Goal: Task Accomplishment & Management: Manage account settings

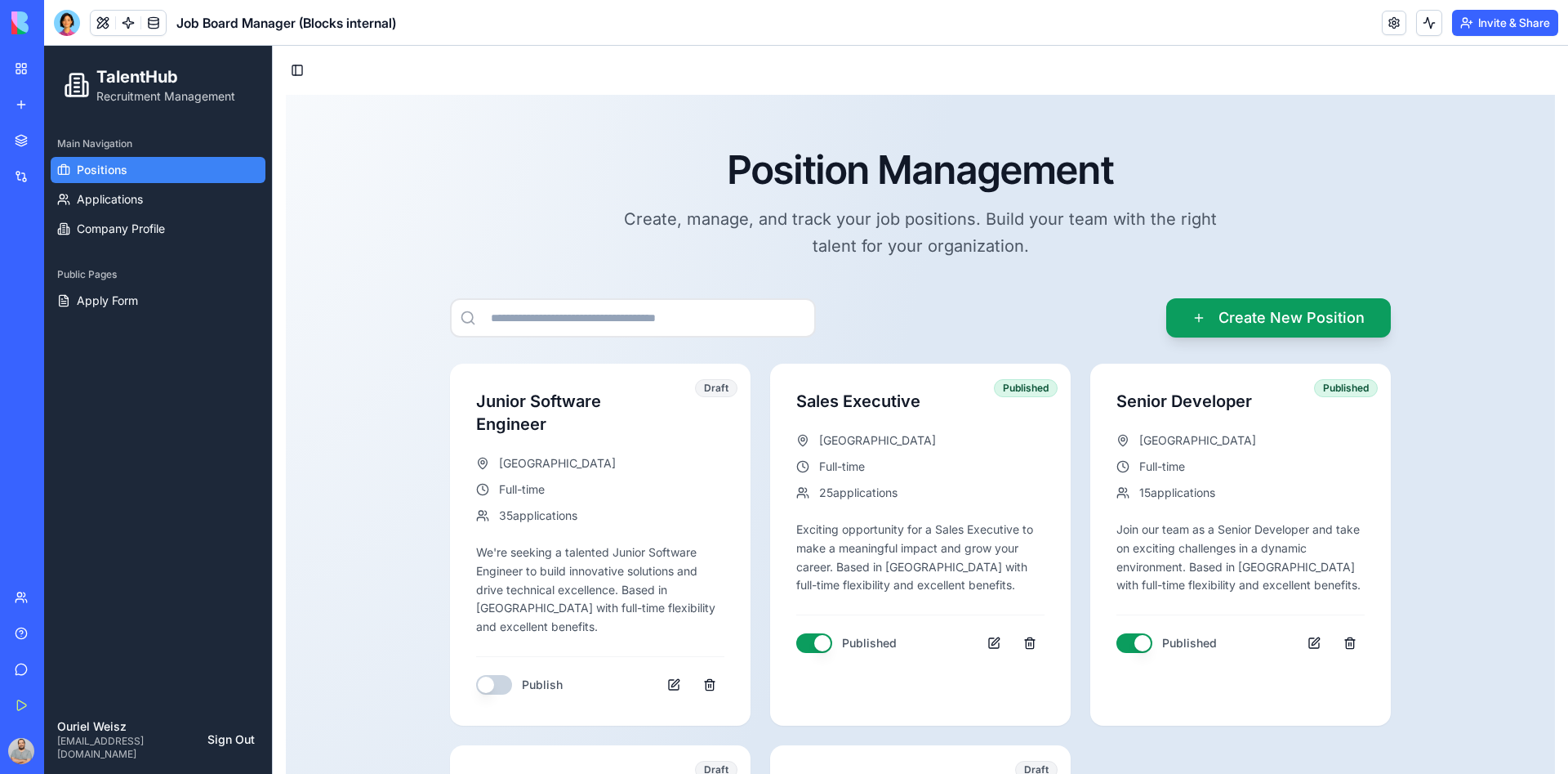
scroll to position [338, 0]
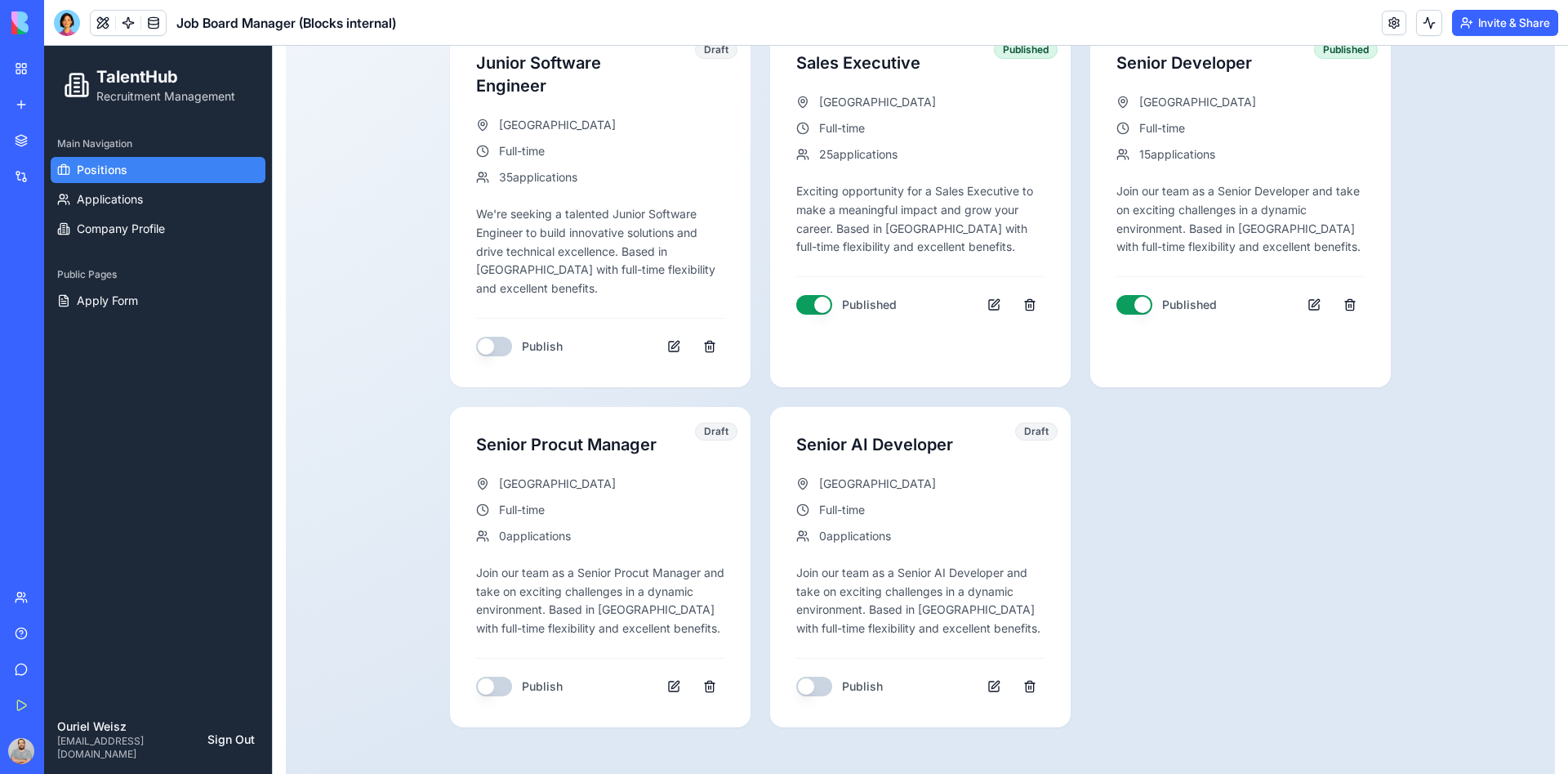
click at [67, 24] on div at bounding box center [67, 22] width 26 height 26
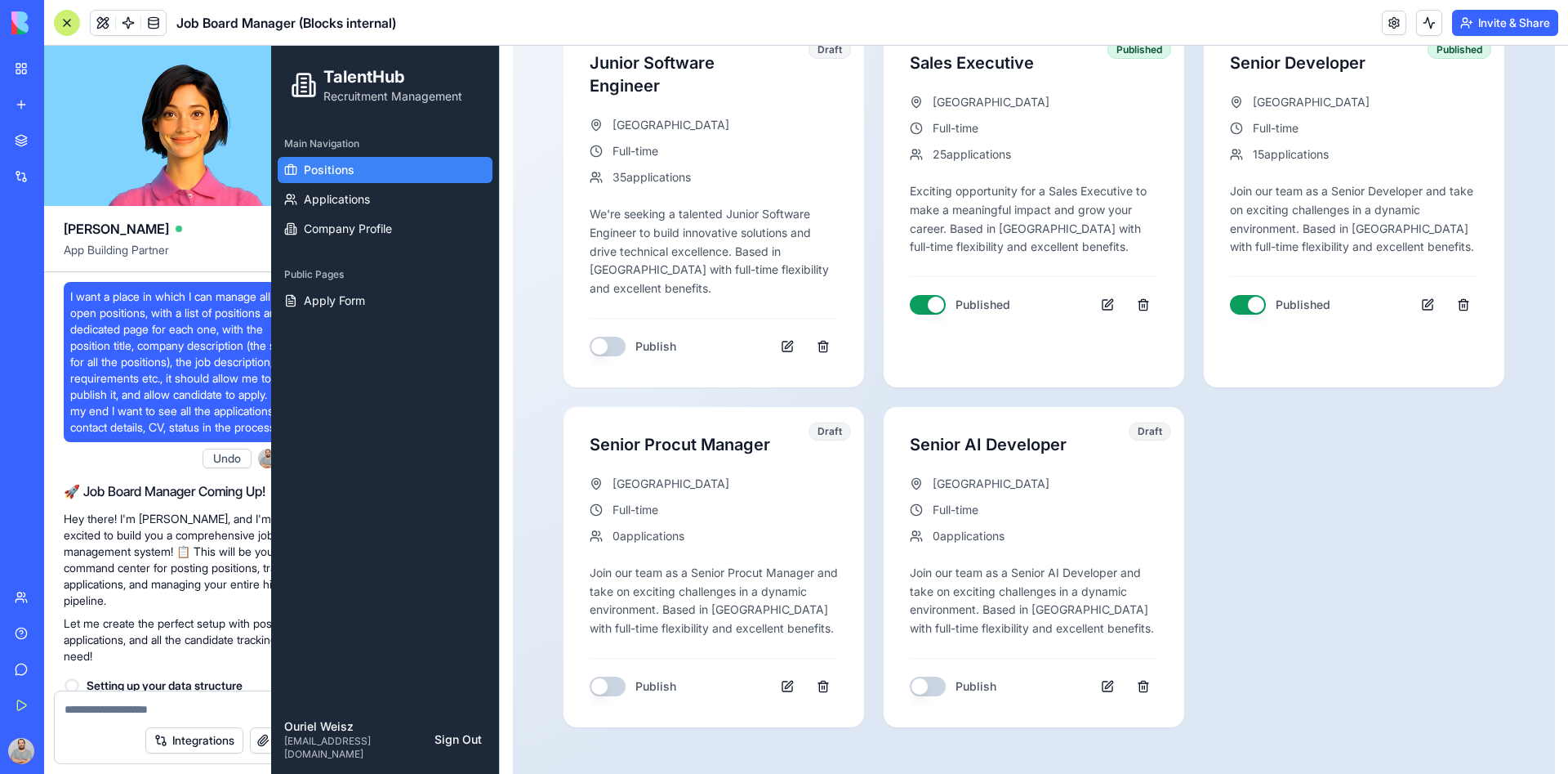
scroll to position [22977, 0]
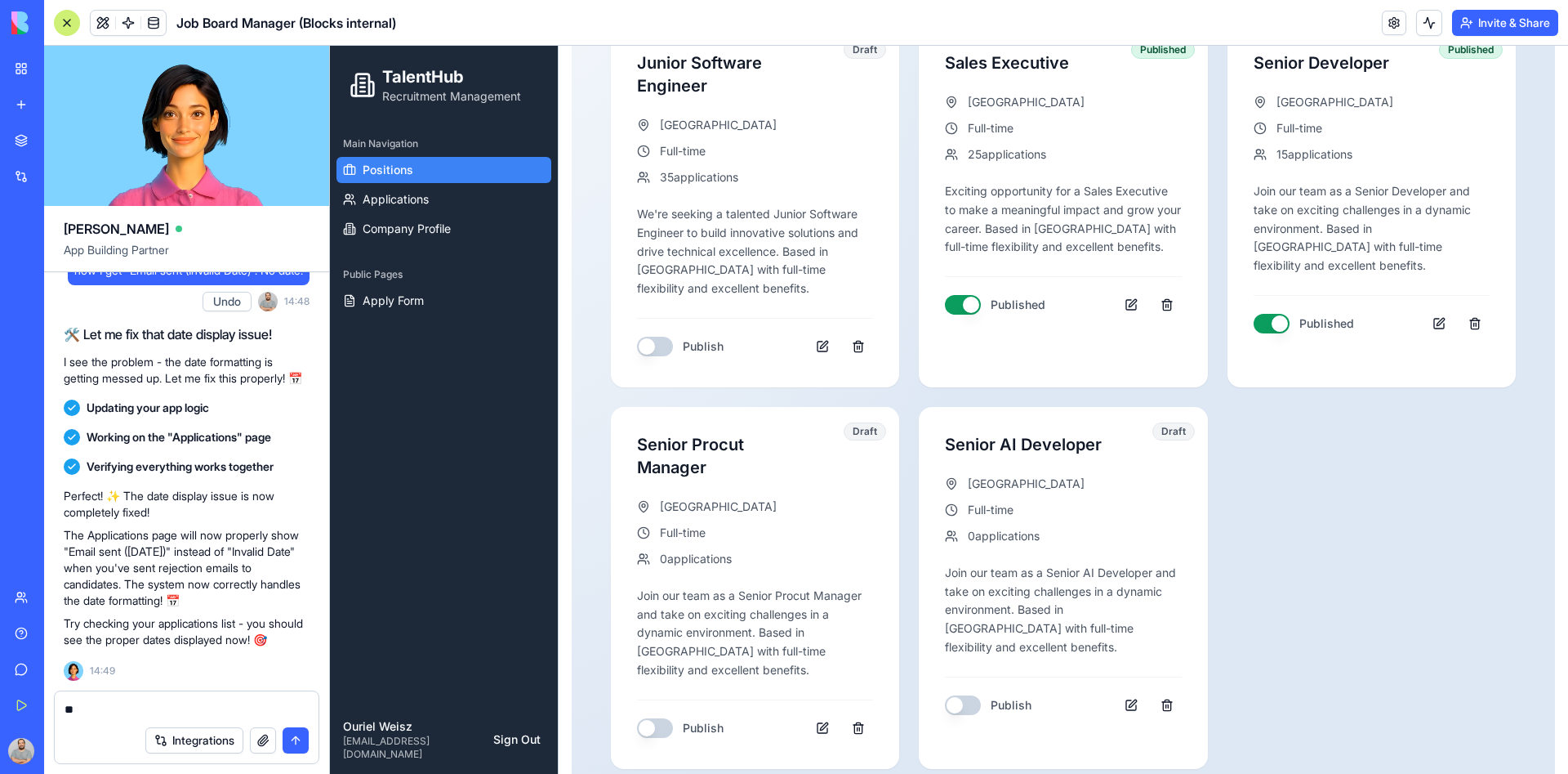
type textarea "*"
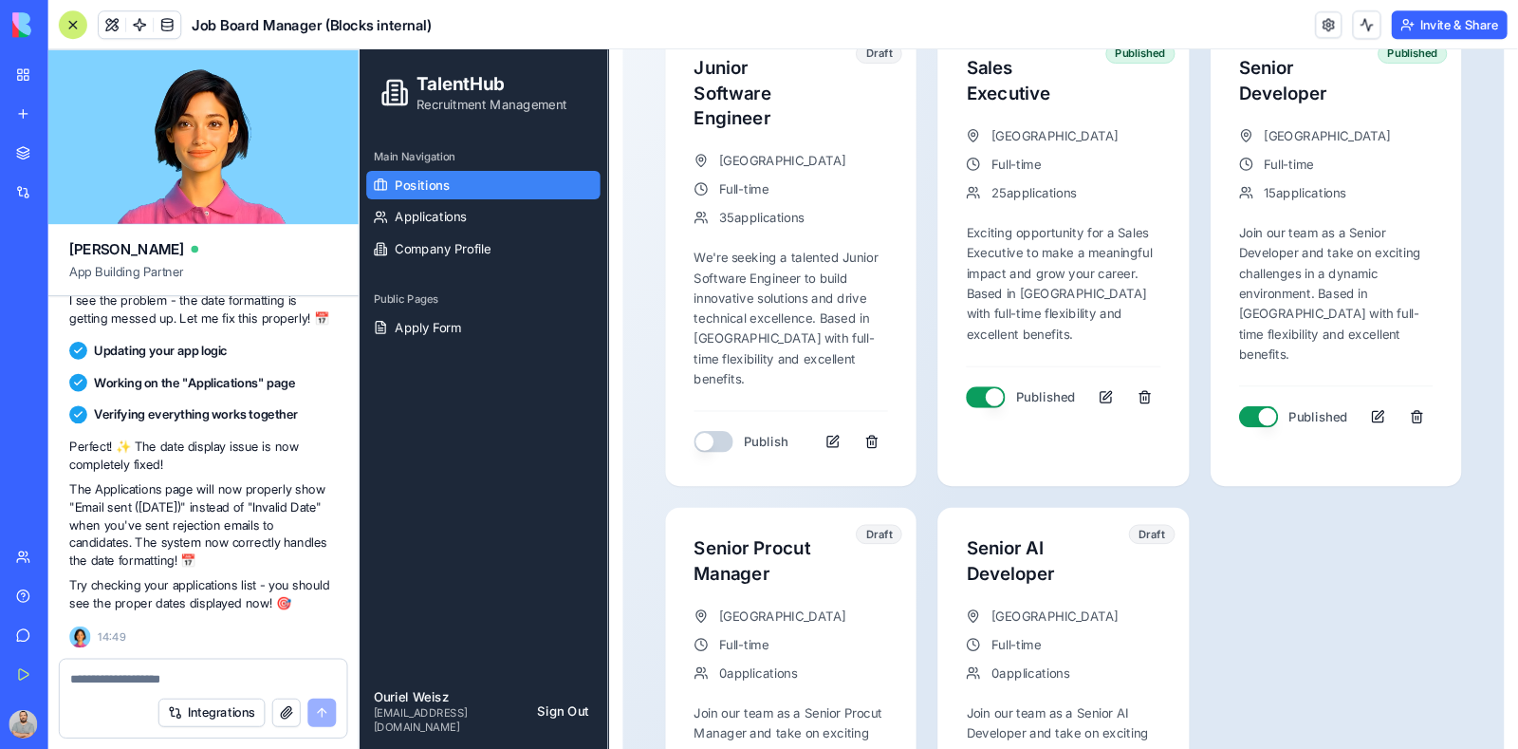
scroll to position [26687, 0]
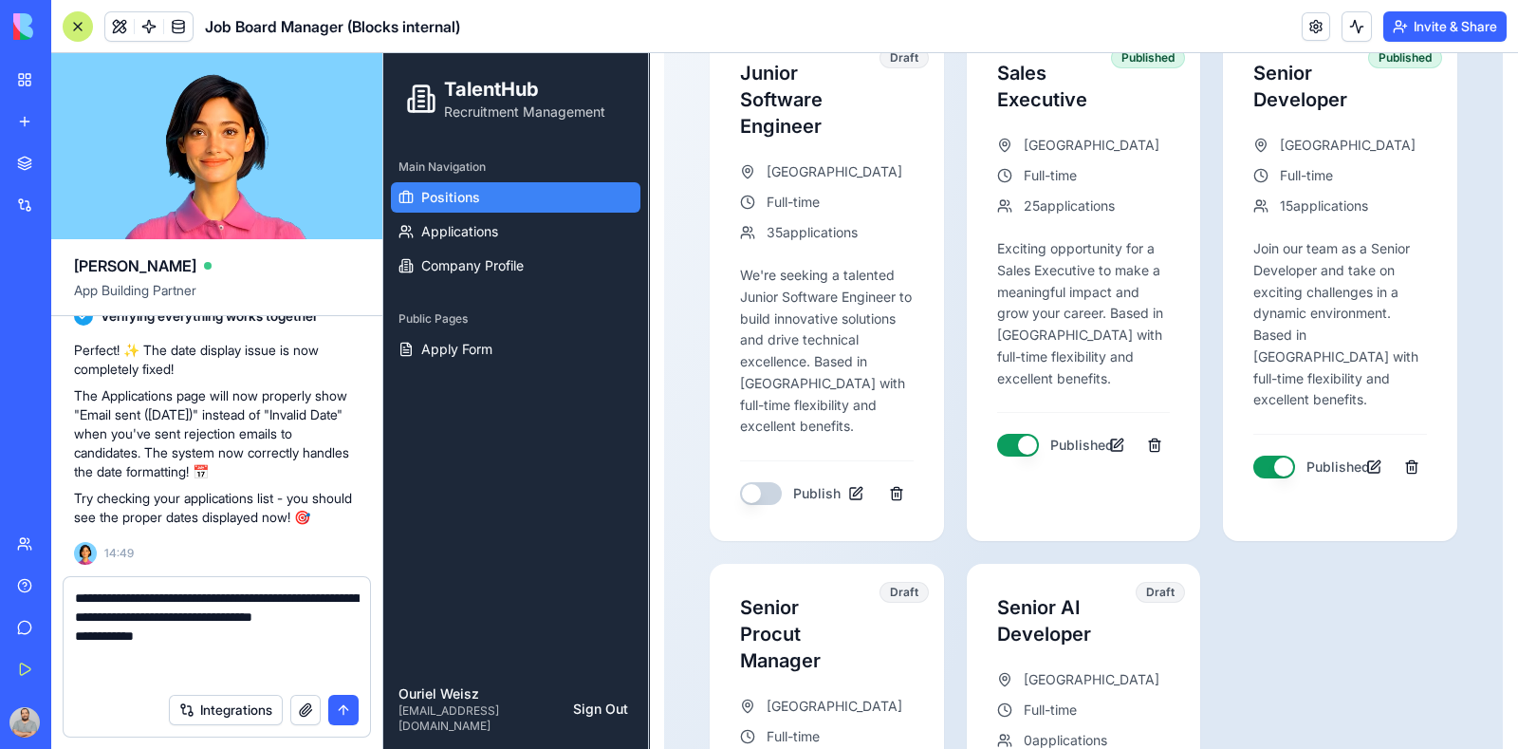
paste textarea "**********"
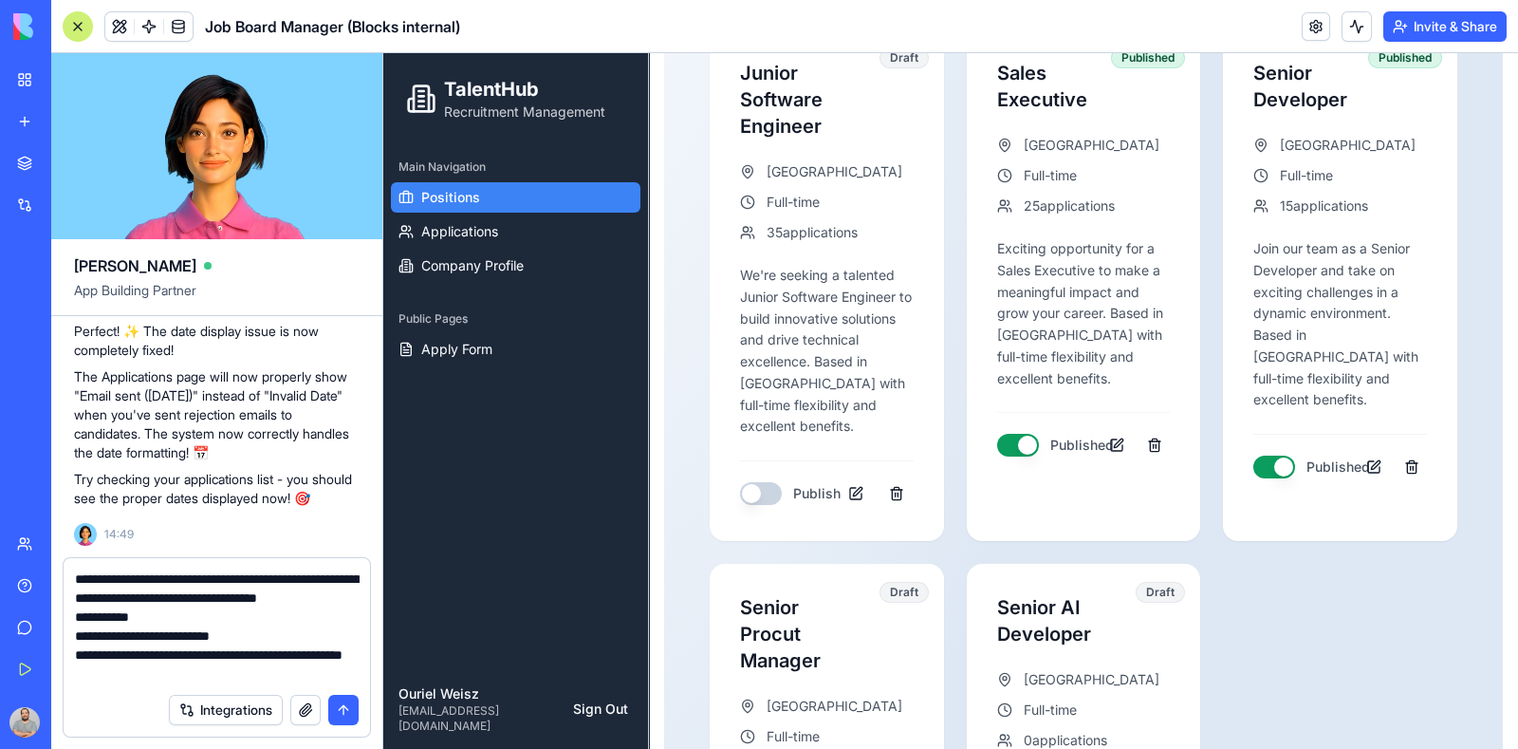
scroll to position [0, 0]
click at [209, 619] on textarea at bounding box center [217, 626] width 285 height 114
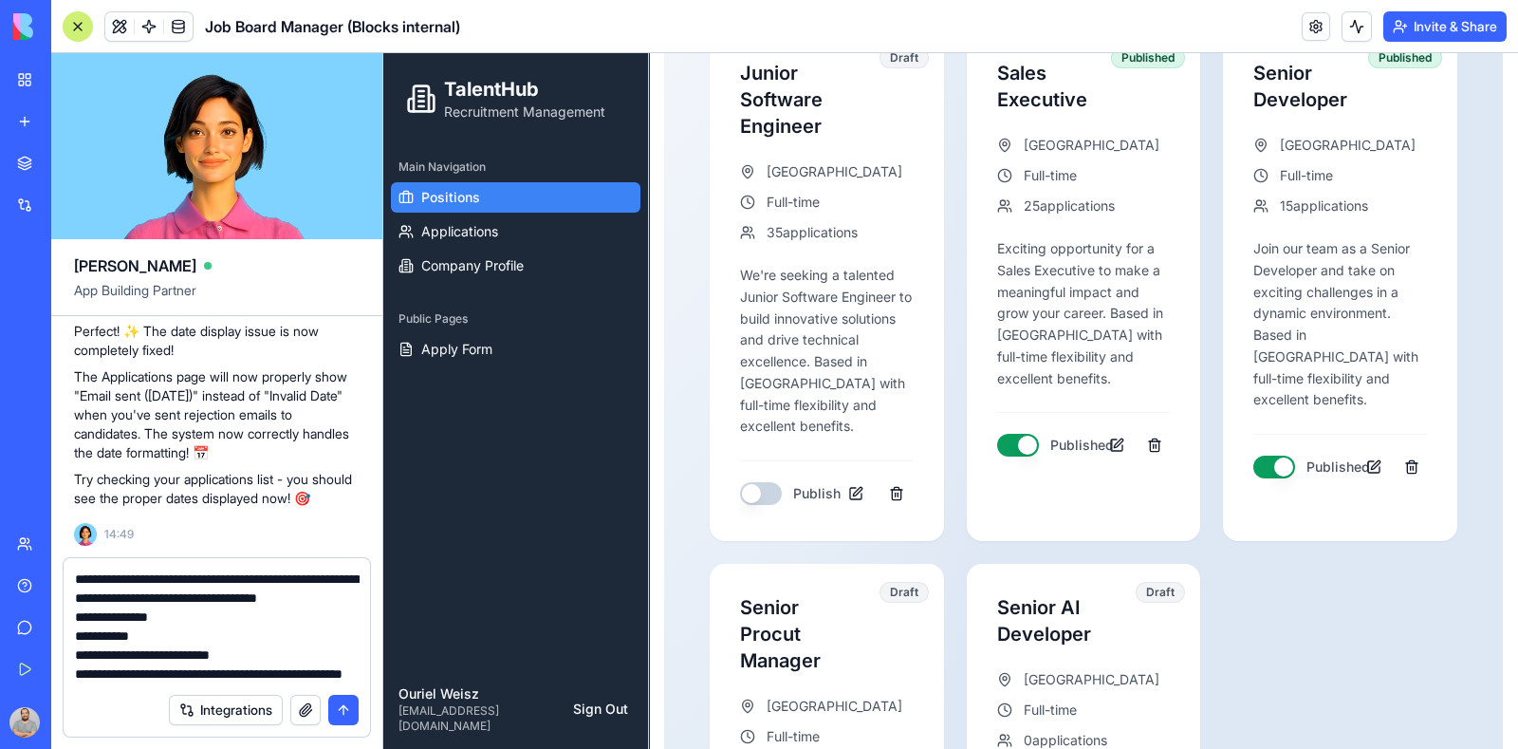
paste textarea "**********"
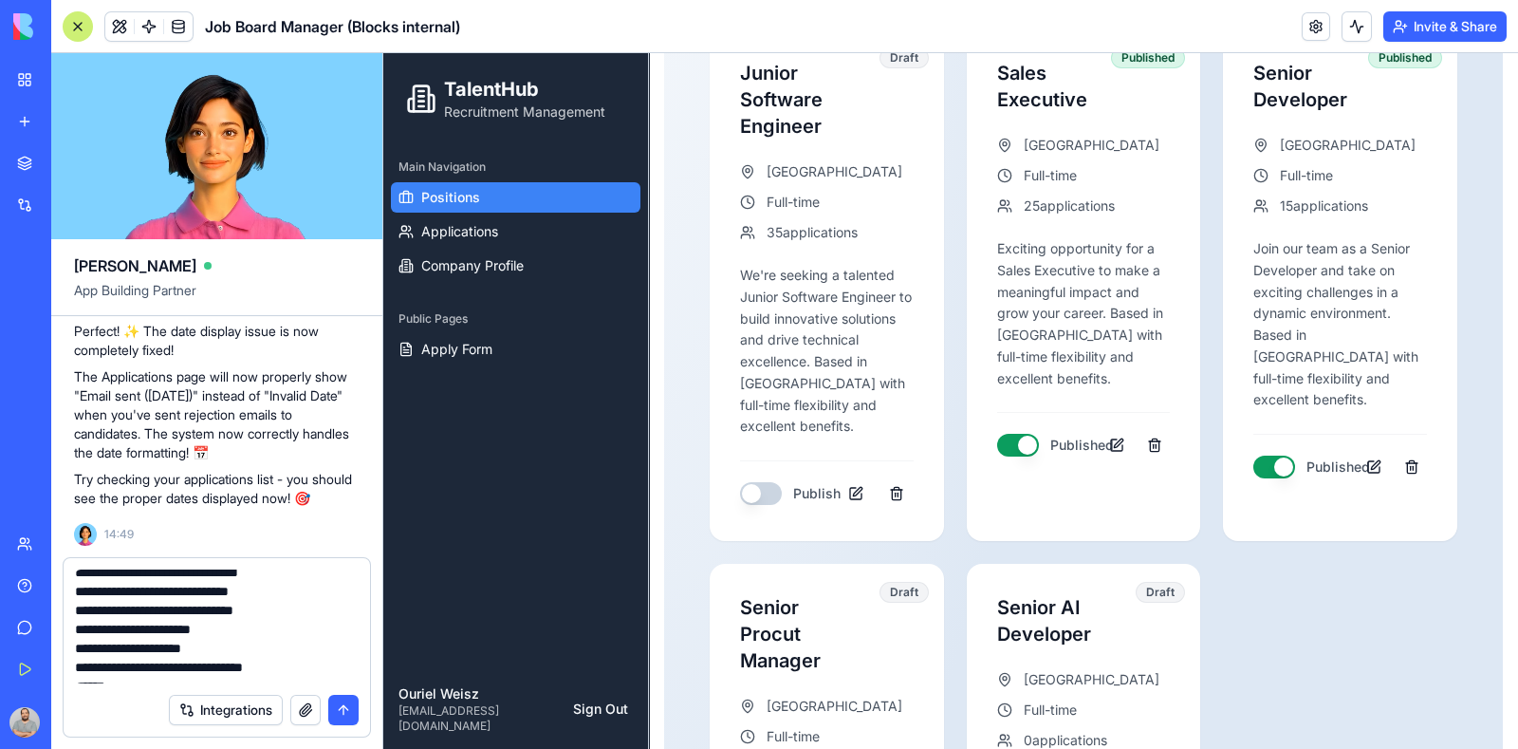
scroll to position [207, 0]
click at [320, 668] on textarea at bounding box center [217, 626] width 285 height 114
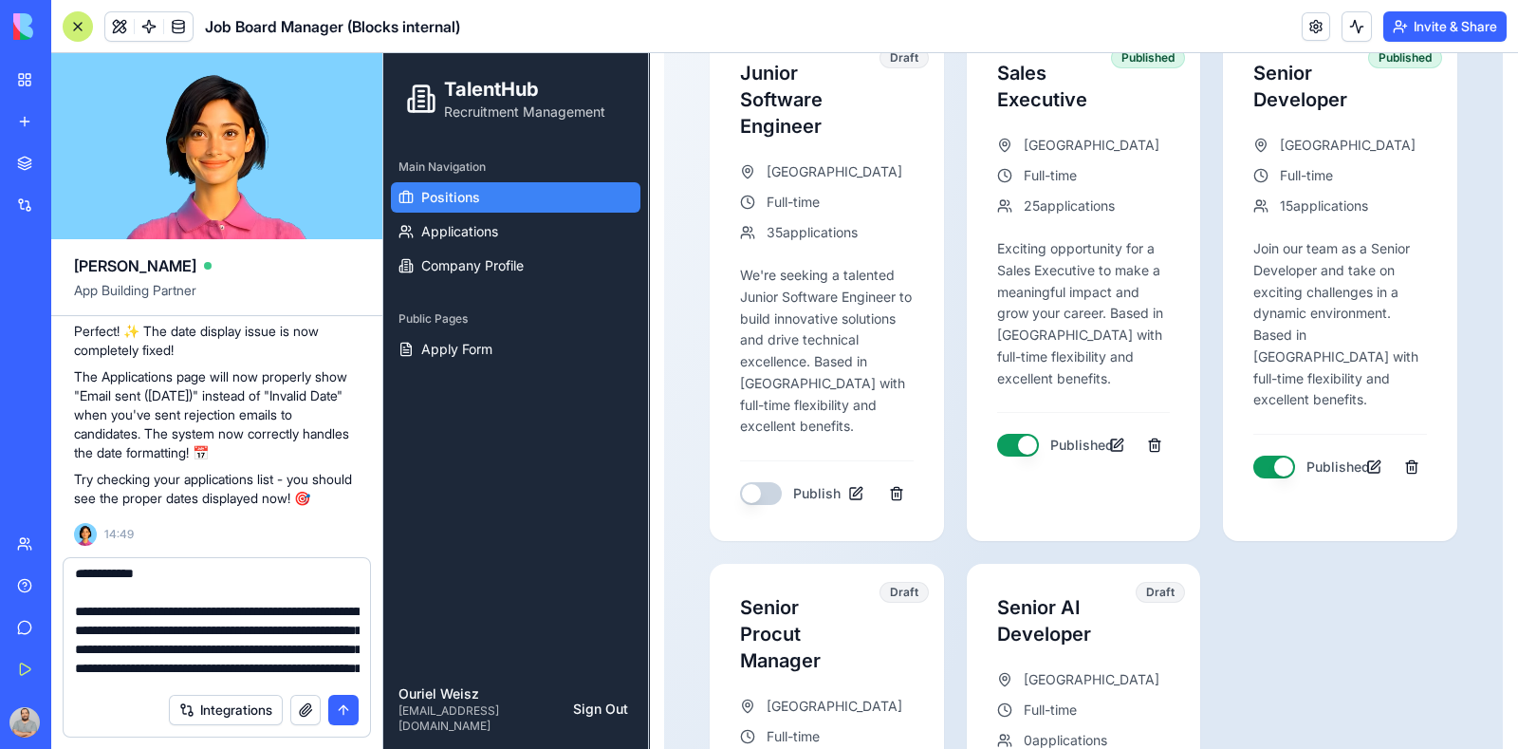
scroll to position [439, 0]
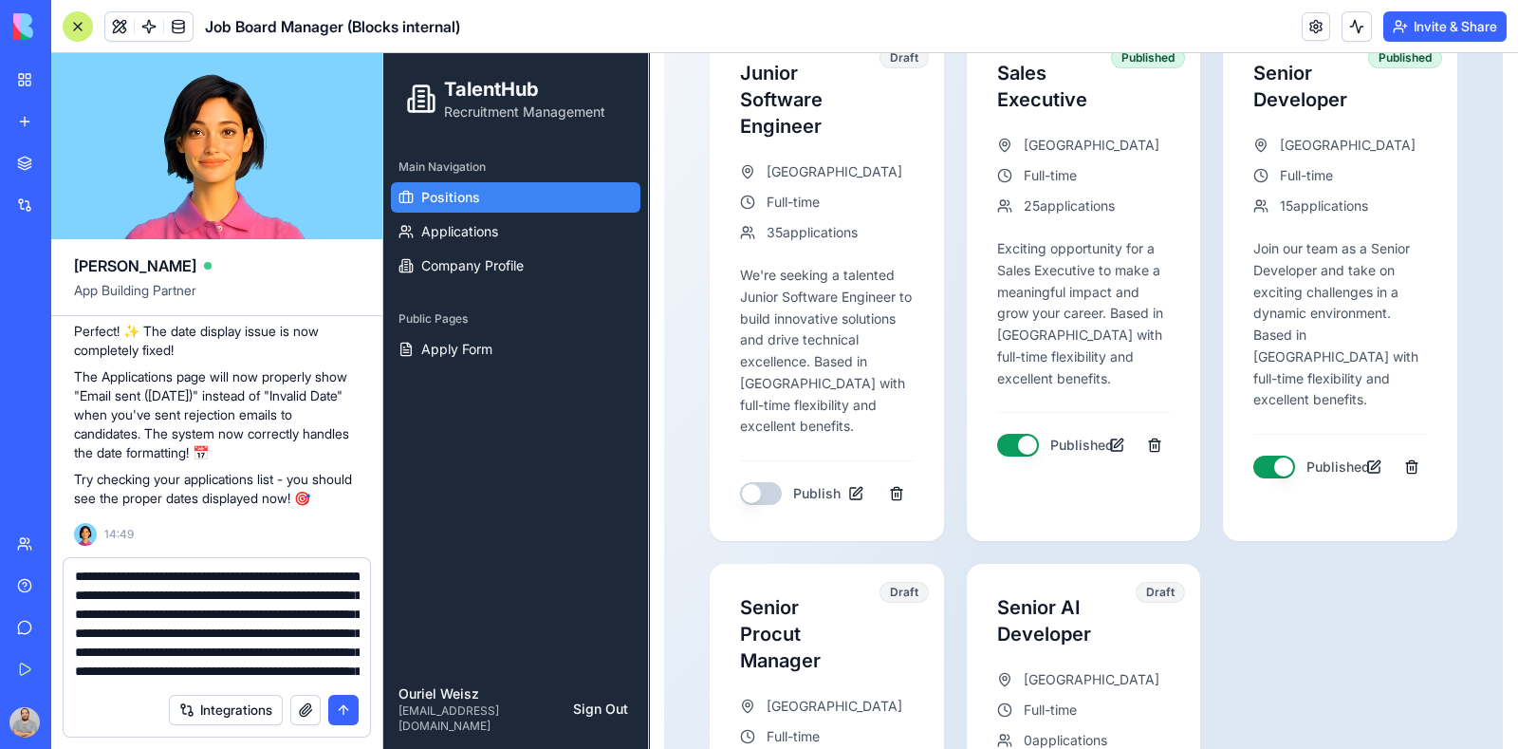
click at [199, 605] on textarea at bounding box center [217, 626] width 285 height 114
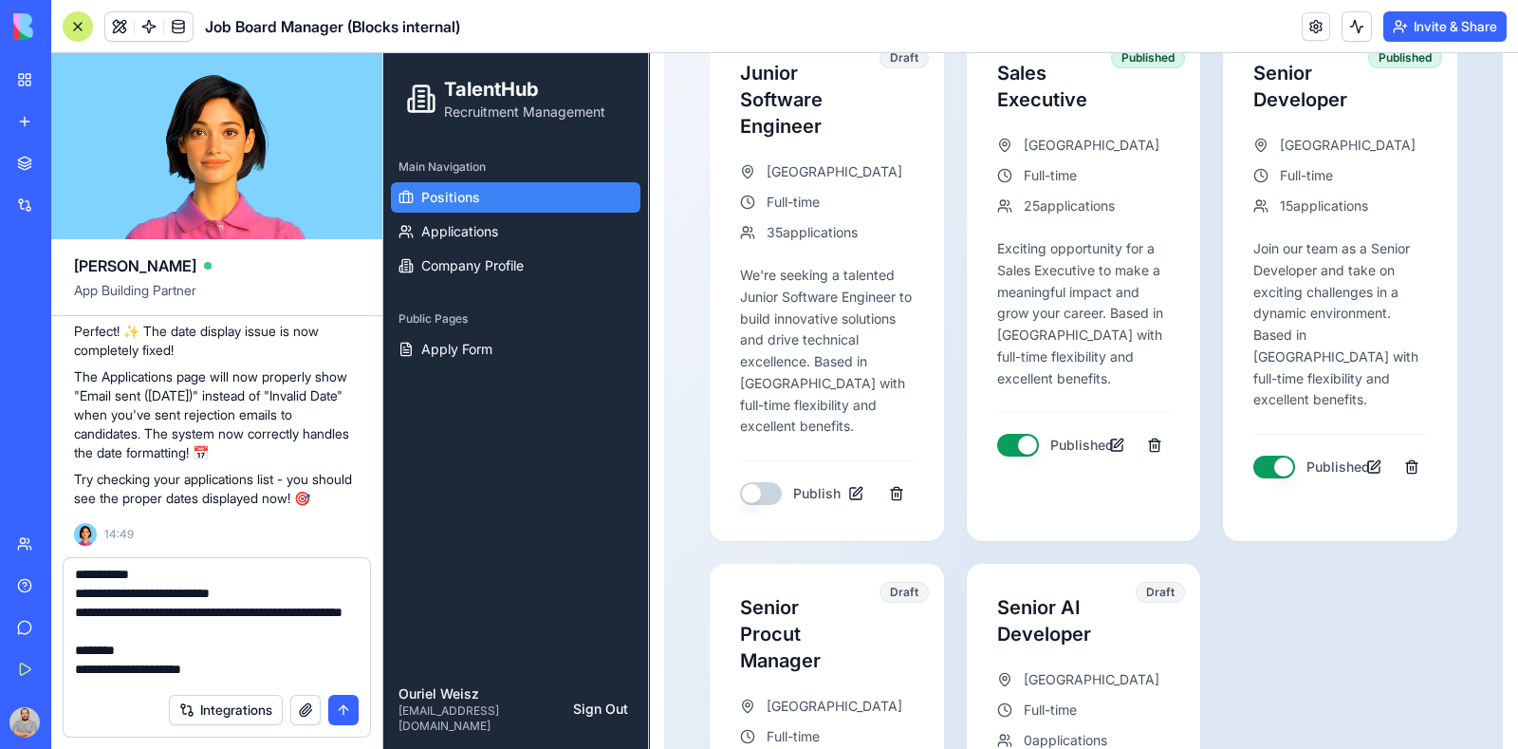
scroll to position [118, 0]
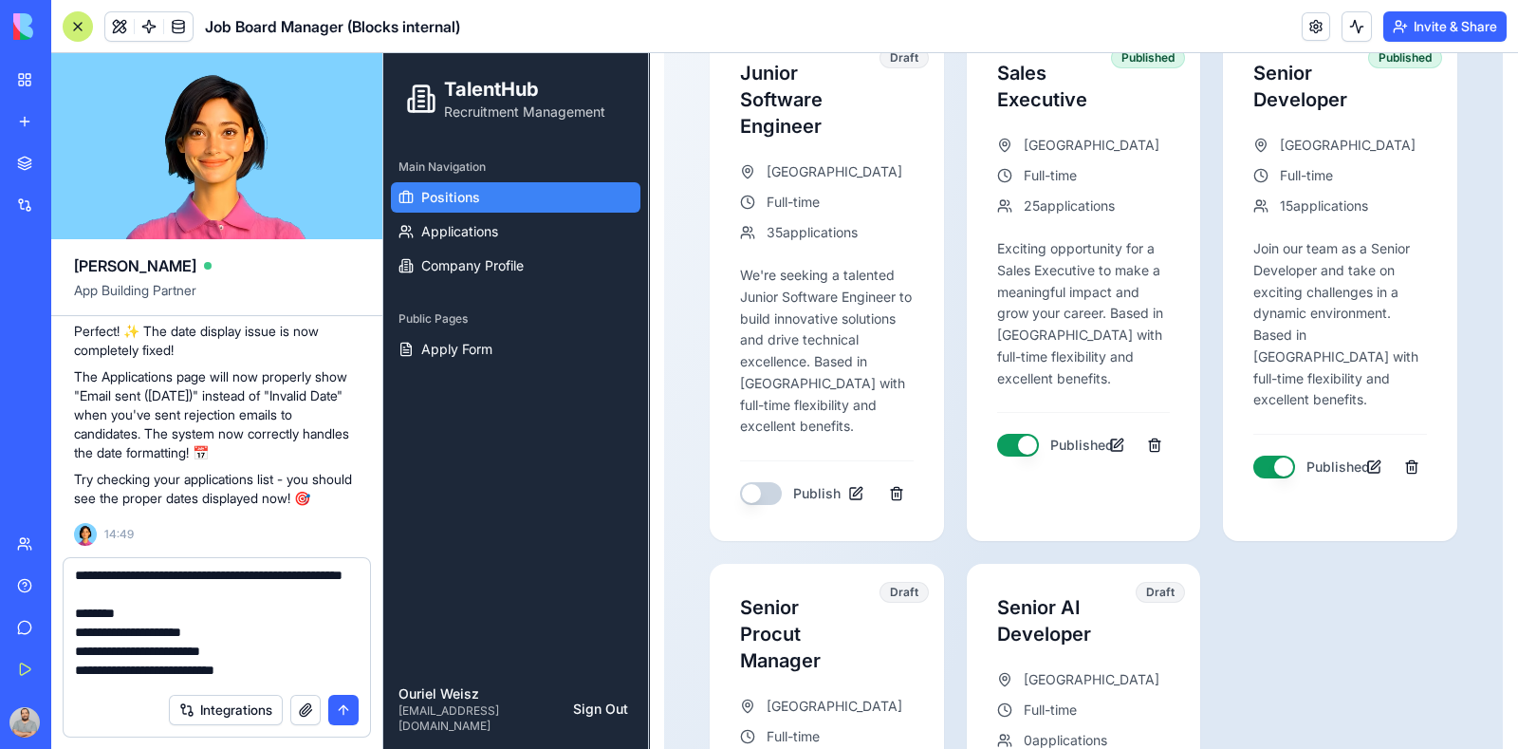
click at [211, 578] on textarea "**********" at bounding box center [217, 626] width 285 height 114
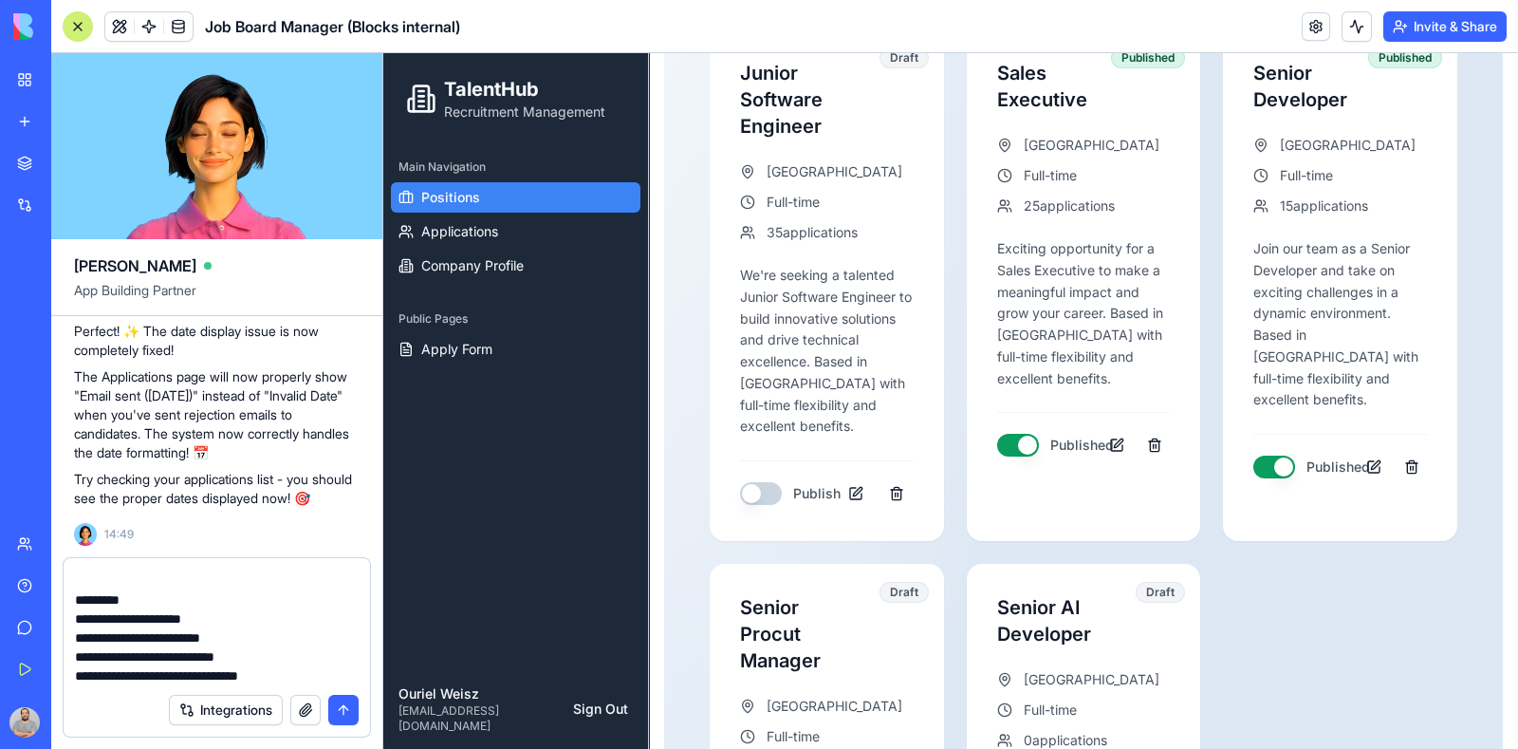
scroll to position [150, 0]
type textarea "**********"
click at [334, 714] on button "submit" at bounding box center [343, 710] width 30 height 30
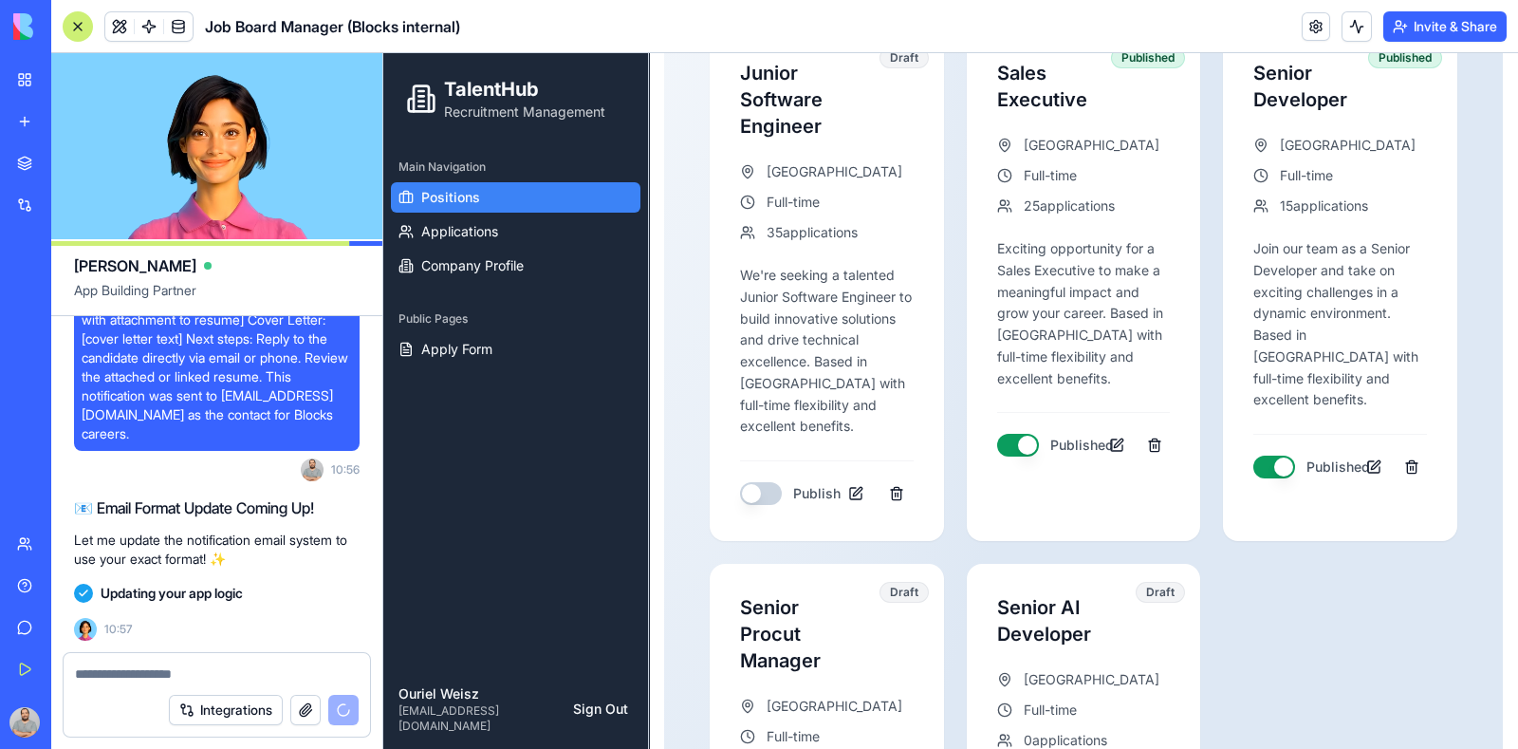
scroll to position [27780, 0]
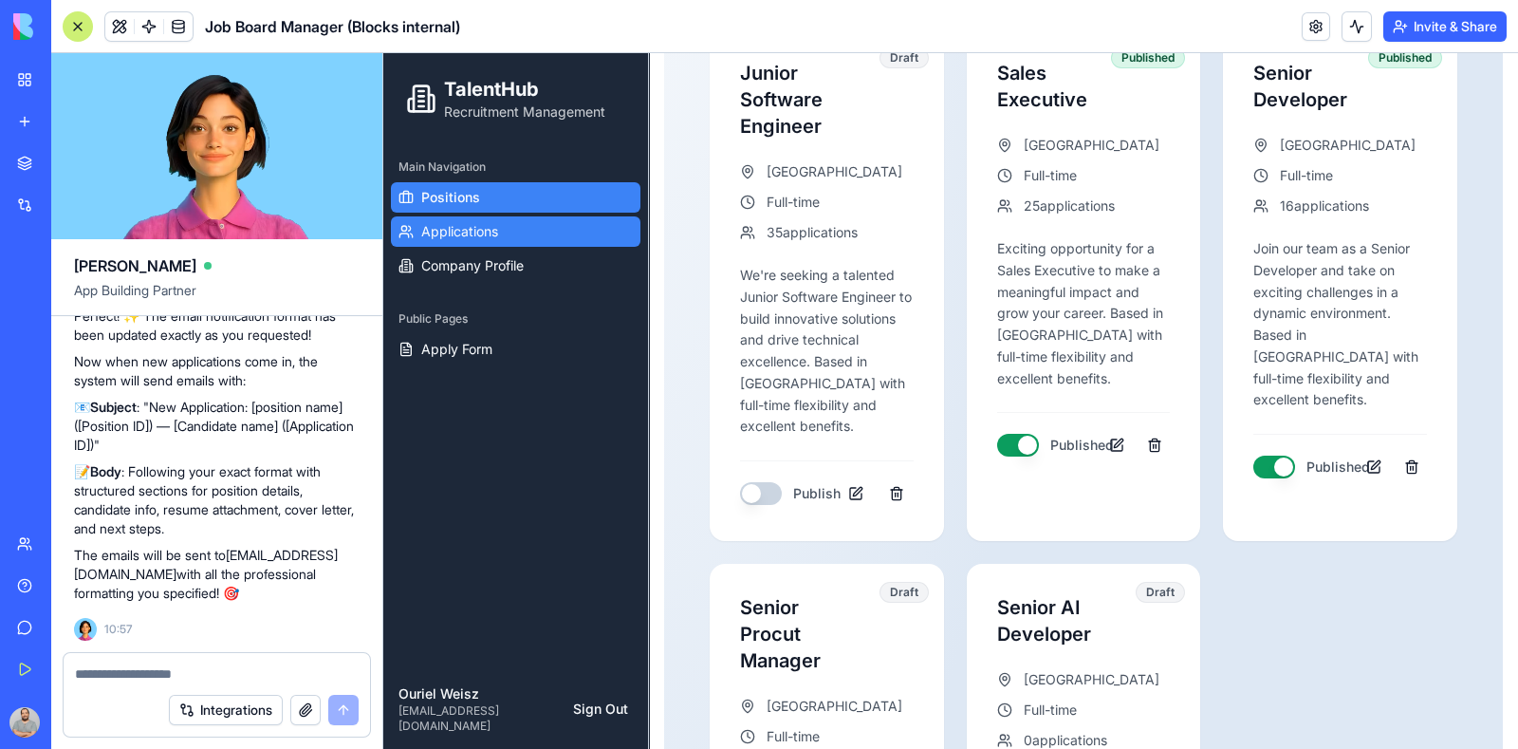
click at [497, 234] on span "Applications" at bounding box center [459, 231] width 77 height 19
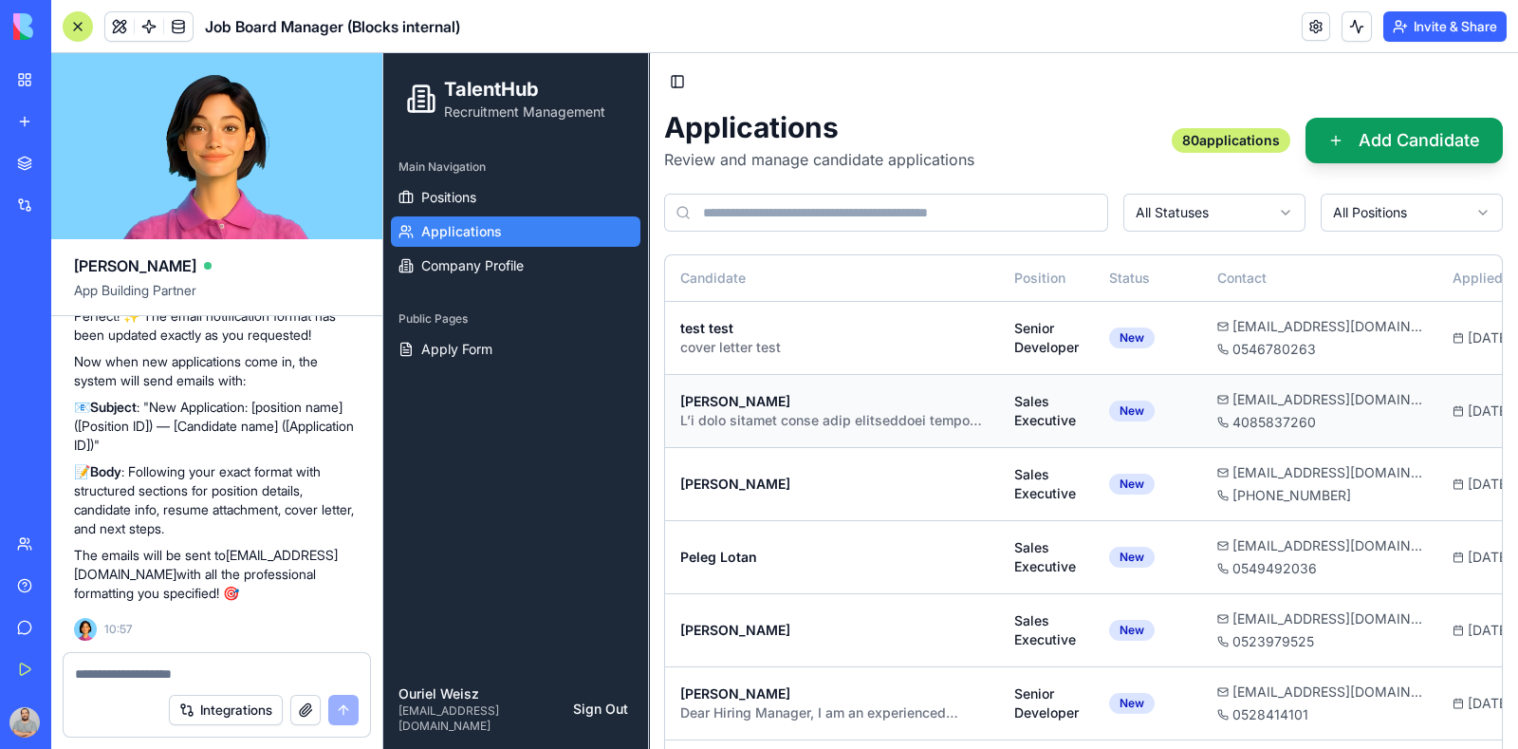
scroll to position [0, 334]
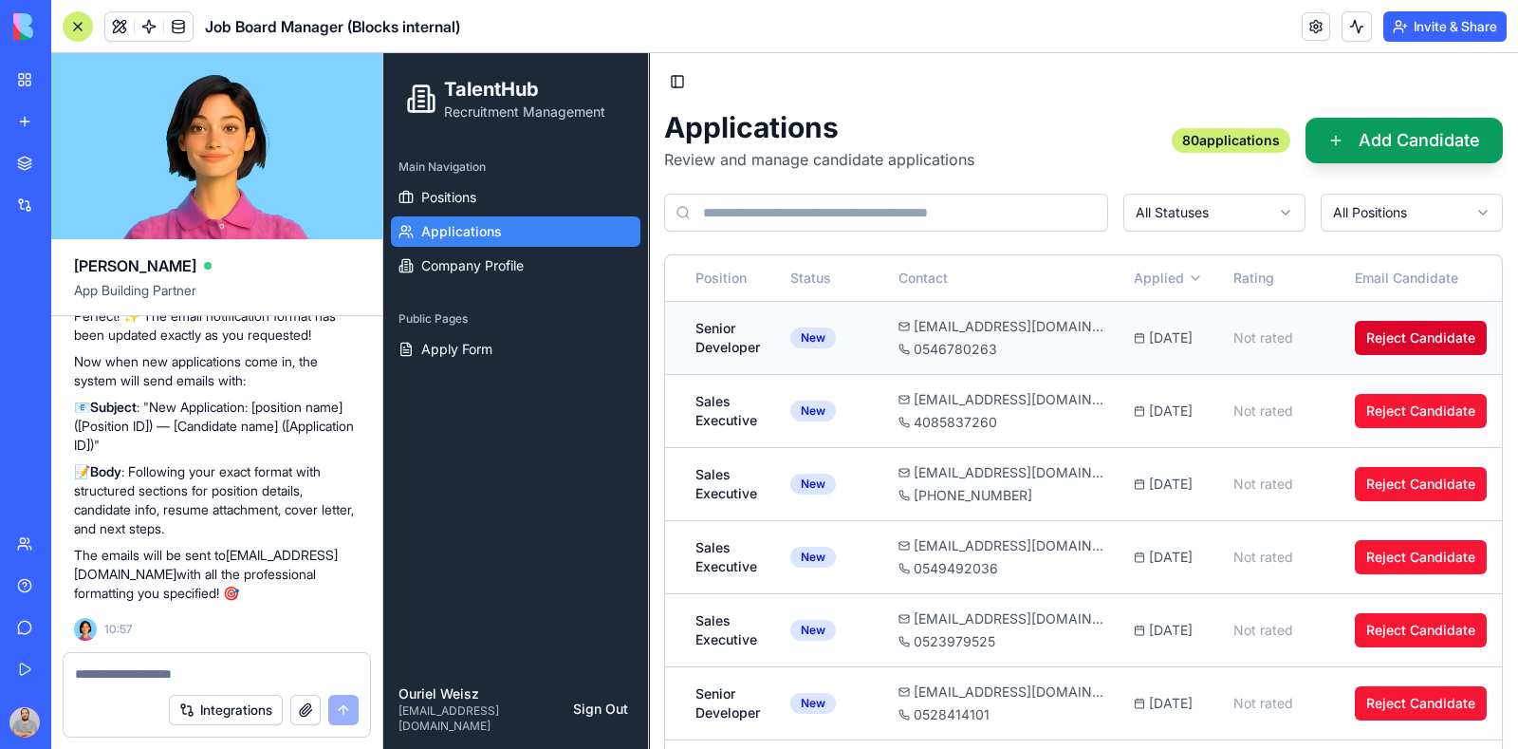
click at [1367, 344] on button "Reject Candidate" at bounding box center [1421, 338] width 132 height 34
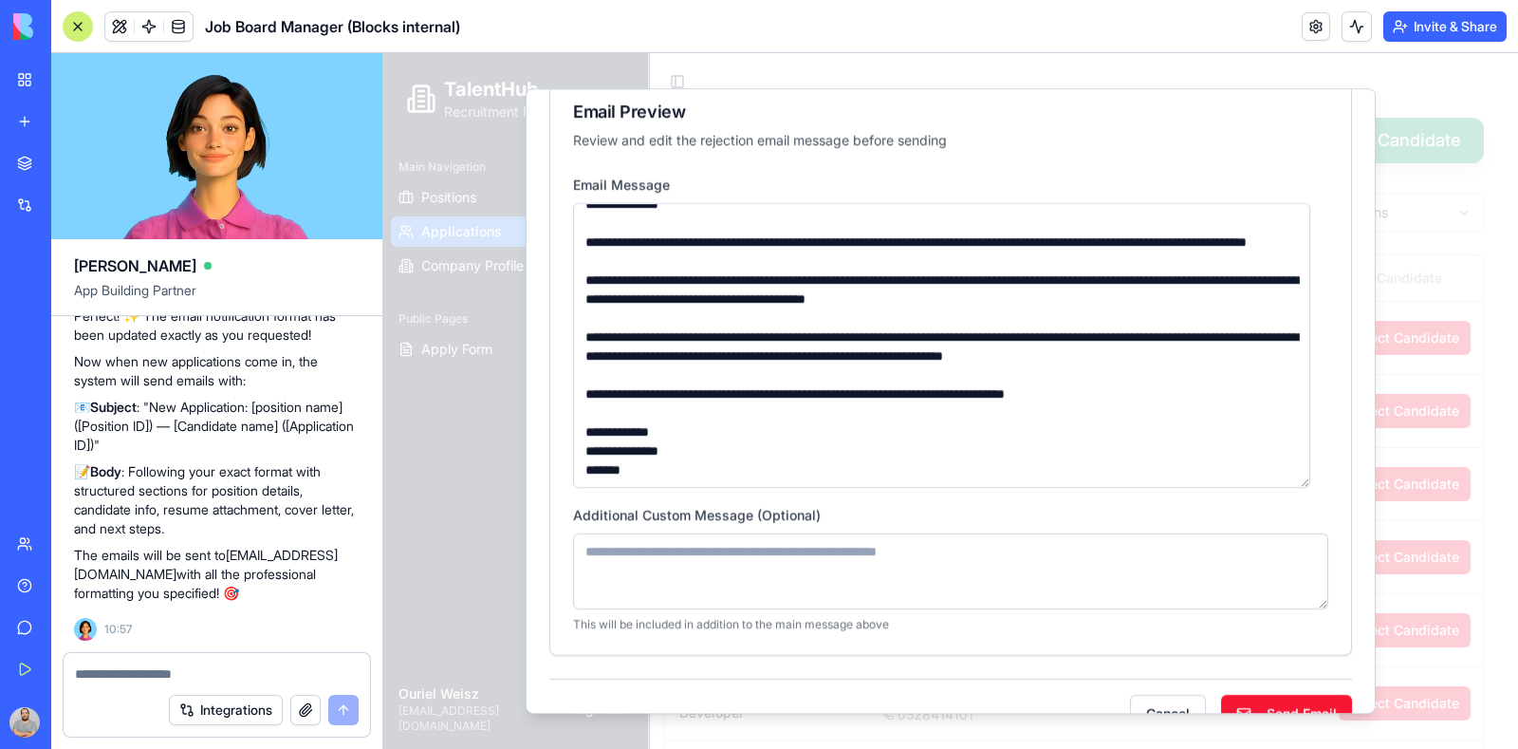
scroll to position [314, 0]
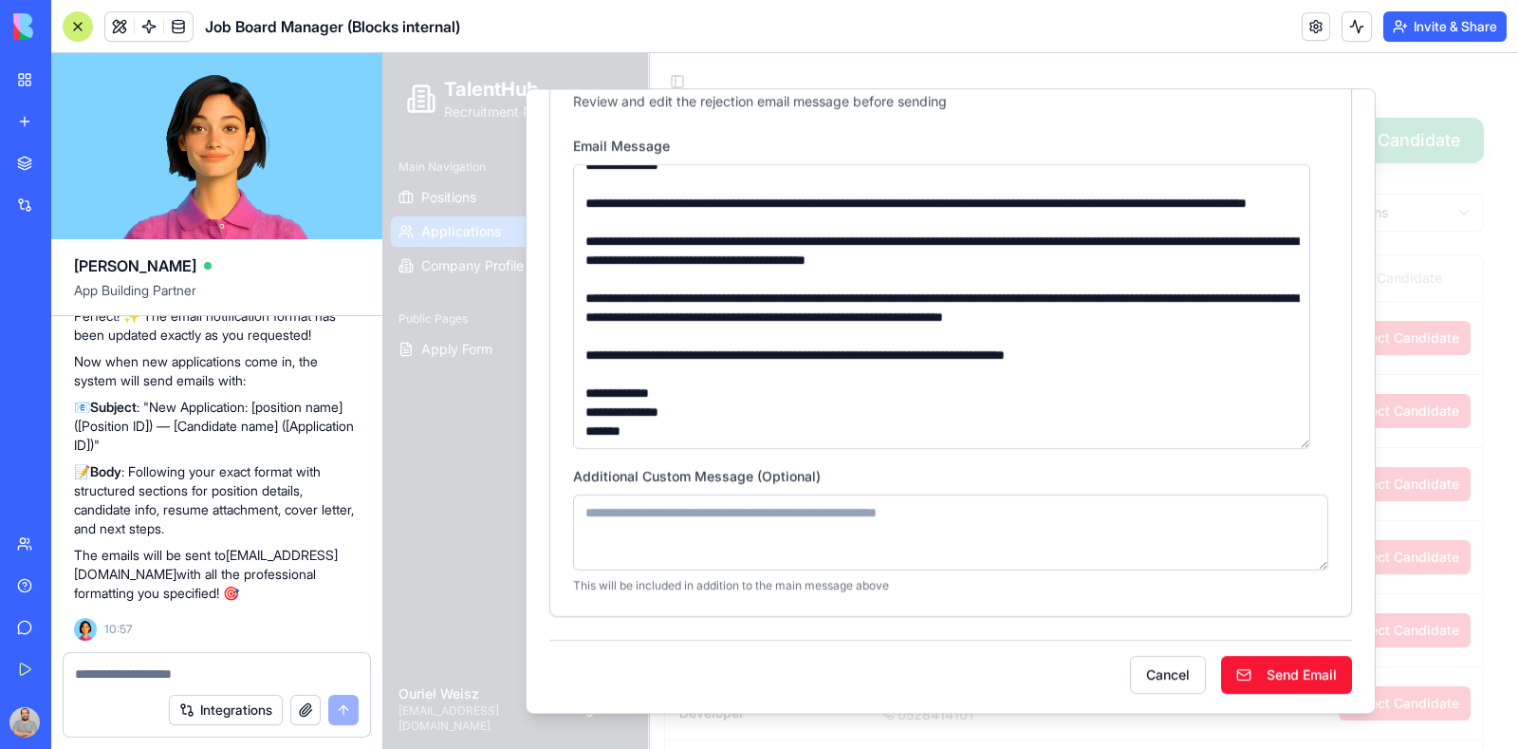
drag, startPoint x: 584, startPoint y: 497, endPoint x: 847, endPoint y: 449, distance: 268.2
click at [847, 449] on div "**********" at bounding box center [950, 375] width 801 height 482
click at [172, 676] on textarea at bounding box center [217, 673] width 285 height 19
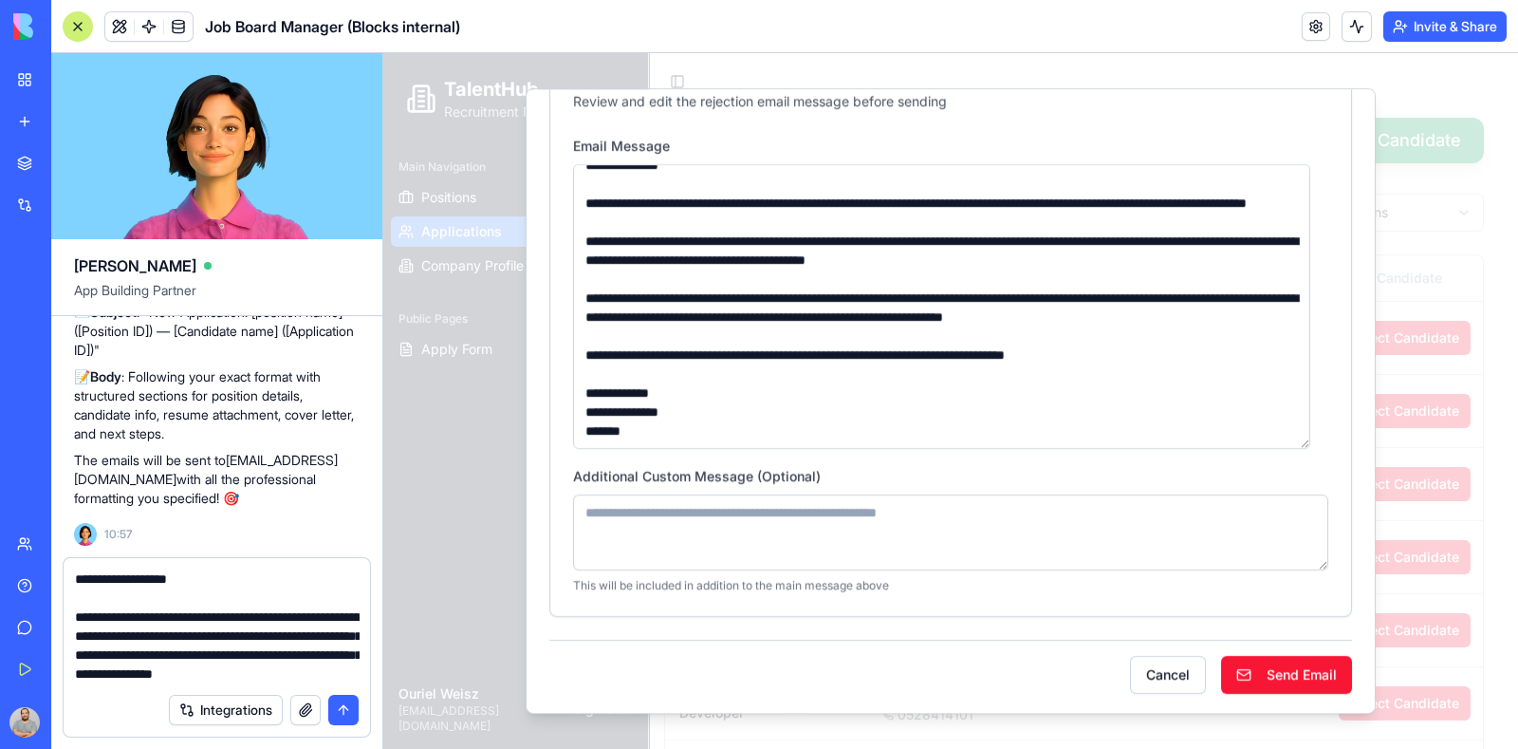
scroll to position [0, 0]
click at [208, 586] on textarea "**********" at bounding box center [217, 626] width 285 height 114
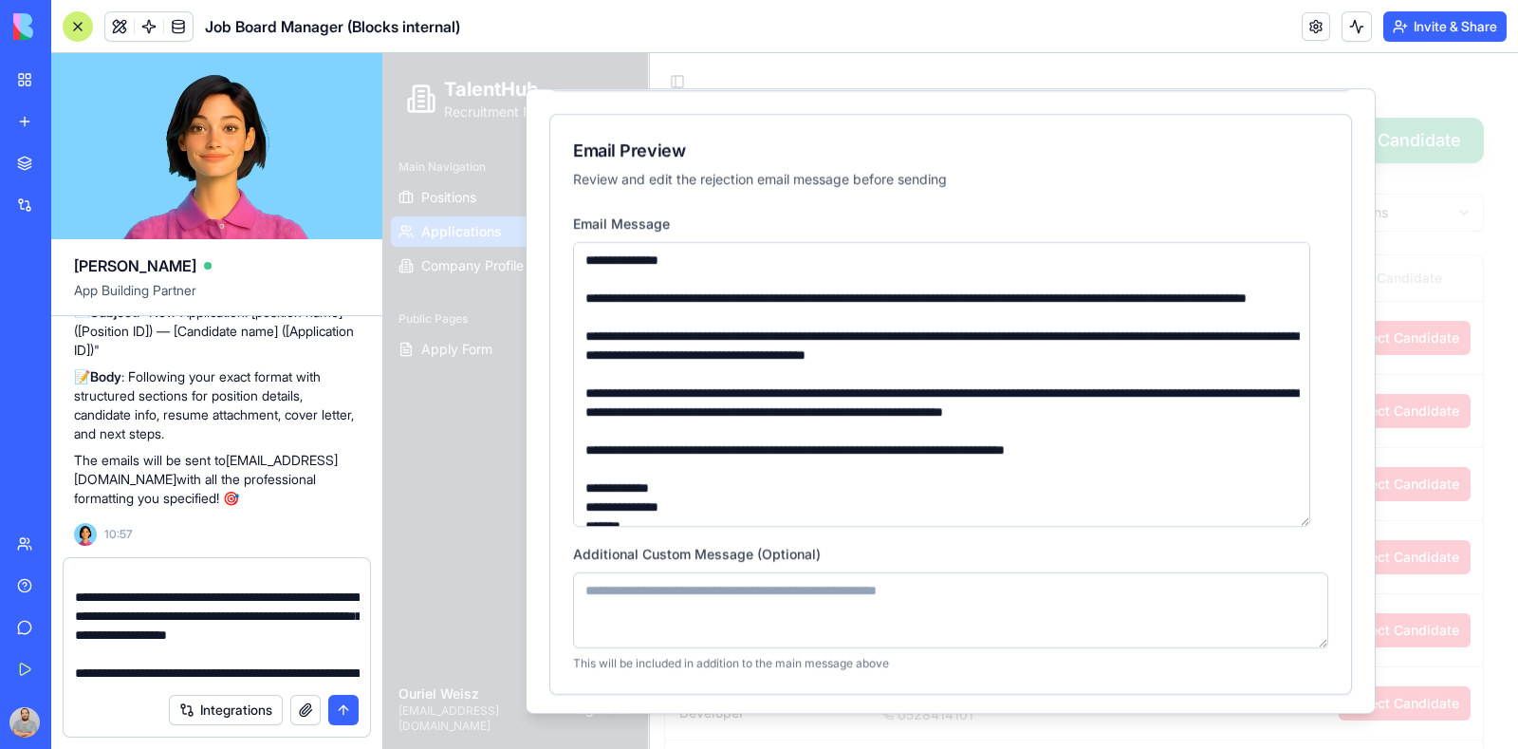
scroll to position [84, 0]
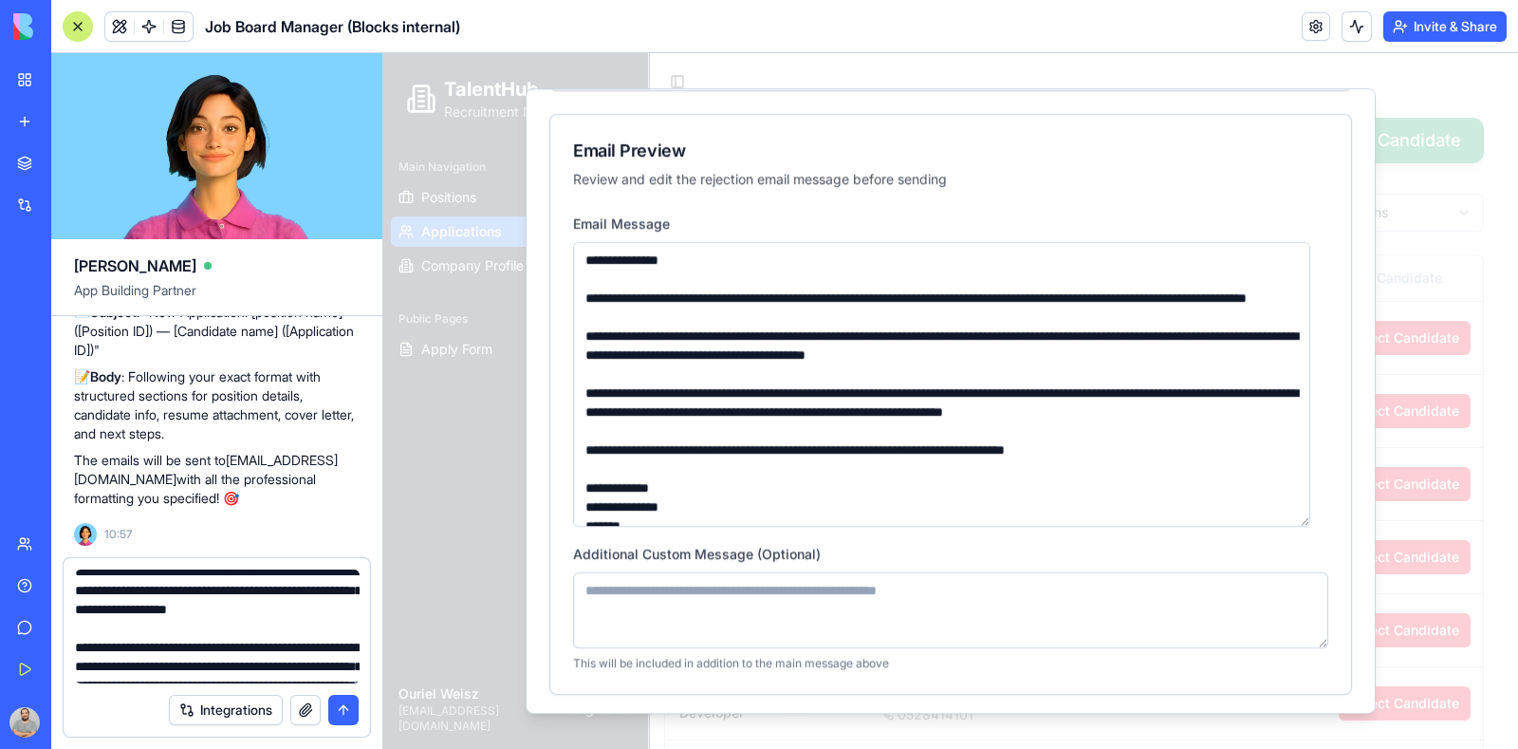
drag, startPoint x: 289, startPoint y: 652, endPoint x: 137, endPoint y: 598, distance: 161.2
click at [137, 598] on textarea "**********" at bounding box center [217, 626] width 285 height 114
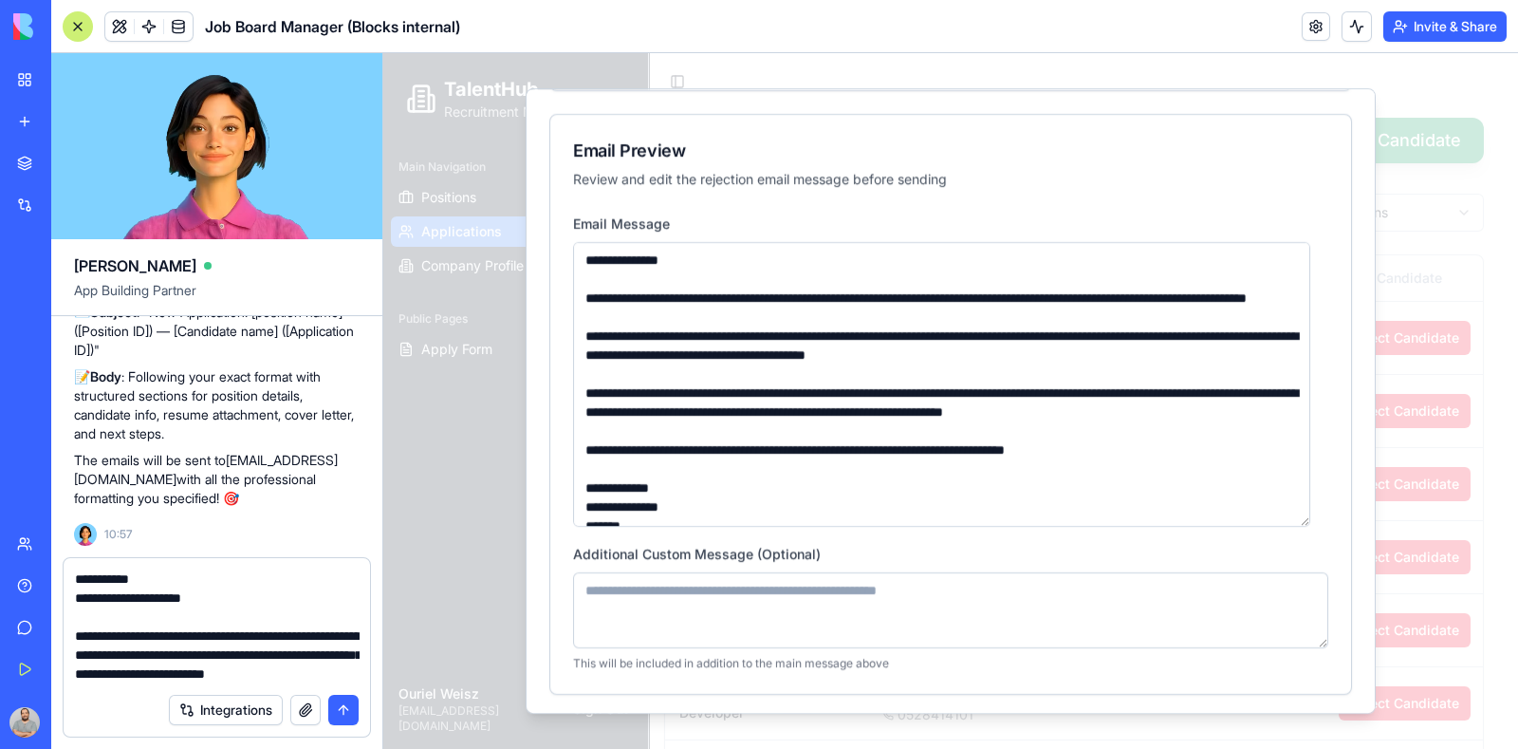
scroll to position [76, 0]
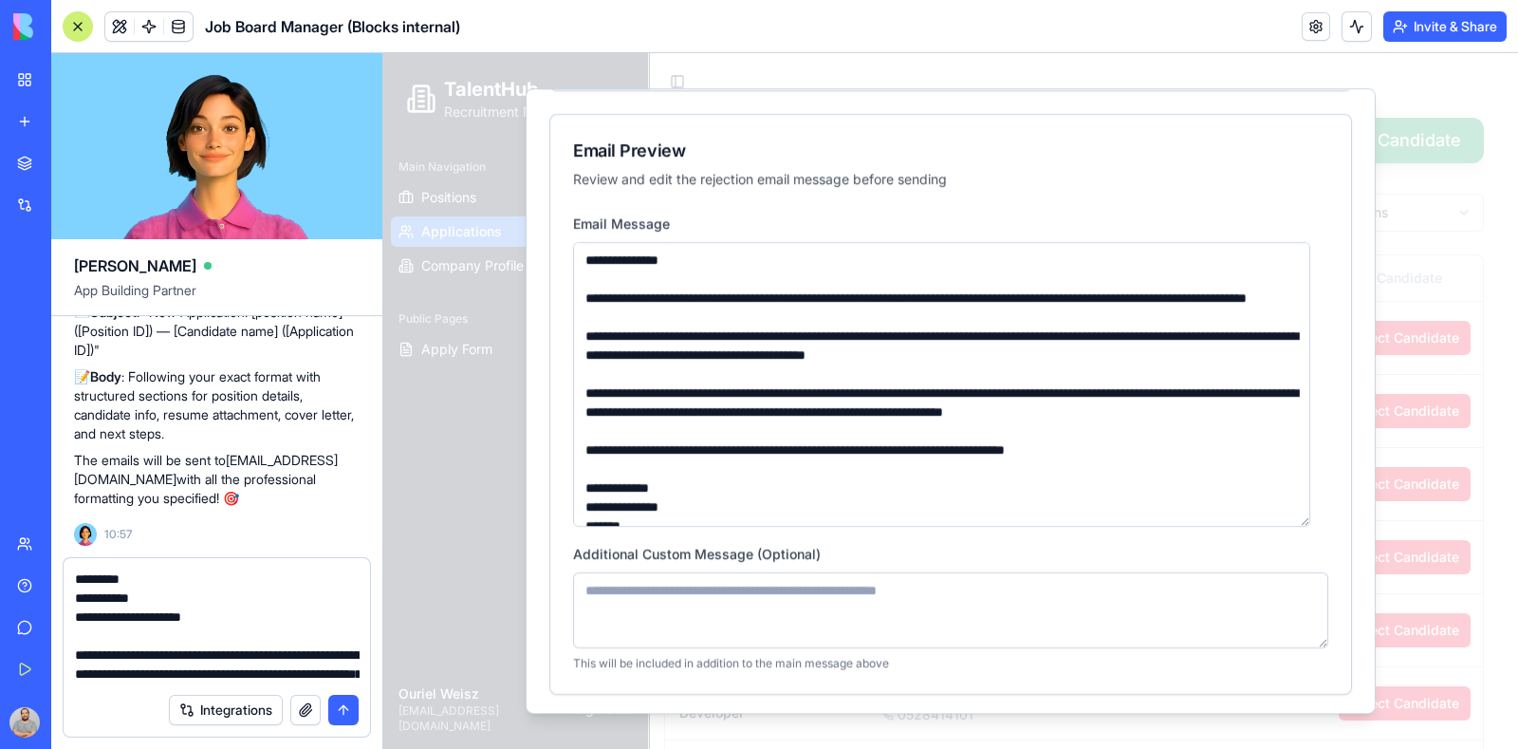
type textarea "**********"
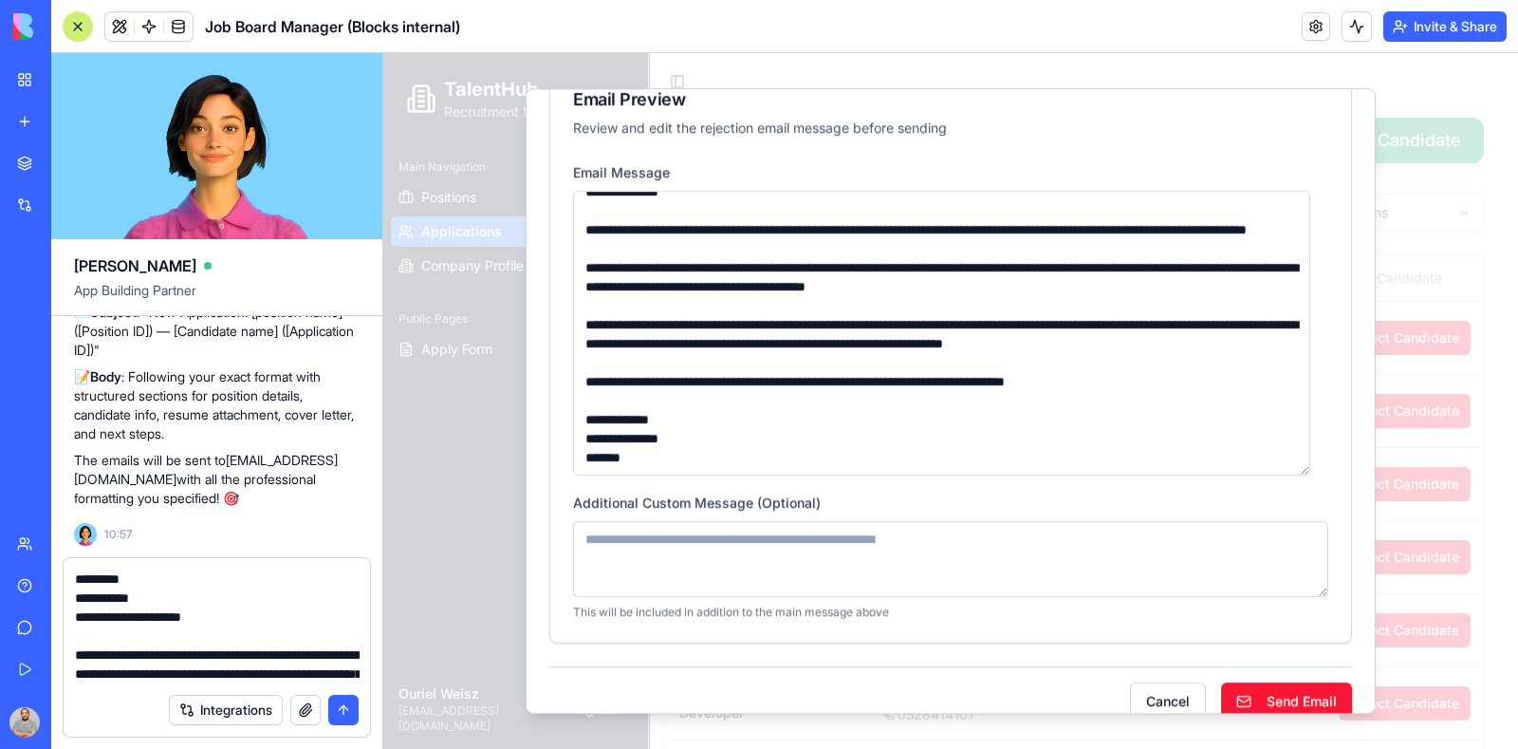
scroll to position [314, 0]
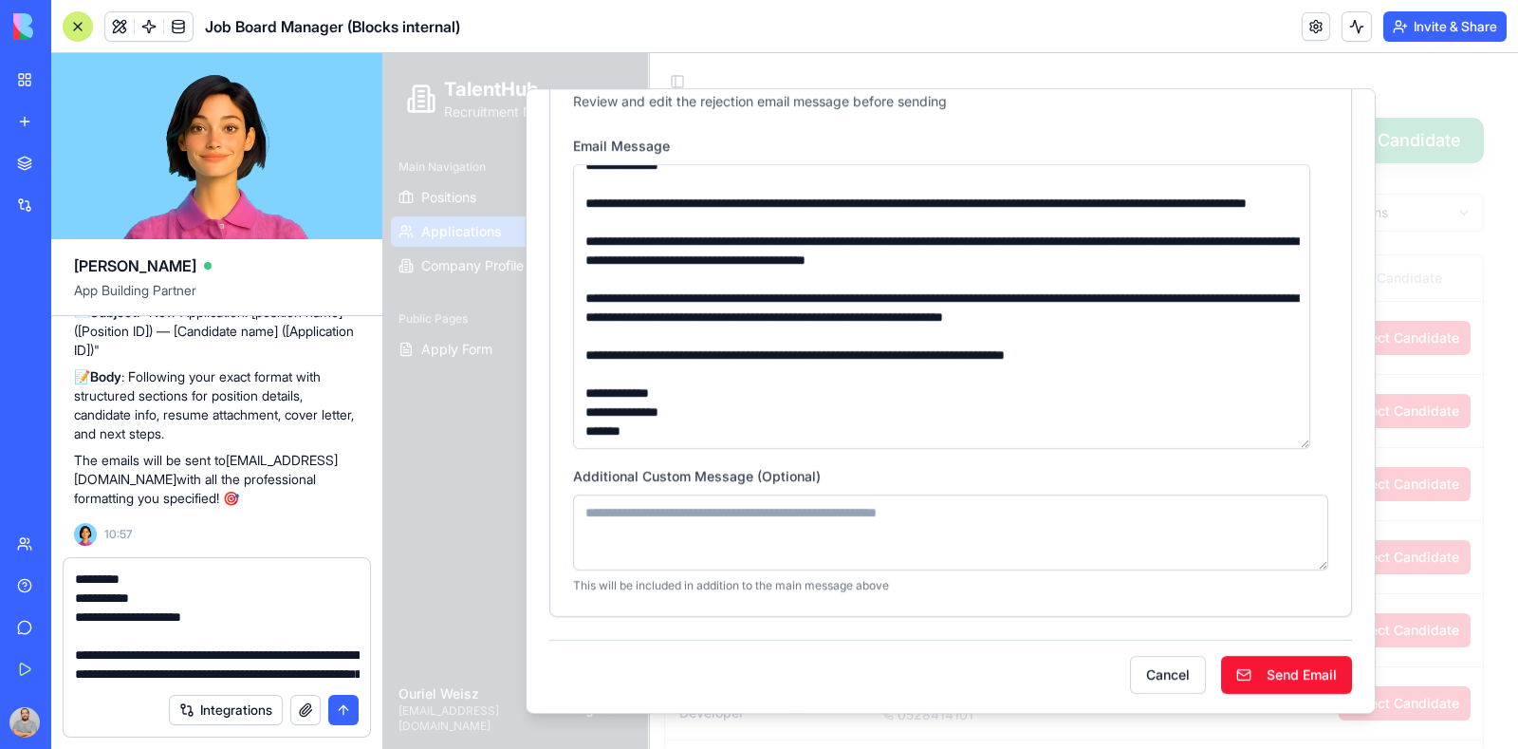
click at [749, 520] on textarea at bounding box center [950, 532] width 755 height 76
type textarea "****"
click at [1252, 667] on button "Send Email" at bounding box center [1286, 675] width 131 height 38
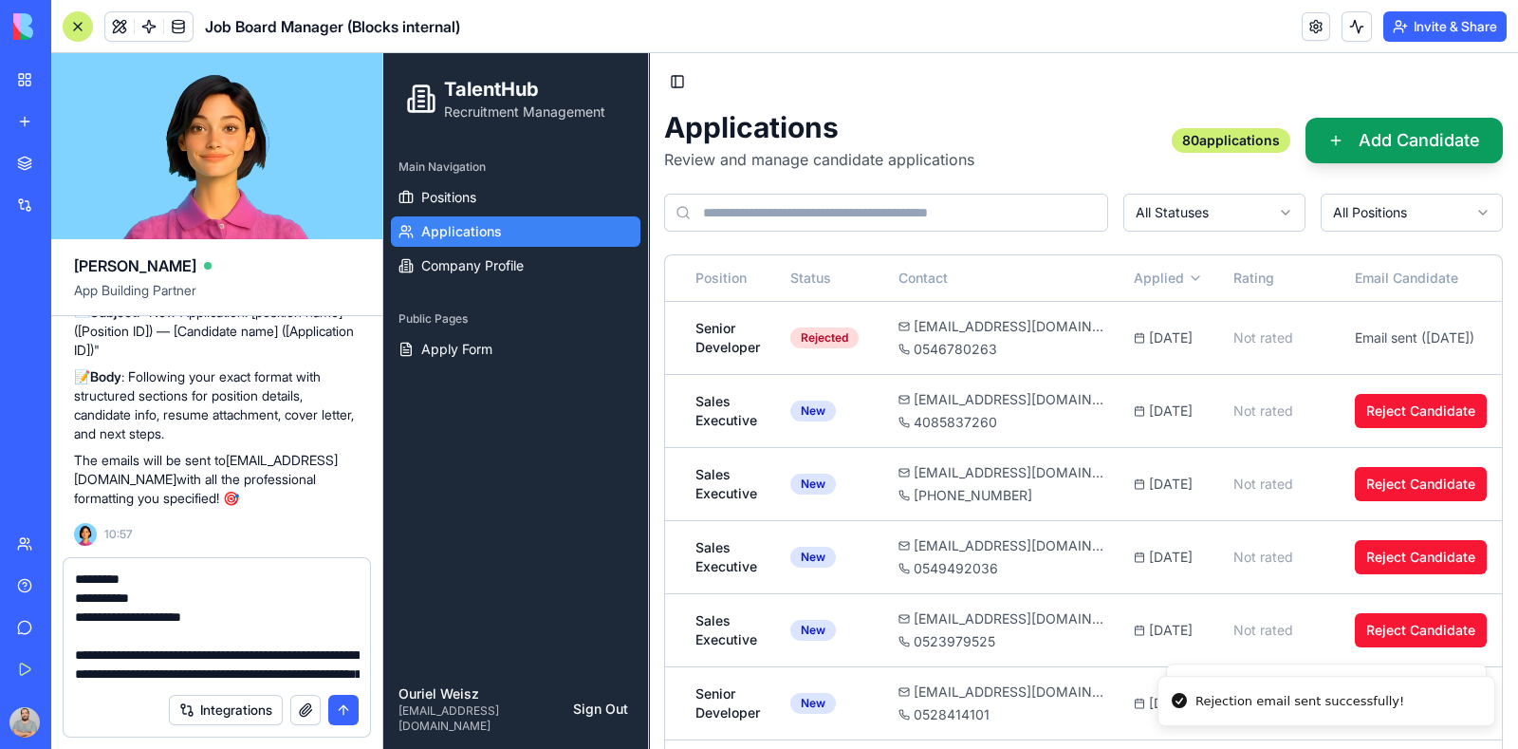
scroll to position [0, 316]
click at [1411, 415] on button "Reject Candidate" at bounding box center [1424, 411] width 132 height 34
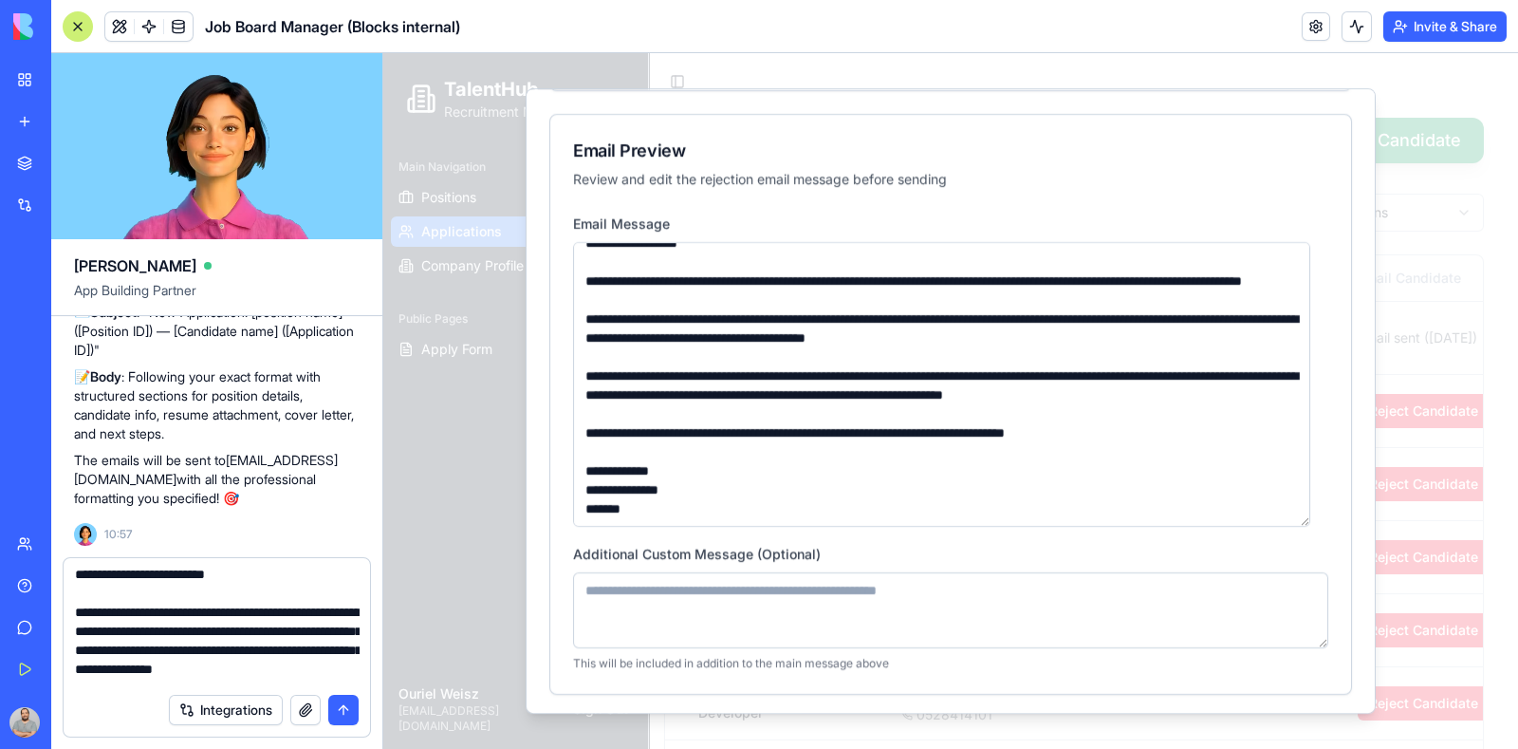
scroll to position [313, 0]
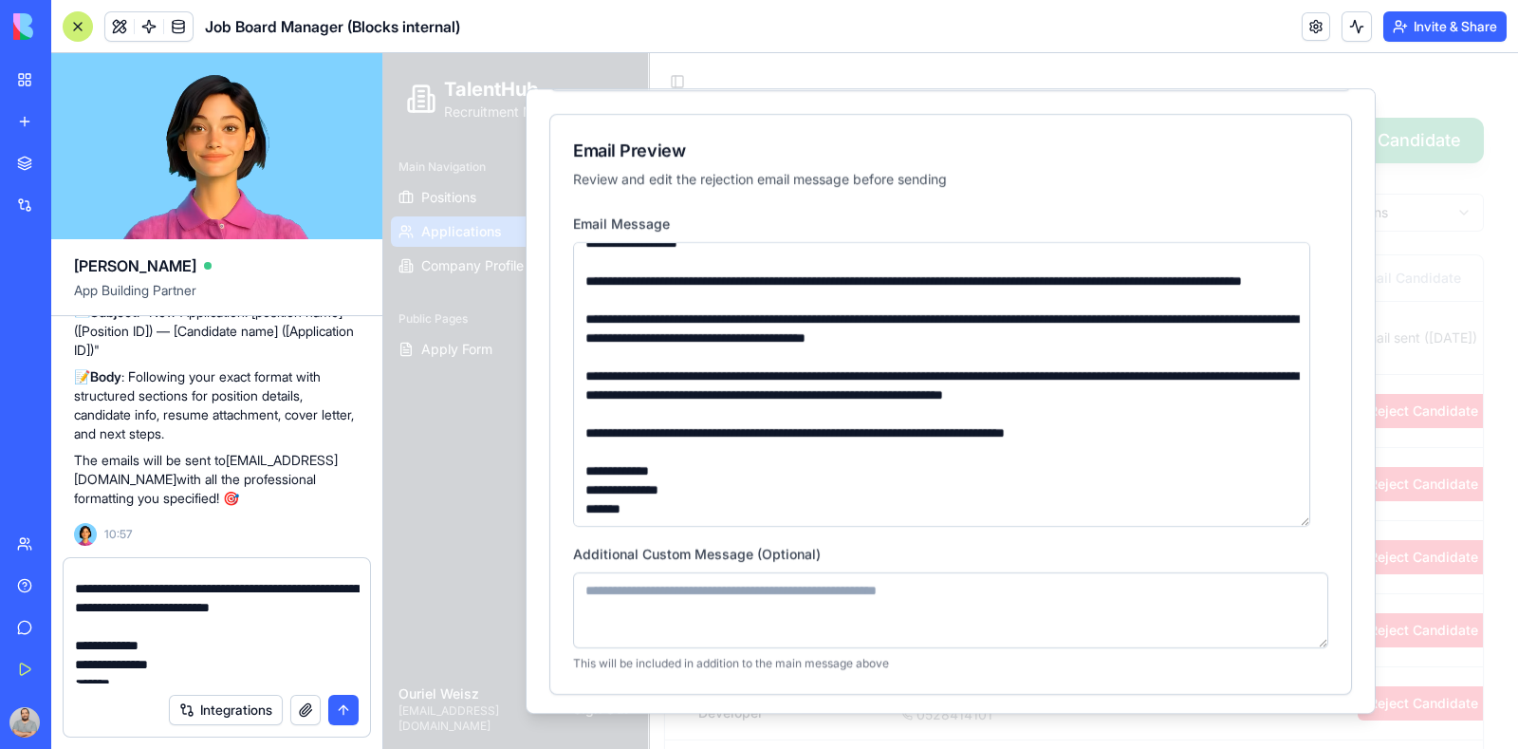
click at [226, 656] on textarea "**********" at bounding box center [217, 626] width 285 height 114
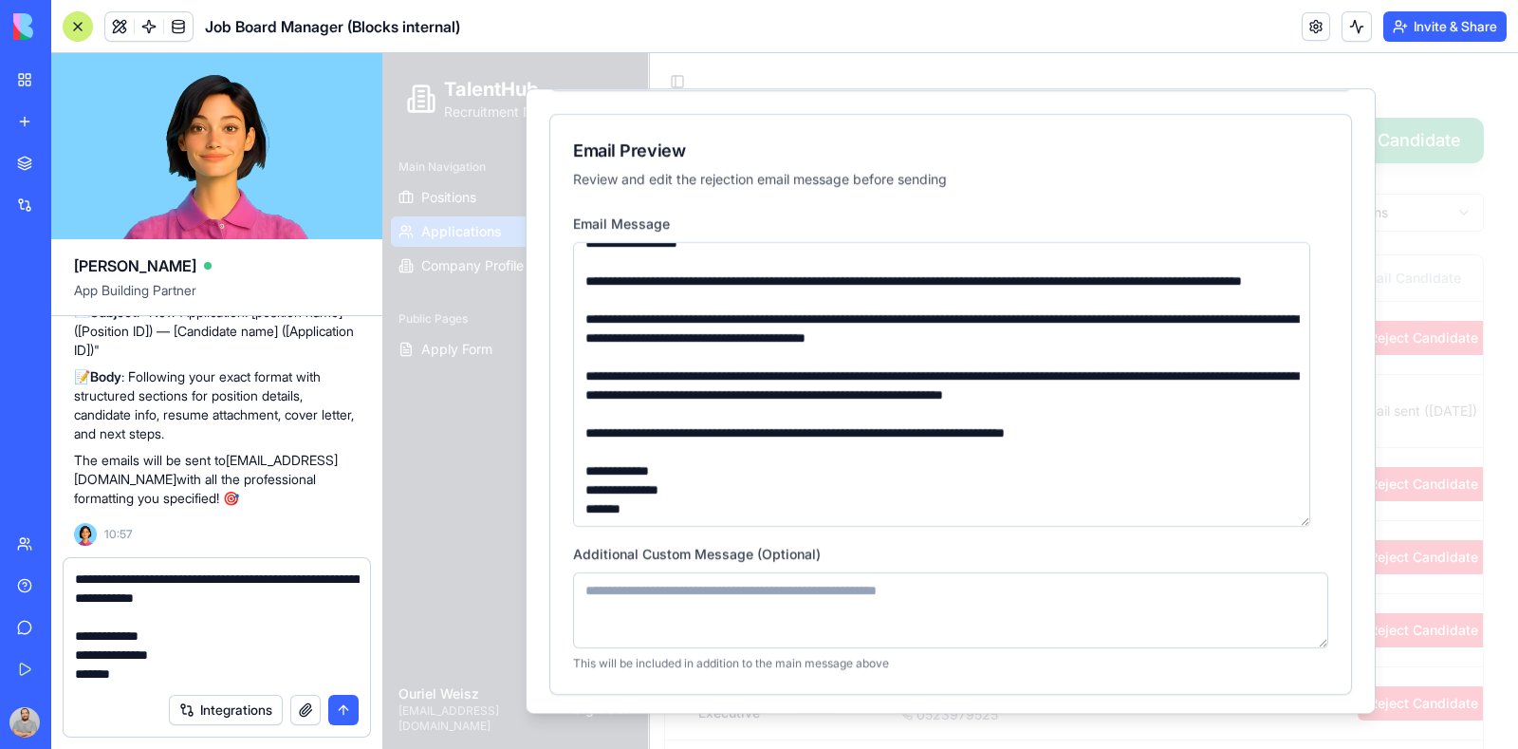
scroll to position [359, 0]
type textarea "**********"
click at [338, 716] on button "submit" at bounding box center [343, 710] width 30 height 30
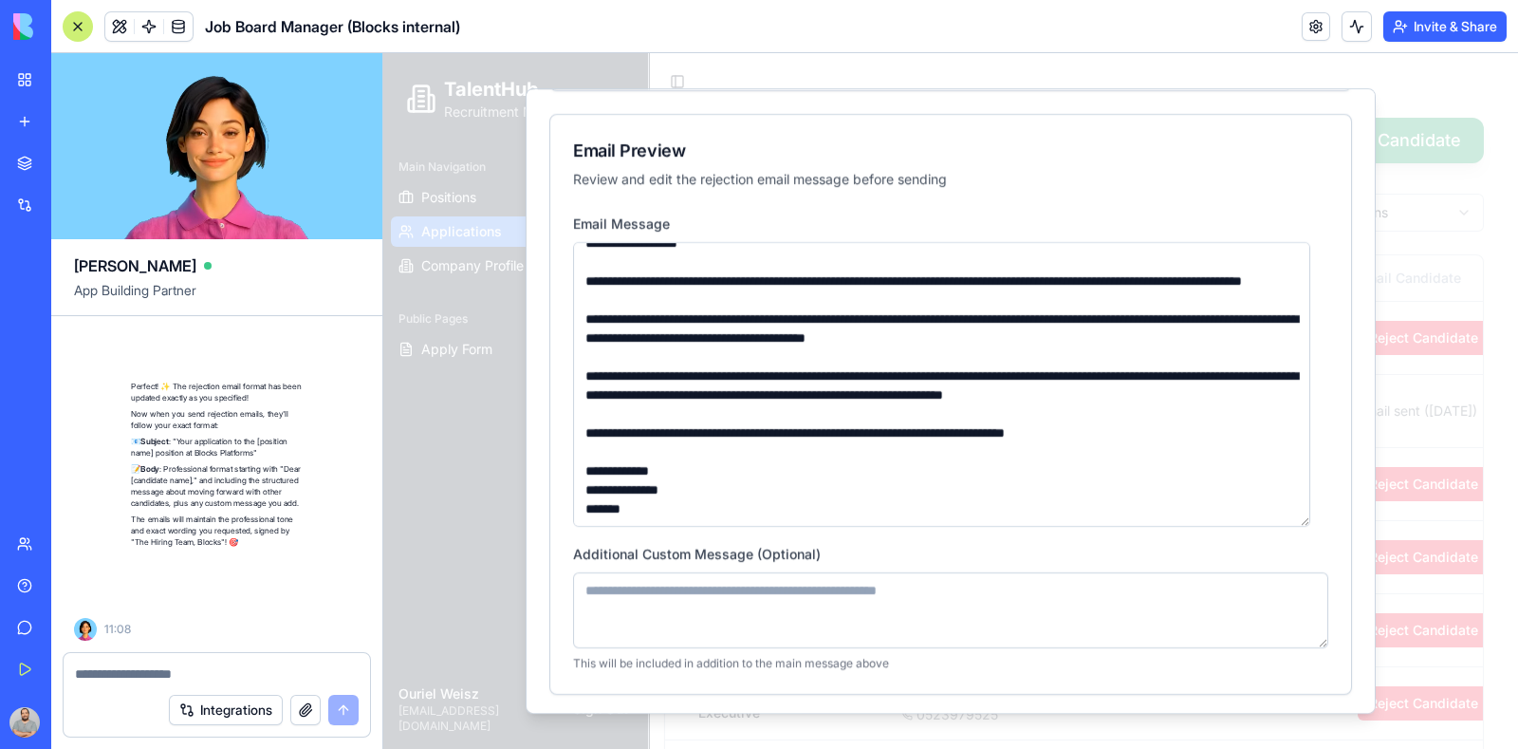
scroll to position [28645, 0]
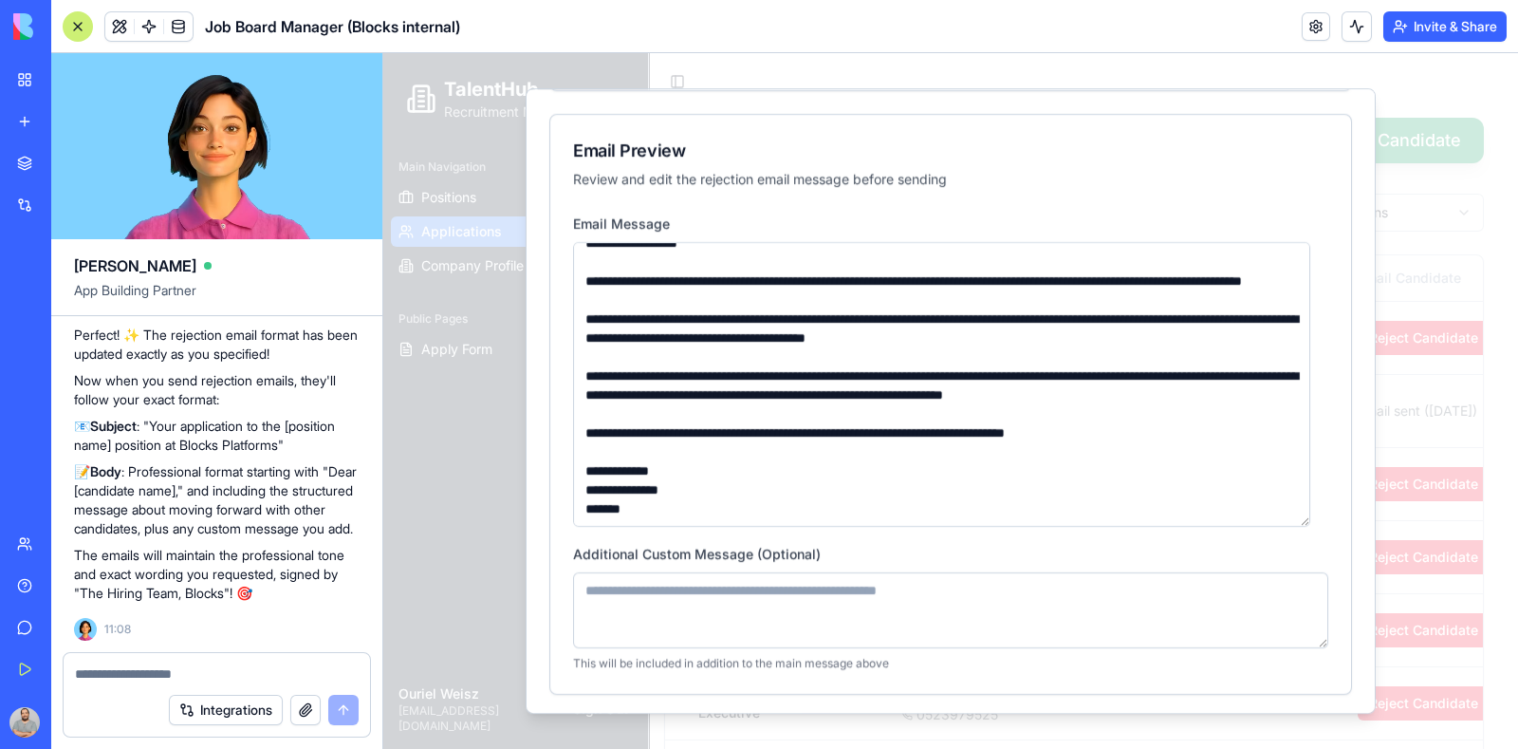
click at [122, 676] on textarea at bounding box center [217, 673] width 285 height 19
paste textarea "**********"
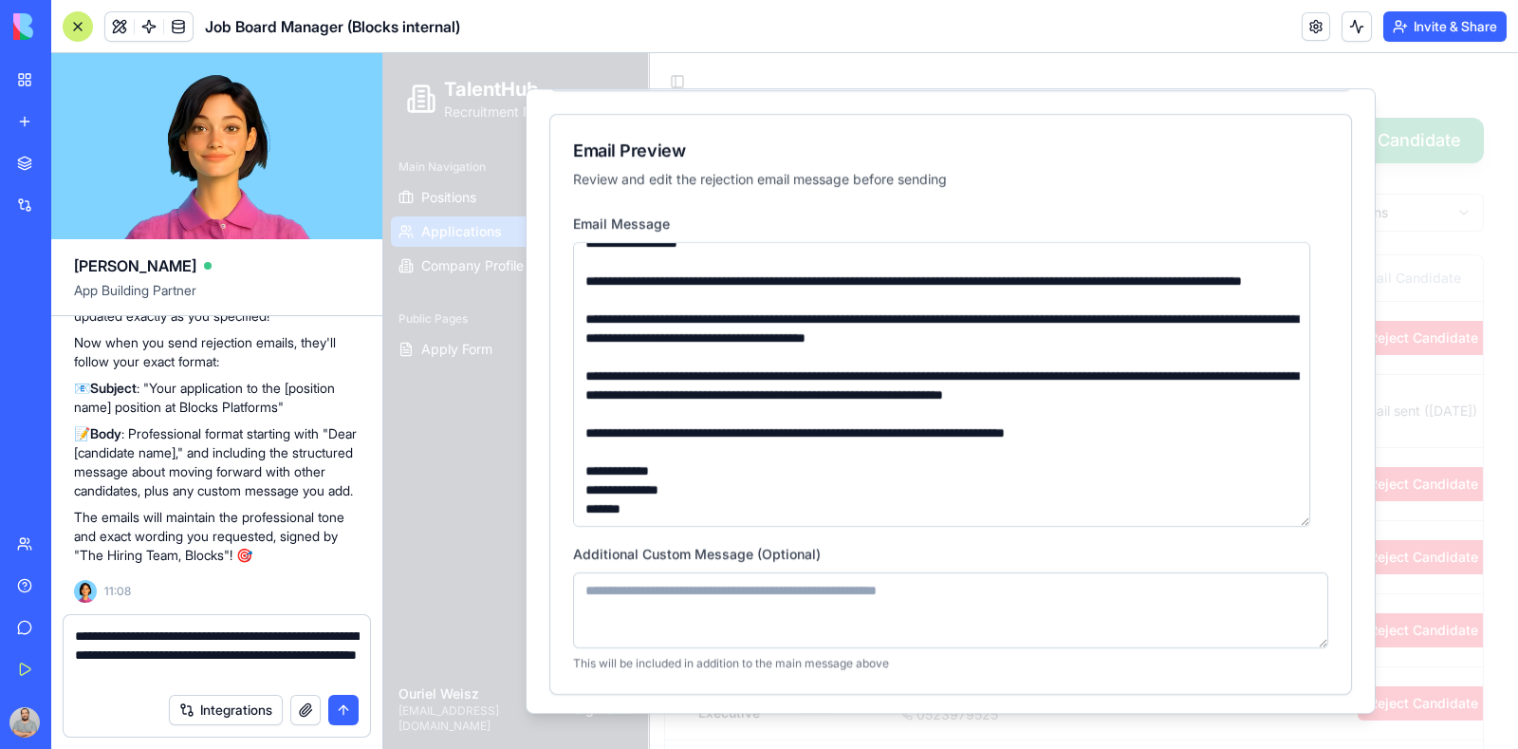
type textarea "**********"
click at [346, 714] on button "submit" at bounding box center [343, 710] width 30 height 30
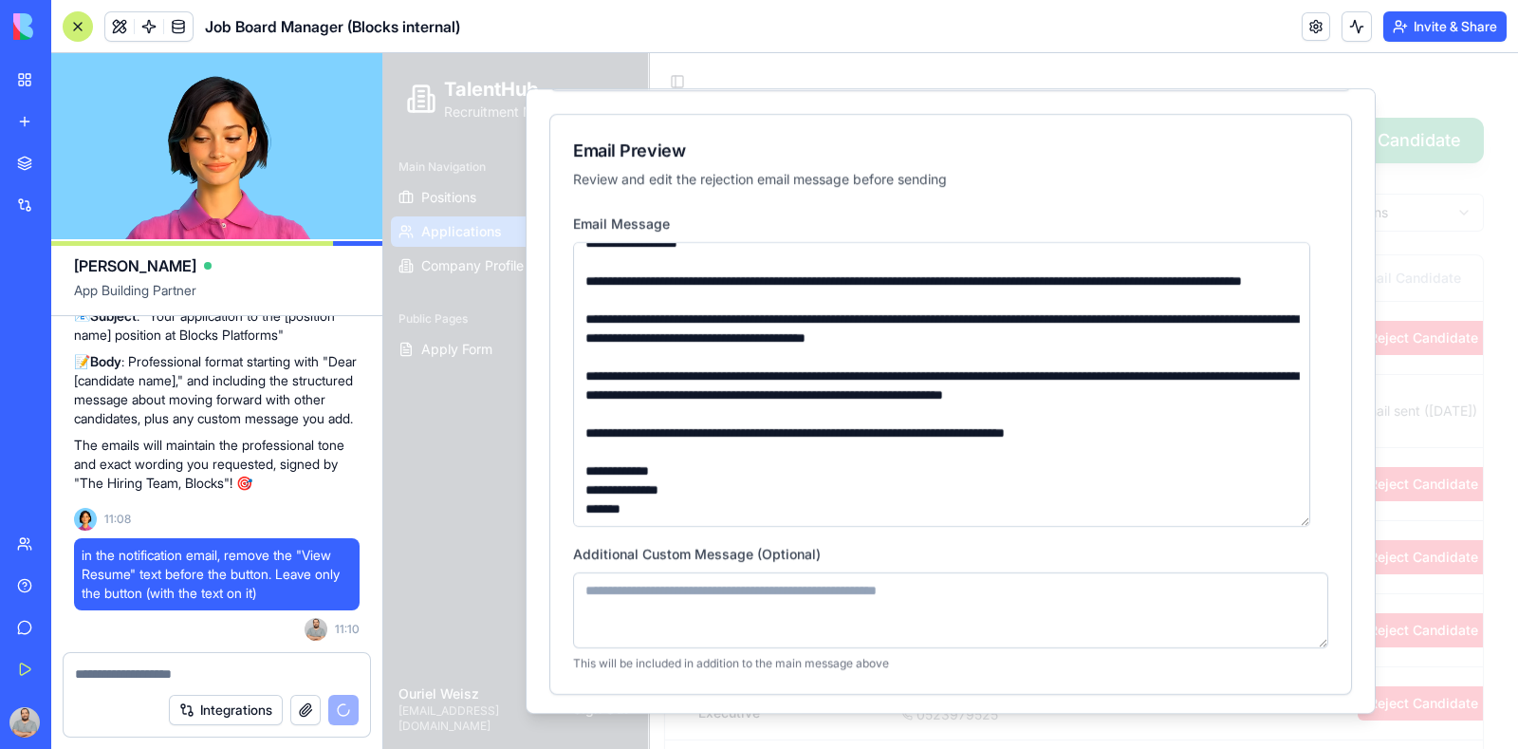
click at [192, 671] on textarea at bounding box center [217, 673] width 285 height 19
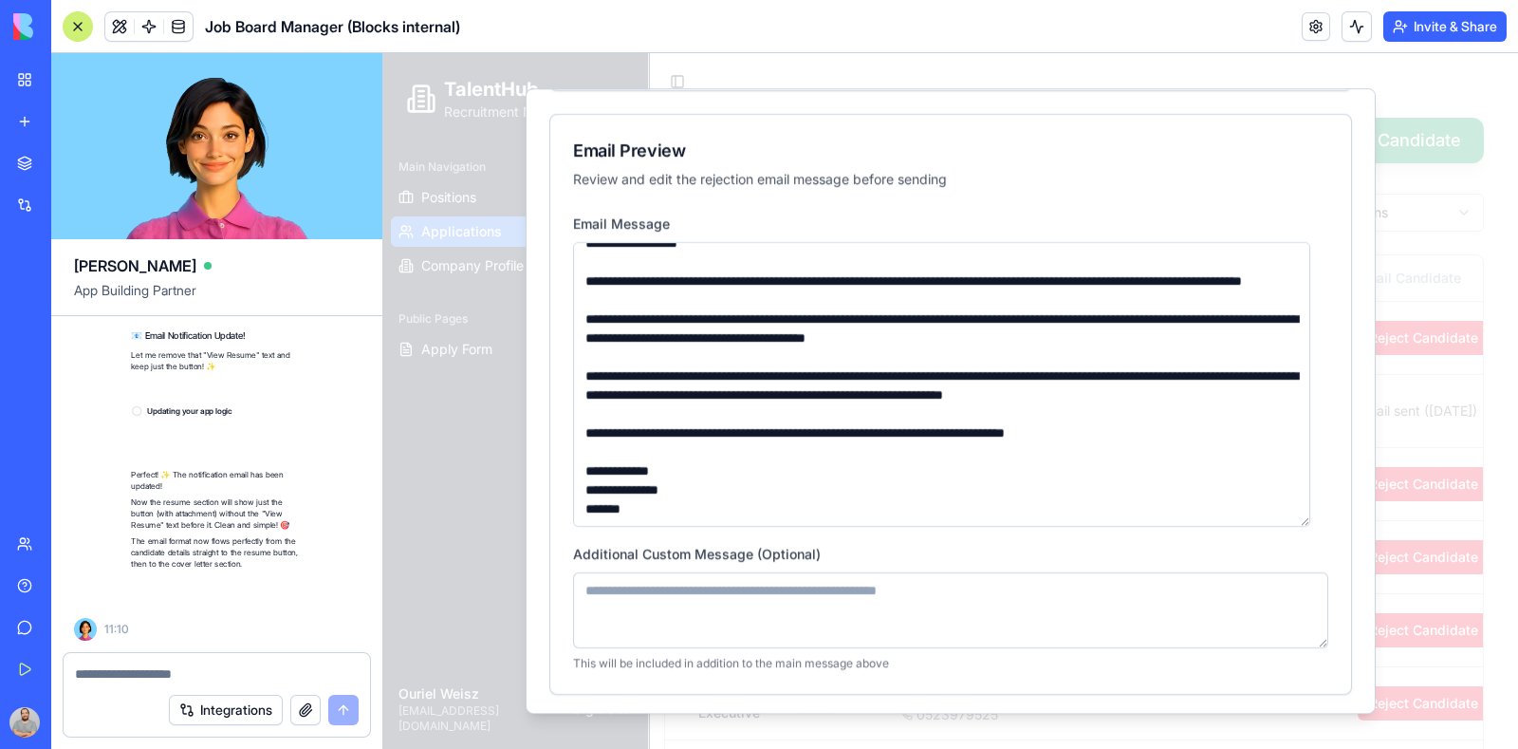
scroll to position [29097, 0]
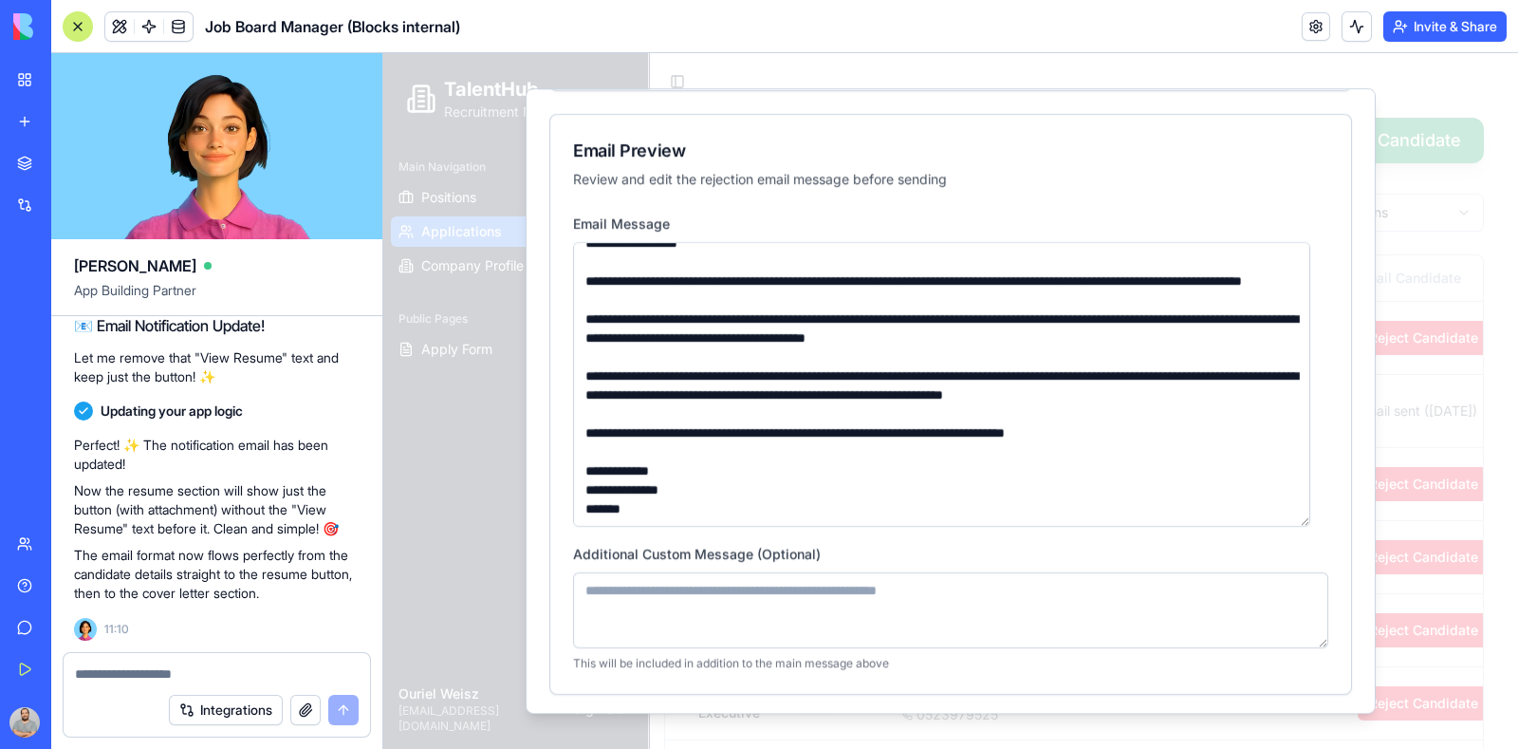
click at [152, 677] on textarea at bounding box center [217, 673] width 285 height 19
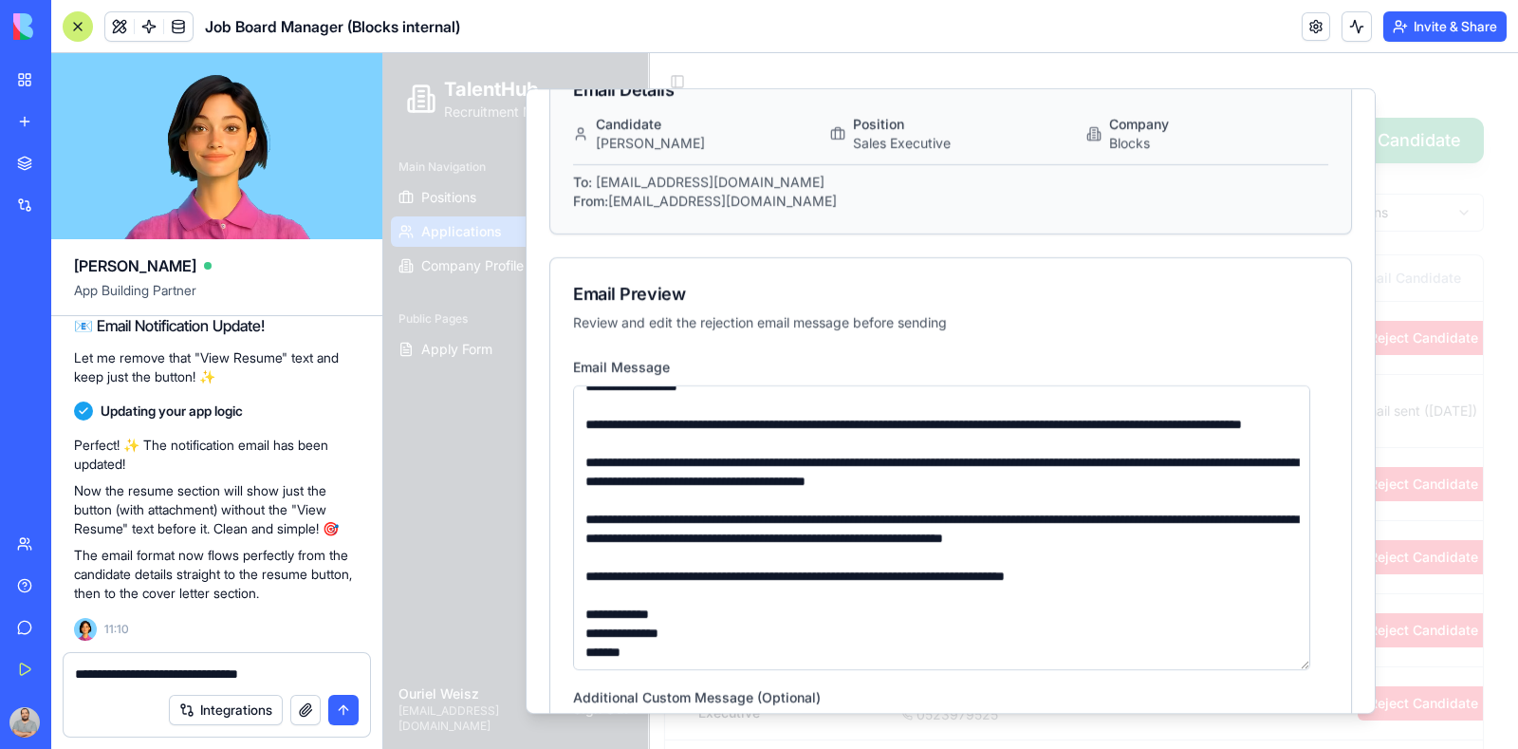
scroll to position [0, 0]
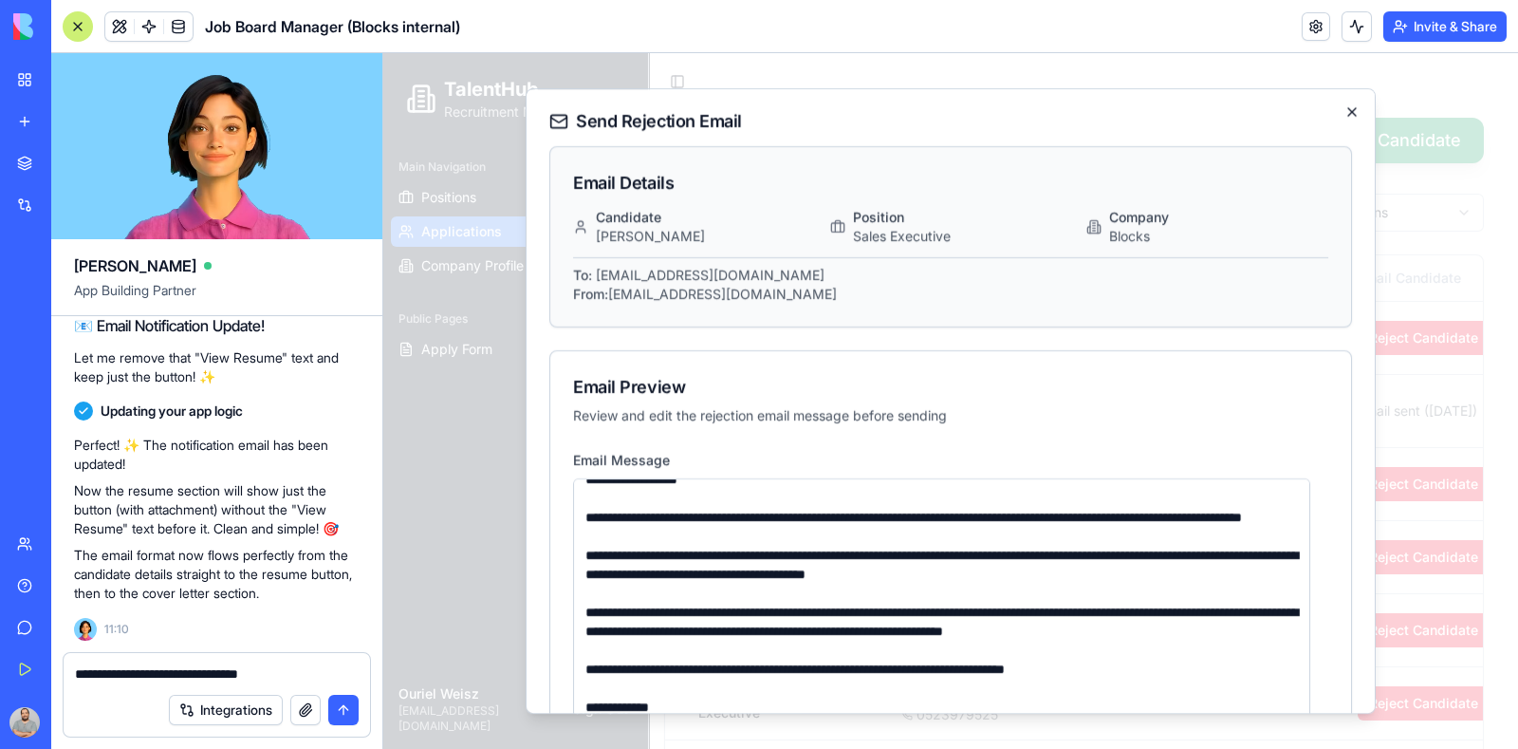
click at [1345, 104] on icon "button" at bounding box center [1352, 111] width 15 height 15
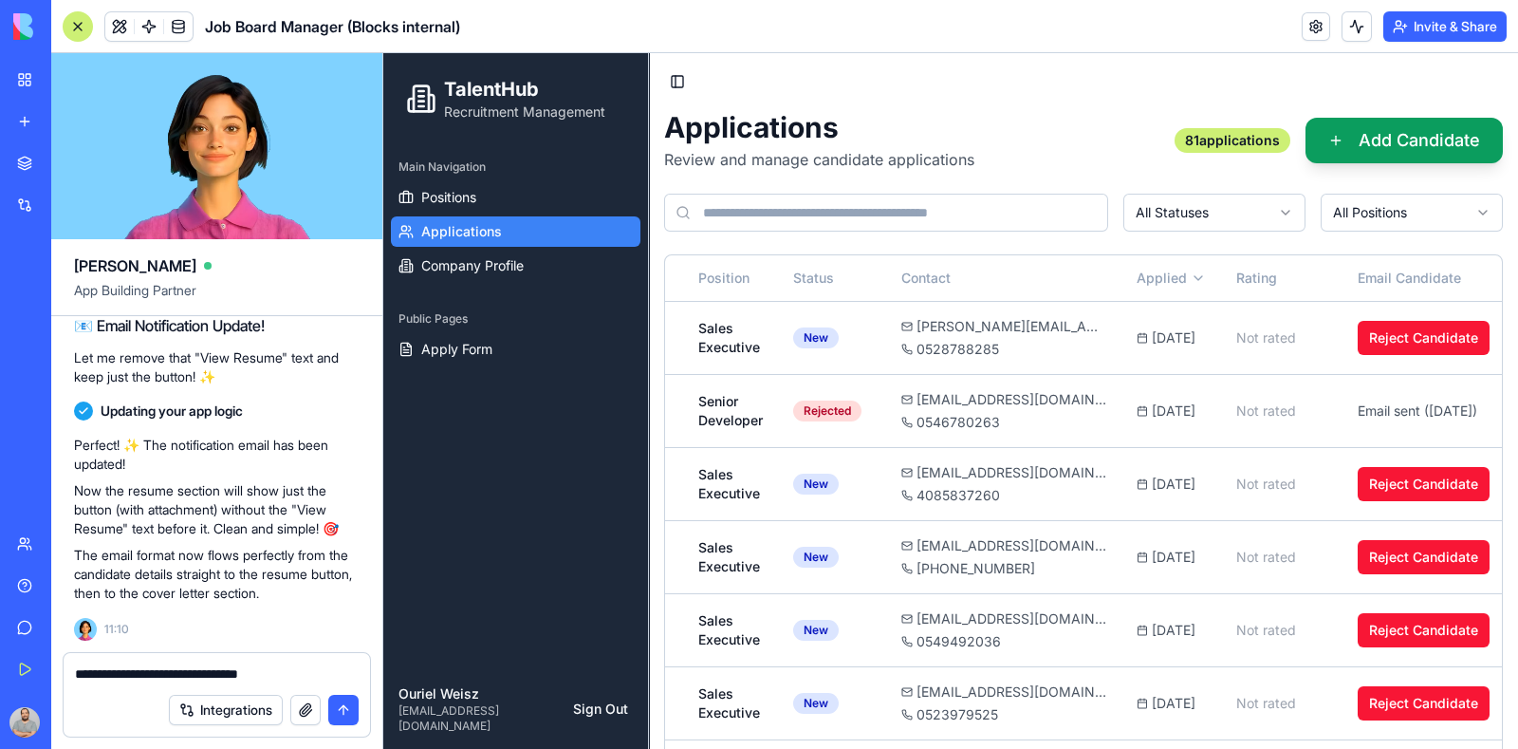
click at [318, 677] on textarea "**********" at bounding box center [217, 673] width 285 height 19
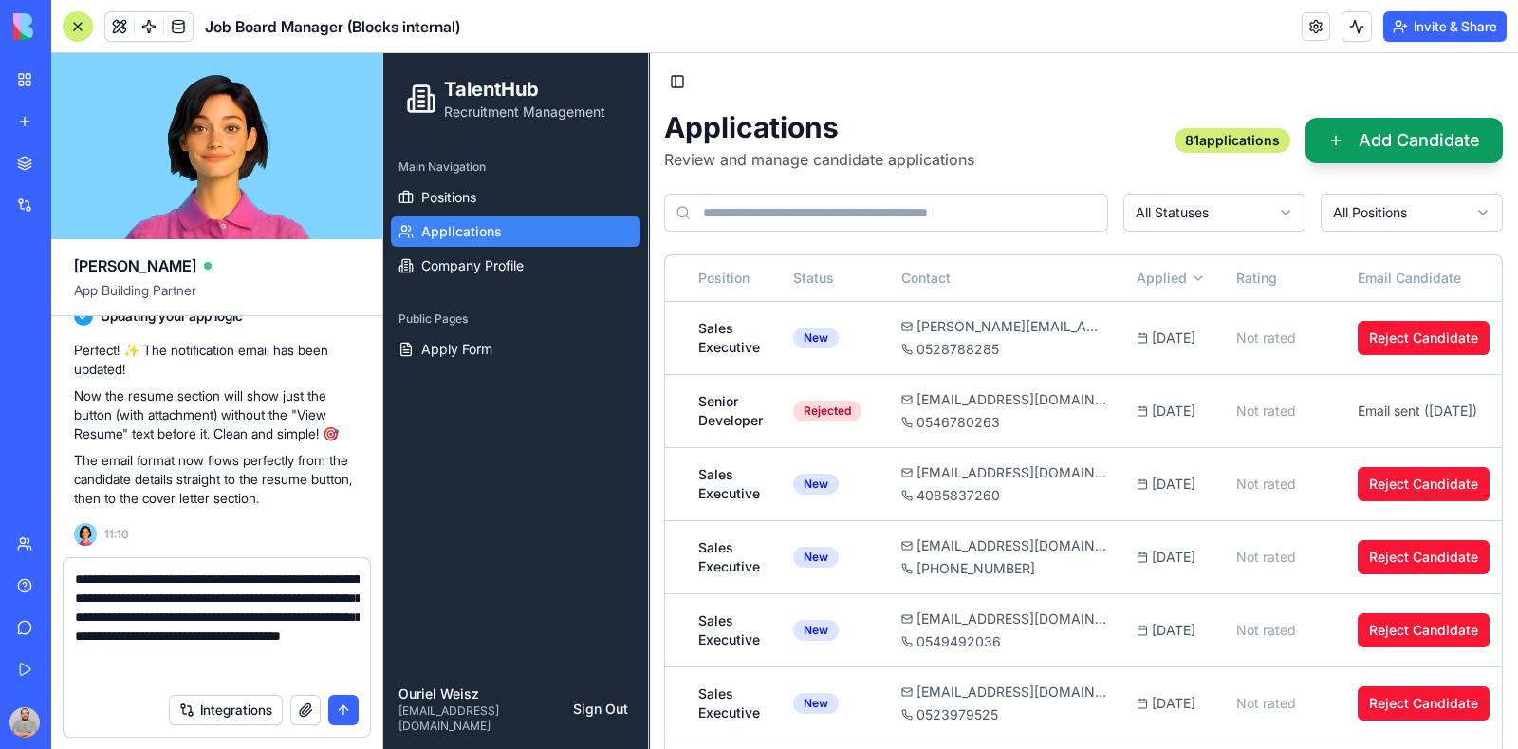
click at [155, 677] on textarea "**********" at bounding box center [217, 626] width 285 height 114
click at [200, 597] on textarea "**********" at bounding box center [217, 626] width 285 height 114
type textarea "**********"
click at [345, 703] on button "submit" at bounding box center [343, 710] width 30 height 30
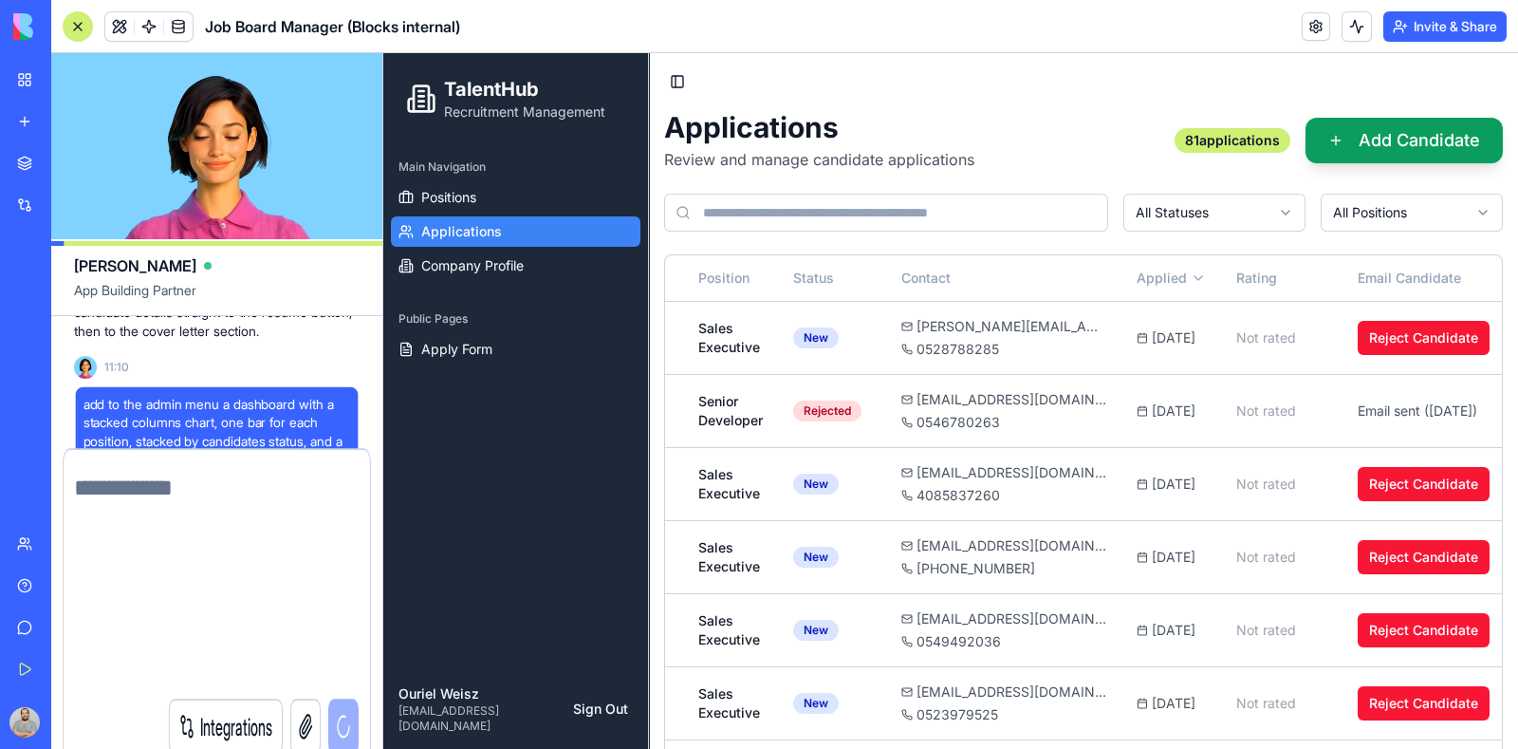
scroll to position [29264, 0]
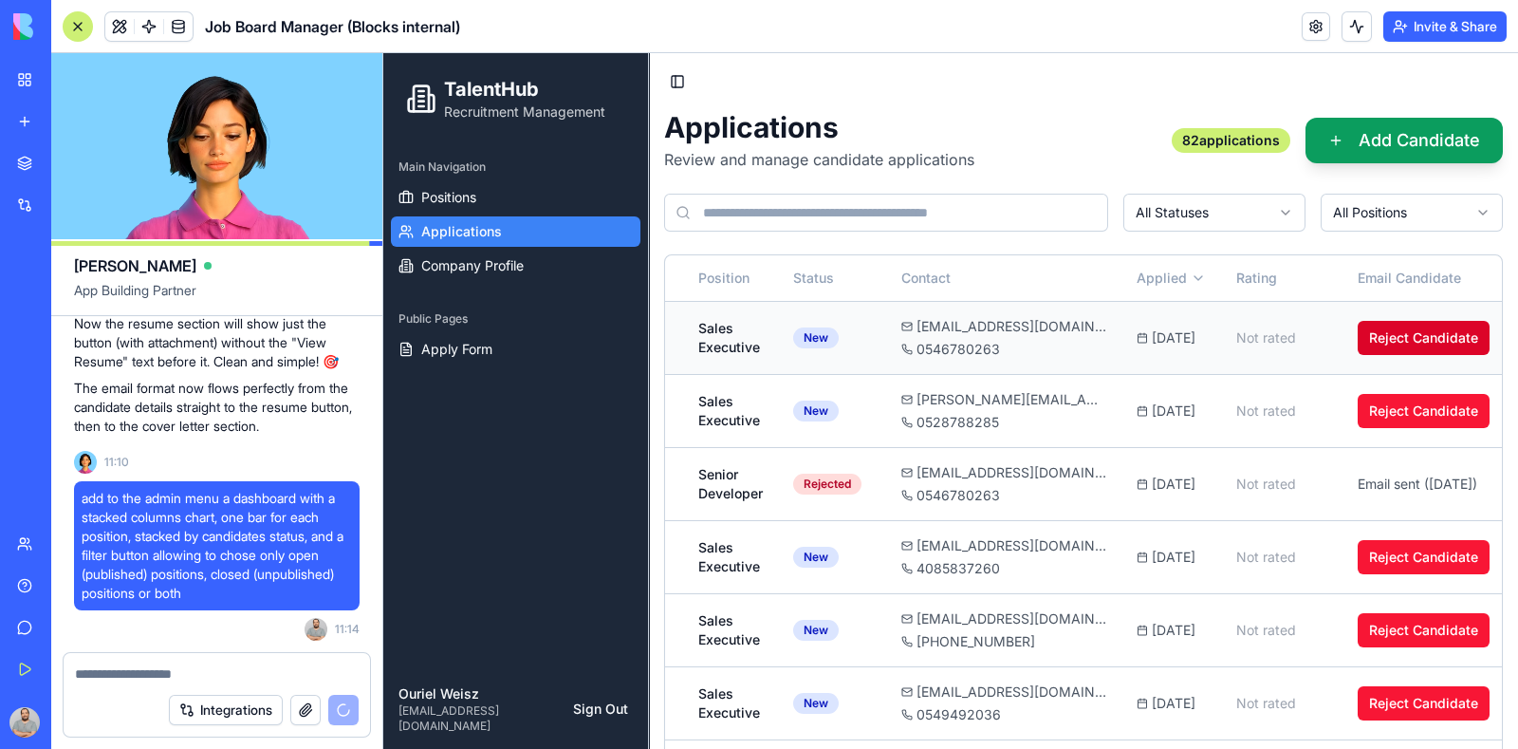
click at [1427, 335] on button "Reject Candidate" at bounding box center [1424, 338] width 132 height 34
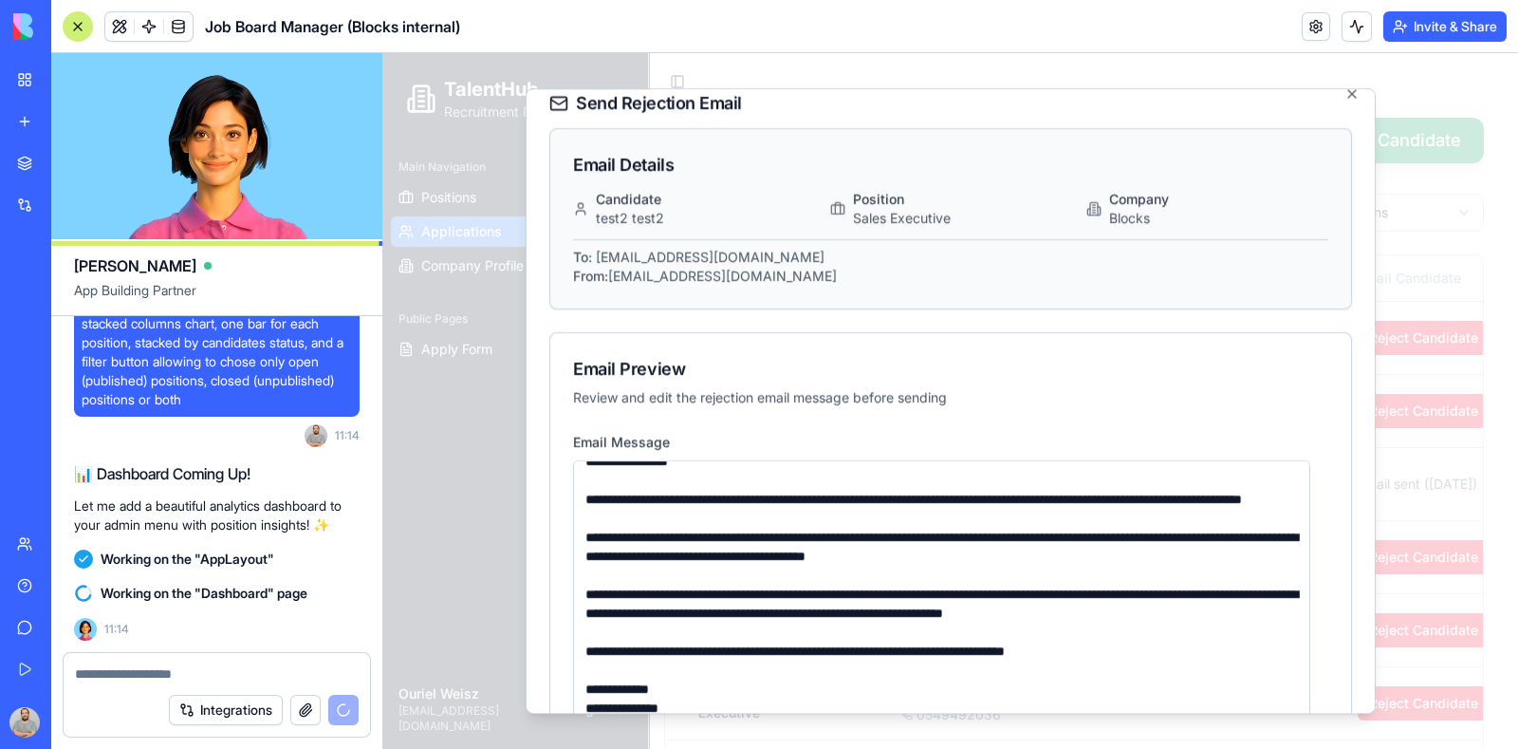
scroll to position [0, 0]
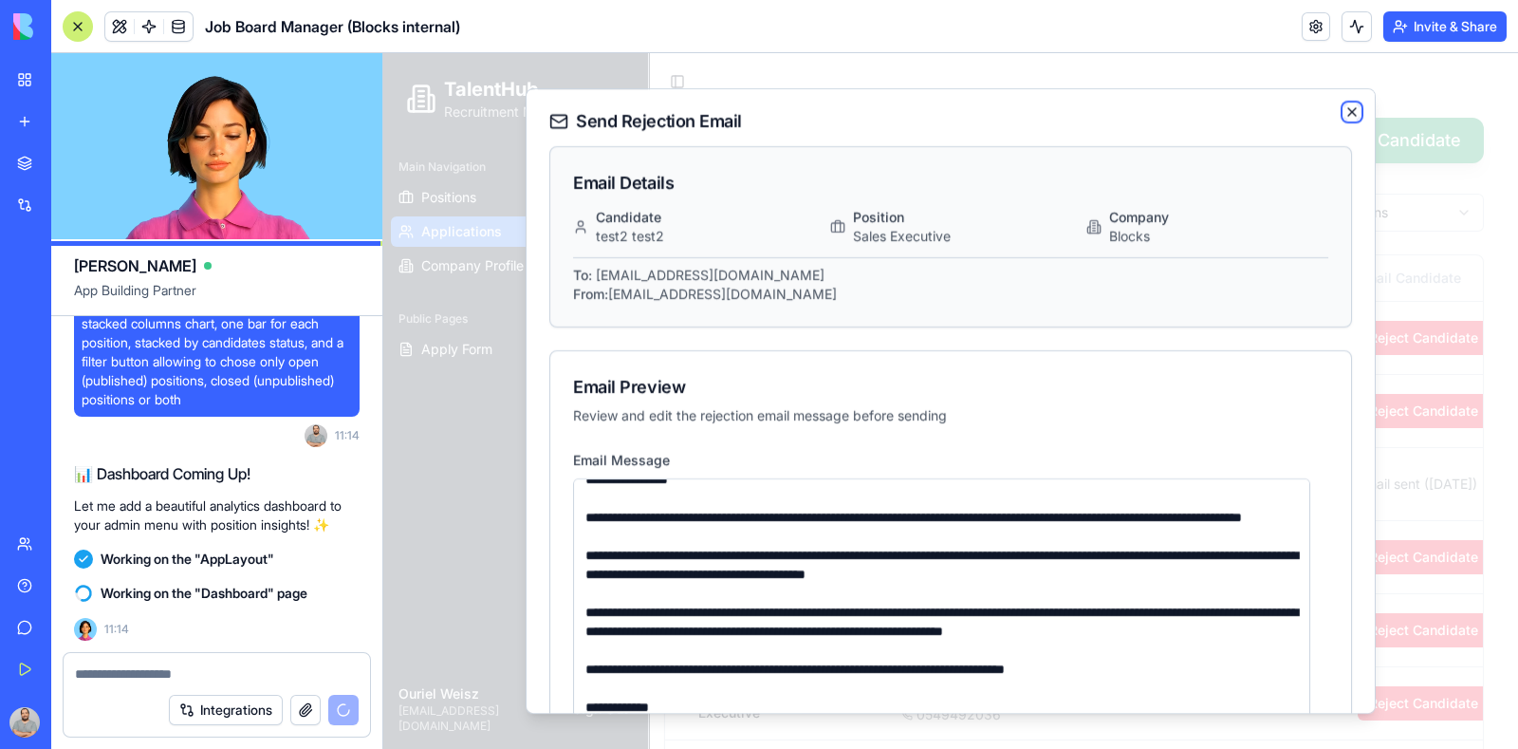
click at [1345, 112] on icon "button" at bounding box center [1352, 111] width 15 height 15
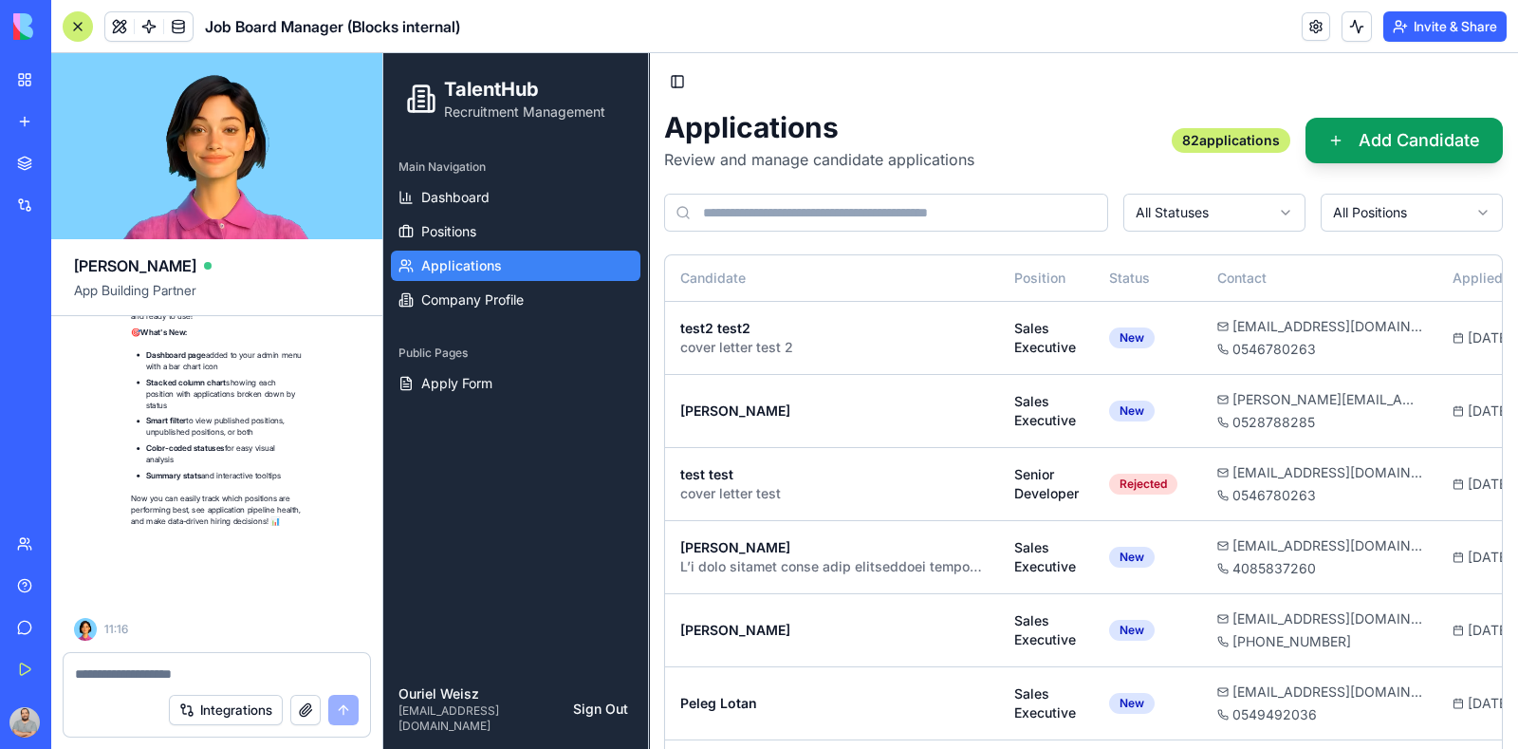
scroll to position [29924, 0]
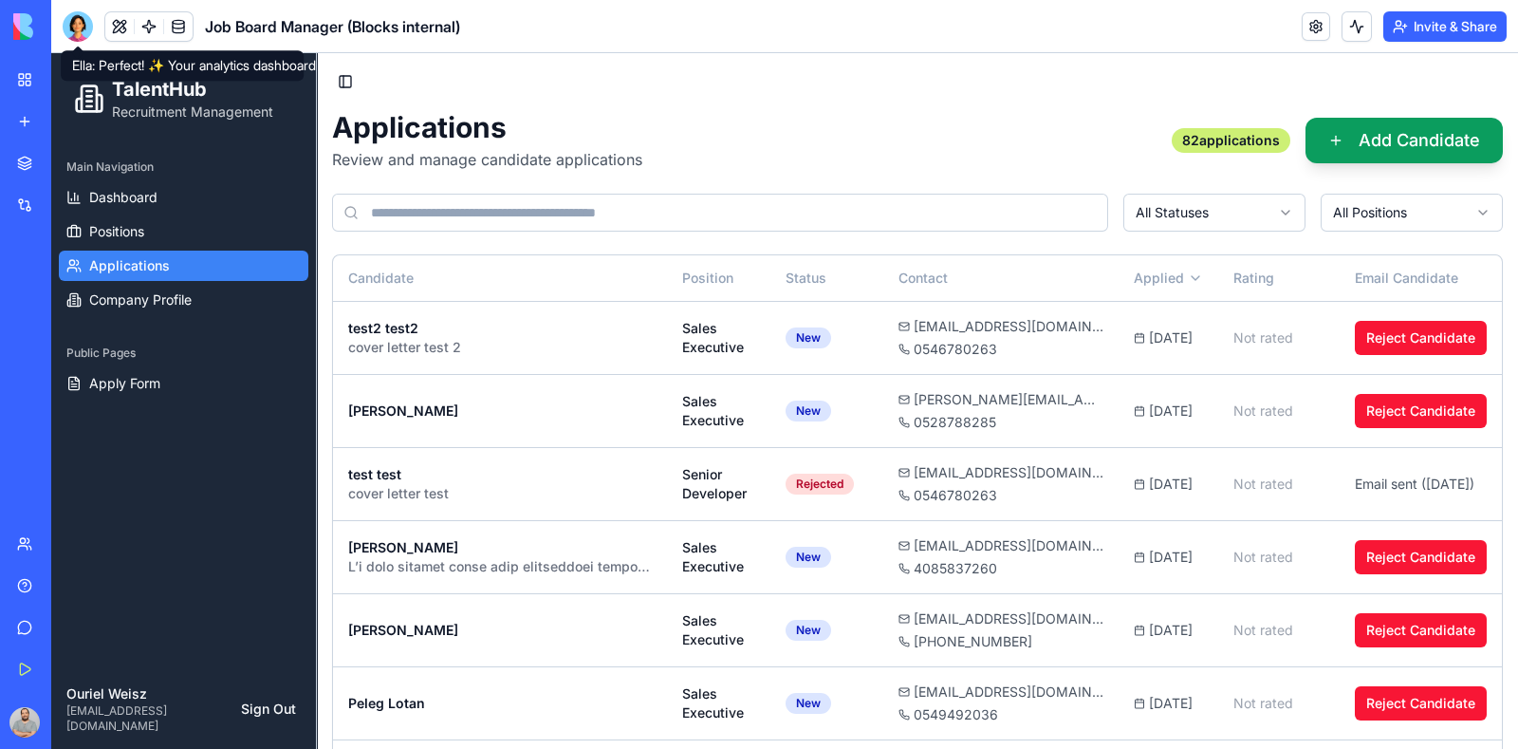
click at [74, 28] on div at bounding box center [78, 26] width 30 height 30
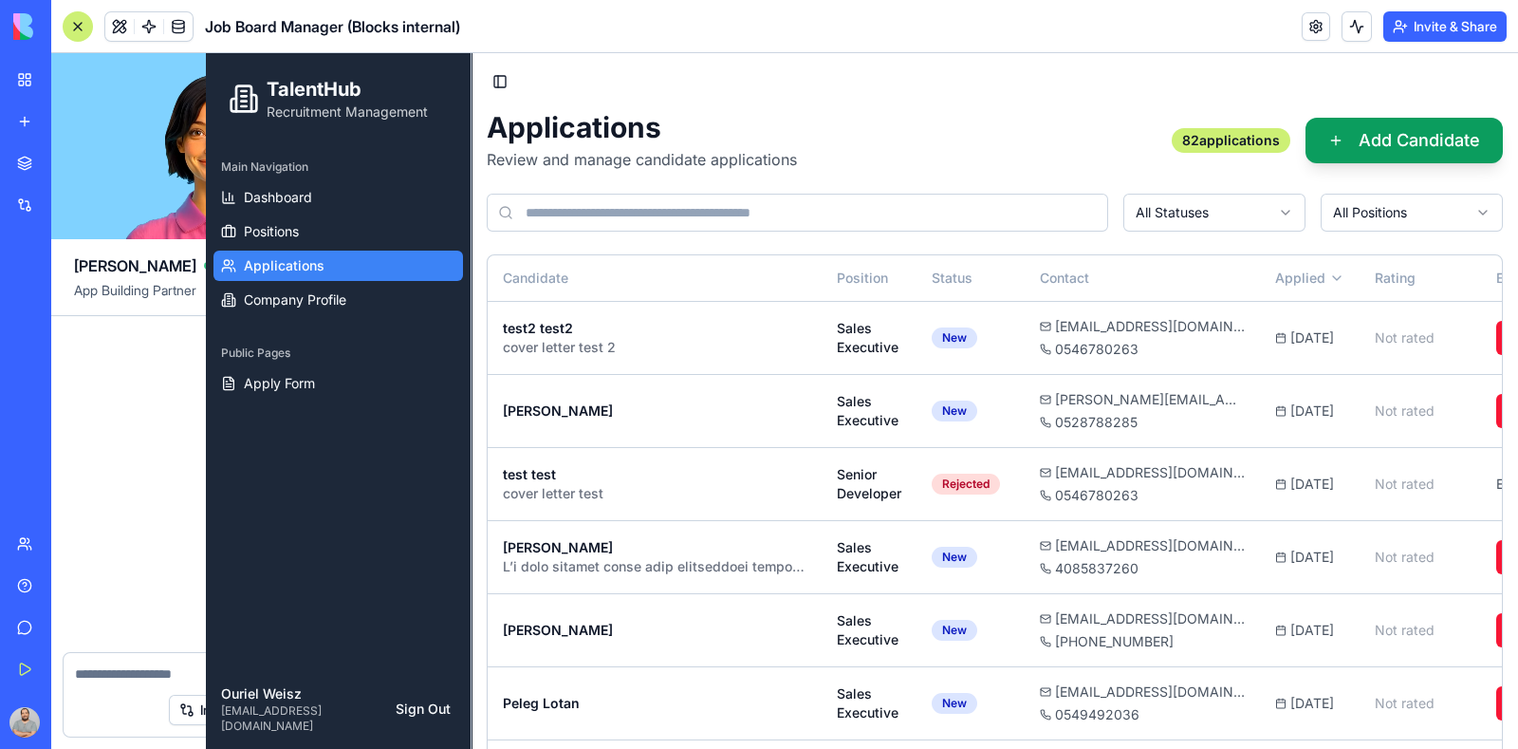
scroll to position [29924, 0]
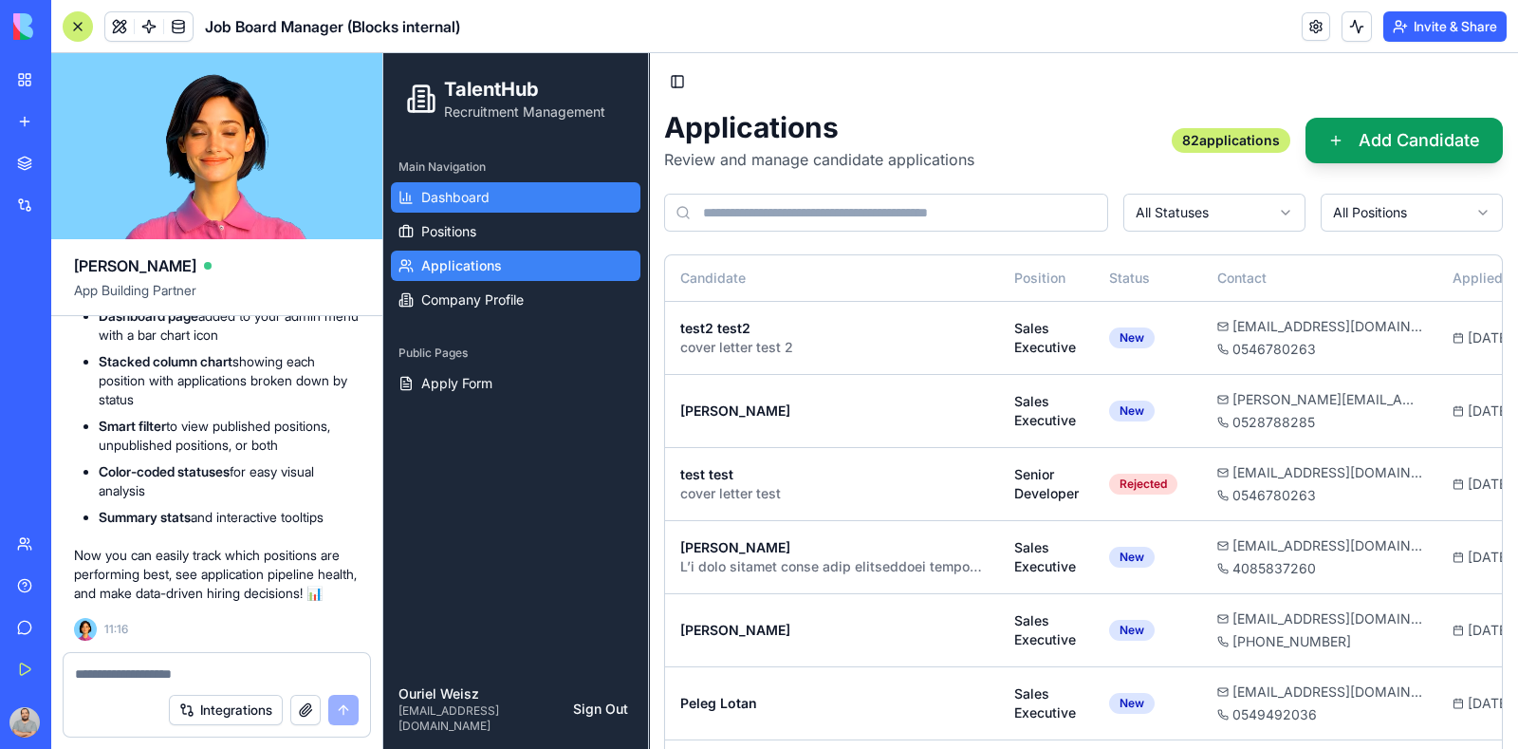
click at [449, 197] on span "Dashboard" at bounding box center [455, 197] width 68 height 19
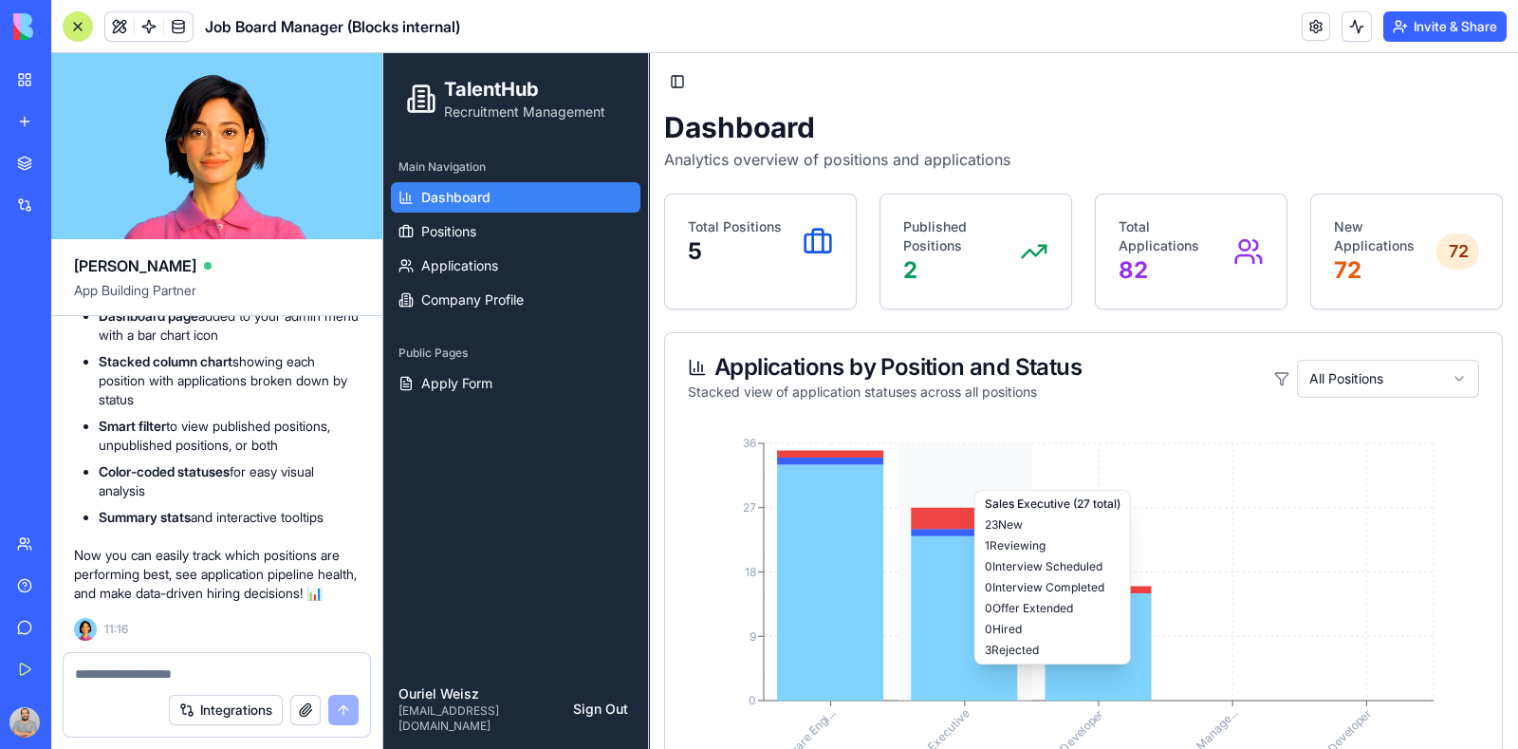
scroll to position [118, 0]
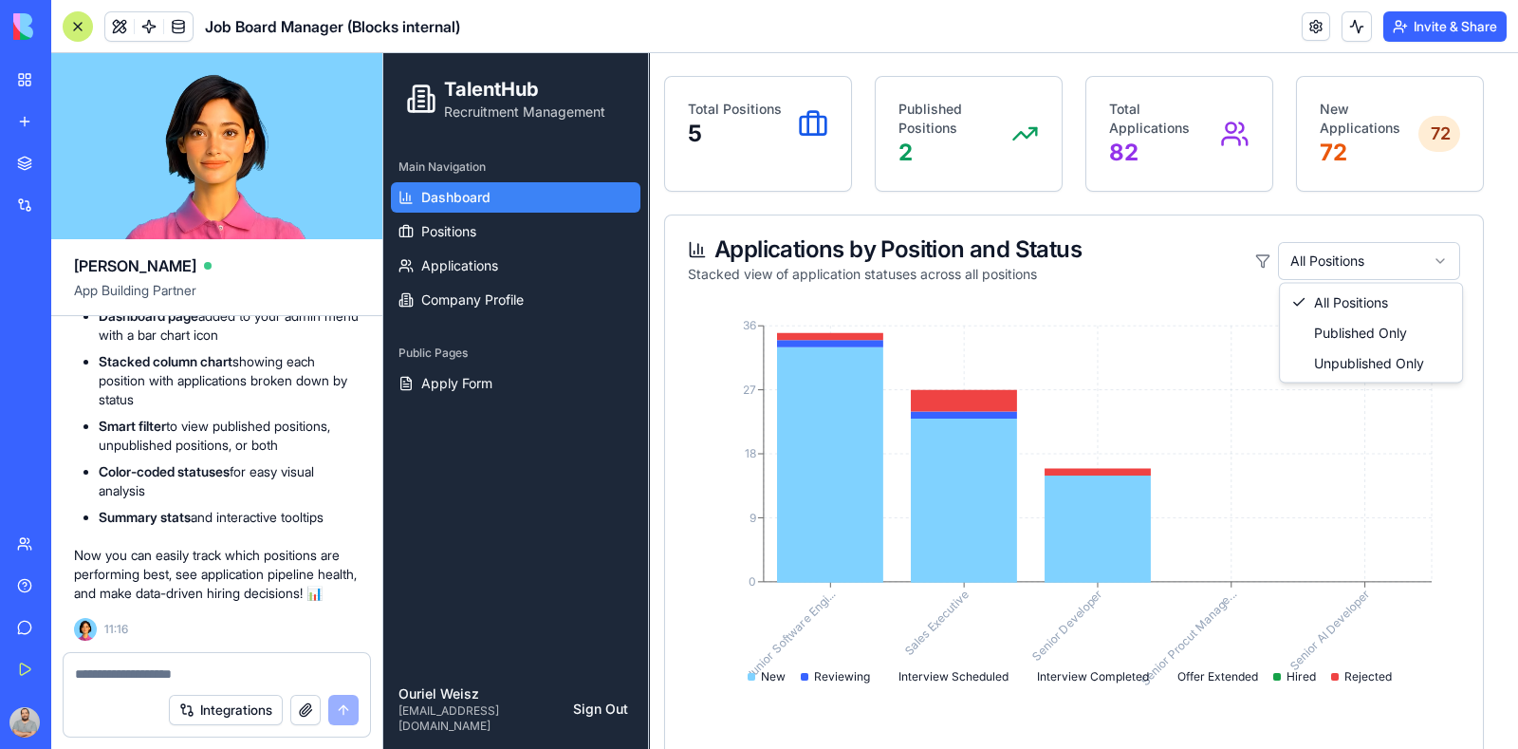
click at [1440, 258] on html "TalentHub Recruitment Management Main Navigation Dashboard Positions Applicatio…" at bounding box center [950, 593] width 1135 height 1317
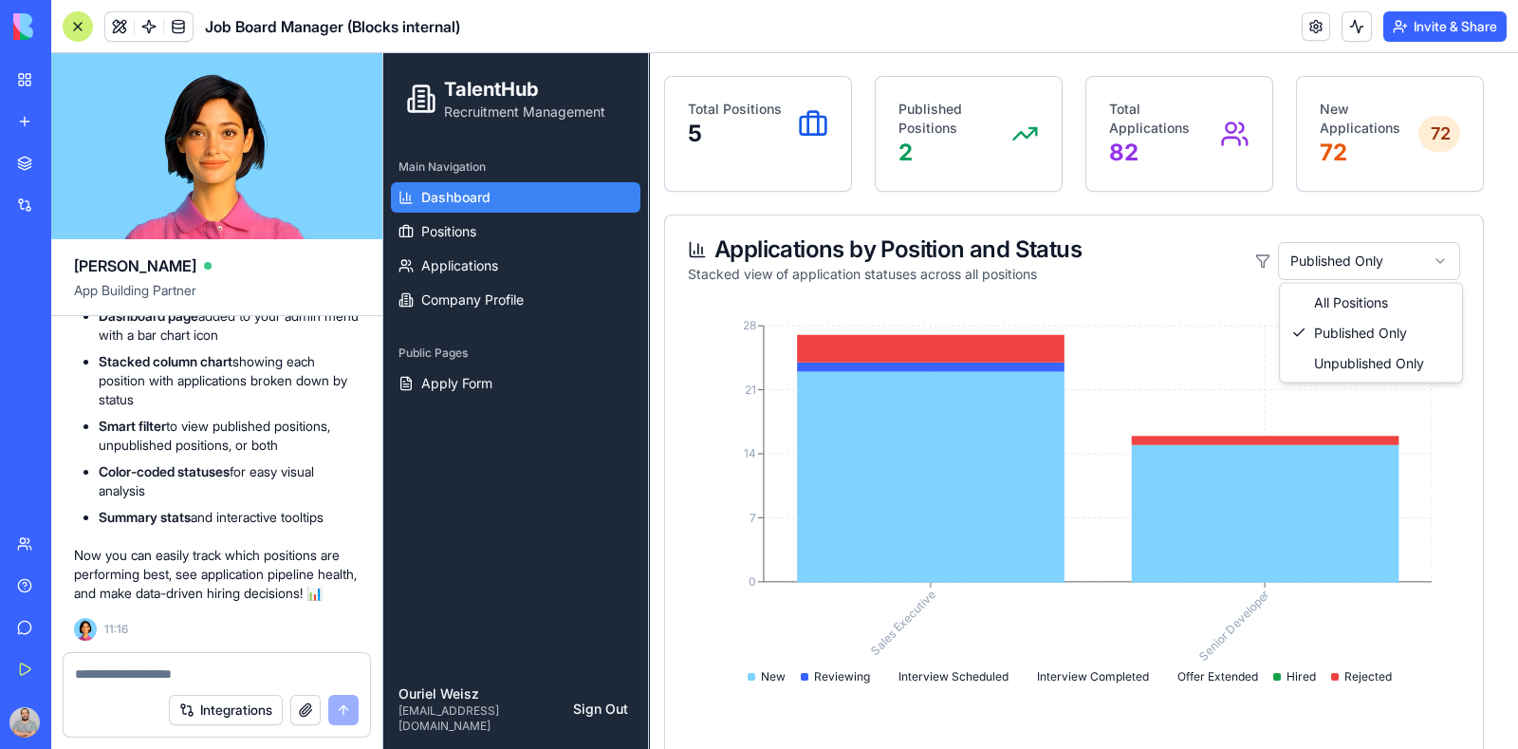
click at [1437, 264] on html "TalentHub Recruitment Management Main Navigation Dashboard Positions Applicatio…" at bounding box center [950, 593] width 1135 height 1317
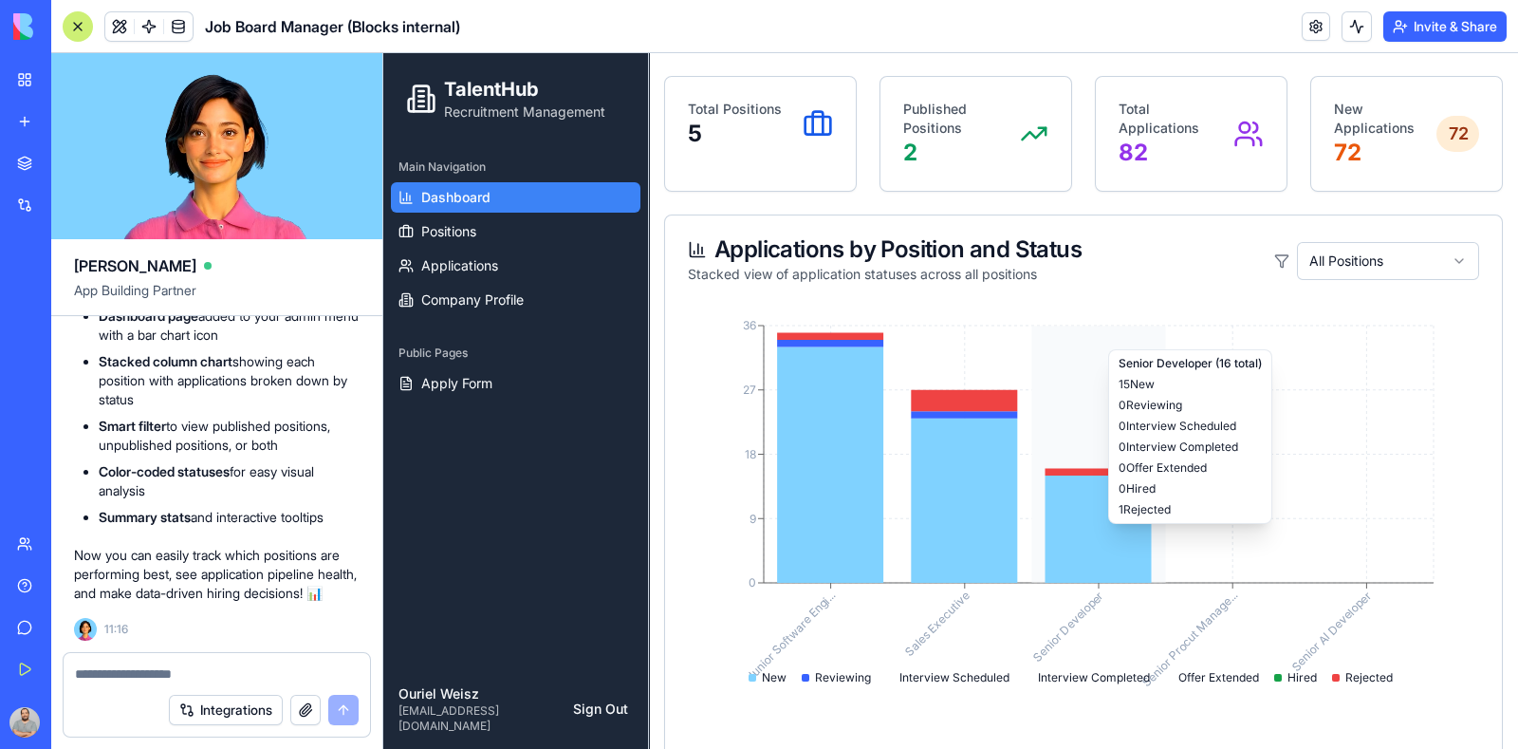
scroll to position [0, 0]
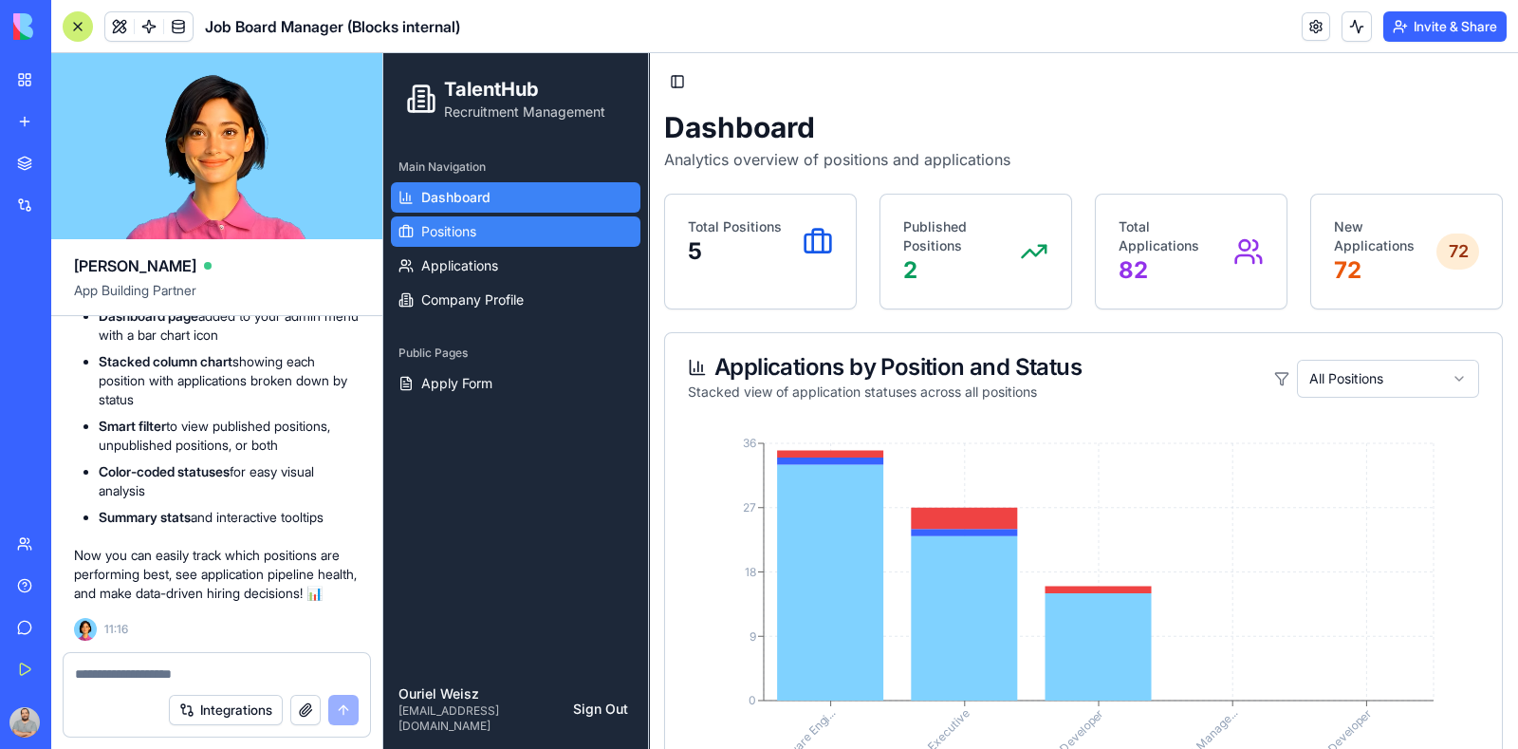
click at [491, 232] on link "Positions" at bounding box center [516, 231] width 250 height 30
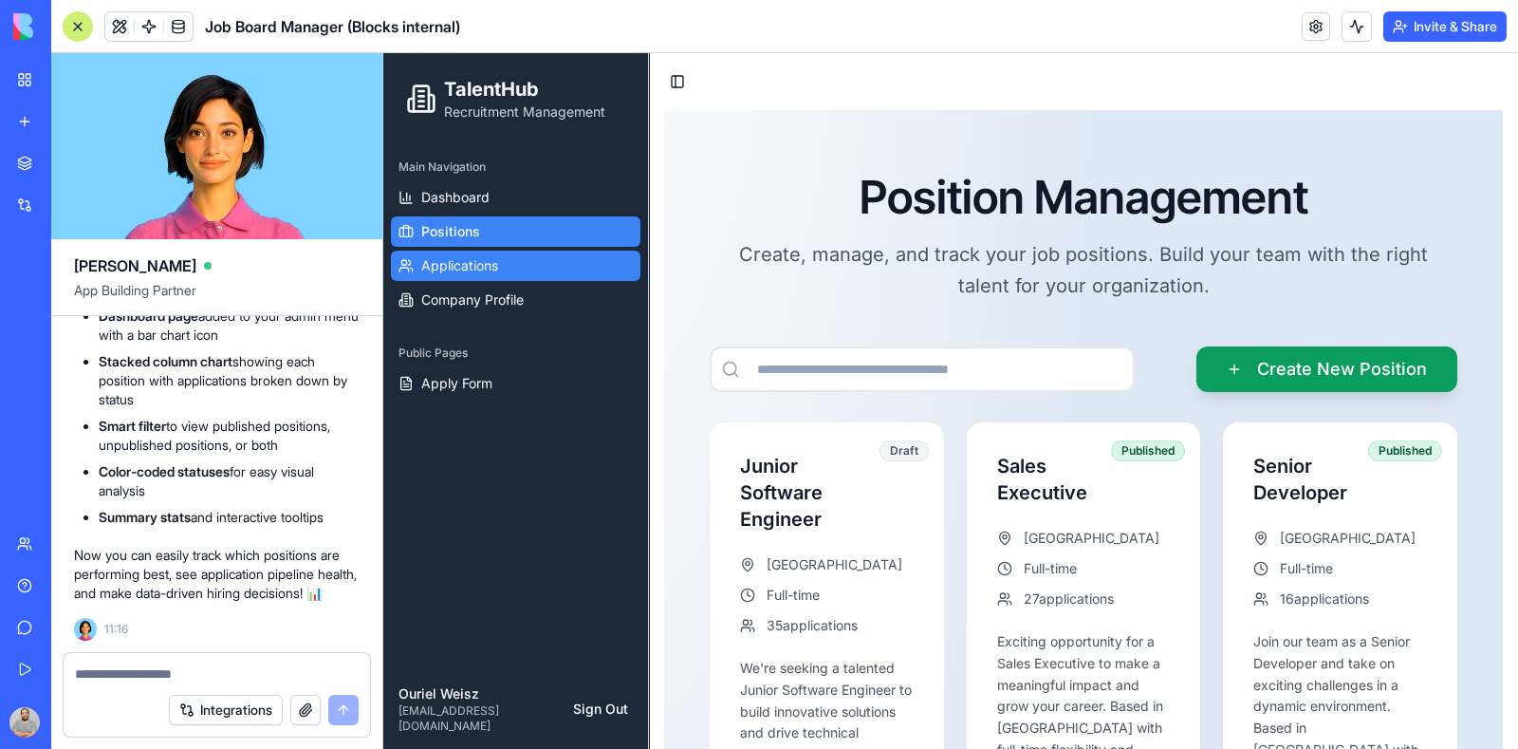
click at [502, 264] on link "Applications" at bounding box center [516, 266] width 250 height 30
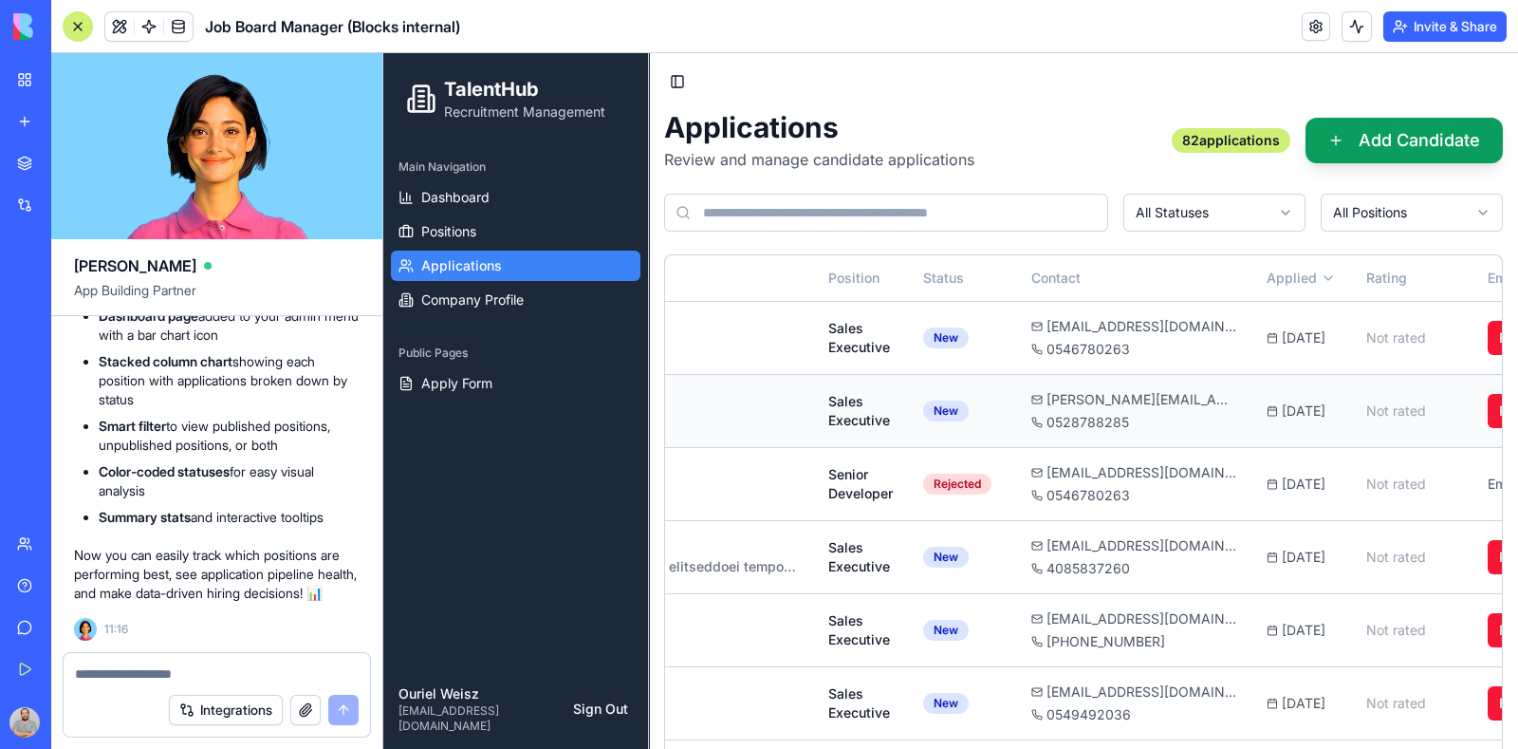
scroll to position [0, 334]
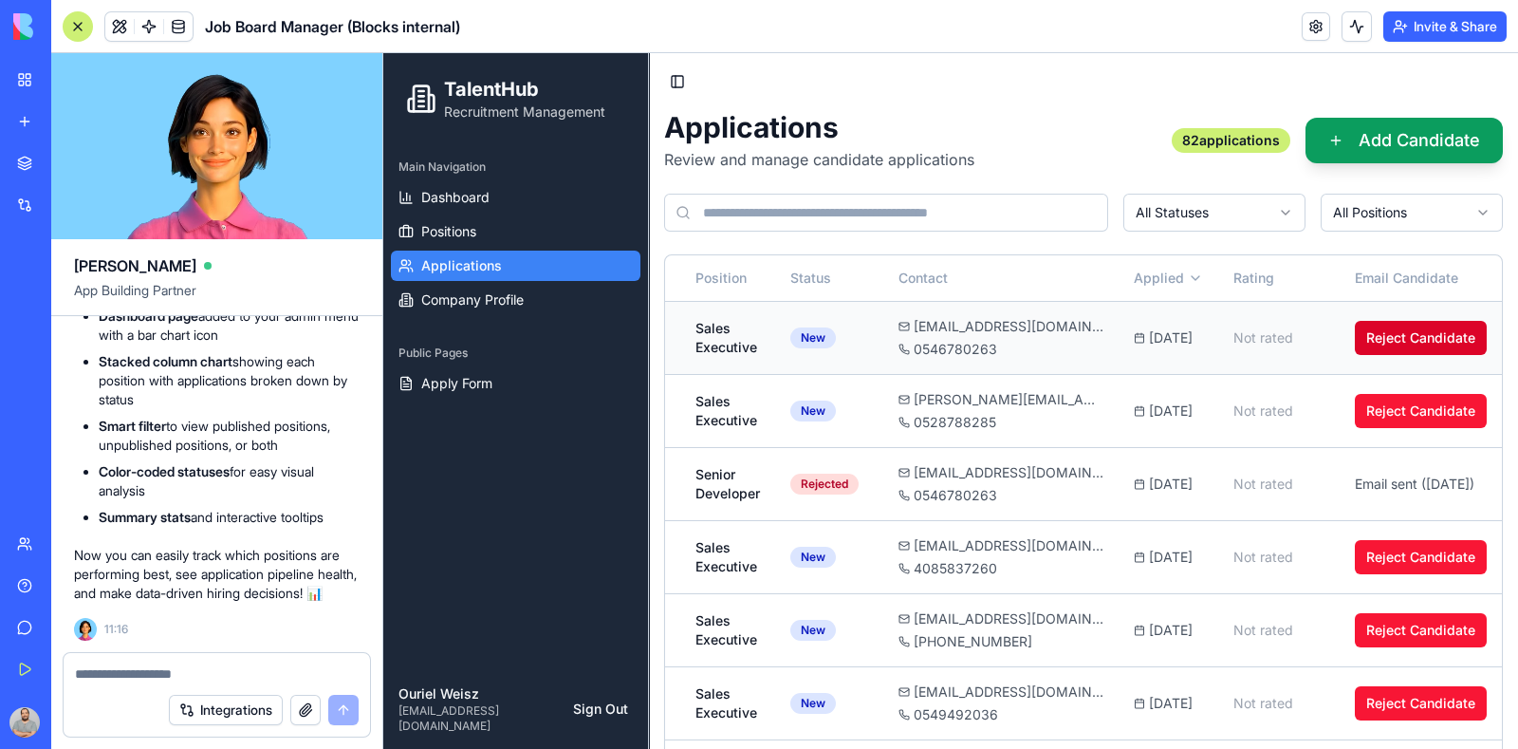
click at [1382, 341] on button "Reject Candidate" at bounding box center [1421, 338] width 132 height 34
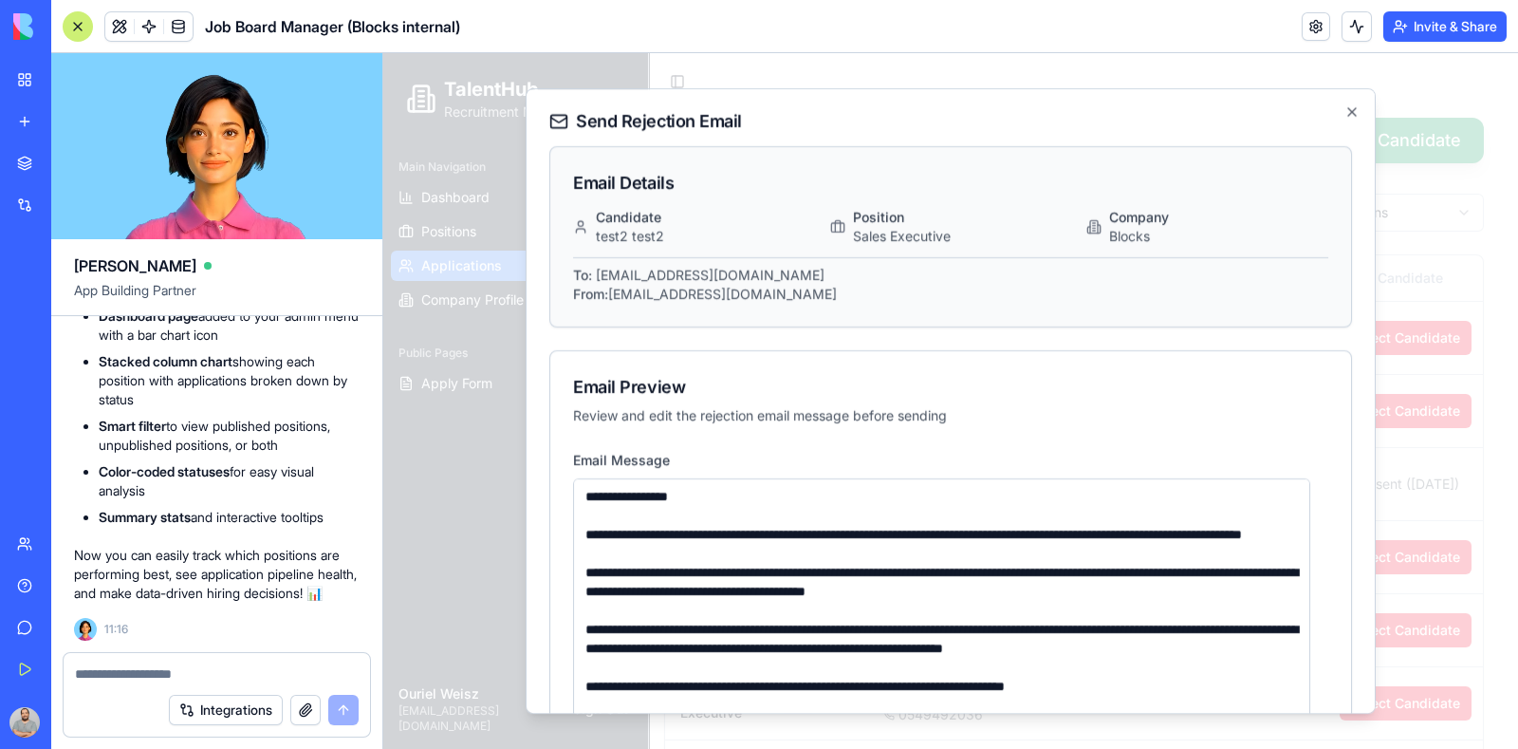
scroll to position [29806, 0]
click at [1349, 112] on icon "button" at bounding box center [1353, 112] width 8 height 8
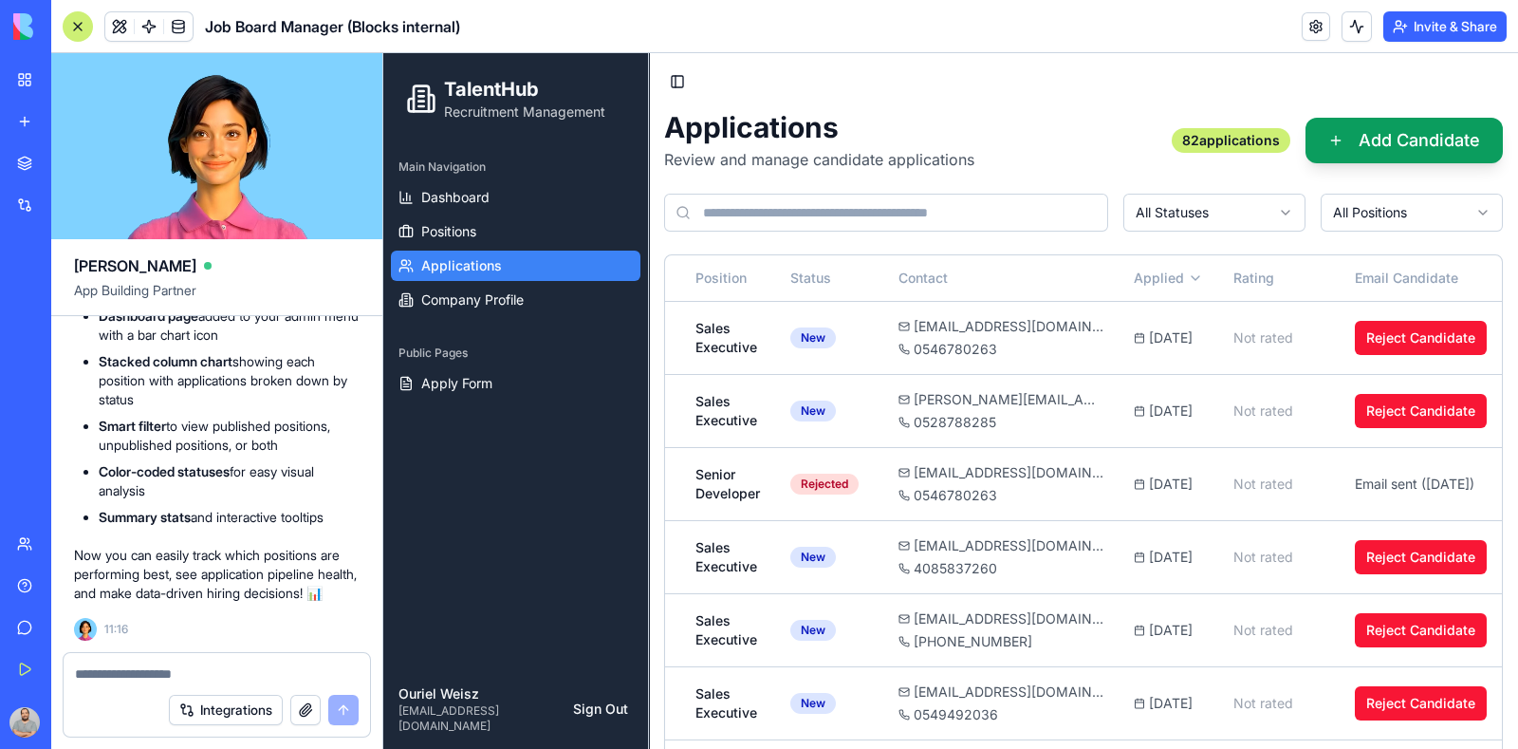
scroll to position [0, 316]
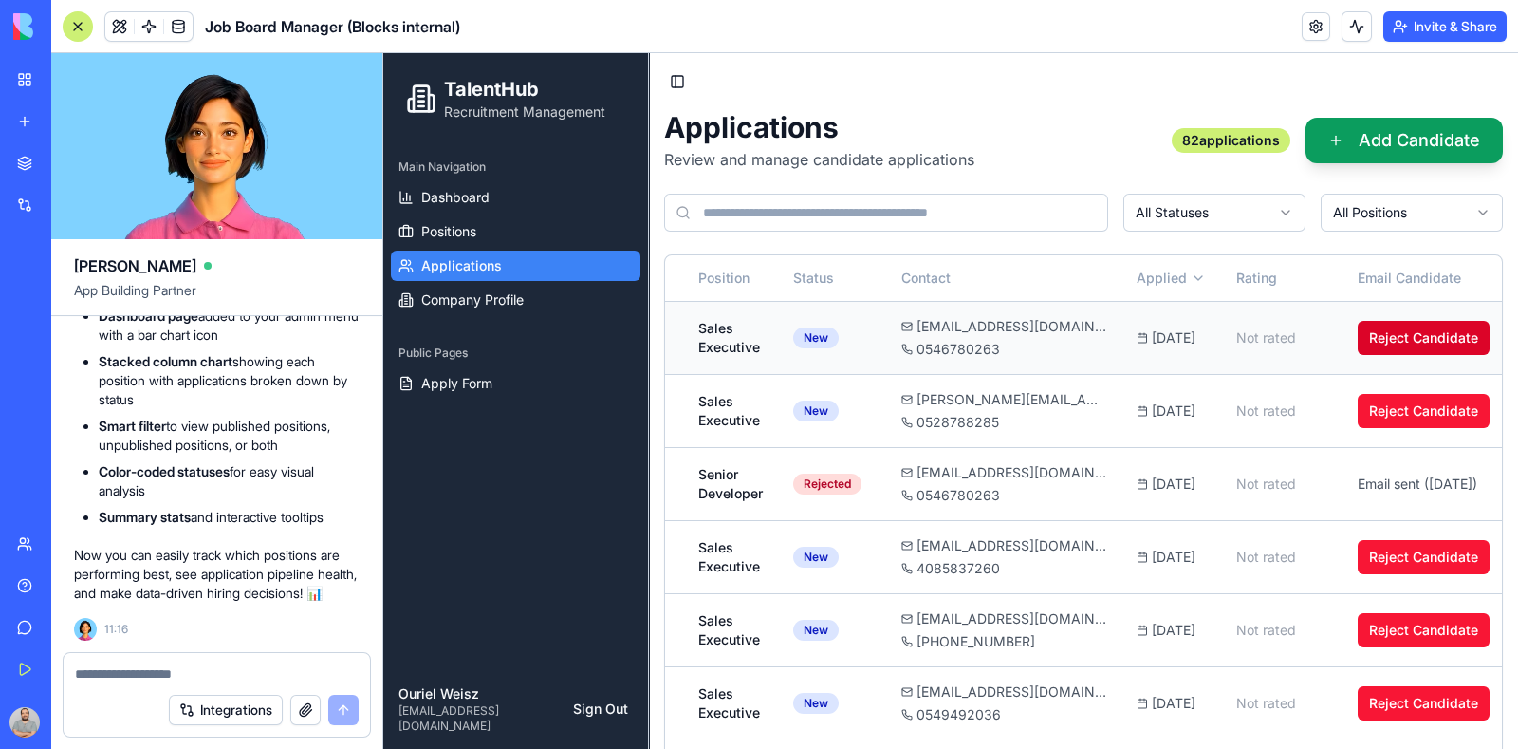
click at [1402, 342] on button "Reject Candidate" at bounding box center [1424, 338] width 132 height 34
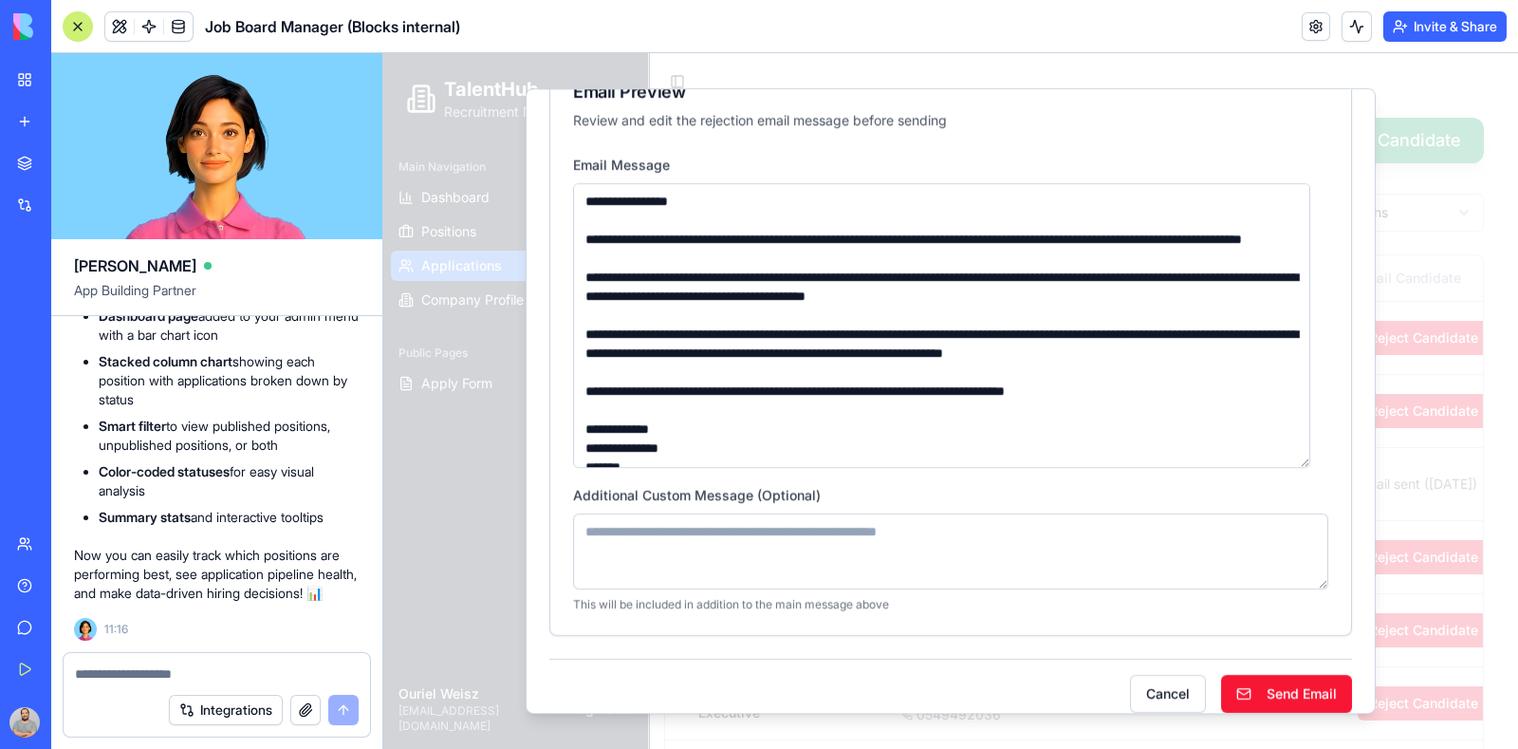
scroll to position [314, 0]
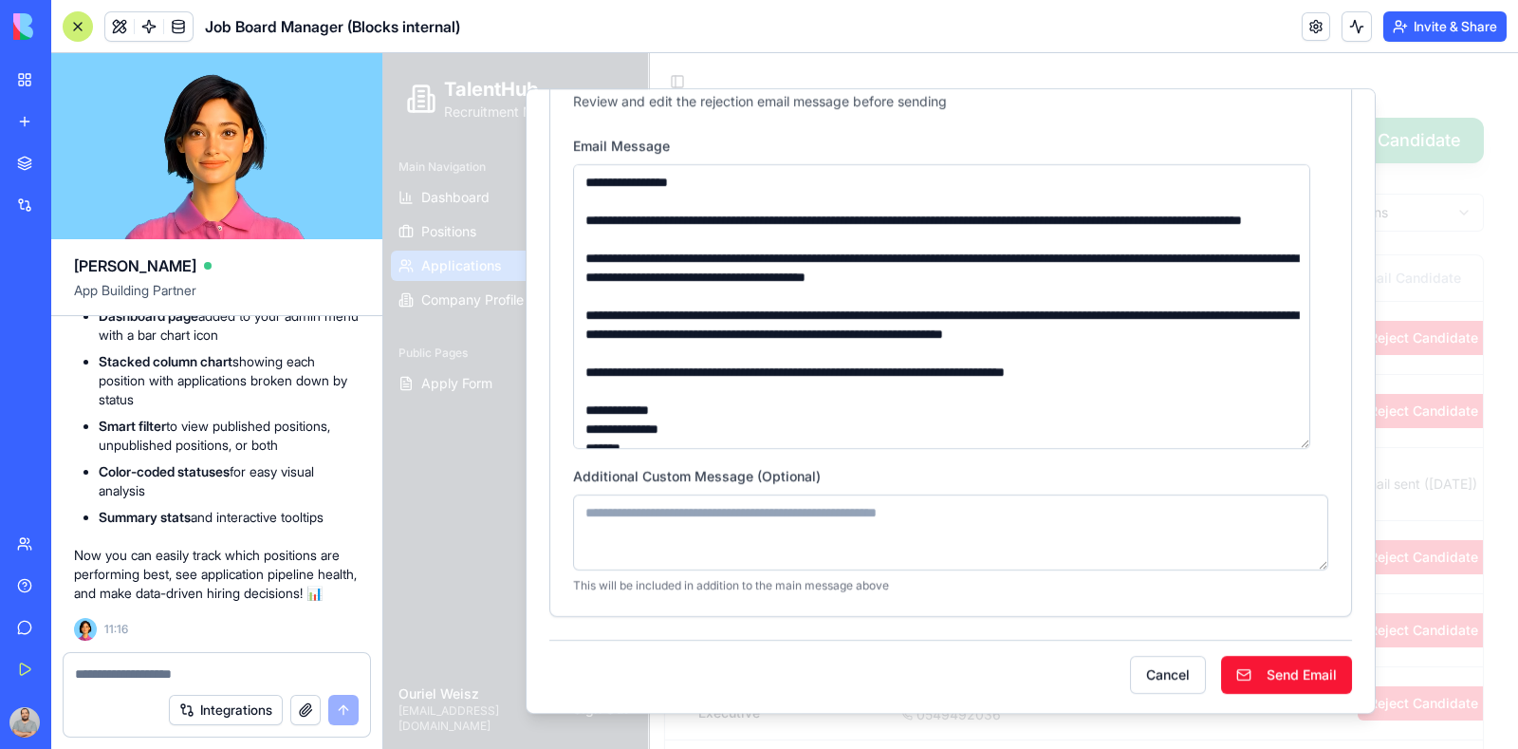
click at [1052, 518] on textarea at bounding box center [950, 532] width 755 height 76
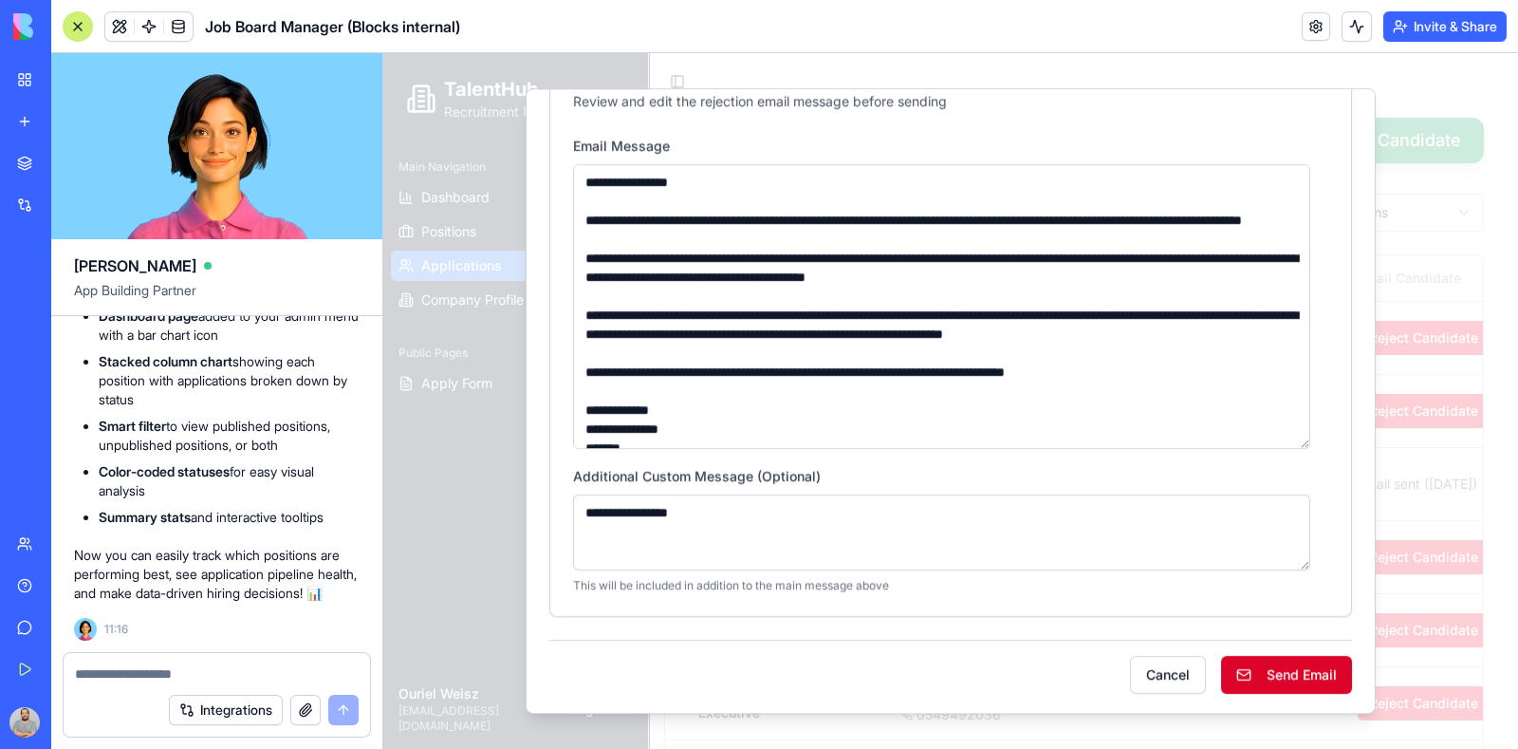
type textarea "**********"
click at [1256, 670] on button "Send Email" at bounding box center [1286, 675] width 131 height 38
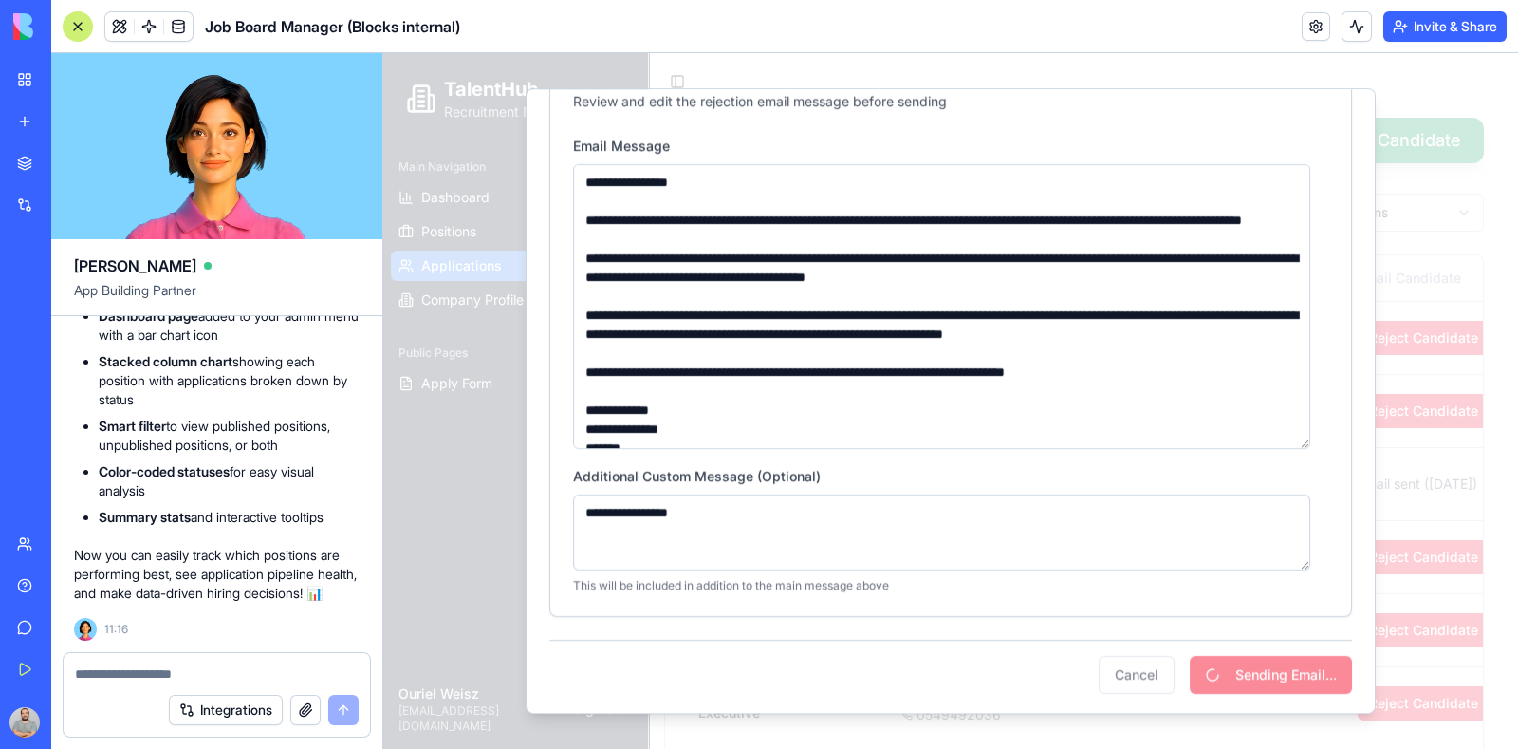
scroll to position [0, 0]
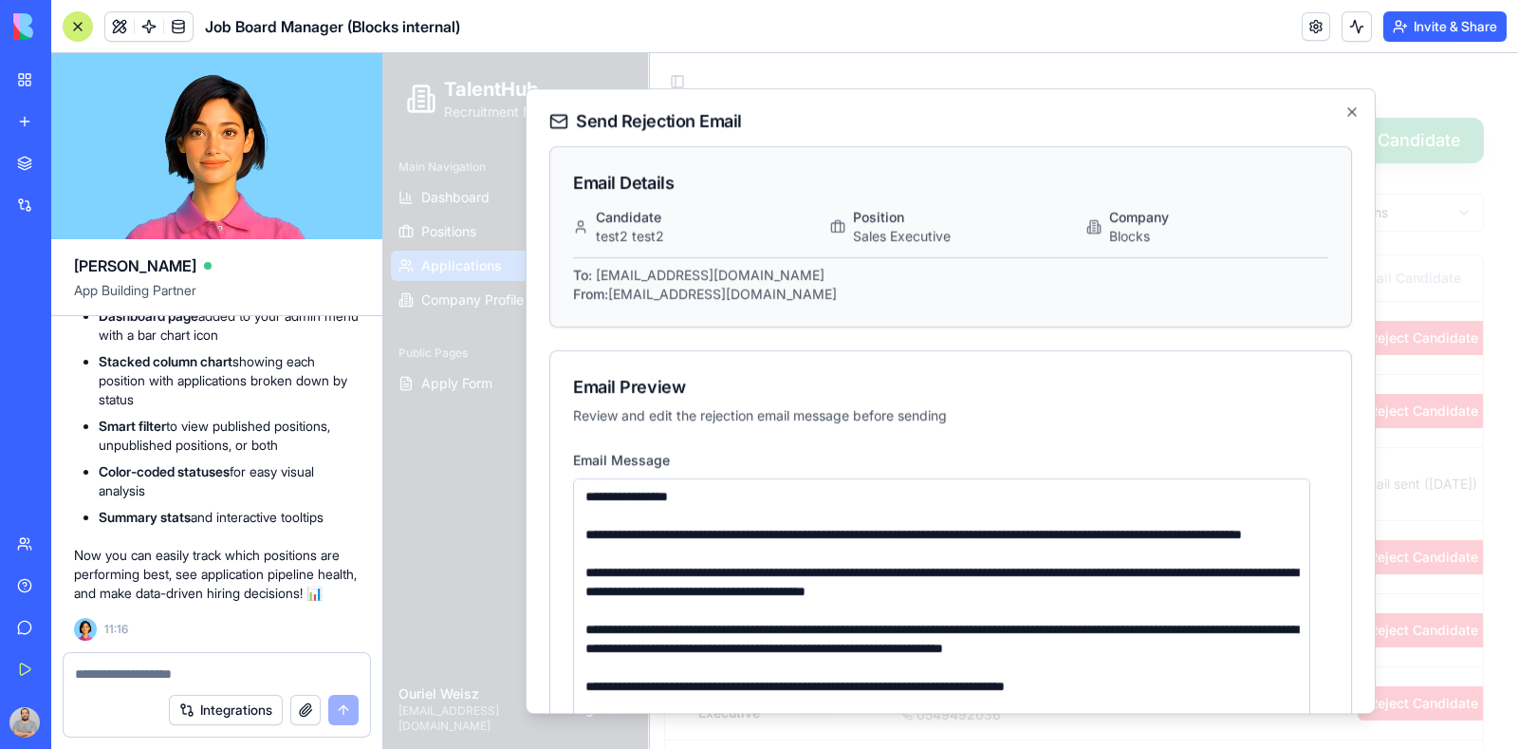
click at [150, 677] on textarea at bounding box center [217, 673] width 284 height 19
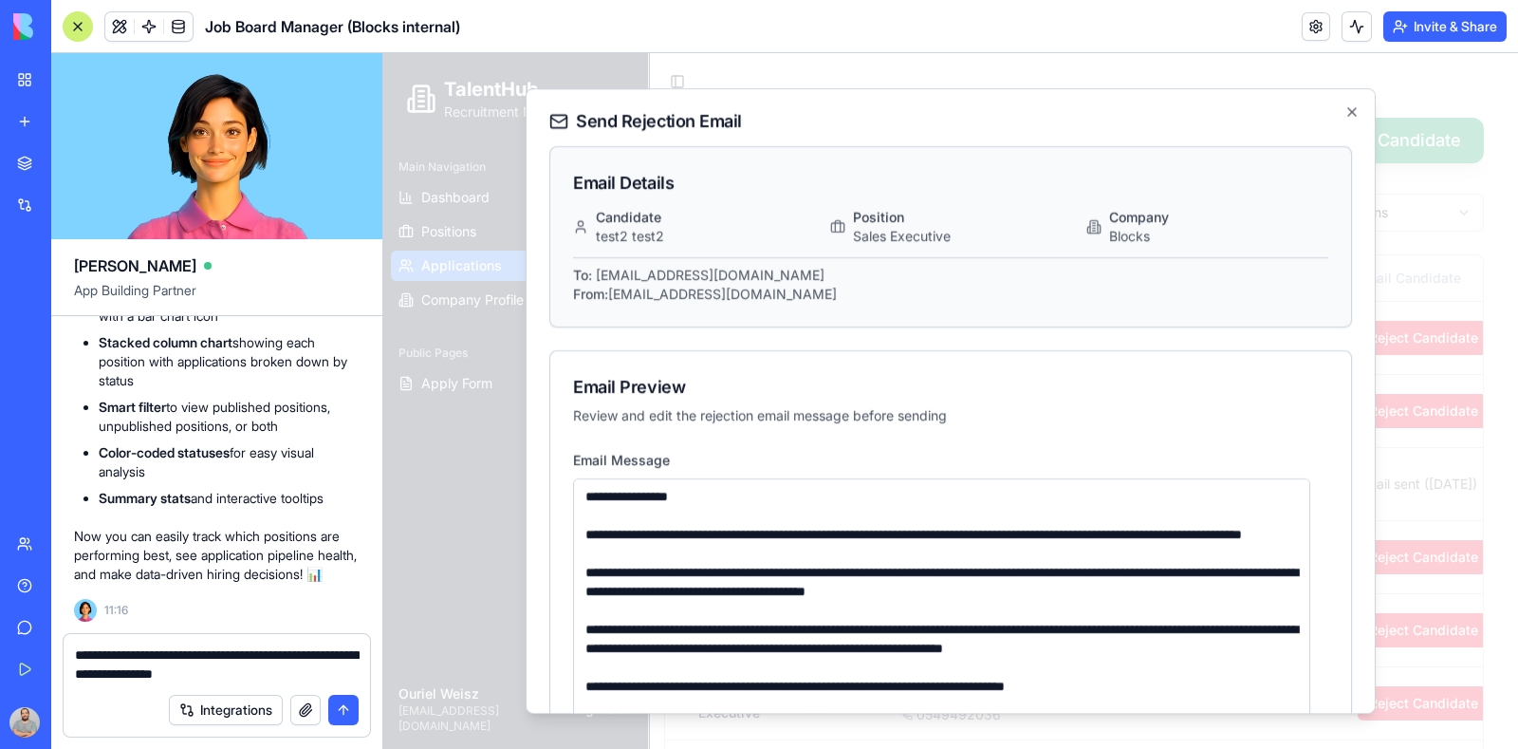
type textarea "**********"
click at [346, 712] on button "submit" at bounding box center [343, 710] width 30 height 30
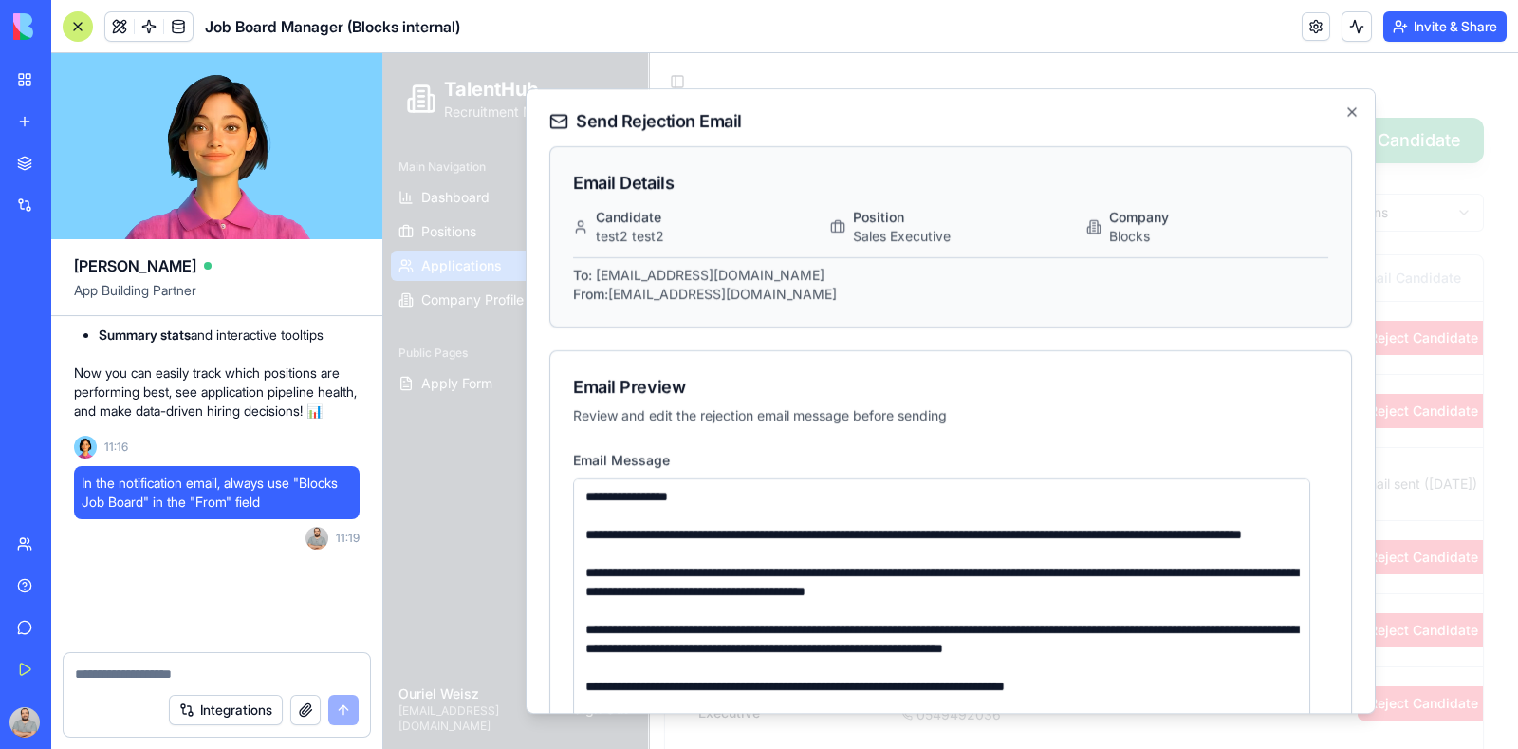
scroll to position [30106, 0]
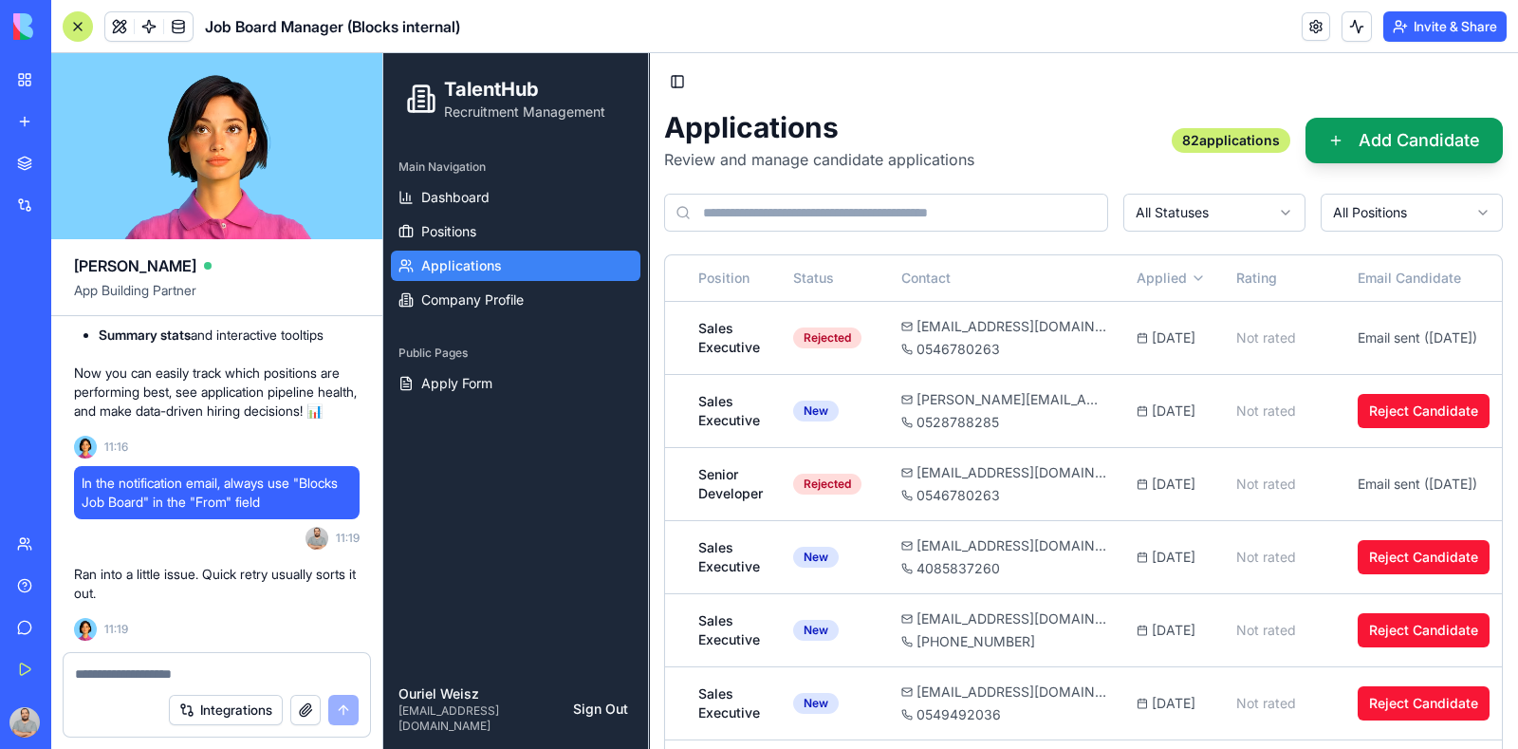
click at [201, 483] on span "In the notification email, always use "Blocks Job Board" in the "From" field" at bounding box center [217, 493] width 270 height 38
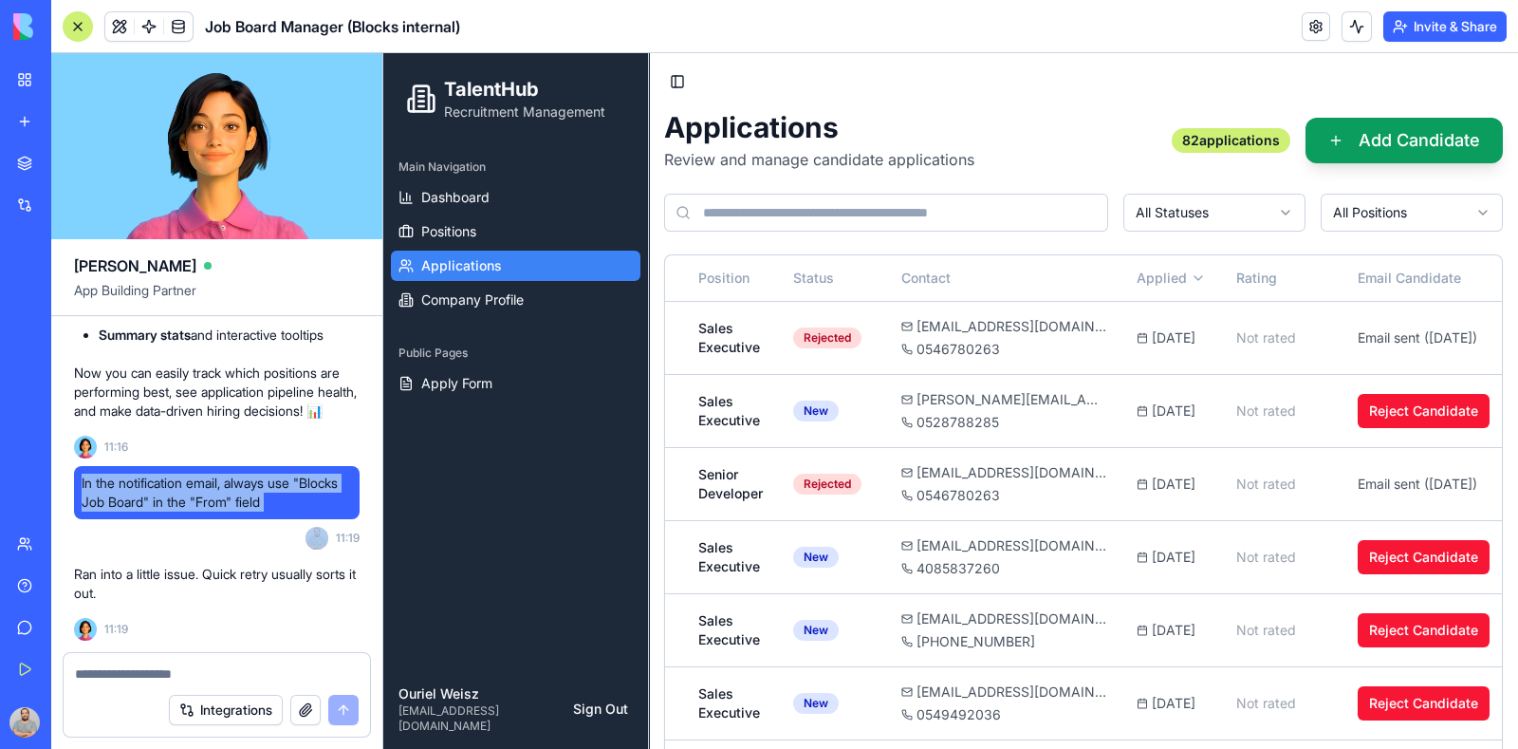
click at [201, 483] on span "In the notification email, always use "Blocks Job Board" in the "From" field" at bounding box center [217, 493] width 270 height 38
copy span "In the notification email, always use "Blocks Job Board" in the "From" field"
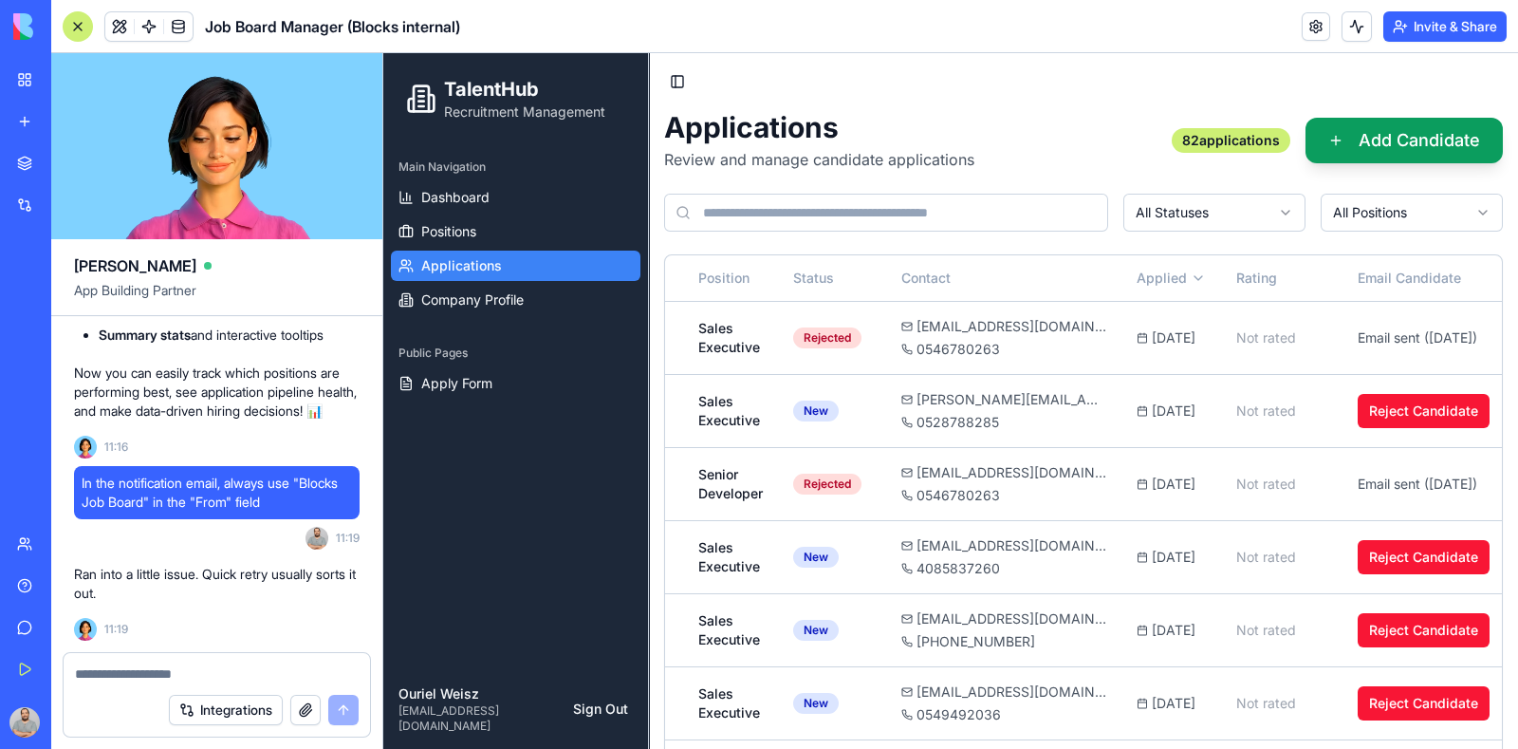
click at [177, 670] on textarea at bounding box center [217, 673] width 285 height 19
paste textarea "**********"
type textarea "**********"
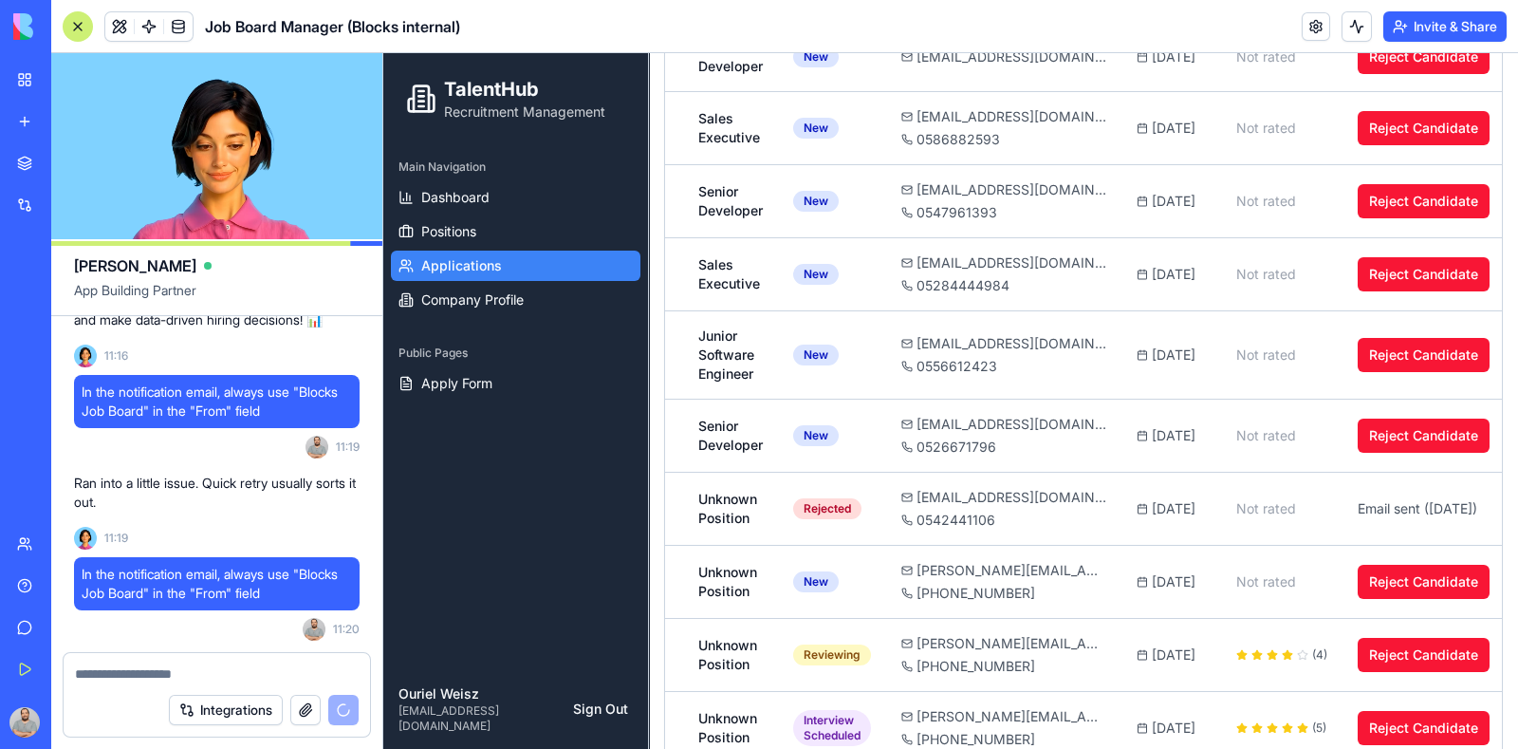
scroll to position [6081, 0]
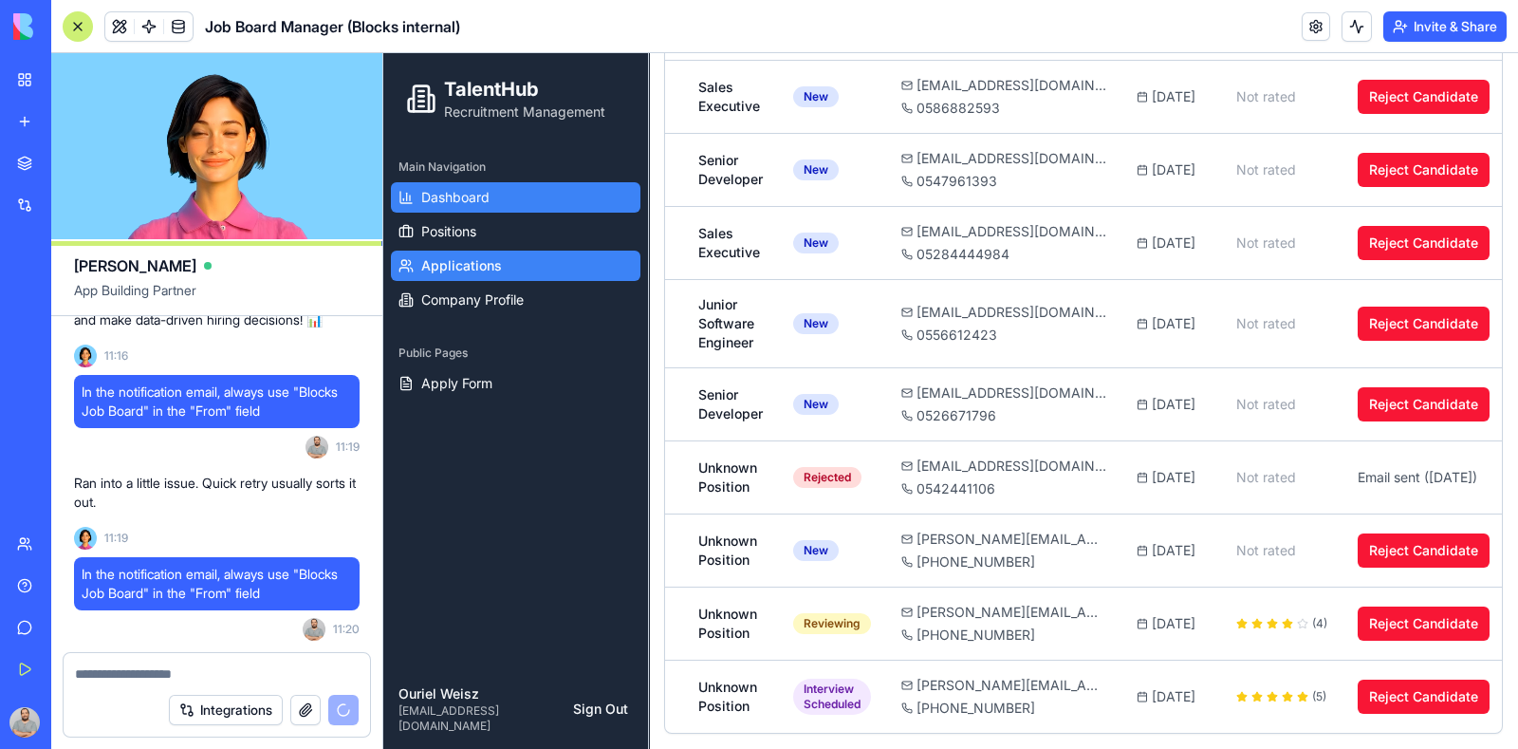
click at [462, 207] on link "Dashboard" at bounding box center [516, 197] width 250 height 30
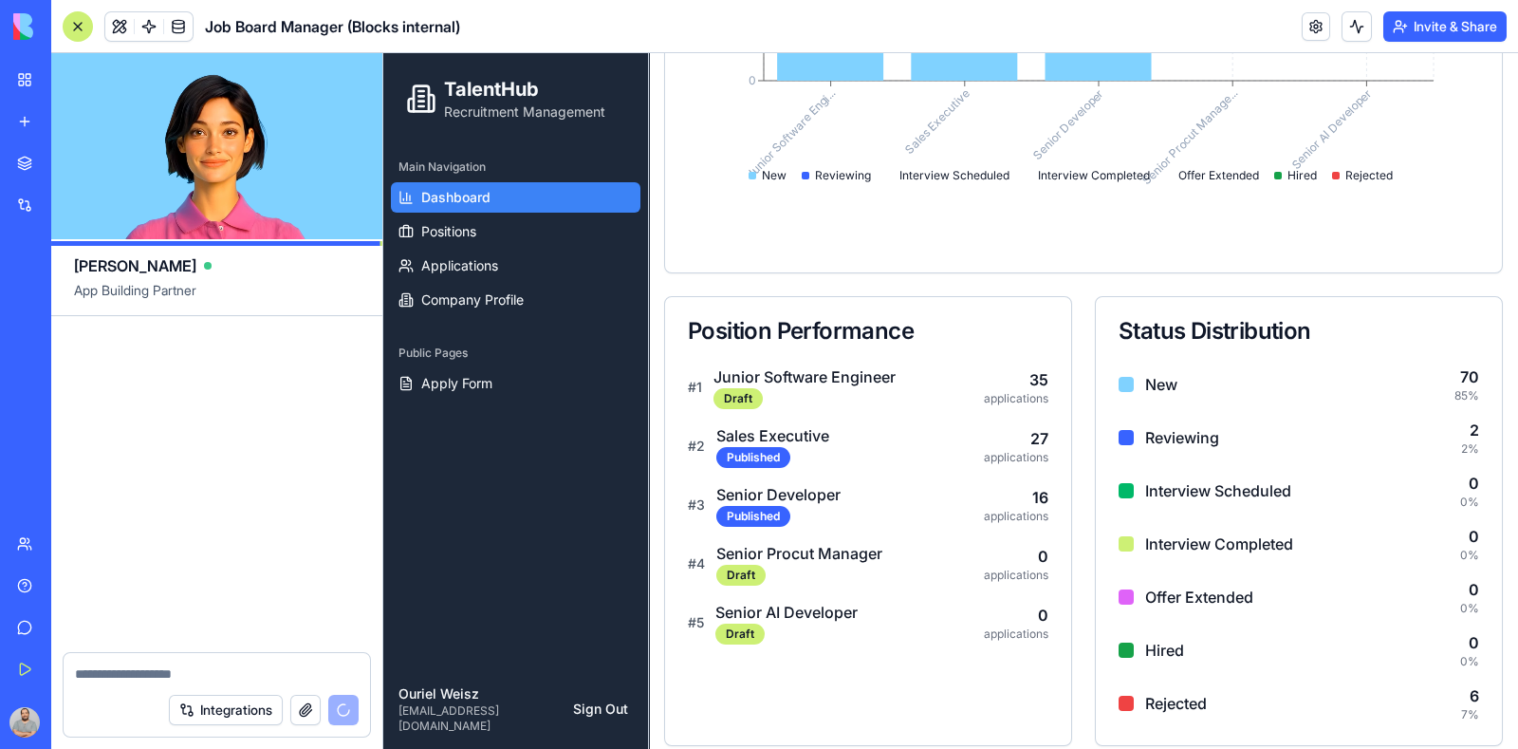
scroll to position [30679, 0]
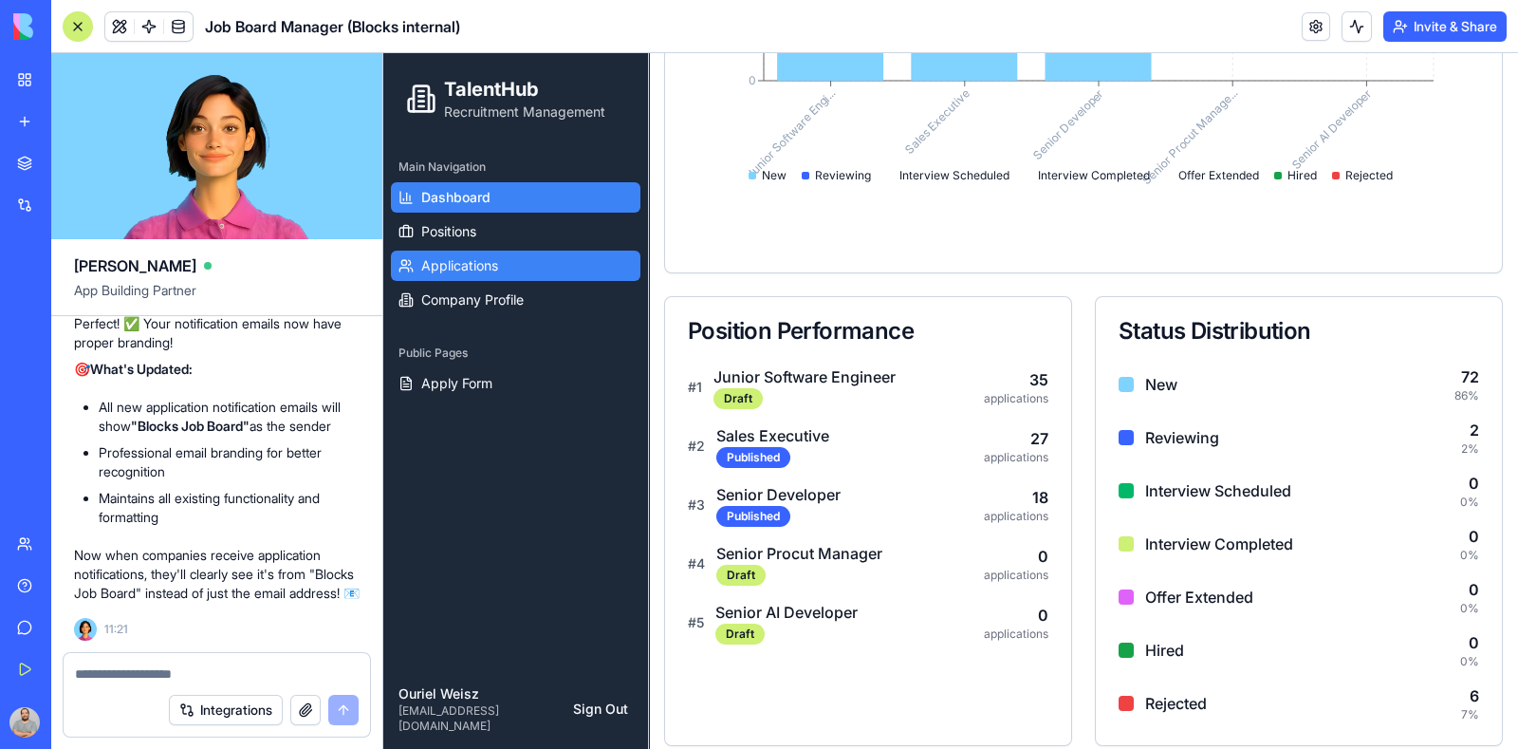
click at [440, 268] on span "Applications" at bounding box center [459, 265] width 77 height 19
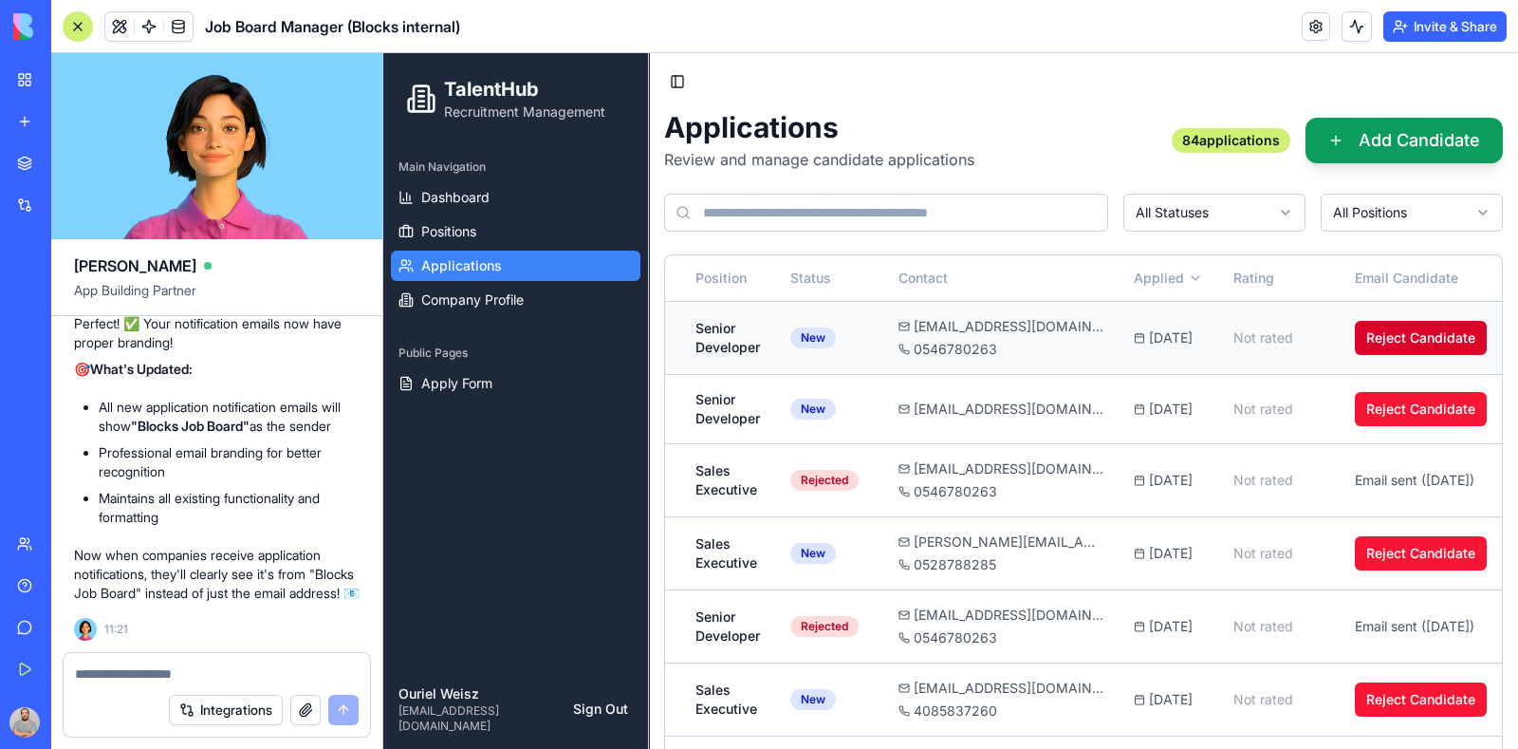
click at [1409, 340] on button "Reject Candidate" at bounding box center [1421, 338] width 132 height 34
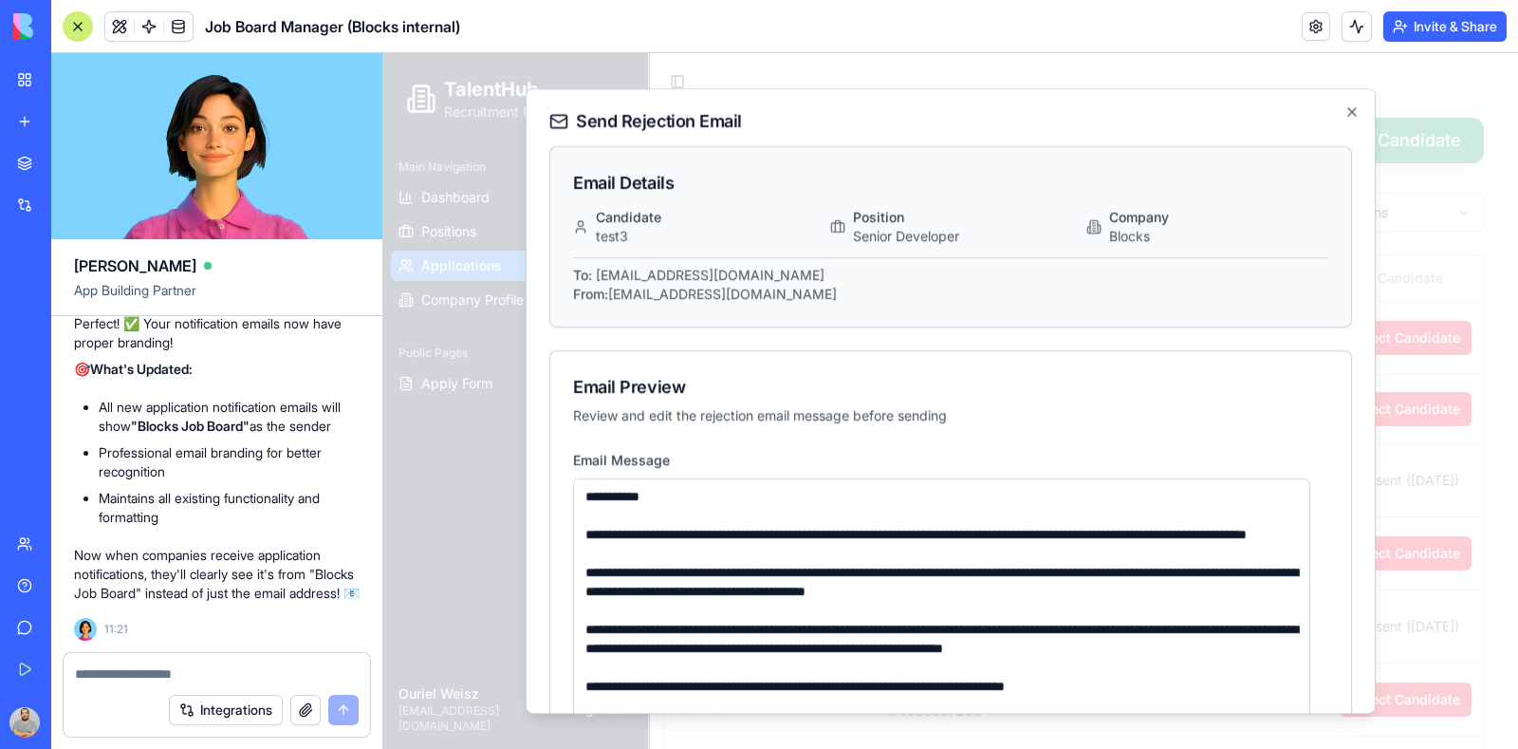
click at [225, 659] on div at bounding box center [217, 668] width 307 height 30
click at [228, 674] on textarea at bounding box center [217, 673] width 285 height 19
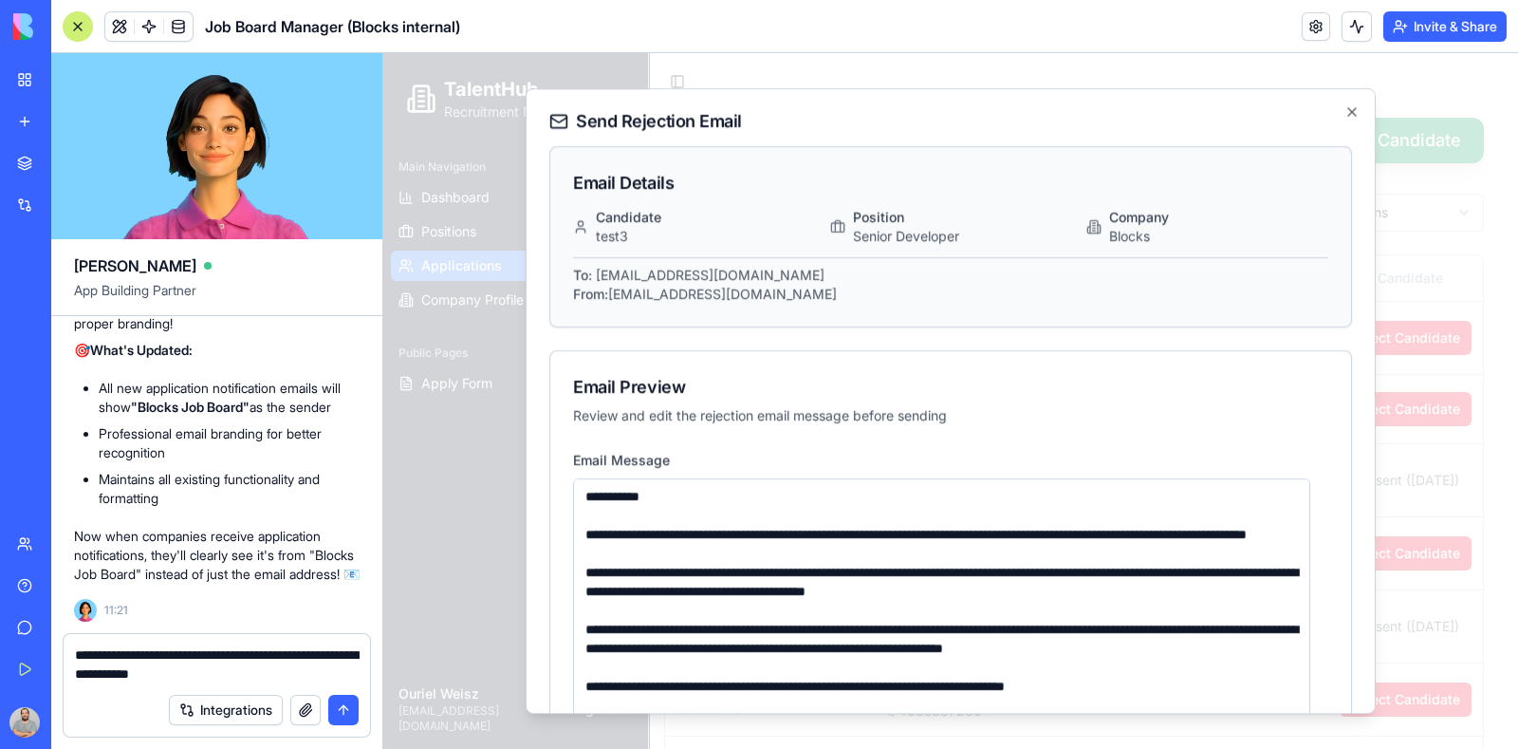
type textarea "**********"
drag, startPoint x: 949, startPoint y: 557, endPoint x: 571, endPoint y: 525, distance: 379.1
click at [571, 525] on div "**********" at bounding box center [950, 689] width 801 height 482
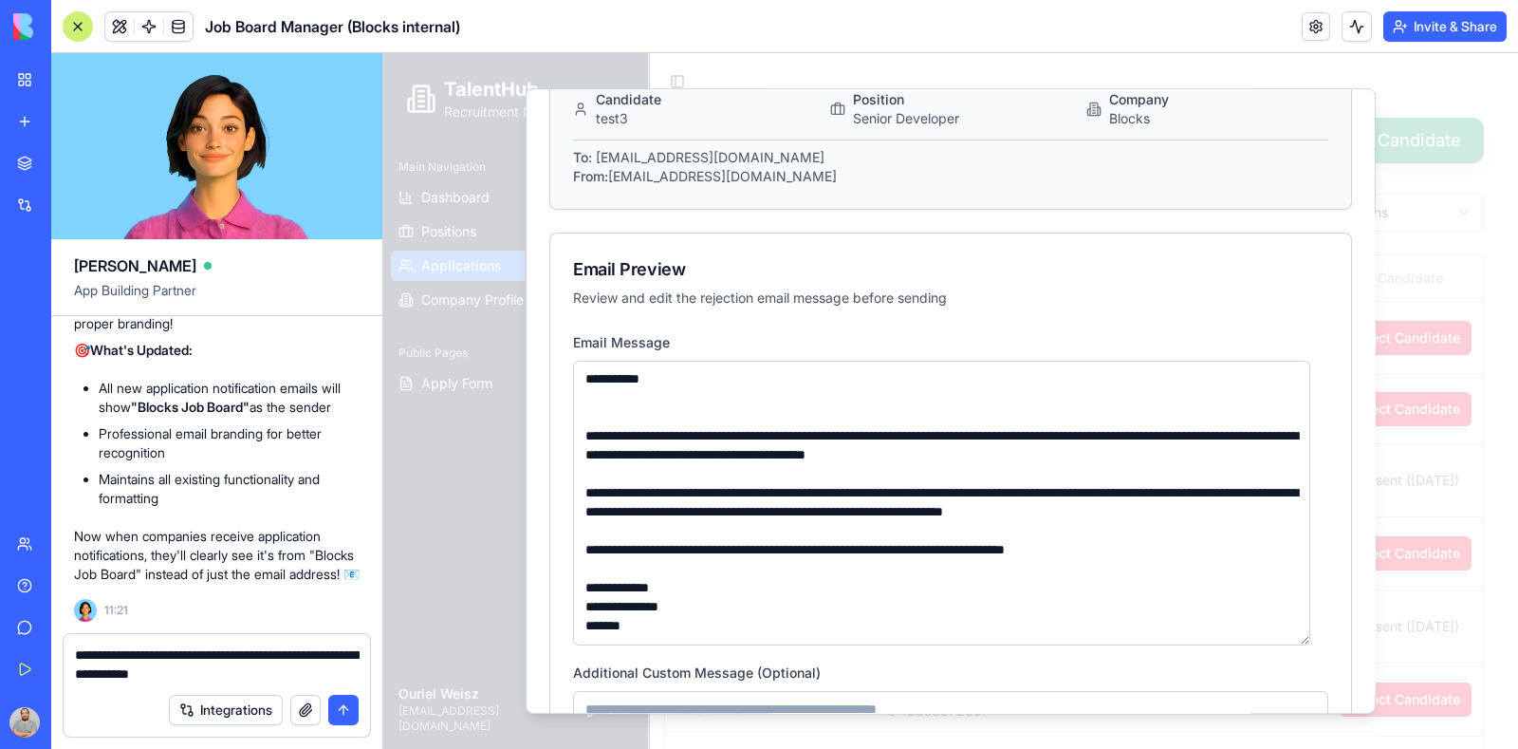
scroll to position [314, 0]
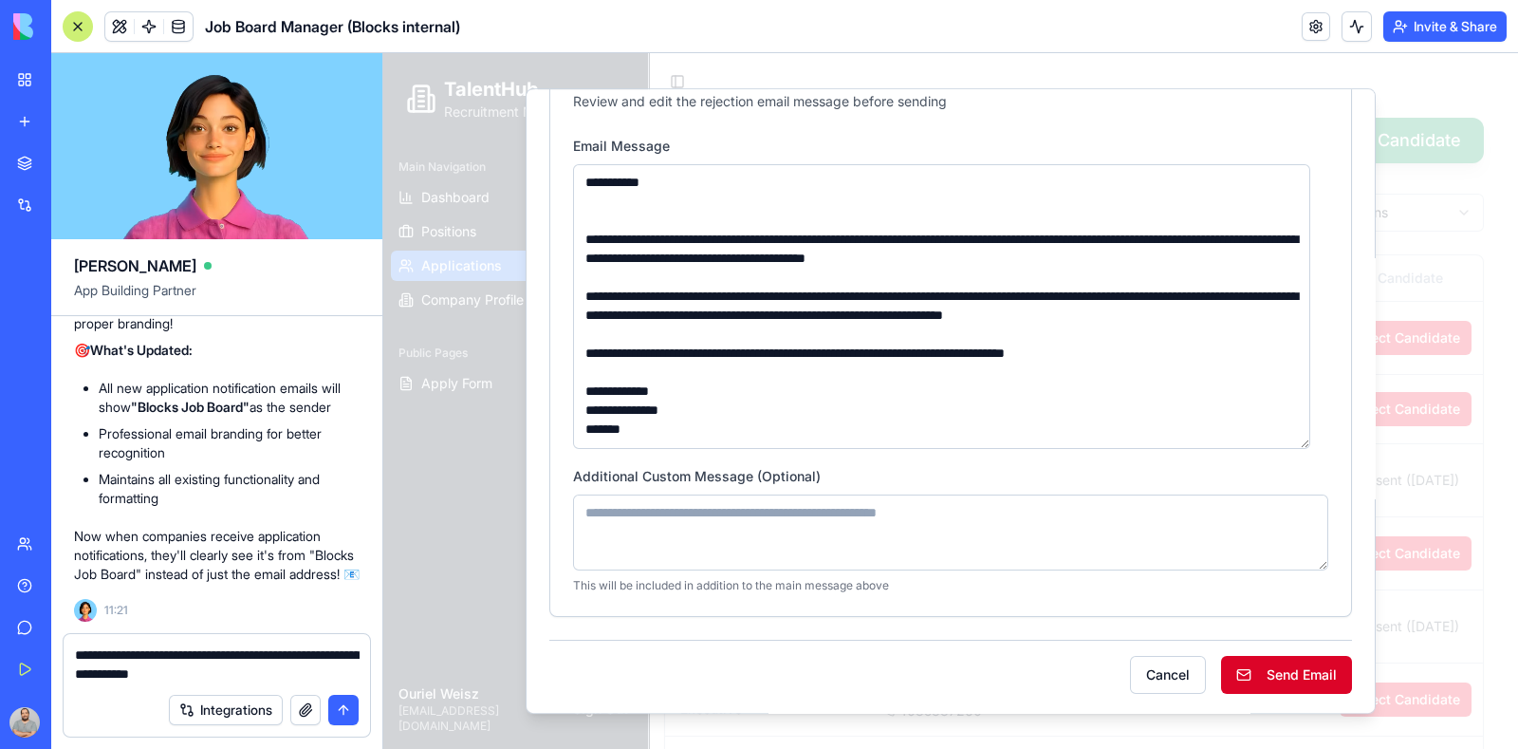
type textarea "**********"
click at [1271, 671] on button "Send Email" at bounding box center [1286, 675] width 131 height 38
click at [266, 655] on textarea "**********" at bounding box center [217, 664] width 285 height 38
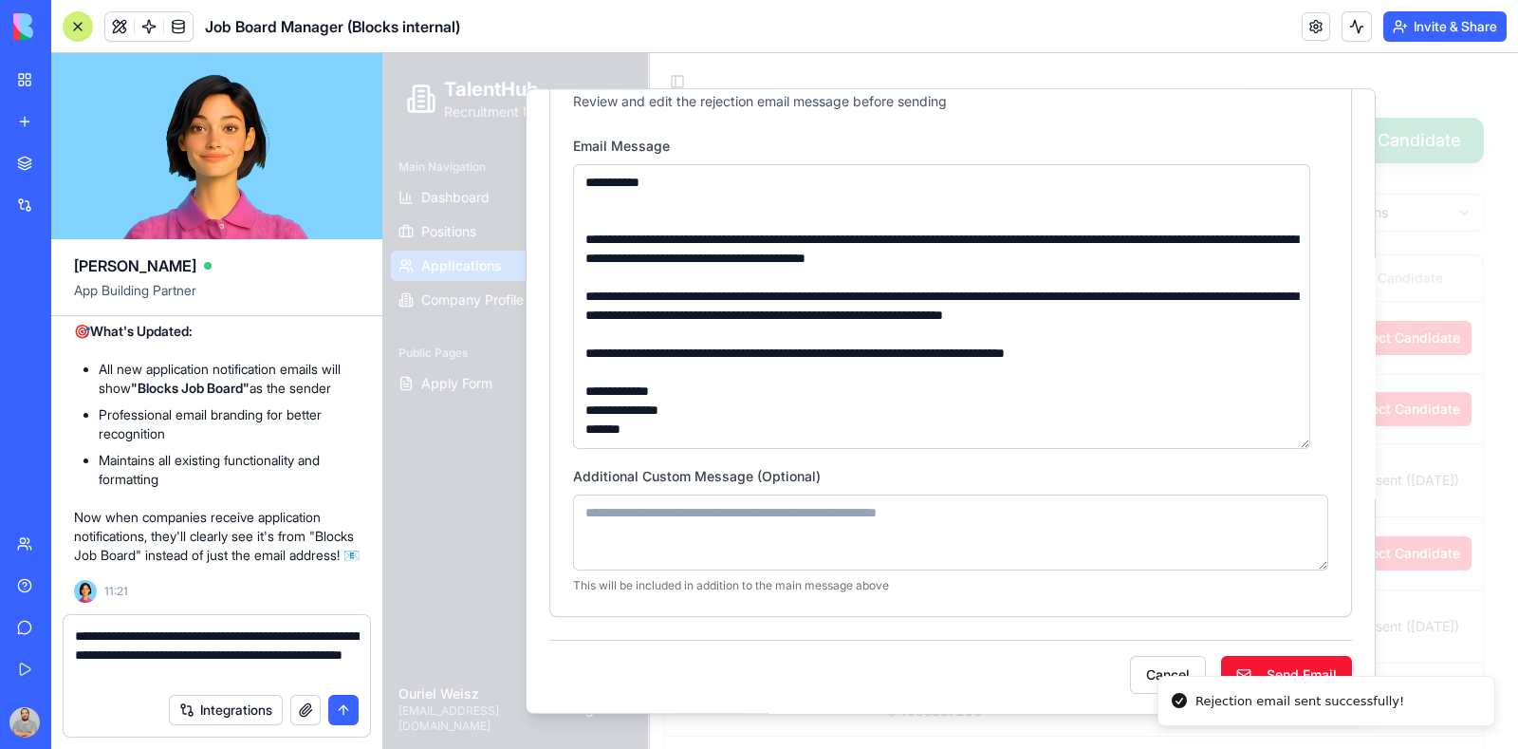
scroll to position [0, 316]
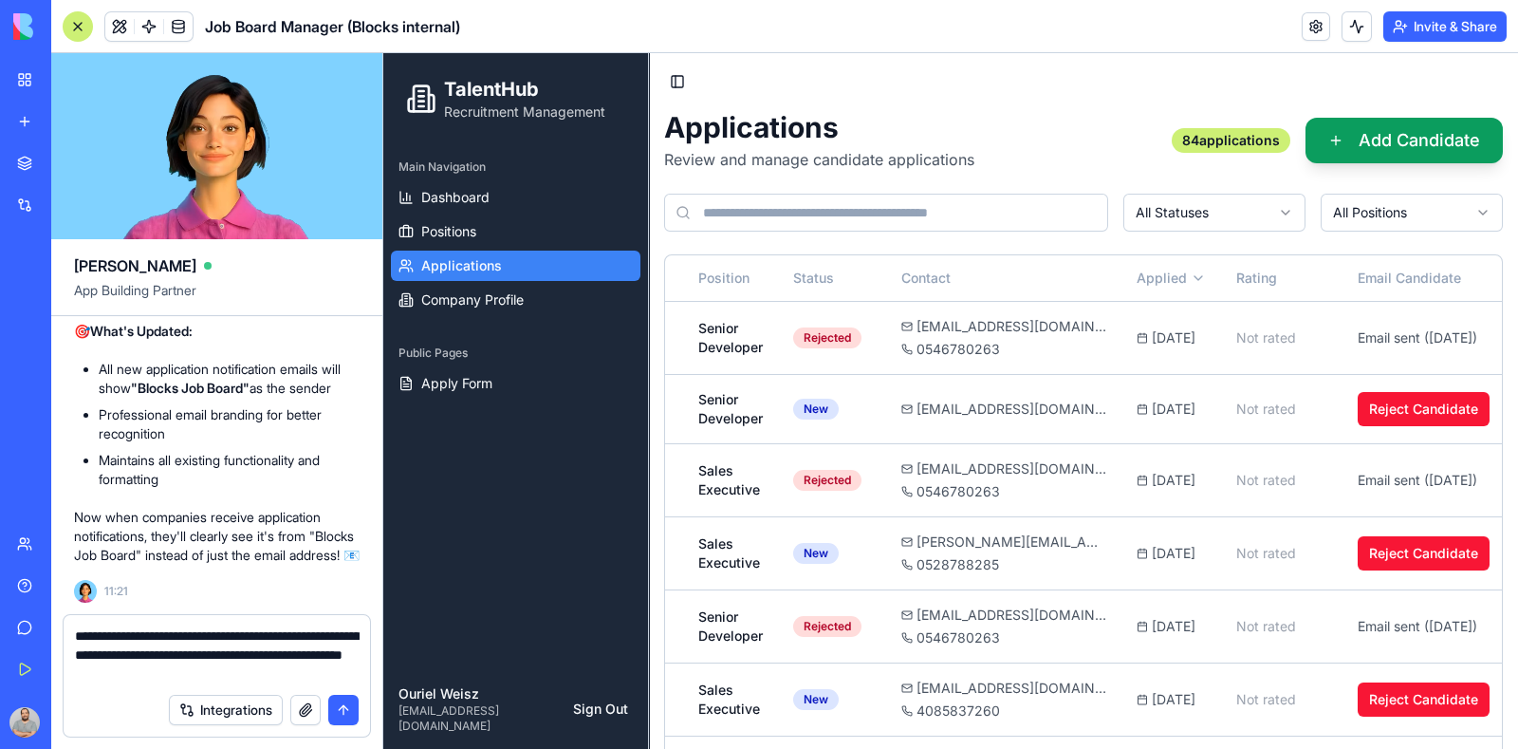
drag, startPoint x: 165, startPoint y: 676, endPoint x: 307, endPoint y: 669, distance: 141.6
click at [307, 669] on textarea "**********" at bounding box center [217, 654] width 285 height 57
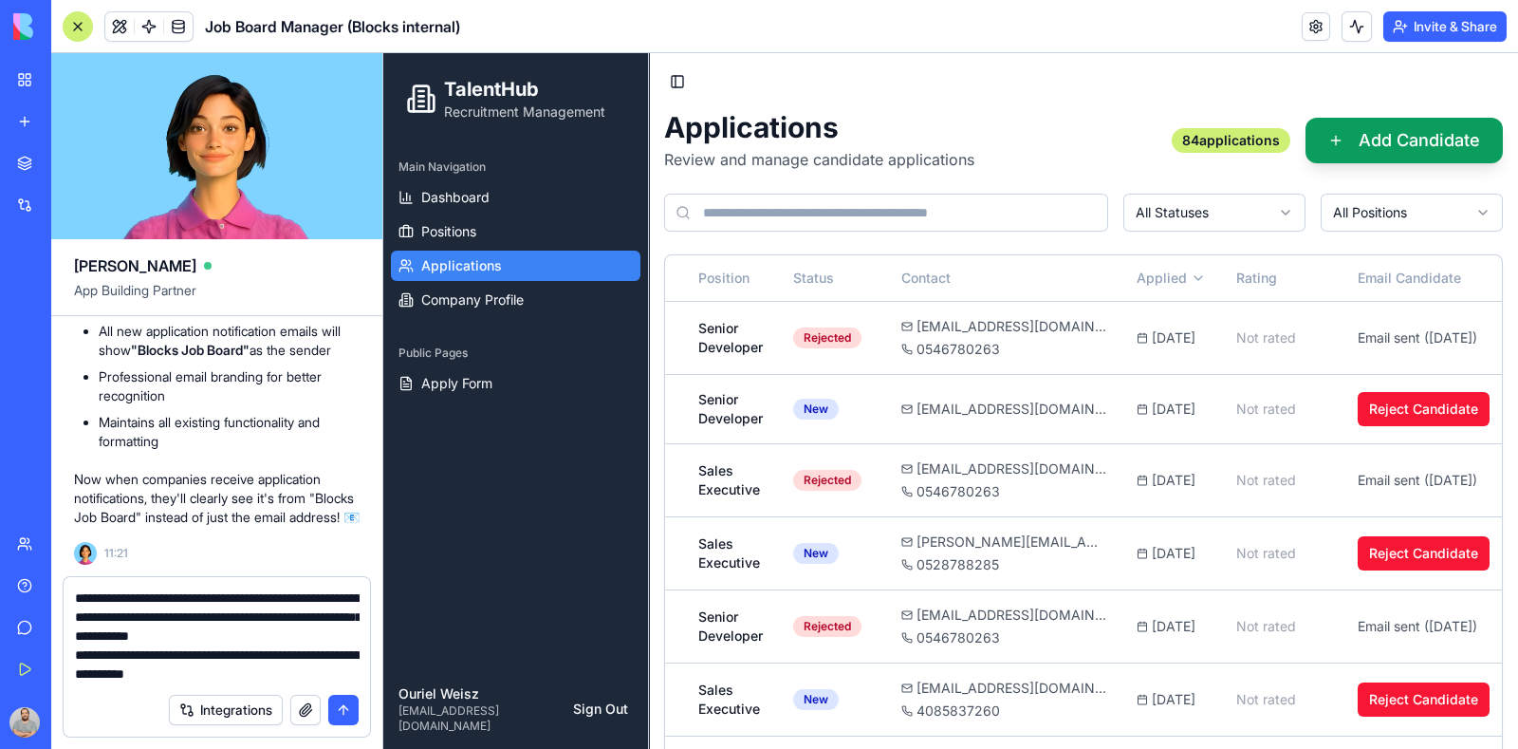
type textarea "**********"
click at [349, 705] on button "submit" at bounding box center [343, 710] width 30 height 30
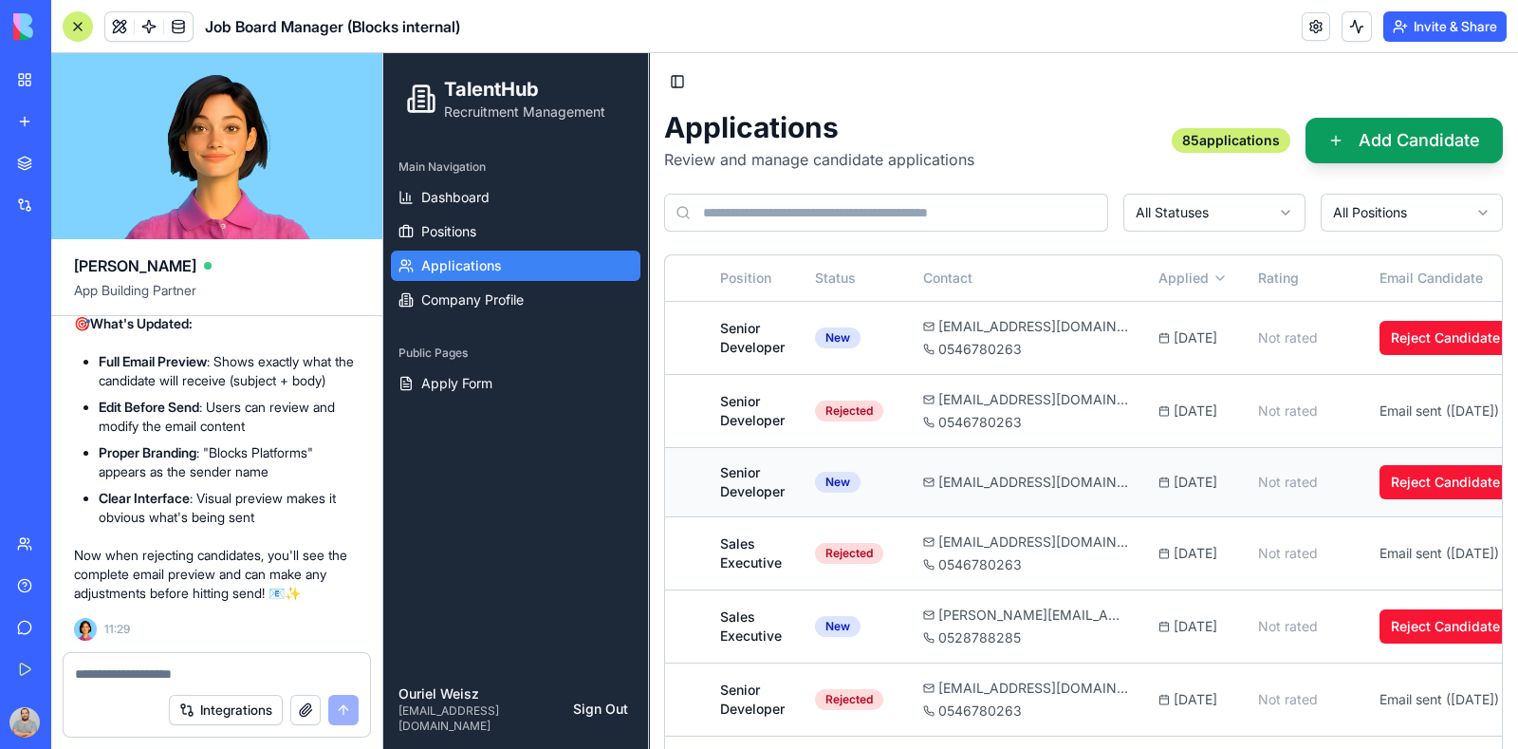
scroll to position [0, 334]
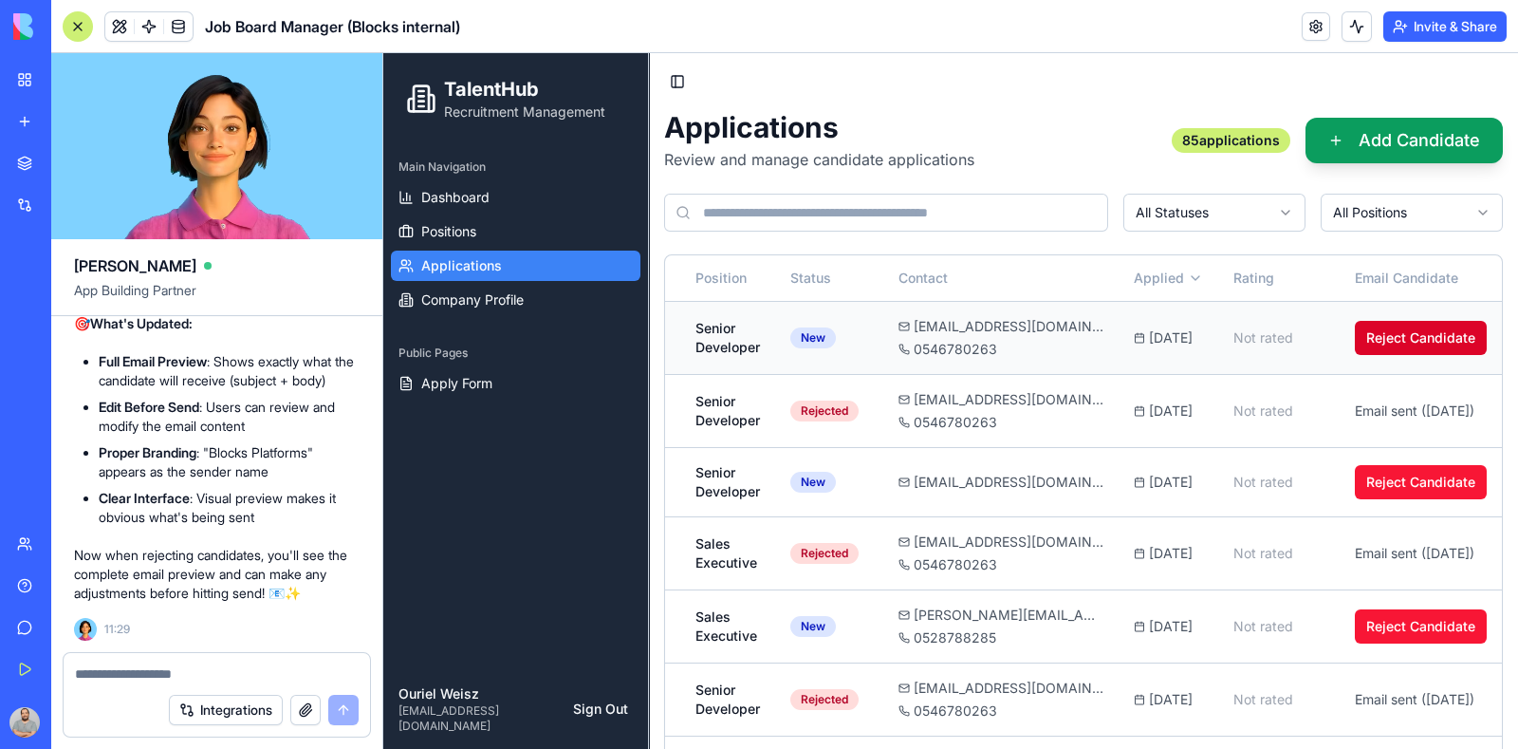
click at [1374, 347] on button "Reject Candidate" at bounding box center [1421, 338] width 132 height 34
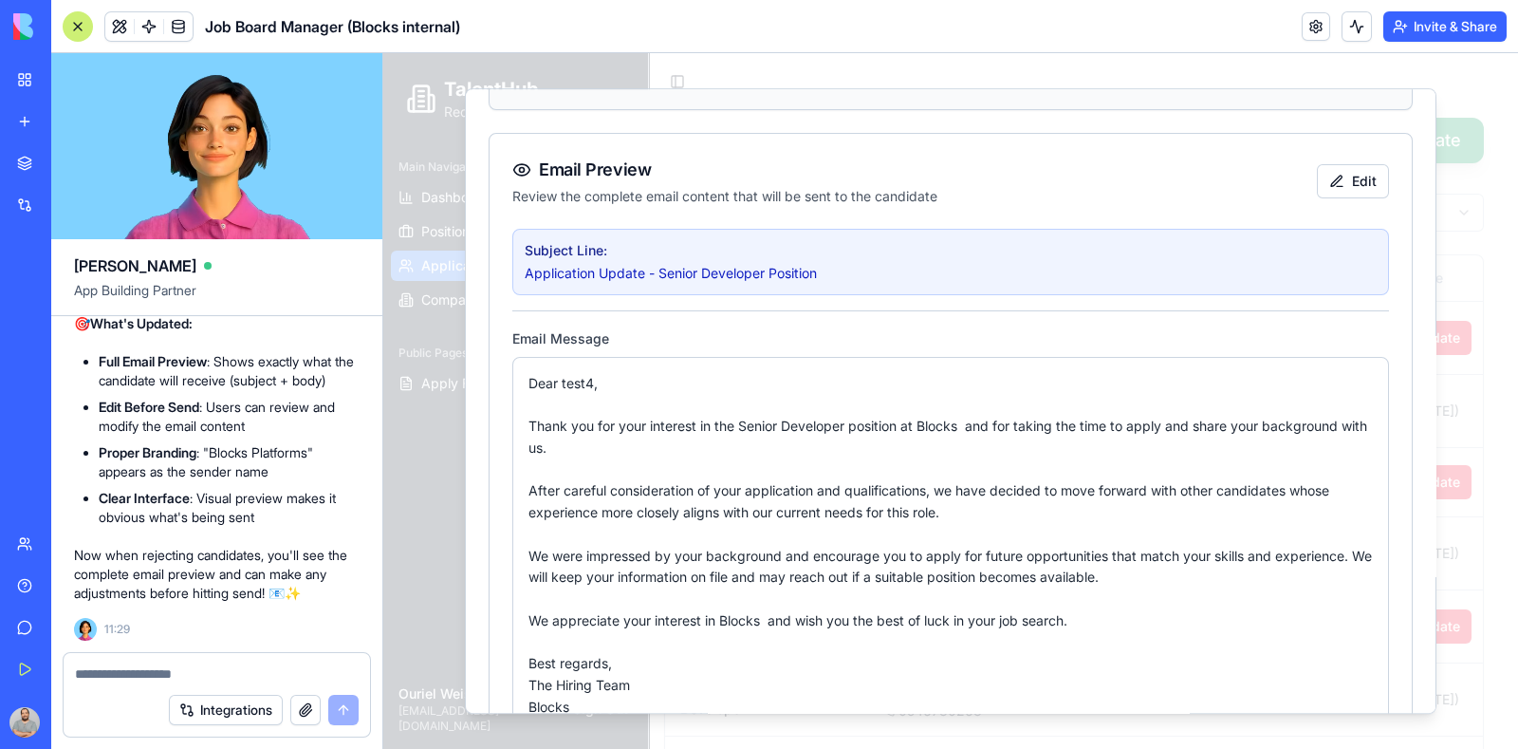
scroll to position [356, 0]
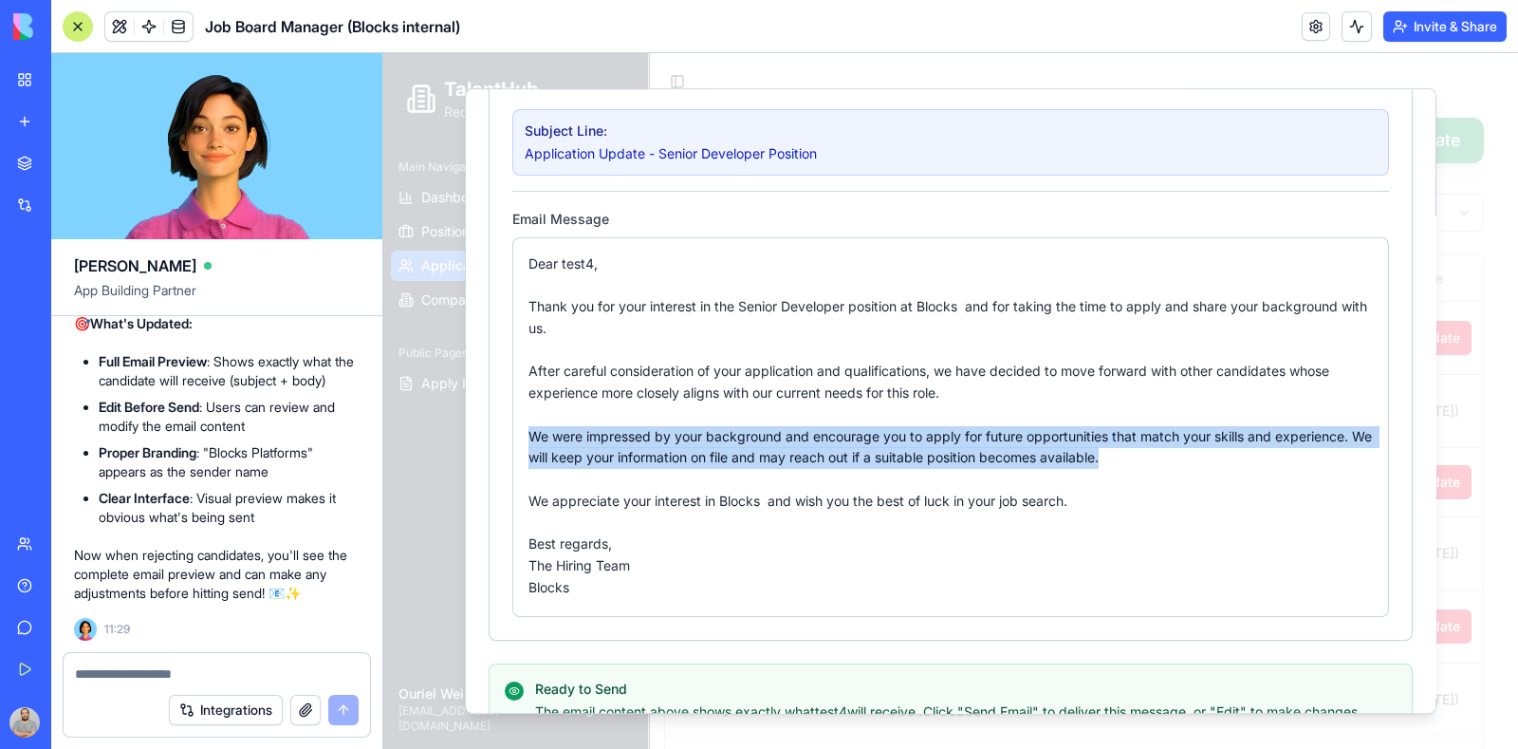
drag, startPoint x: 530, startPoint y: 435, endPoint x: 1197, endPoint y: 455, distance: 667.5
click at [1197, 455] on div "Dear test4, Thank you for your interest in the Senior Developer position at Blo…" at bounding box center [951, 425] width 845 height 345
copy div "We were impressed by your background and encourage you to apply for future oppo…"
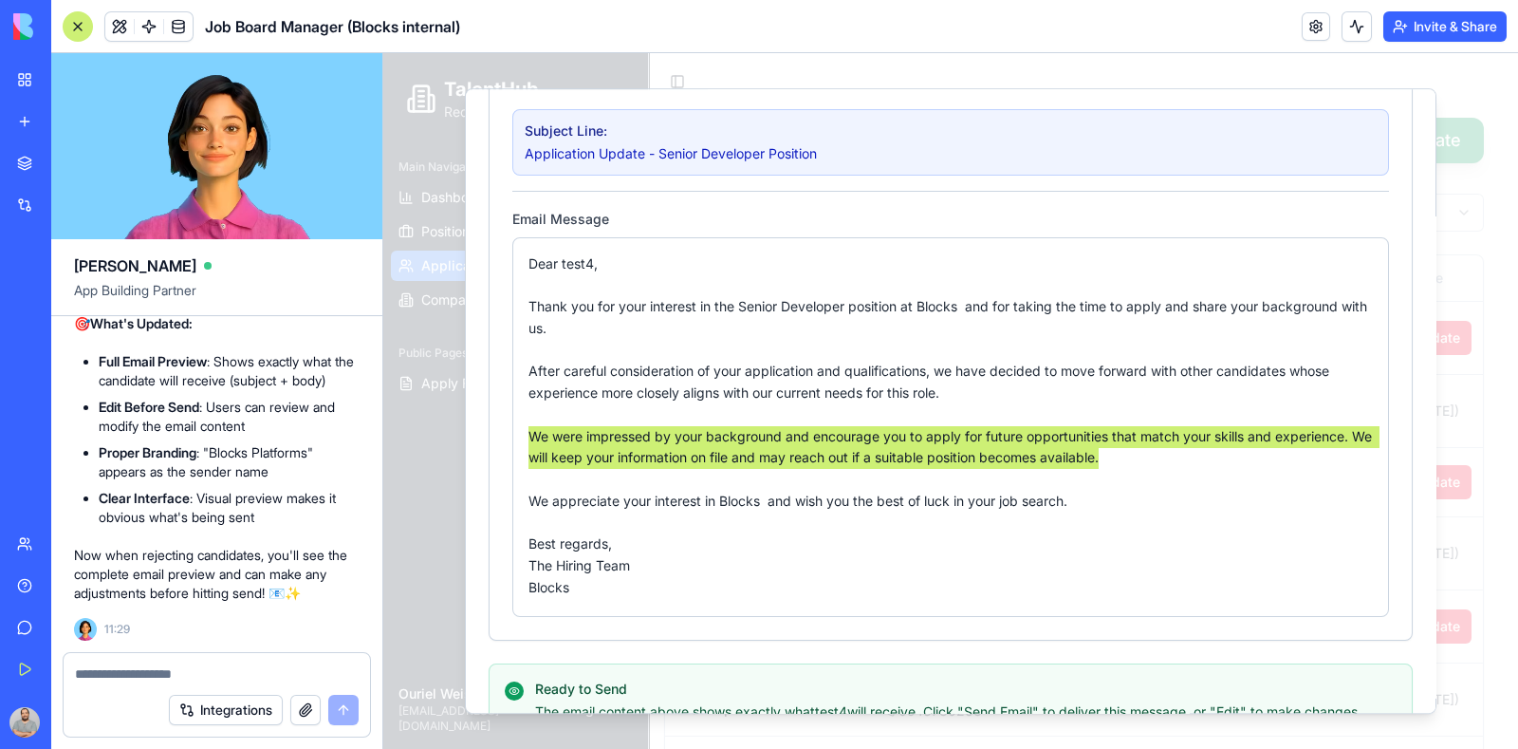
click at [131, 678] on textarea at bounding box center [217, 673] width 285 height 19
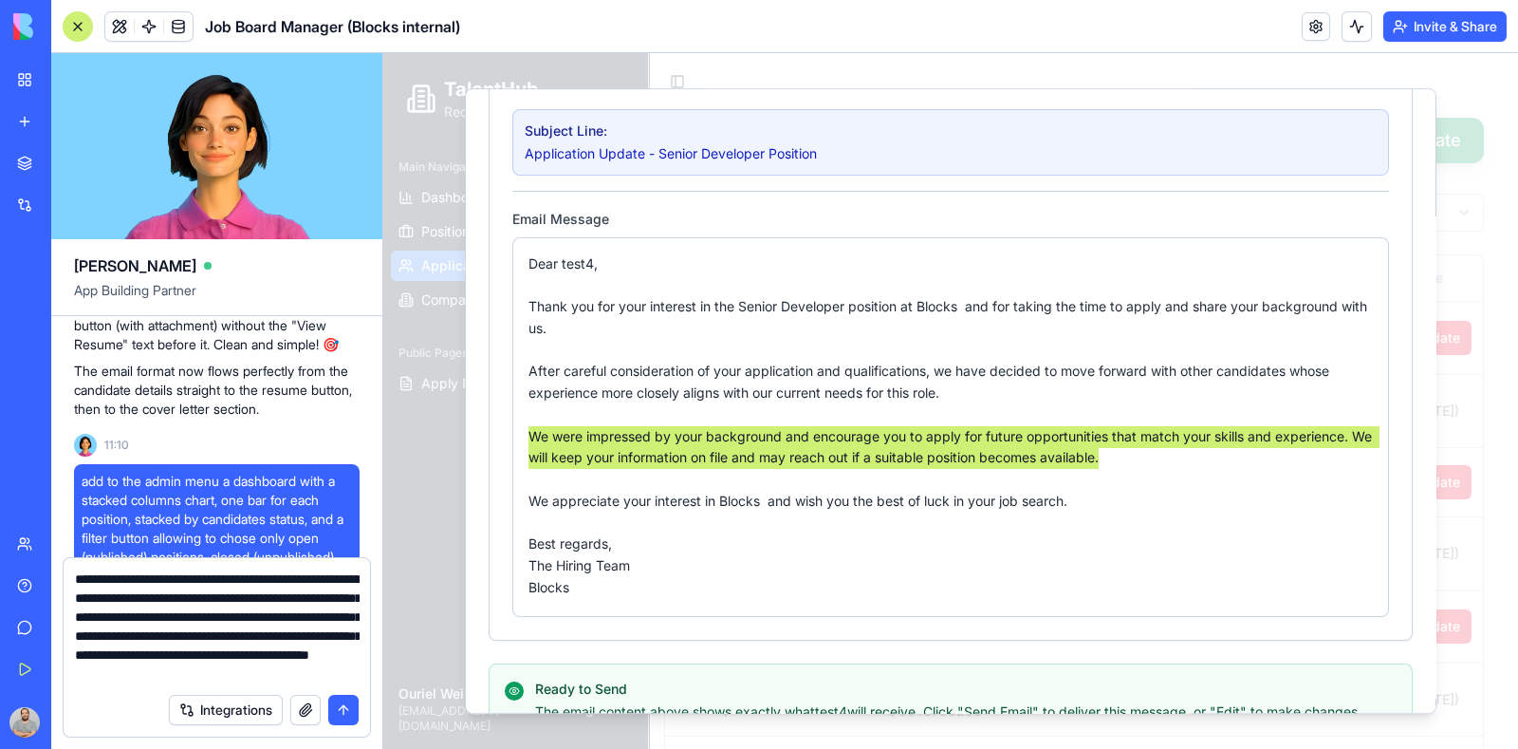
scroll to position [28280, 0]
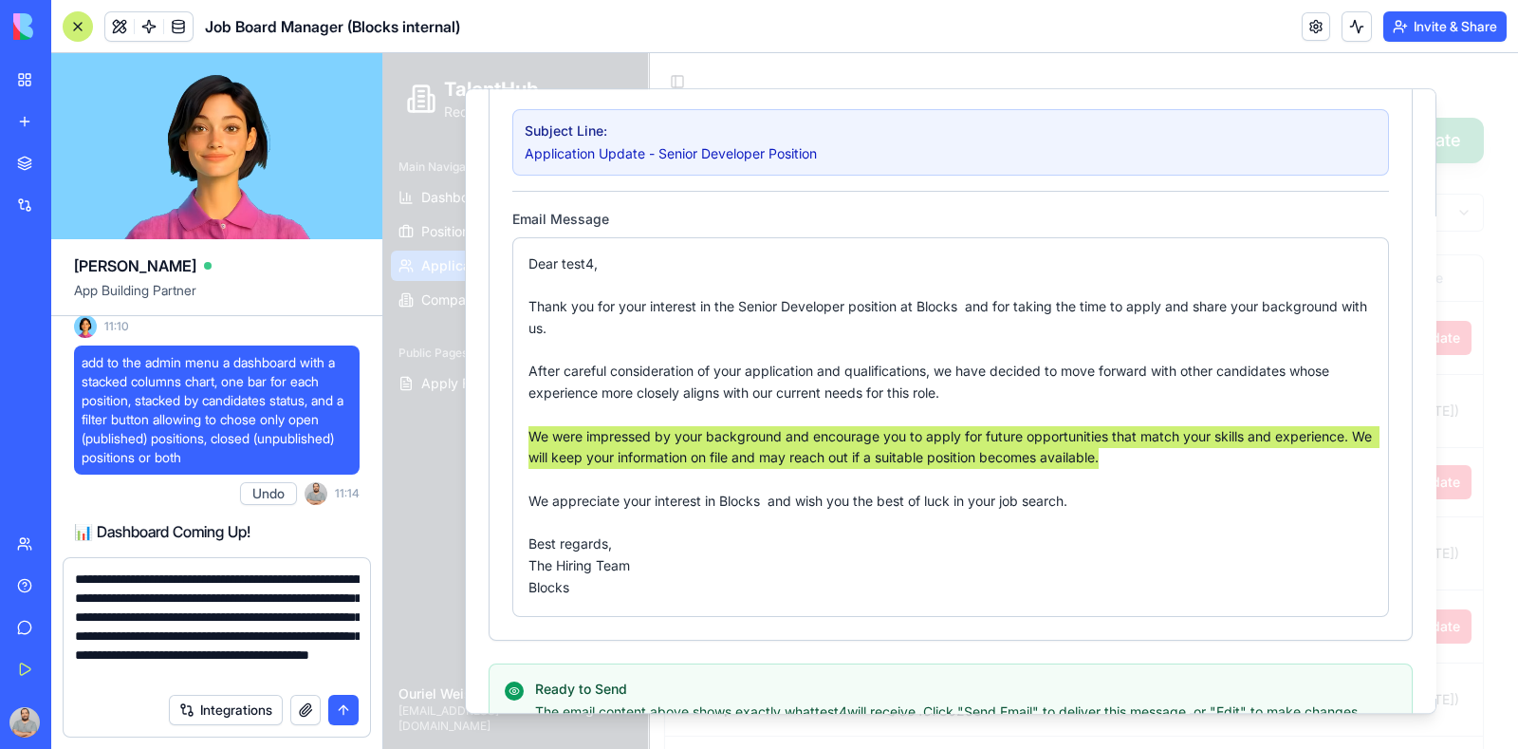
drag, startPoint x: 84, startPoint y: 400, endPoint x: 348, endPoint y: 482, distance: 277.1
copy span "When you prepare a rejection letter, please stick to the following format: emai…"
click at [232, 635] on textarea "**********" at bounding box center [217, 626] width 285 height 114
paste textarea "**********"
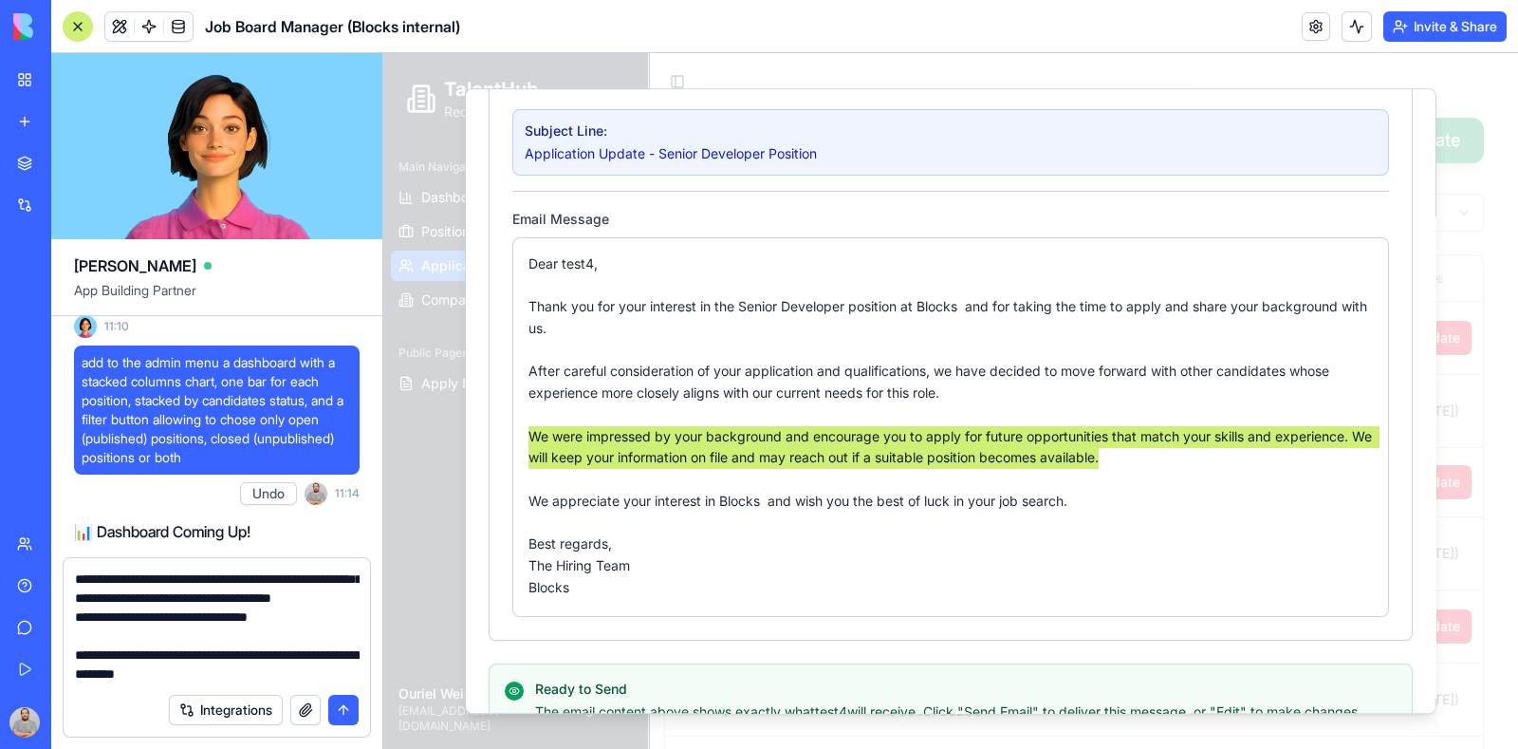
scroll to position [475, 0]
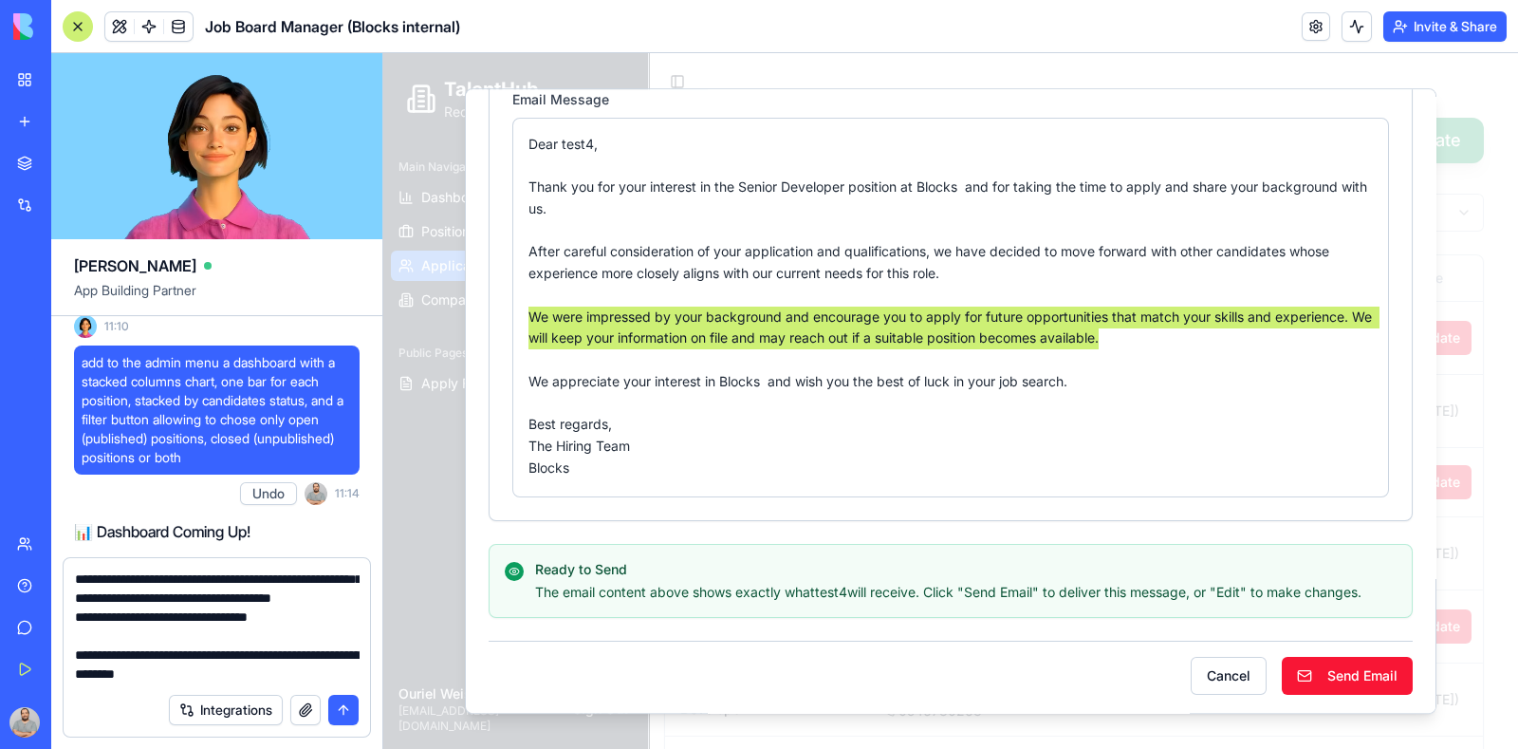
type textarea "**********"
click at [349, 701] on button "submit" at bounding box center [343, 710] width 30 height 30
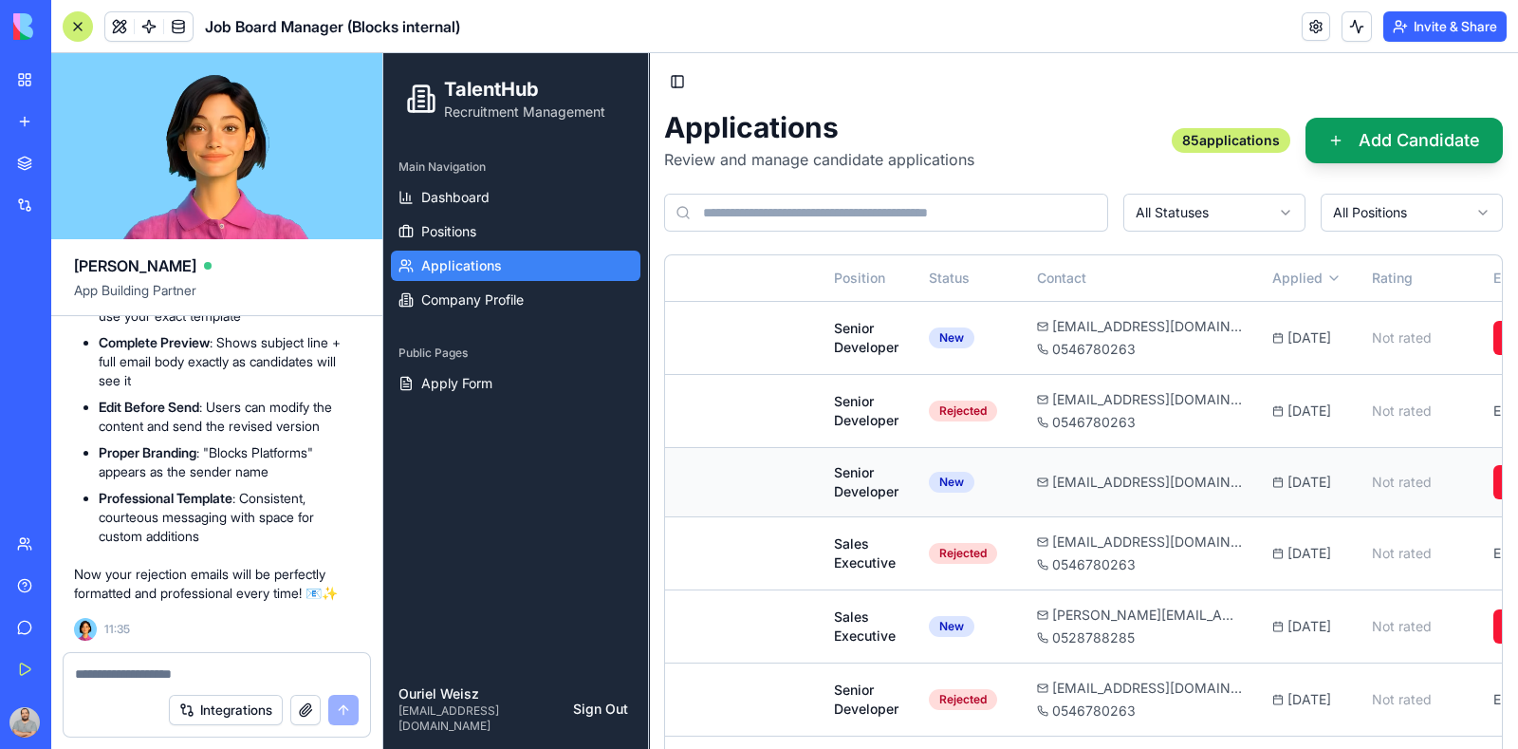
scroll to position [0, 334]
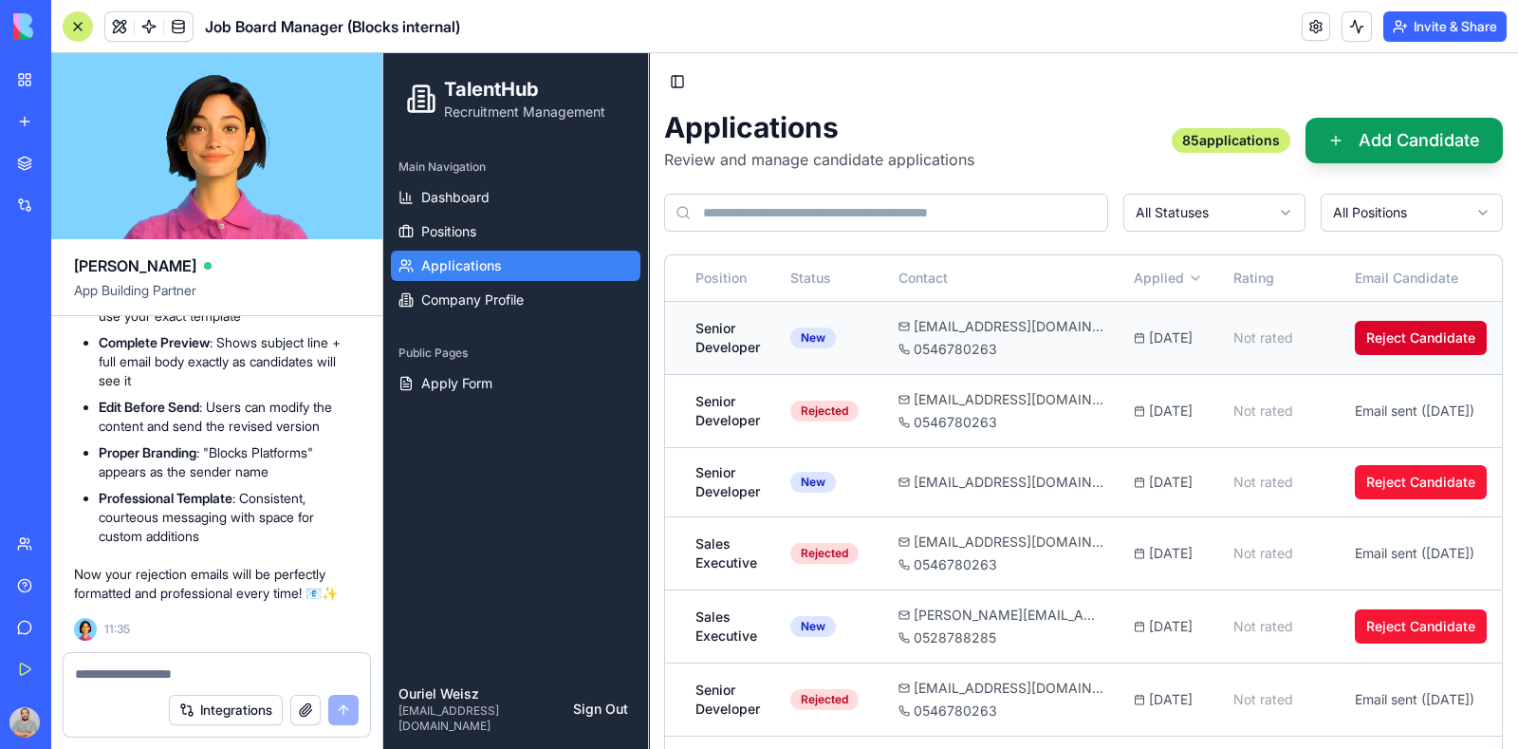
click at [1362, 333] on button "Reject Candidate" at bounding box center [1421, 338] width 132 height 34
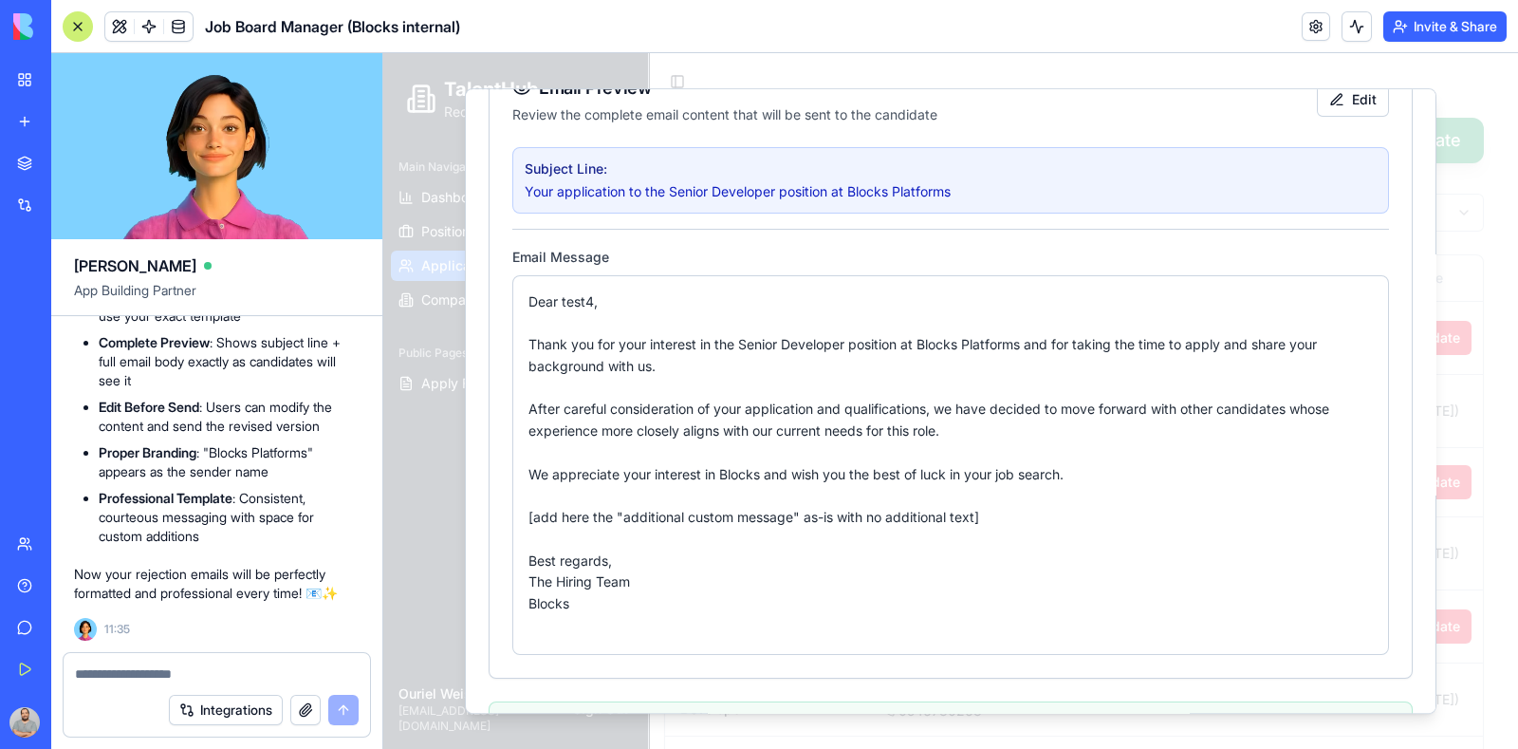
scroll to position [356, 0]
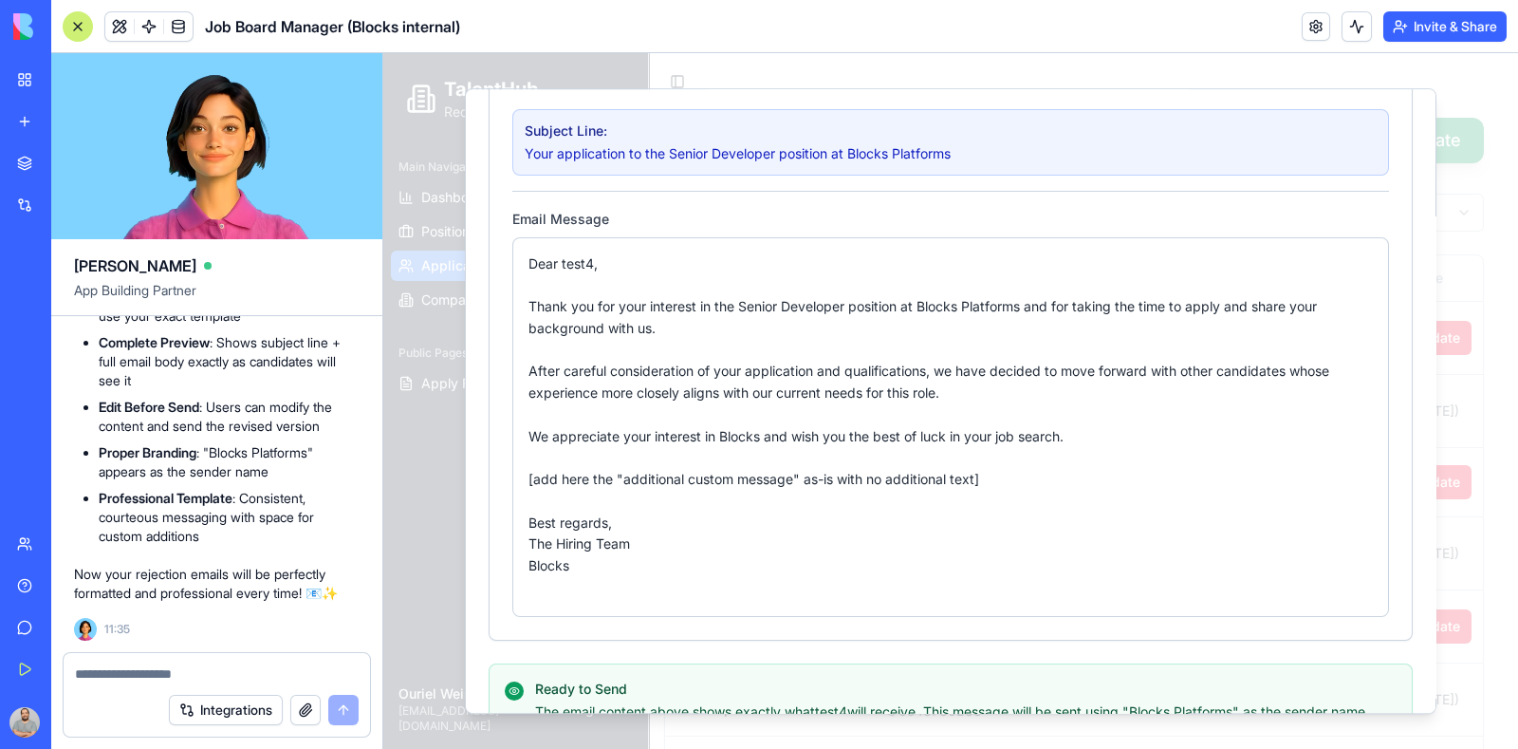
click at [729, 261] on div "Dear test4, Thank you for your interest in the Senior Developer position at Blo…" at bounding box center [951, 415] width 845 height 324
click at [691, 268] on div "Dear test4, Thank you for your interest in the Senior Developer position at Blo…" at bounding box center [951, 415] width 845 height 324
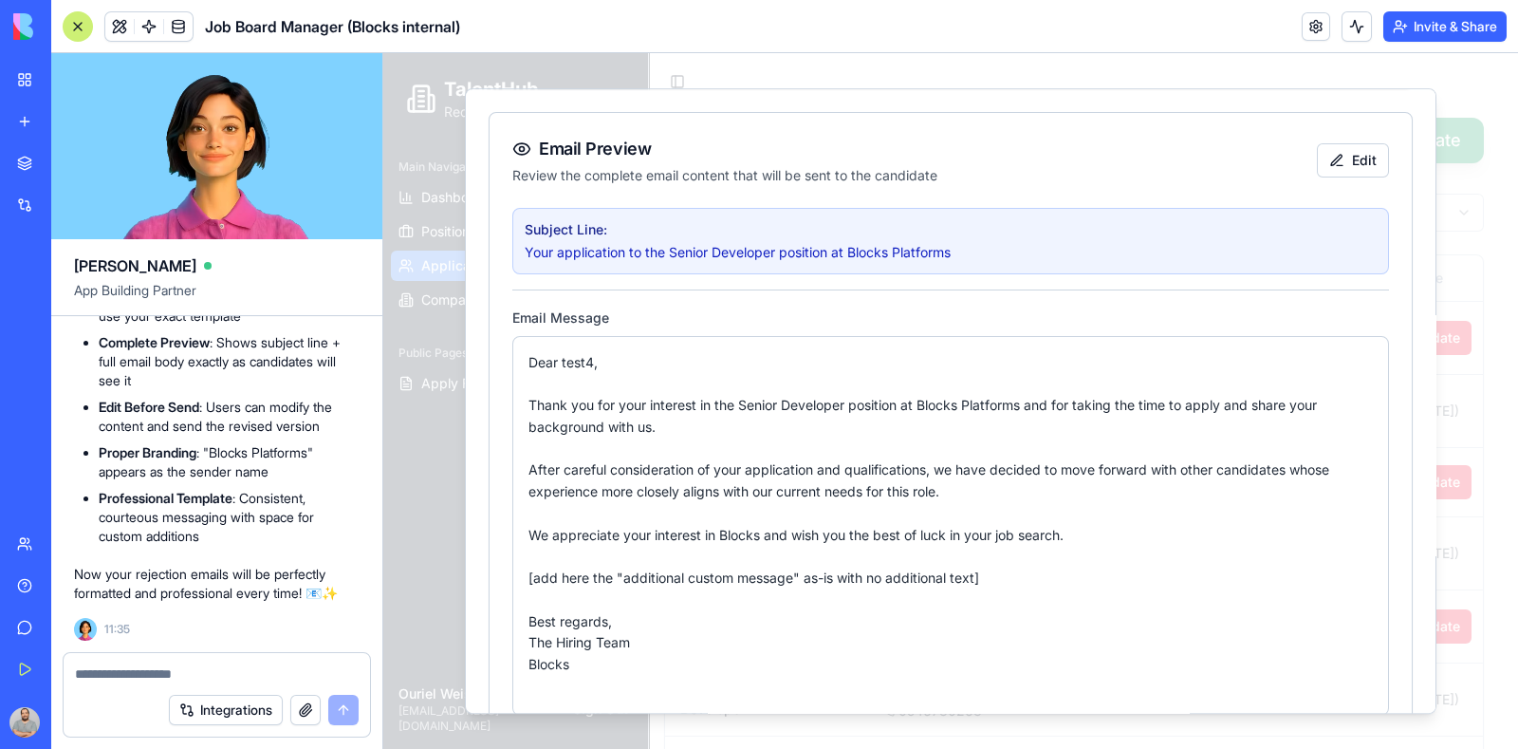
click at [760, 397] on div "Dear test4, Thank you for your interest in the Senior Developer position at Blo…" at bounding box center [951, 514] width 845 height 324
click at [774, 409] on div "Dear test4, Thank you for your interest in the Senior Developer position at Blo…" at bounding box center [951, 514] width 845 height 324
click at [1341, 165] on button "Edit" at bounding box center [1353, 160] width 72 height 34
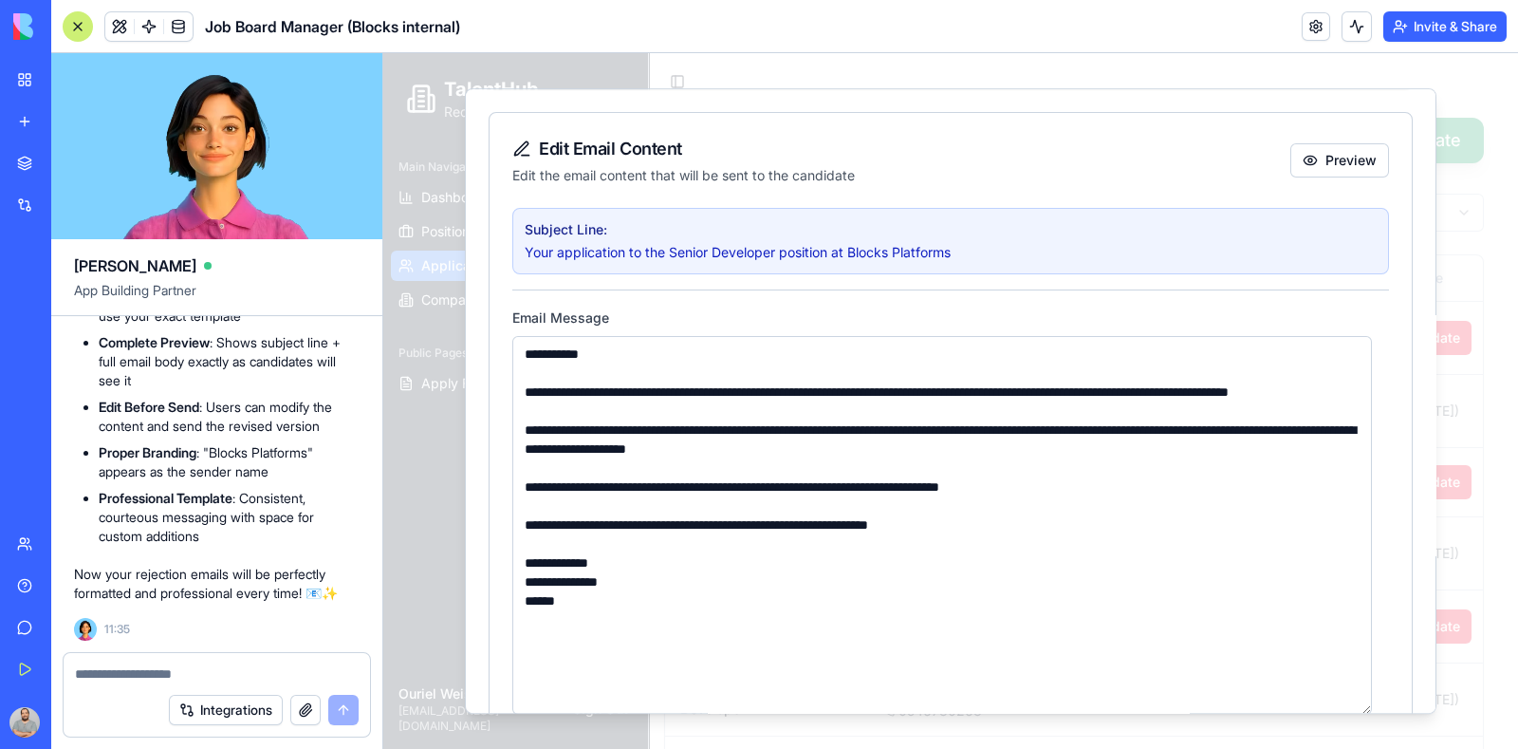
click at [945, 346] on textarea "**********" at bounding box center [942, 526] width 860 height 380
click at [598, 544] on textarea "**********" at bounding box center [942, 526] width 860 height 380
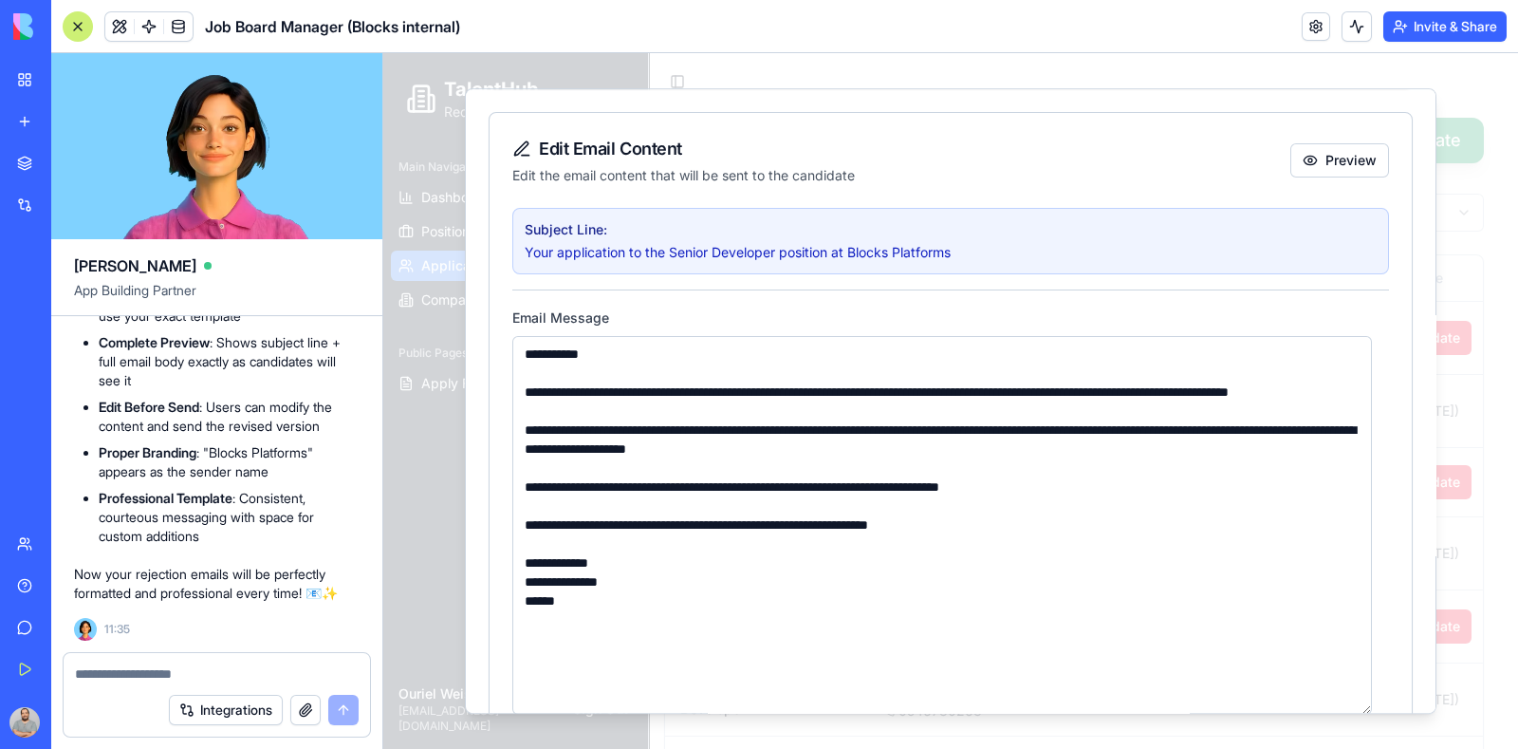
click at [136, 666] on textarea at bounding box center [217, 673] width 285 height 19
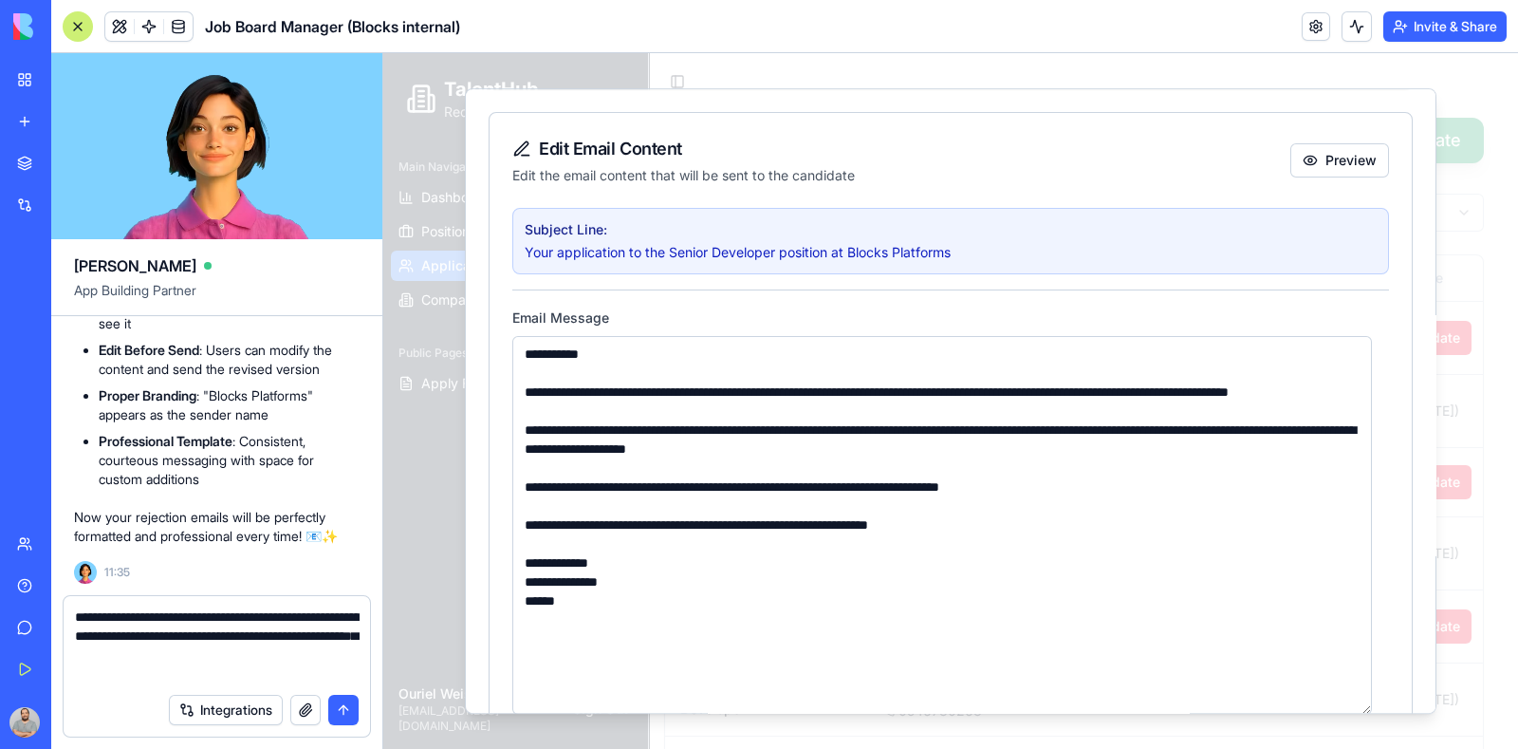
type textarea "**********"
click at [340, 705] on button "submit" at bounding box center [343, 710] width 30 height 30
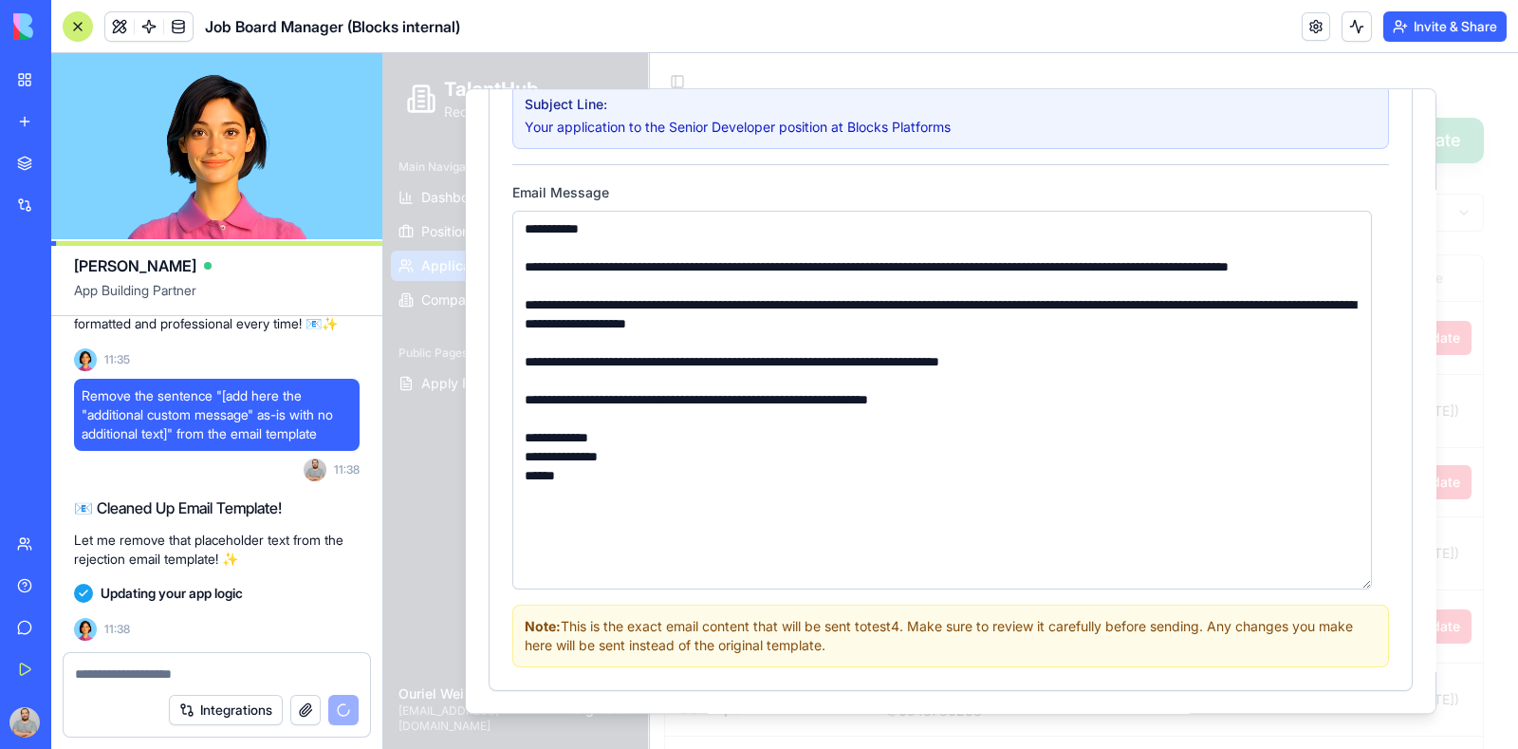
scroll to position [338, 0]
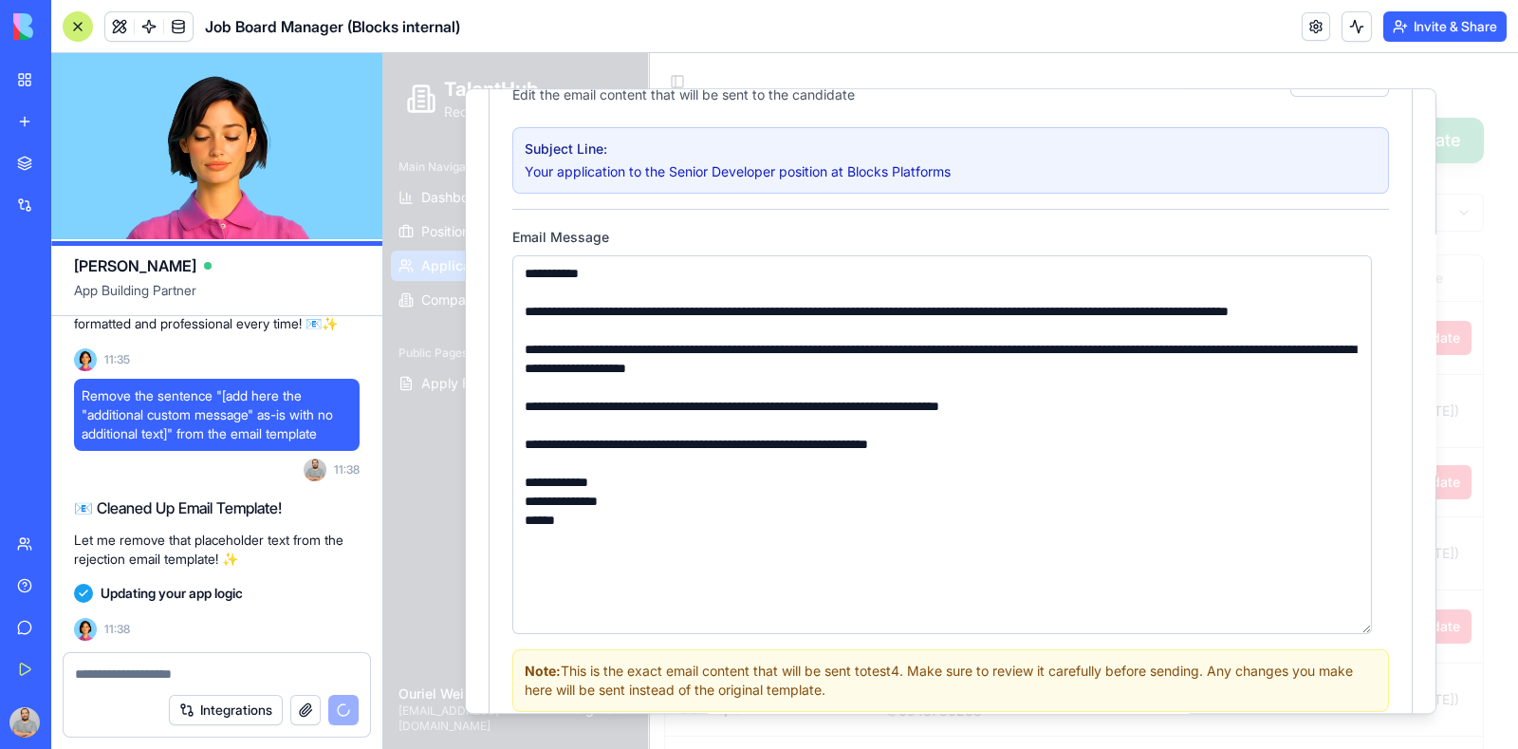
click at [649, 271] on textarea "**********" at bounding box center [942, 445] width 860 height 380
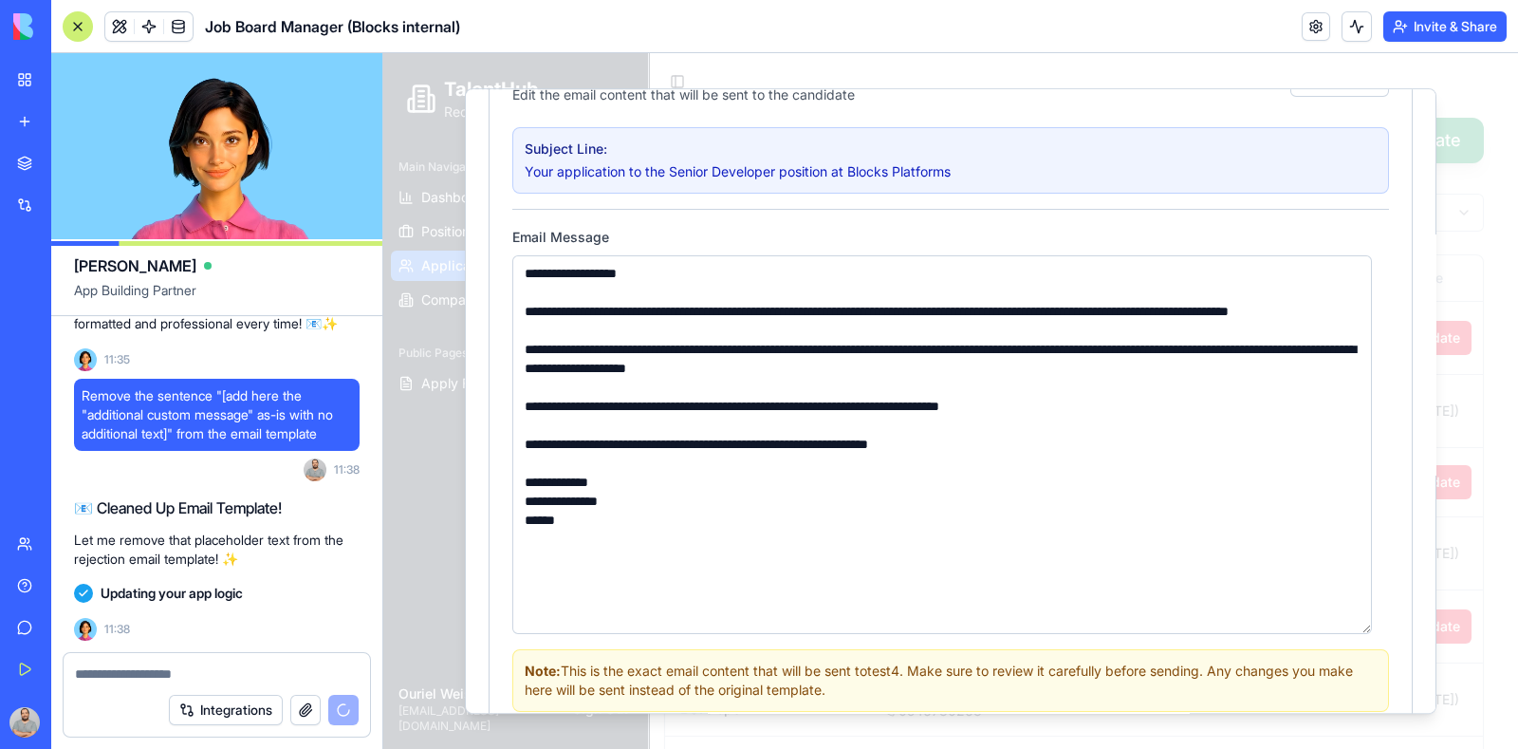
click at [726, 523] on textarea "**********" at bounding box center [942, 445] width 860 height 380
type textarea "**********"
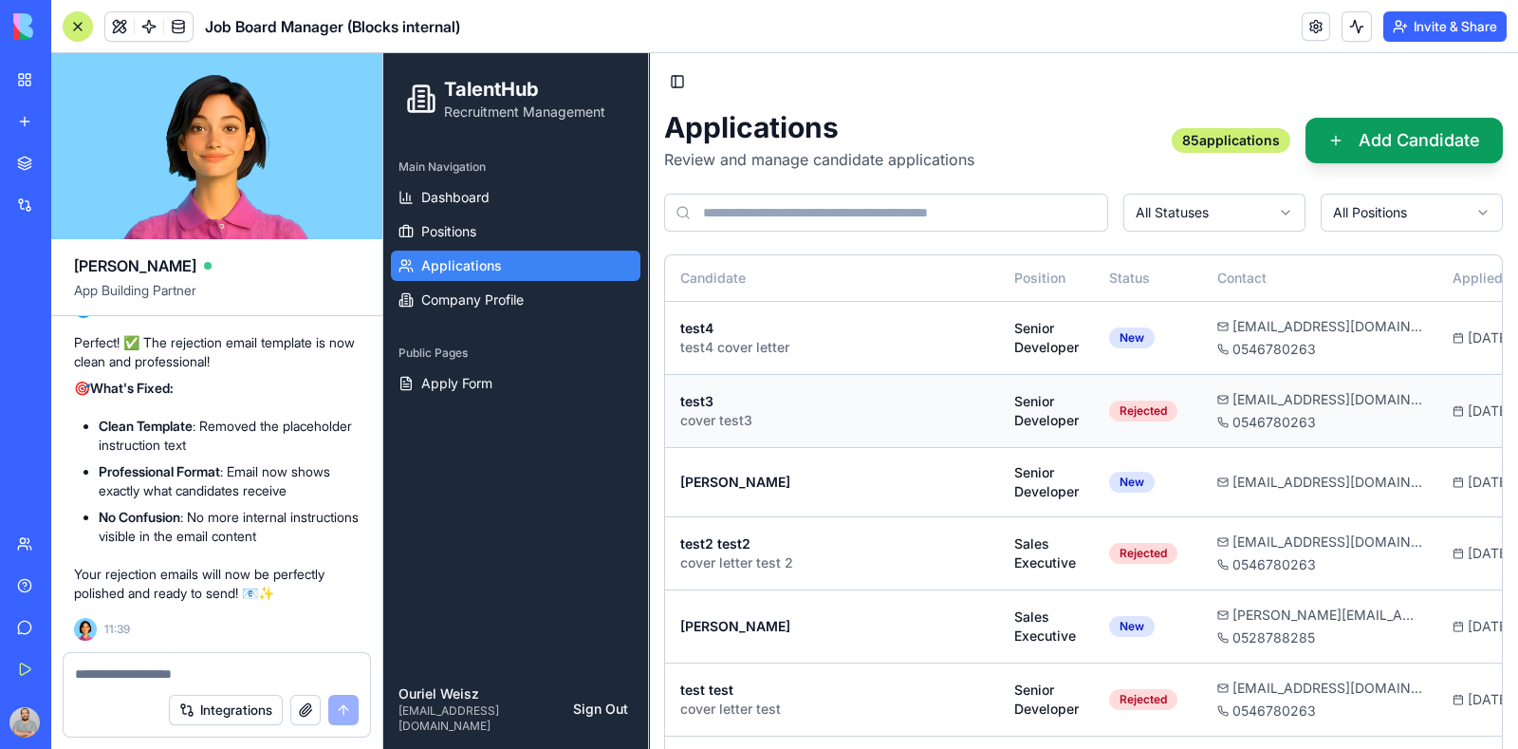
scroll to position [0, 334]
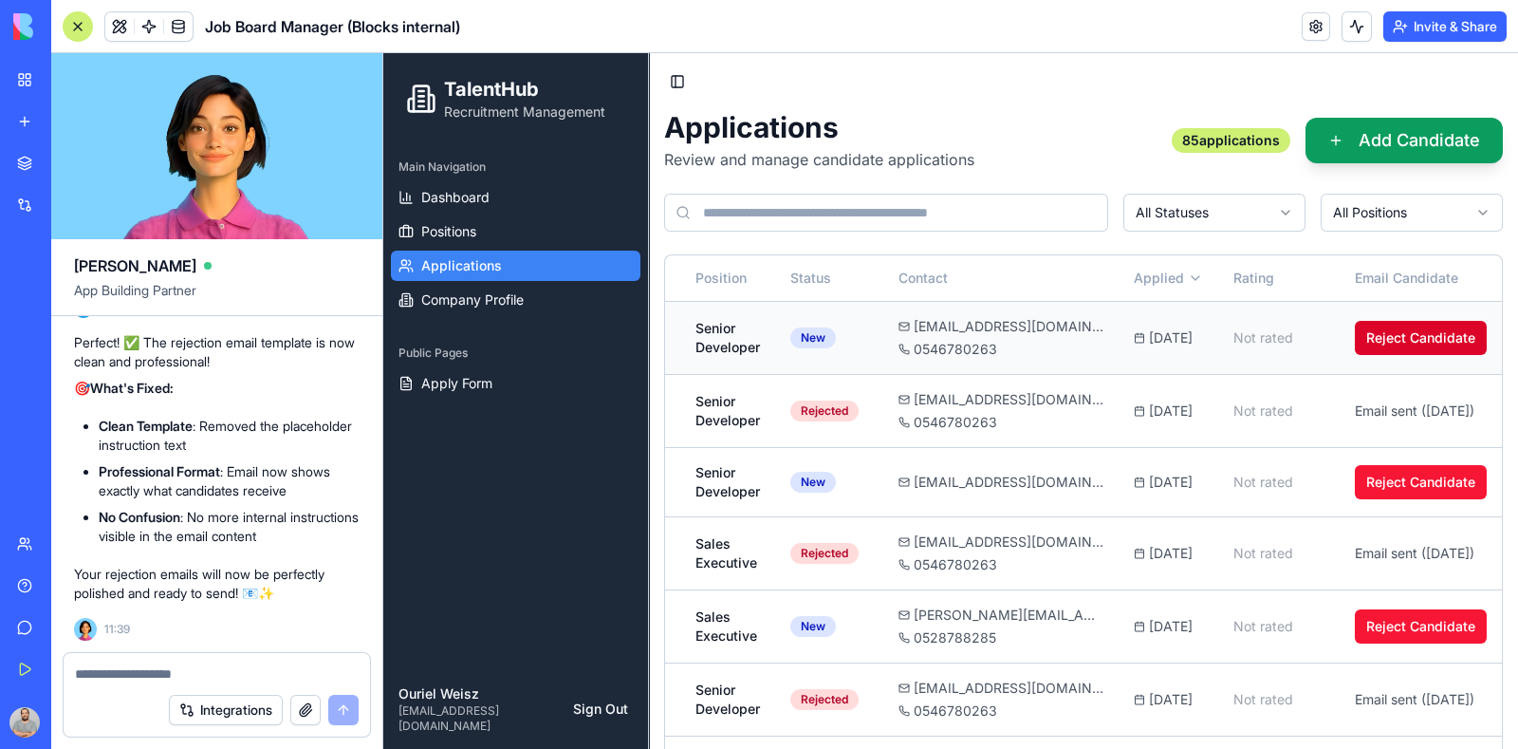
click at [1372, 343] on button "Reject Candidate" at bounding box center [1421, 338] width 132 height 34
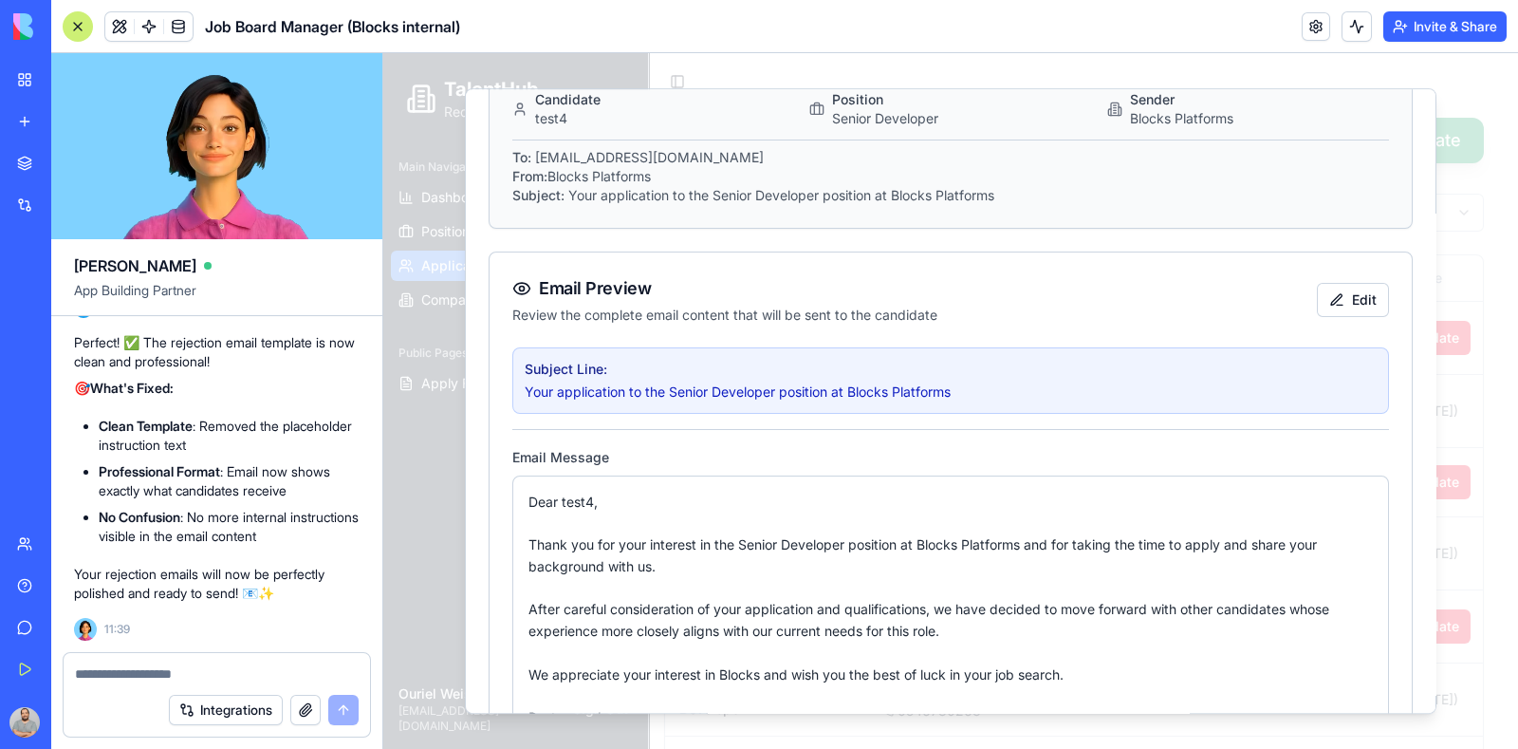
scroll to position [236, 0]
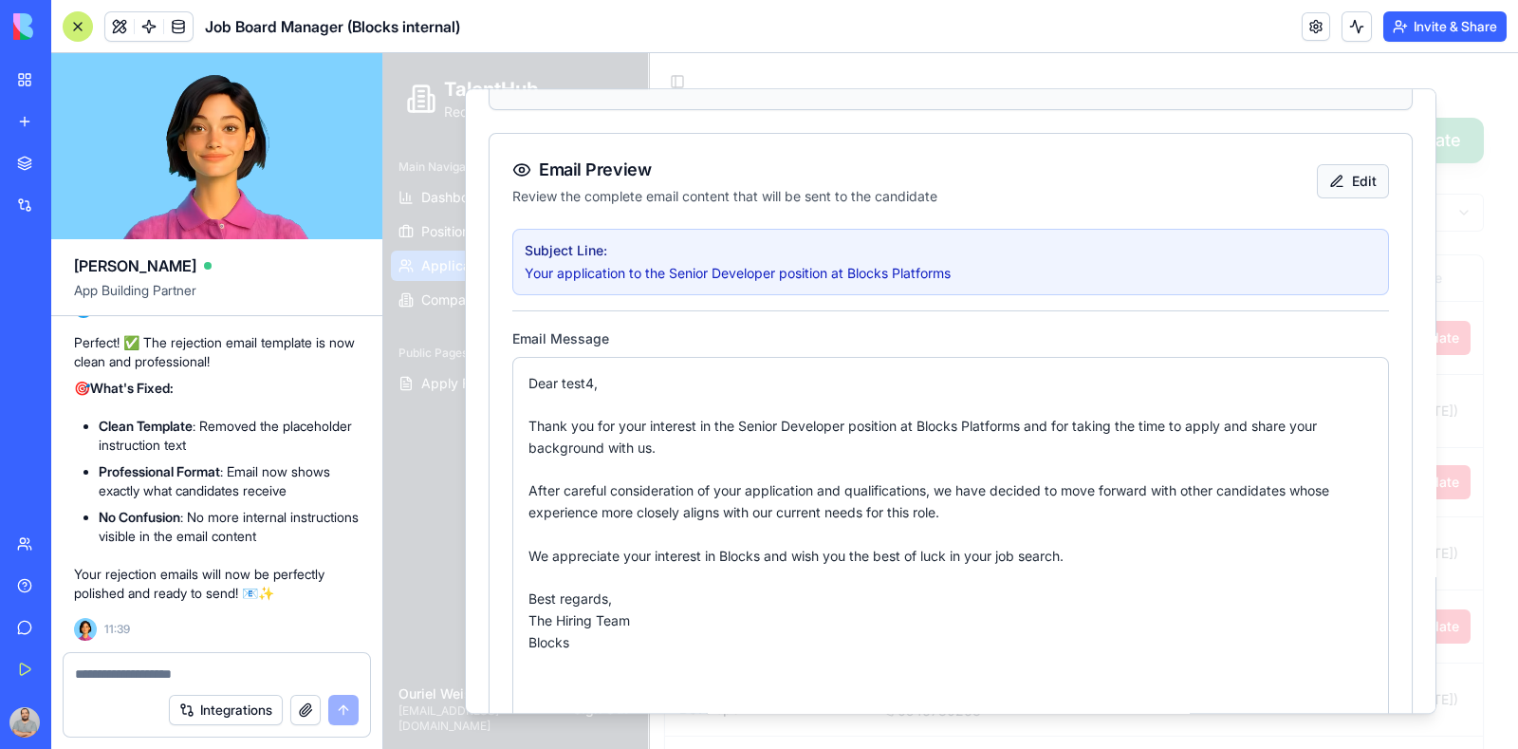
click at [1341, 185] on button "Edit" at bounding box center [1353, 181] width 72 height 34
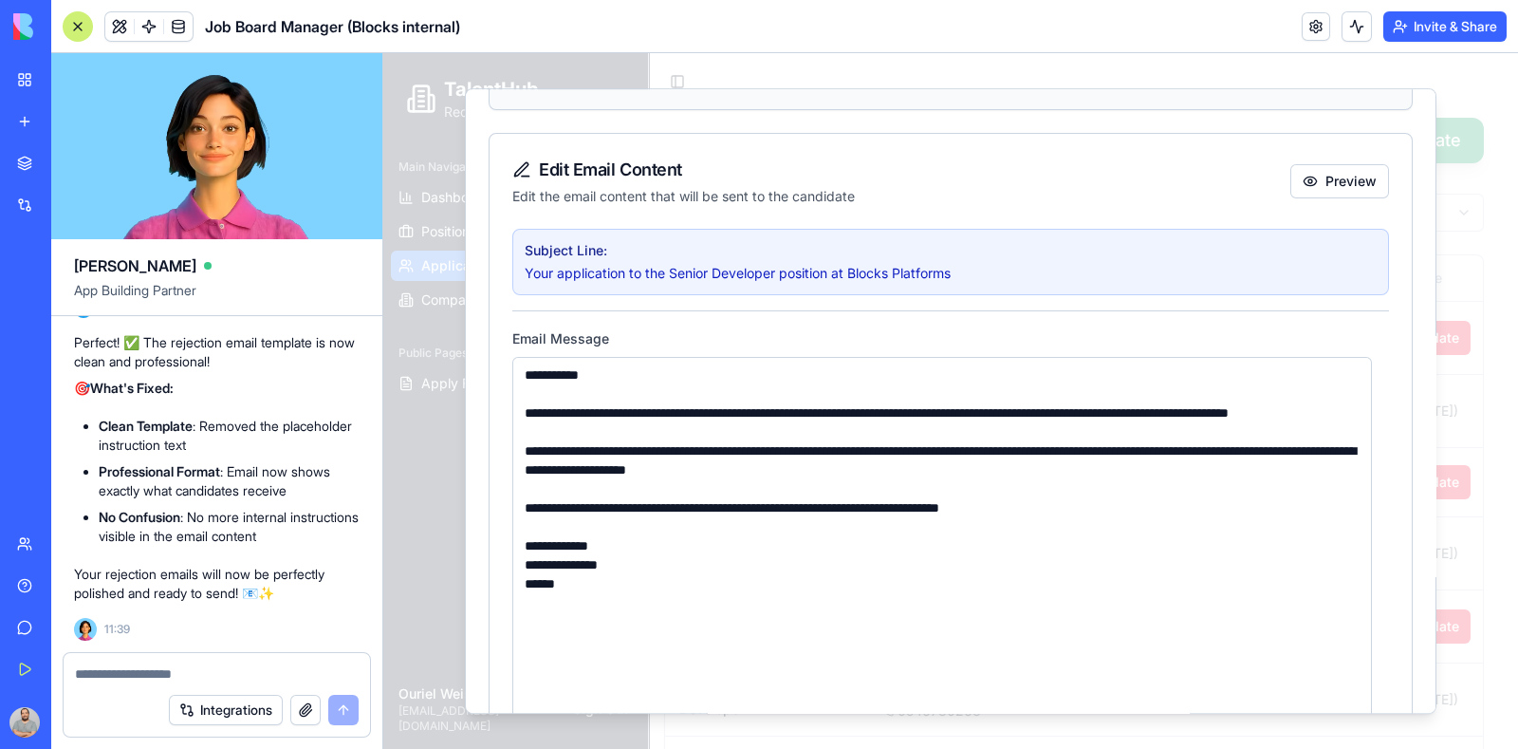
click at [899, 365] on textarea "**********" at bounding box center [942, 547] width 860 height 380
click at [615, 629] on textarea "**********" at bounding box center [942, 547] width 860 height 380
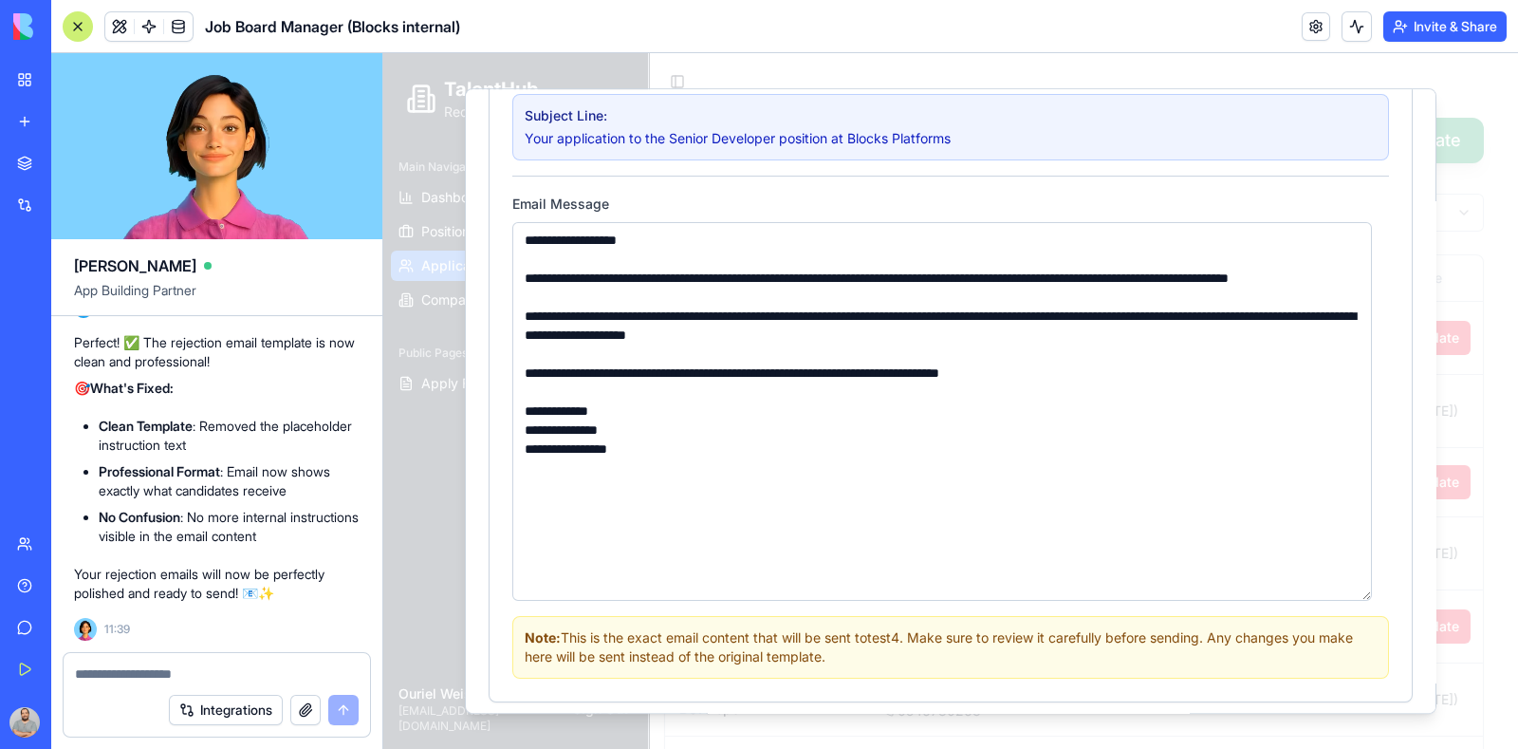
scroll to position [456, 0]
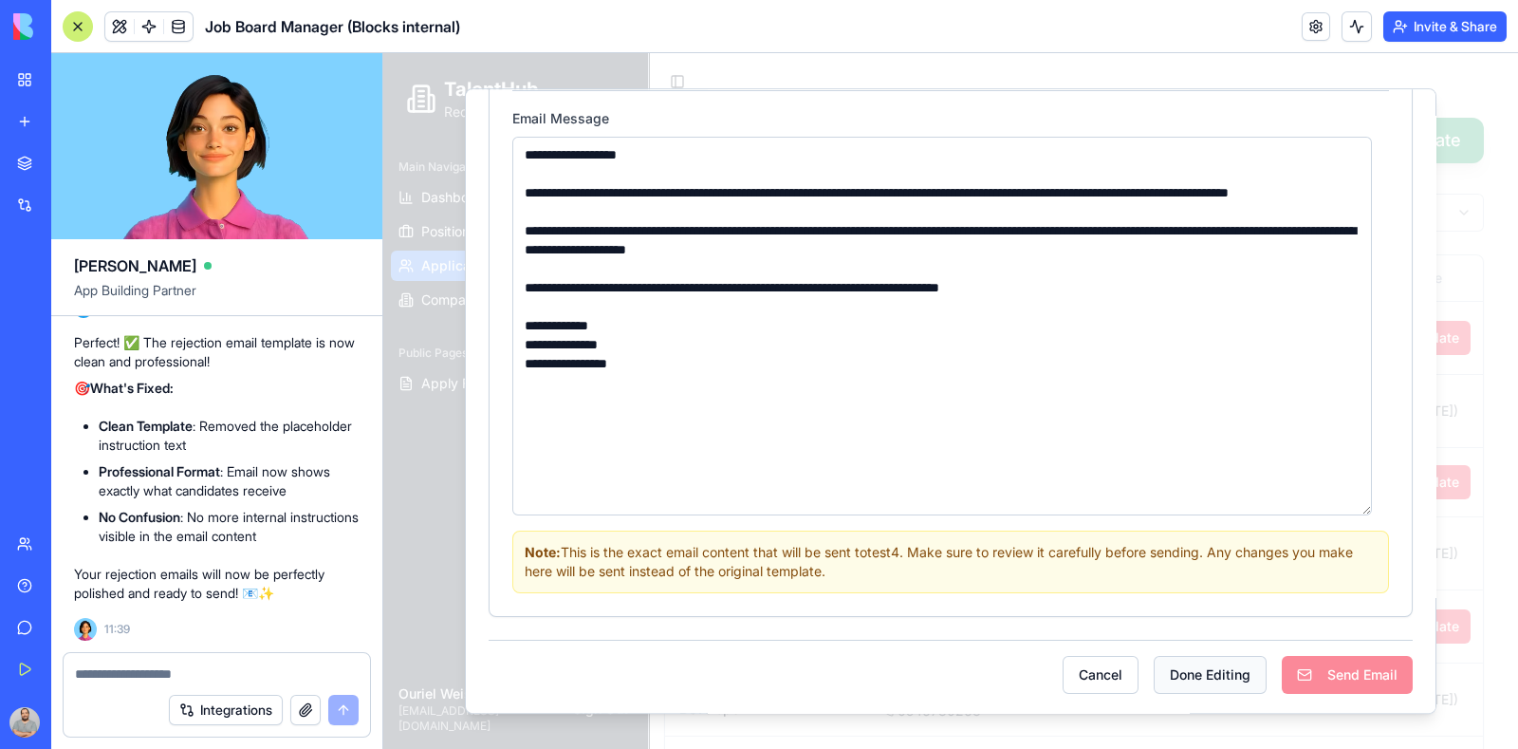
type textarea "**********"
click at [1198, 684] on button "Done Editing" at bounding box center [1210, 676] width 113 height 38
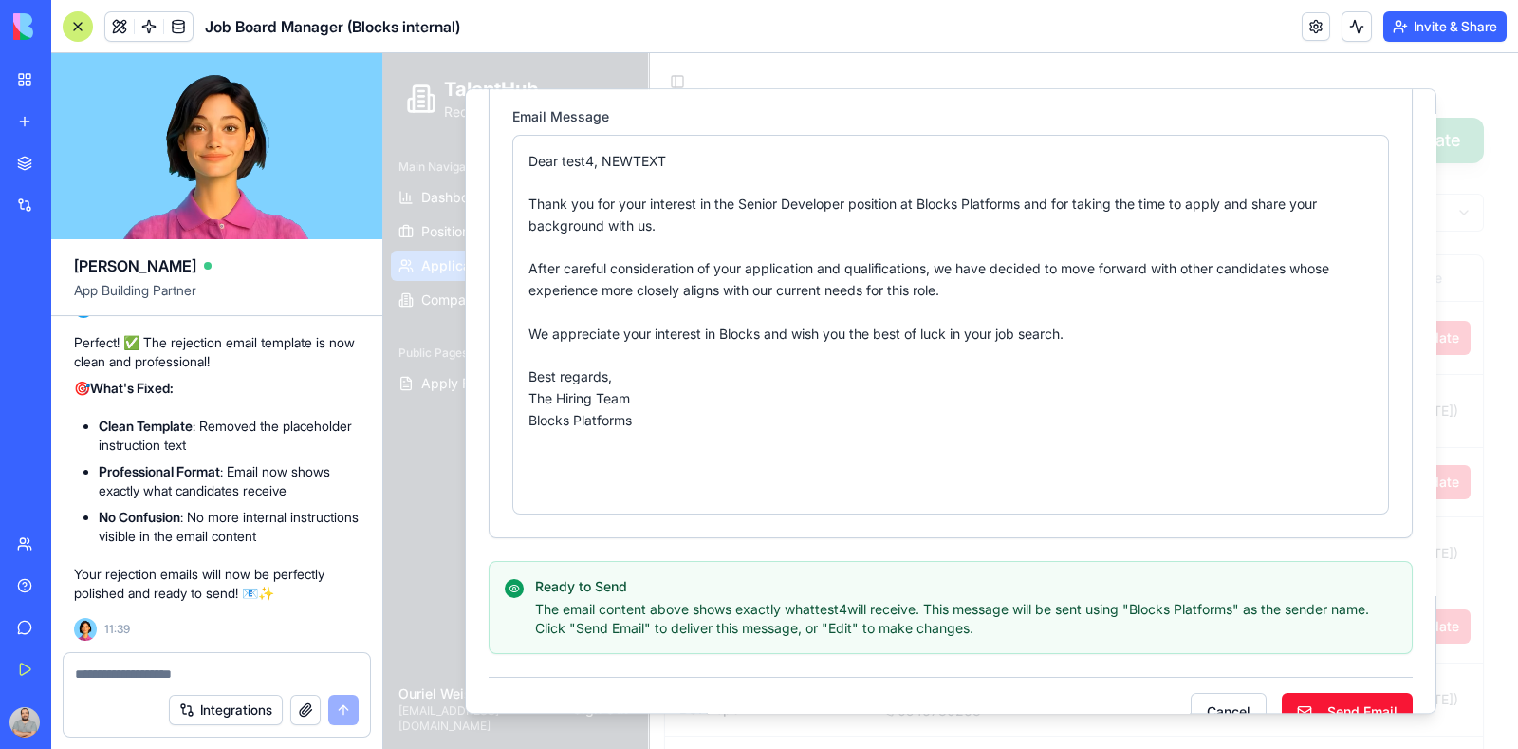
scroll to position [494, 0]
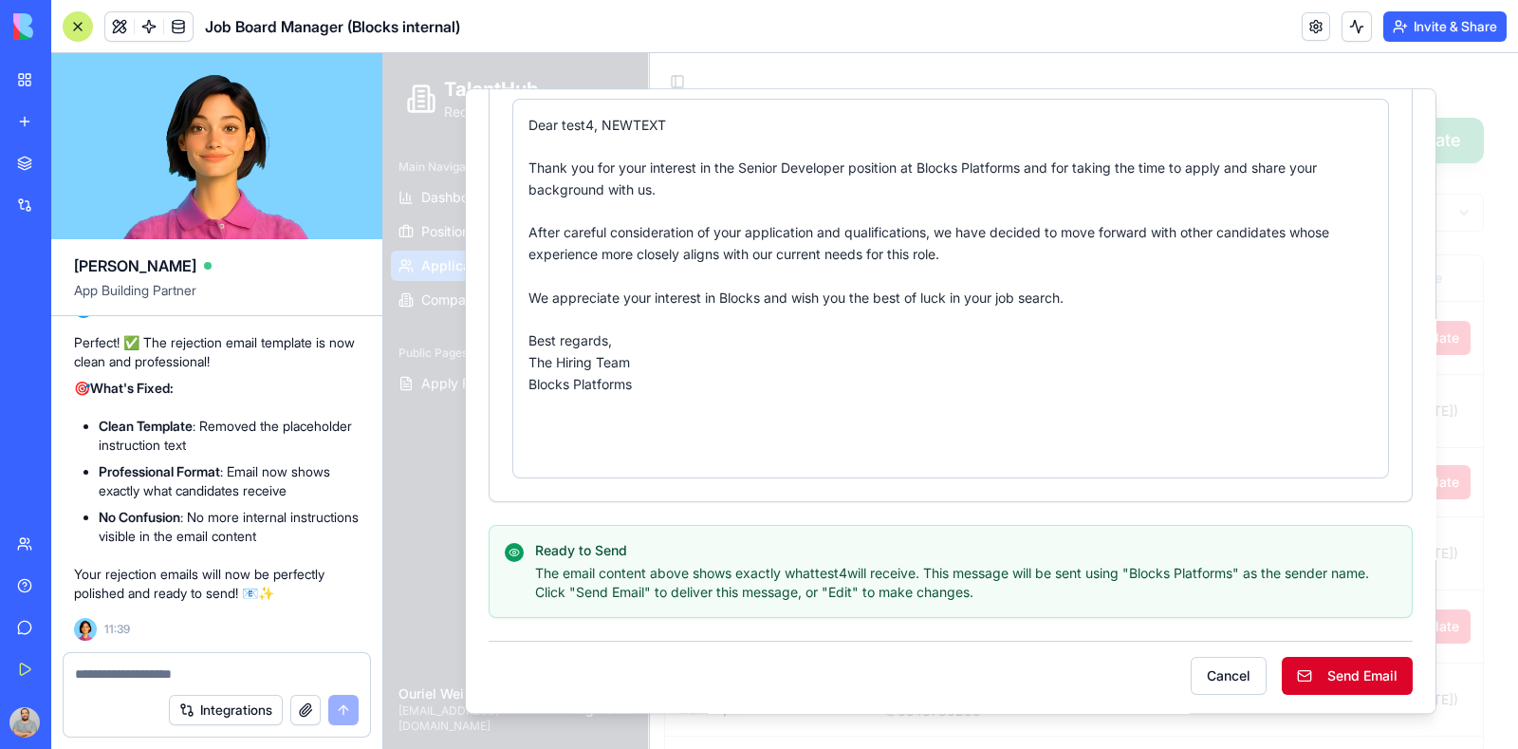
click at [1326, 680] on button "Send Email" at bounding box center [1347, 676] width 131 height 38
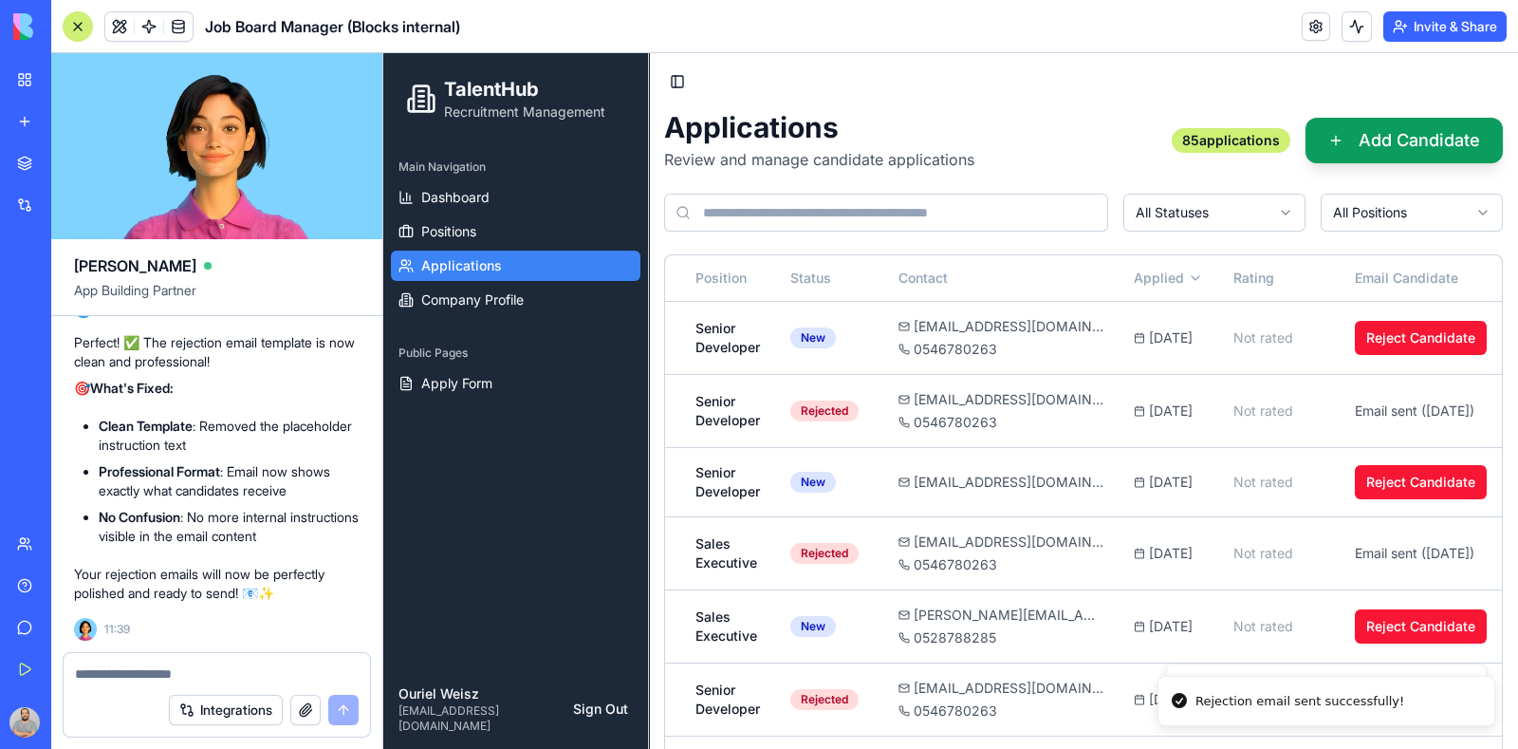
scroll to position [0, 316]
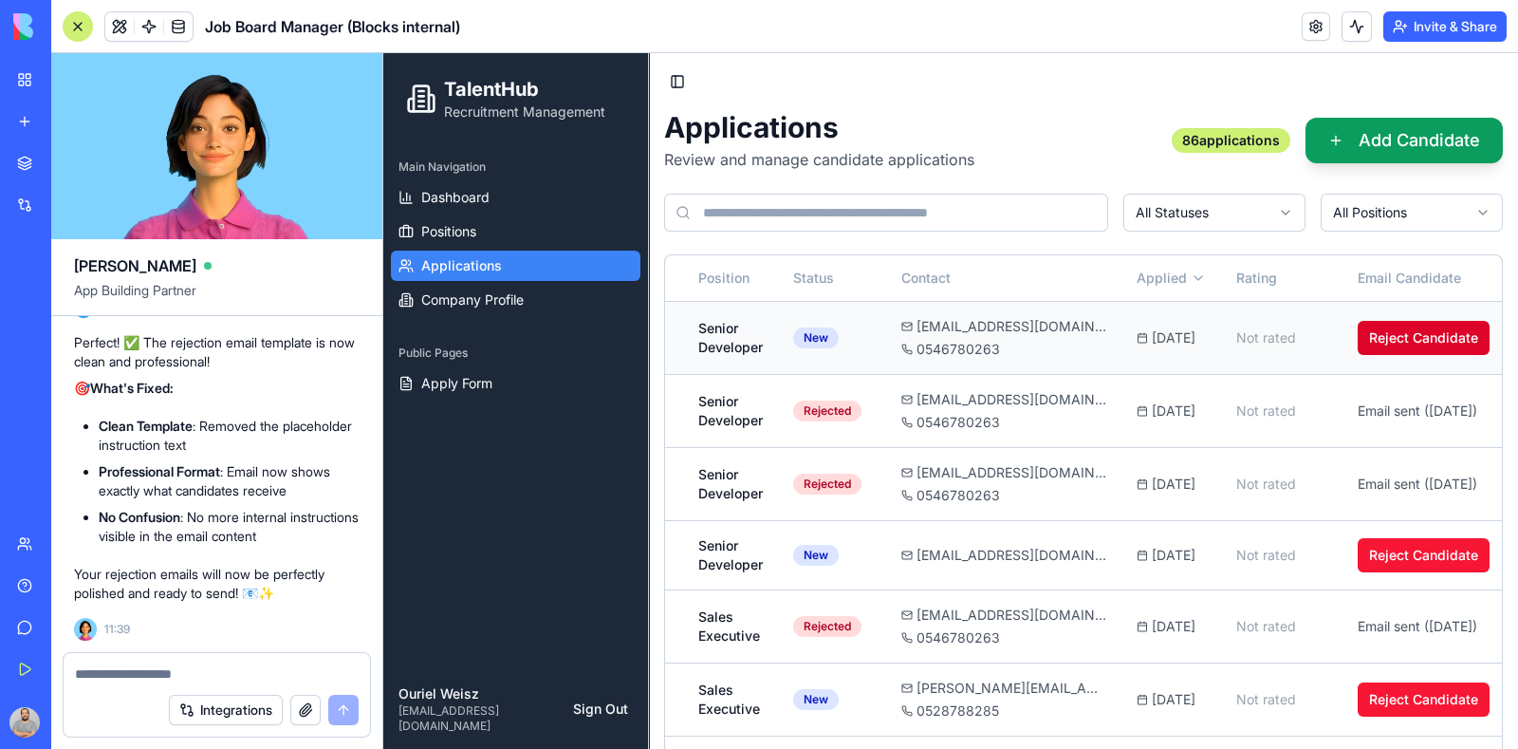
click at [1413, 338] on button "Reject Candidate" at bounding box center [1424, 338] width 132 height 34
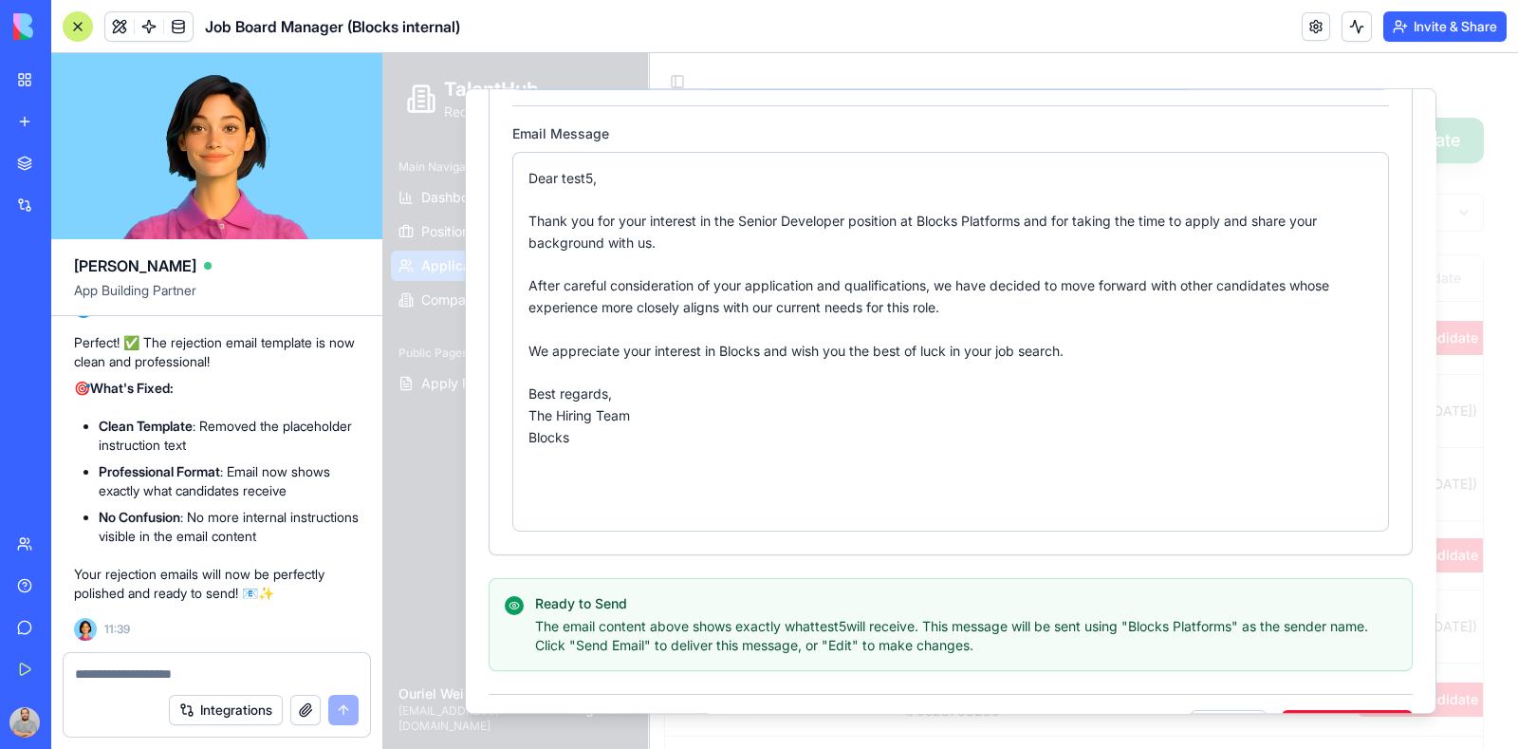
scroll to position [494, 0]
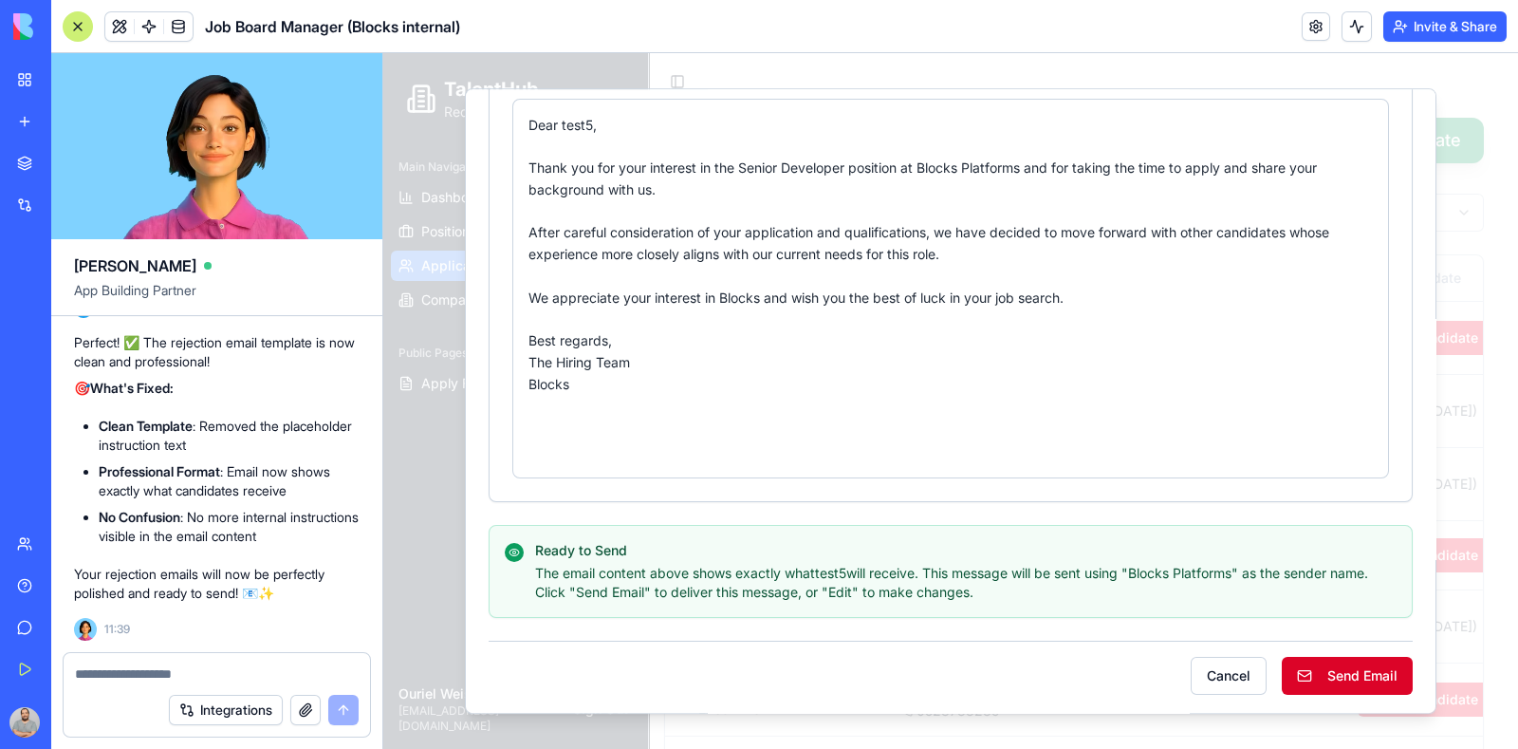
click at [1325, 681] on button "Send Email" at bounding box center [1347, 676] width 131 height 38
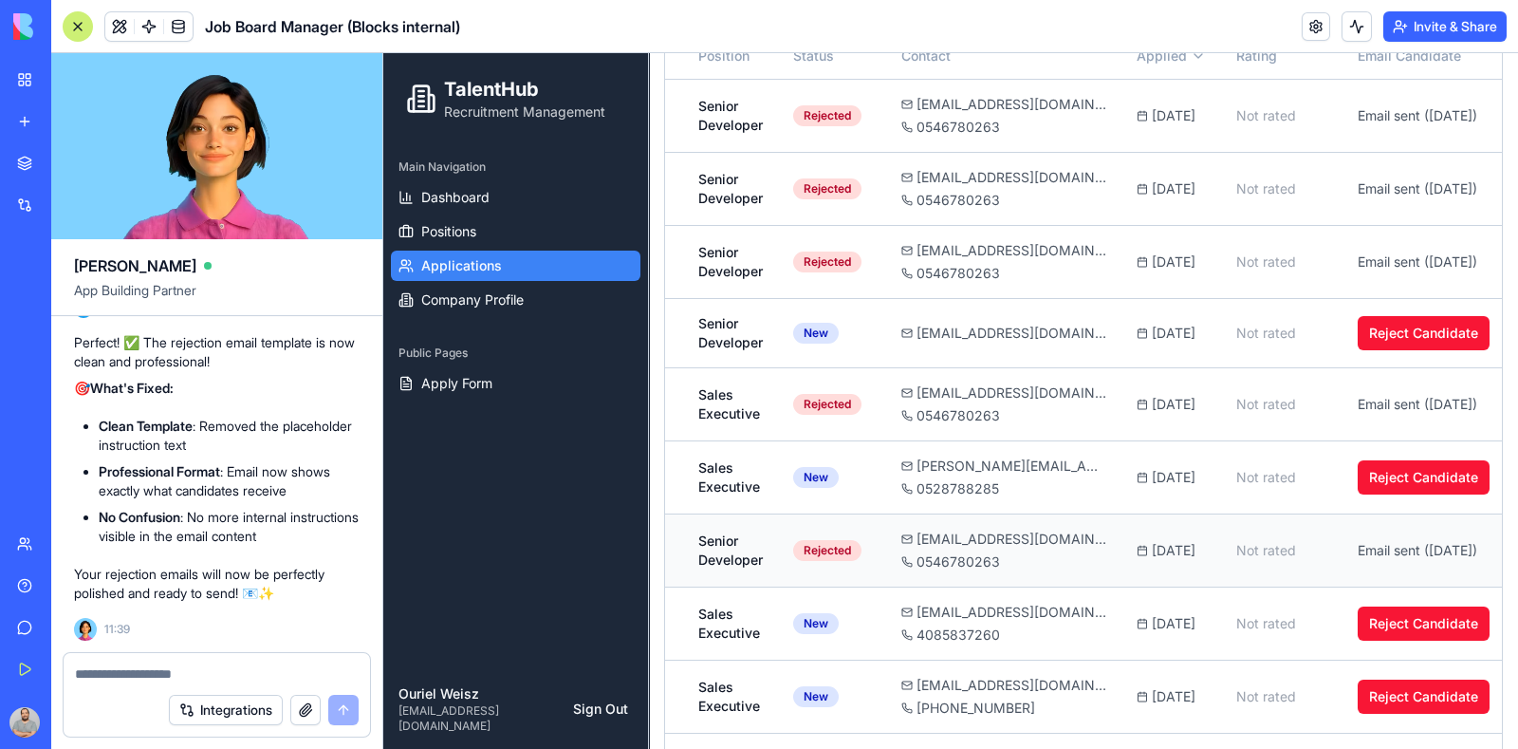
scroll to position [236, 0]
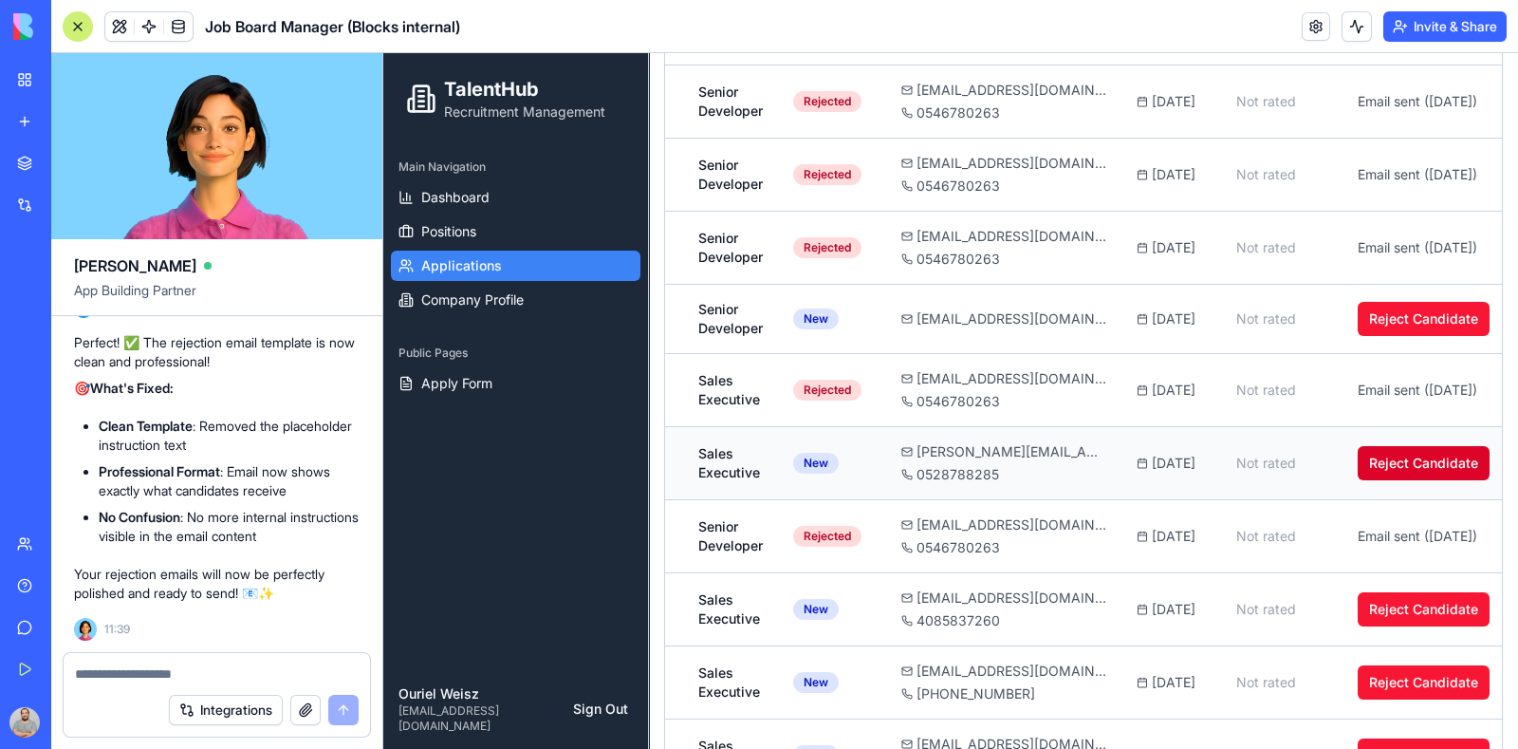
click at [1398, 461] on button "Reject Candidate" at bounding box center [1424, 463] width 132 height 34
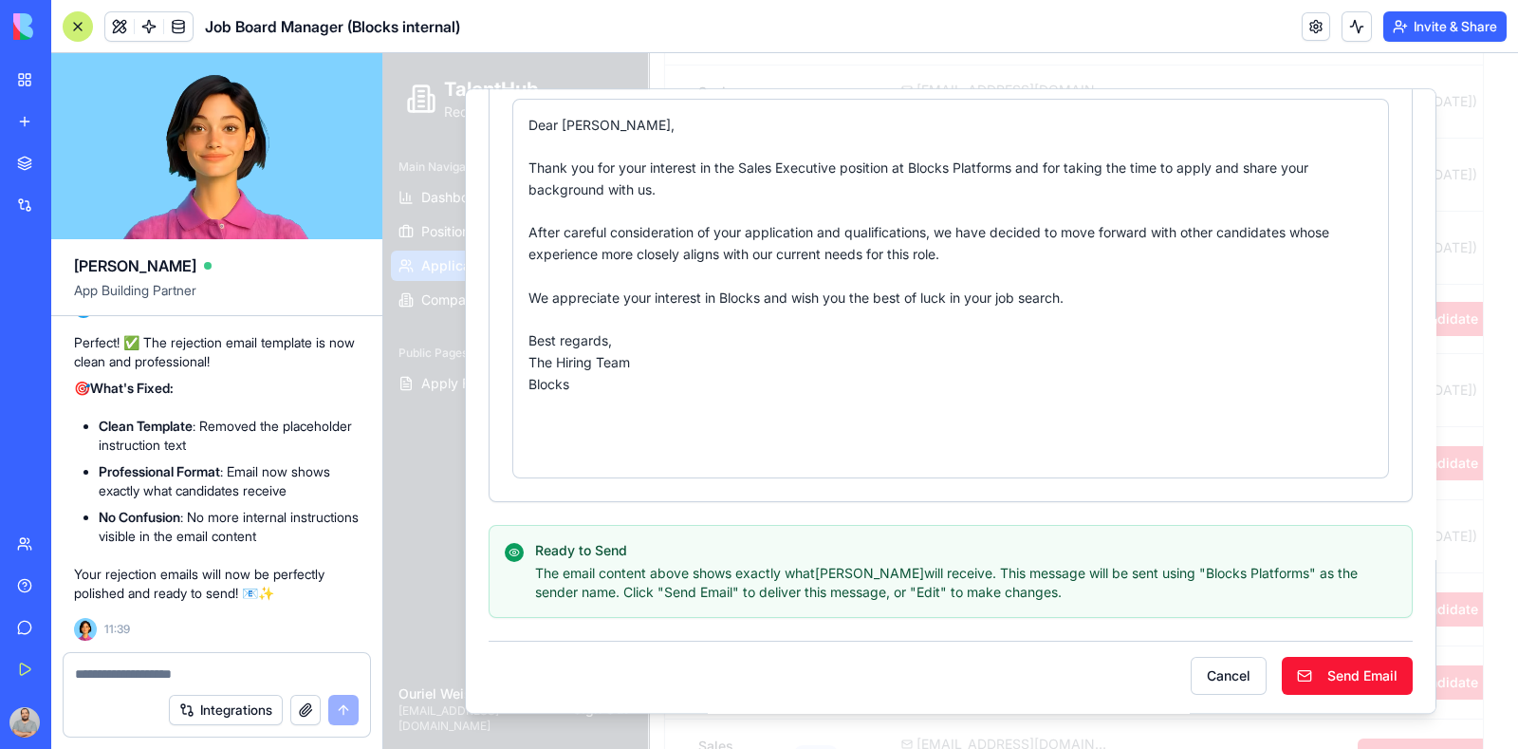
scroll to position [0, 0]
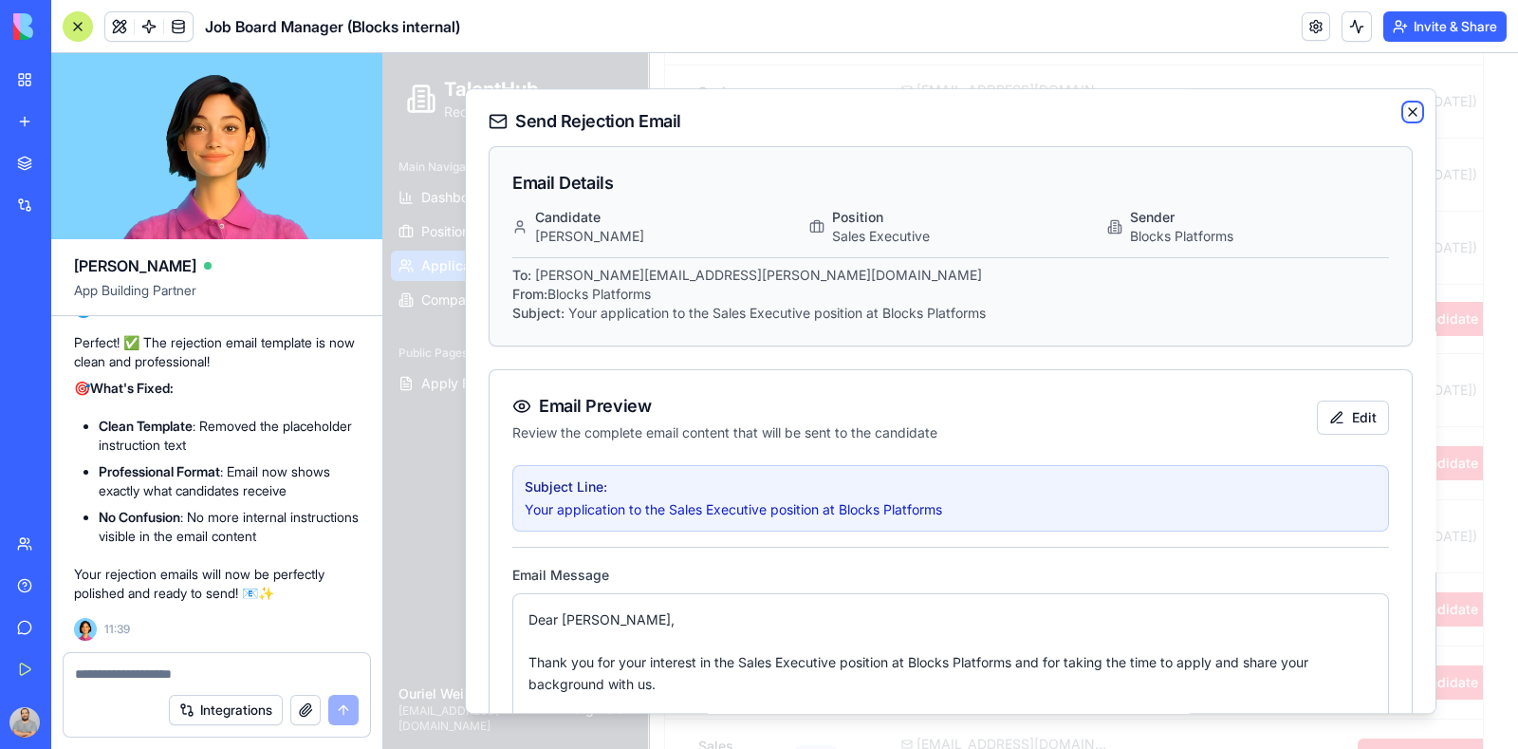
click at [1405, 114] on icon "button" at bounding box center [1412, 111] width 15 height 15
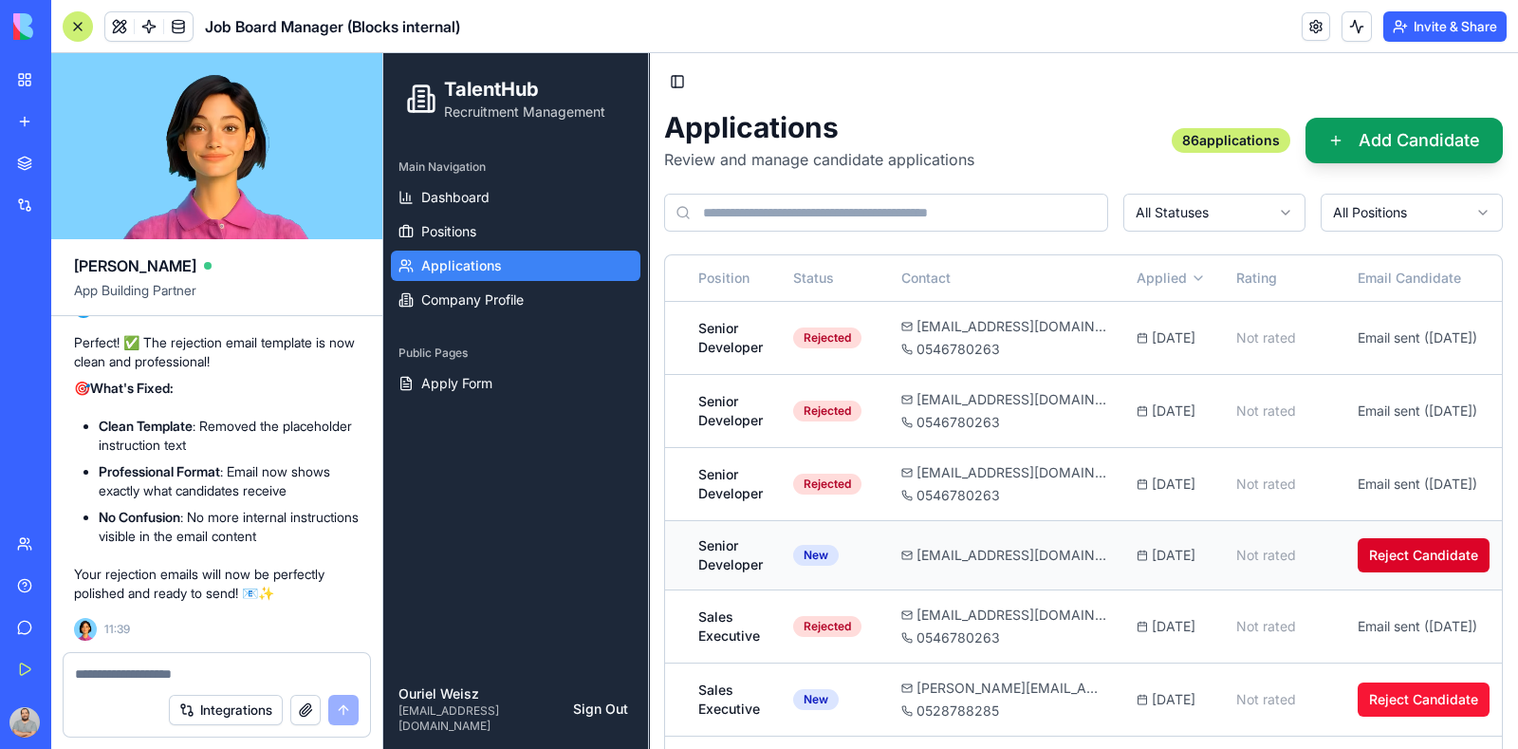
click at [1400, 556] on button "Reject Candidate" at bounding box center [1424, 555] width 132 height 34
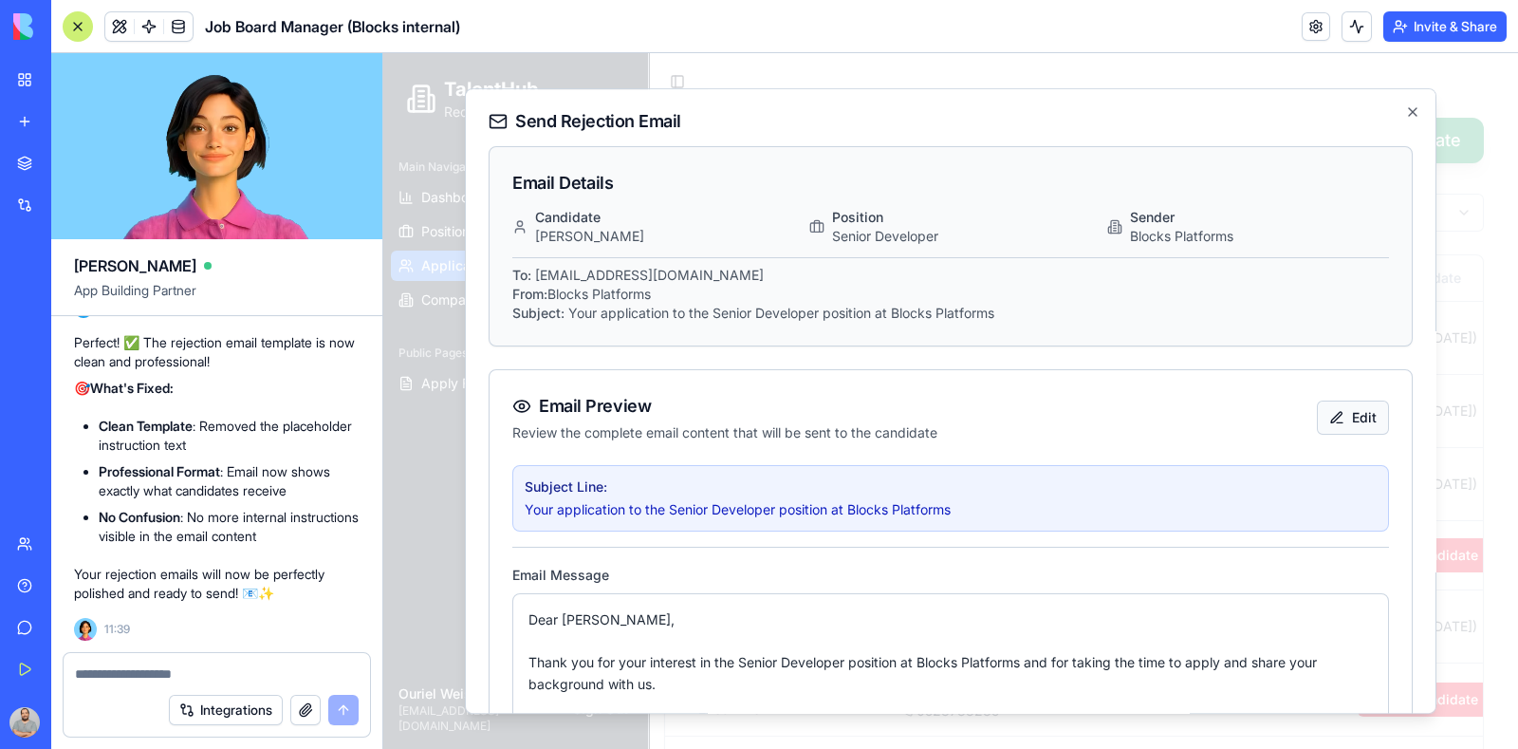
click at [1343, 419] on button "Edit" at bounding box center [1353, 417] width 72 height 34
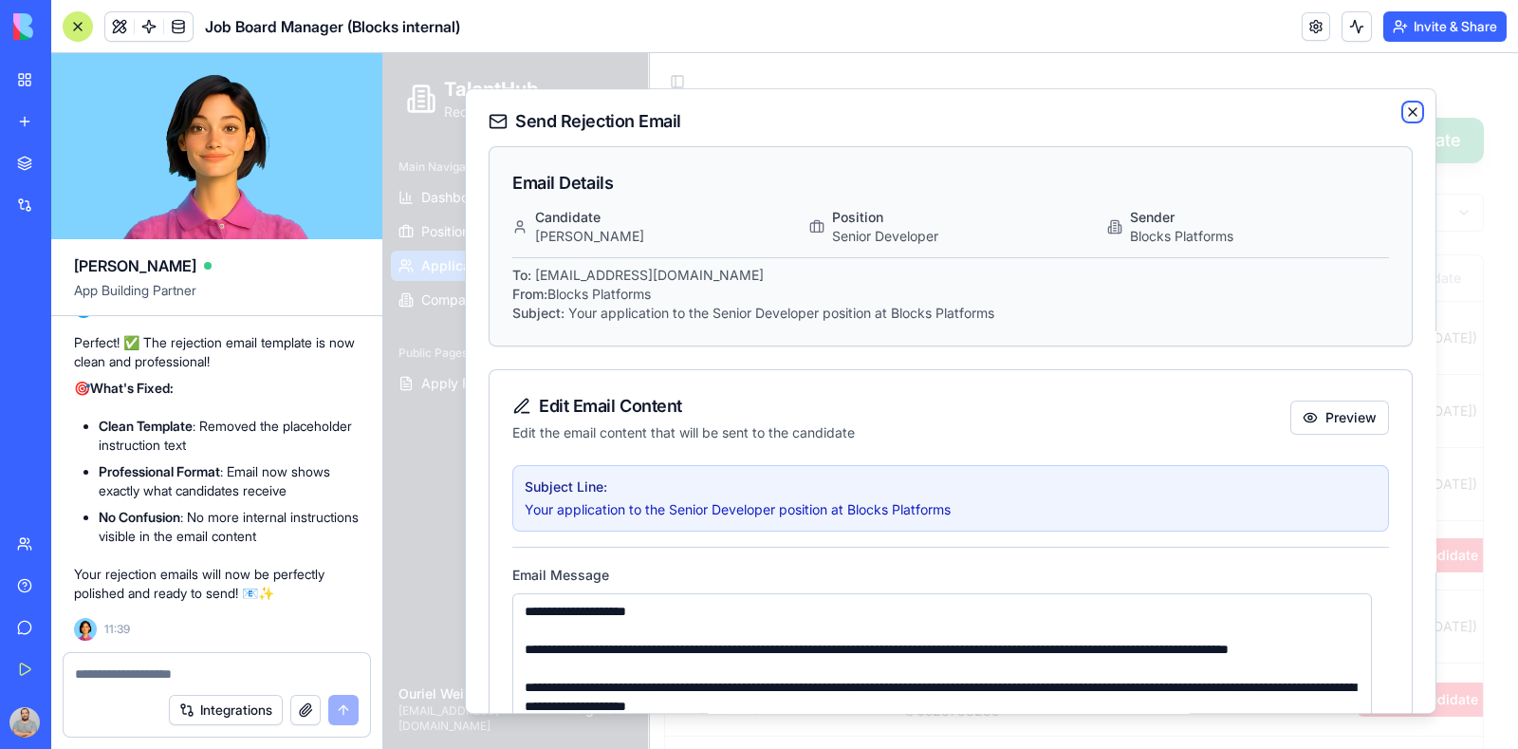
click at [1405, 115] on icon "button" at bounding box center [1412, 111] width 15 height 15
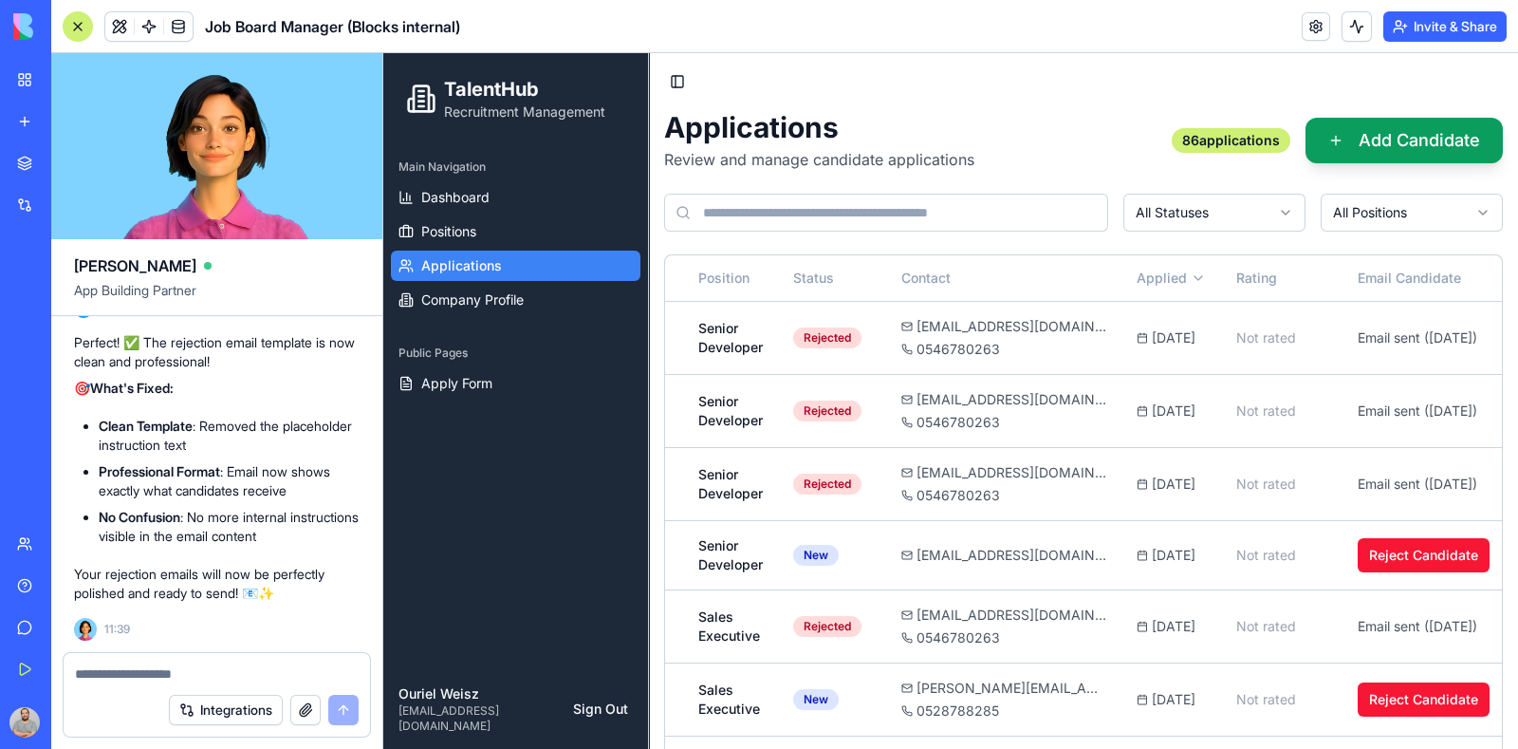
scroll to position [33054, 0]
click at [165, 670] on textarea at bounding box center [217, 673] width 285 height 19
type textarea "*"
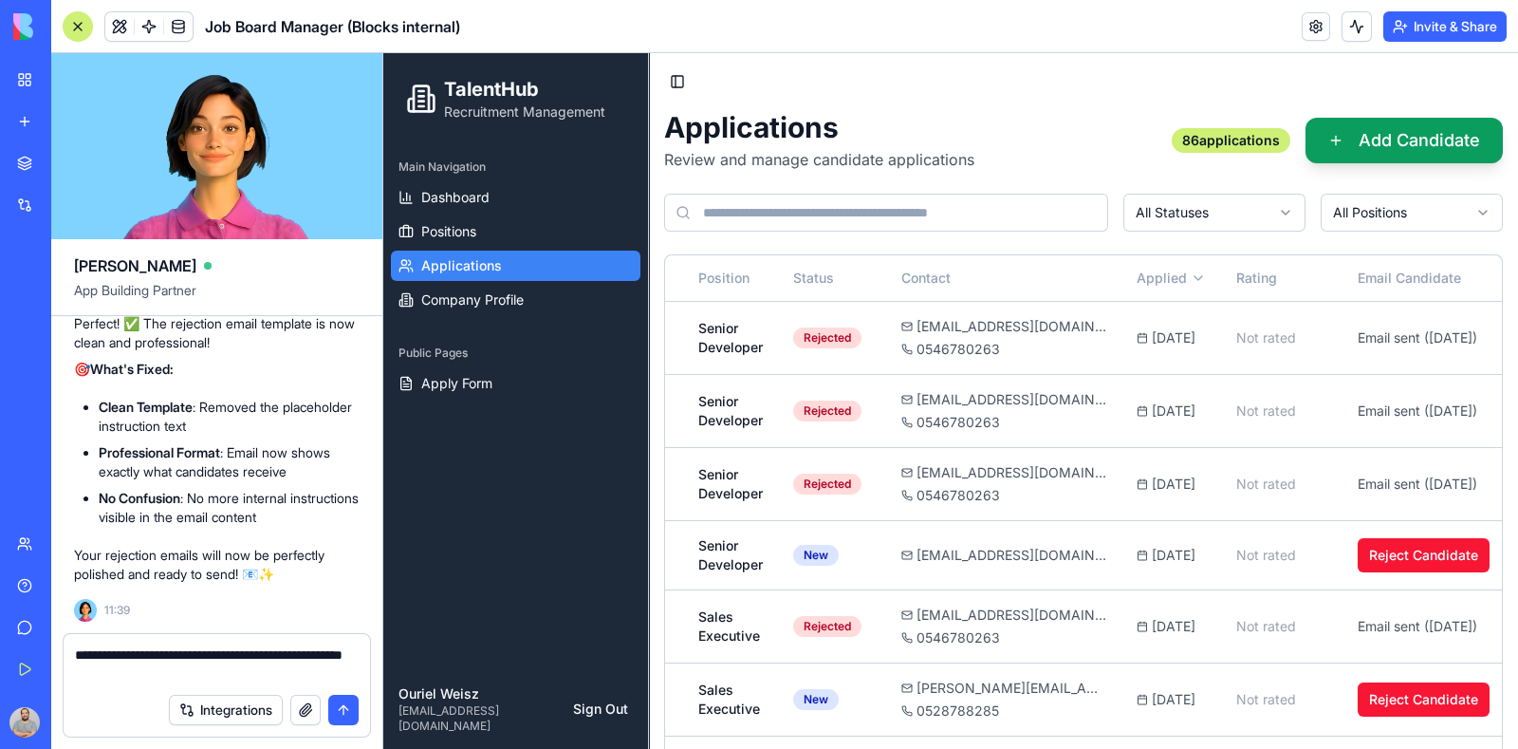
type textarea "**********"
click at [339, 712] on button "submit" at bounding box center [343, 710] width 30 height 30
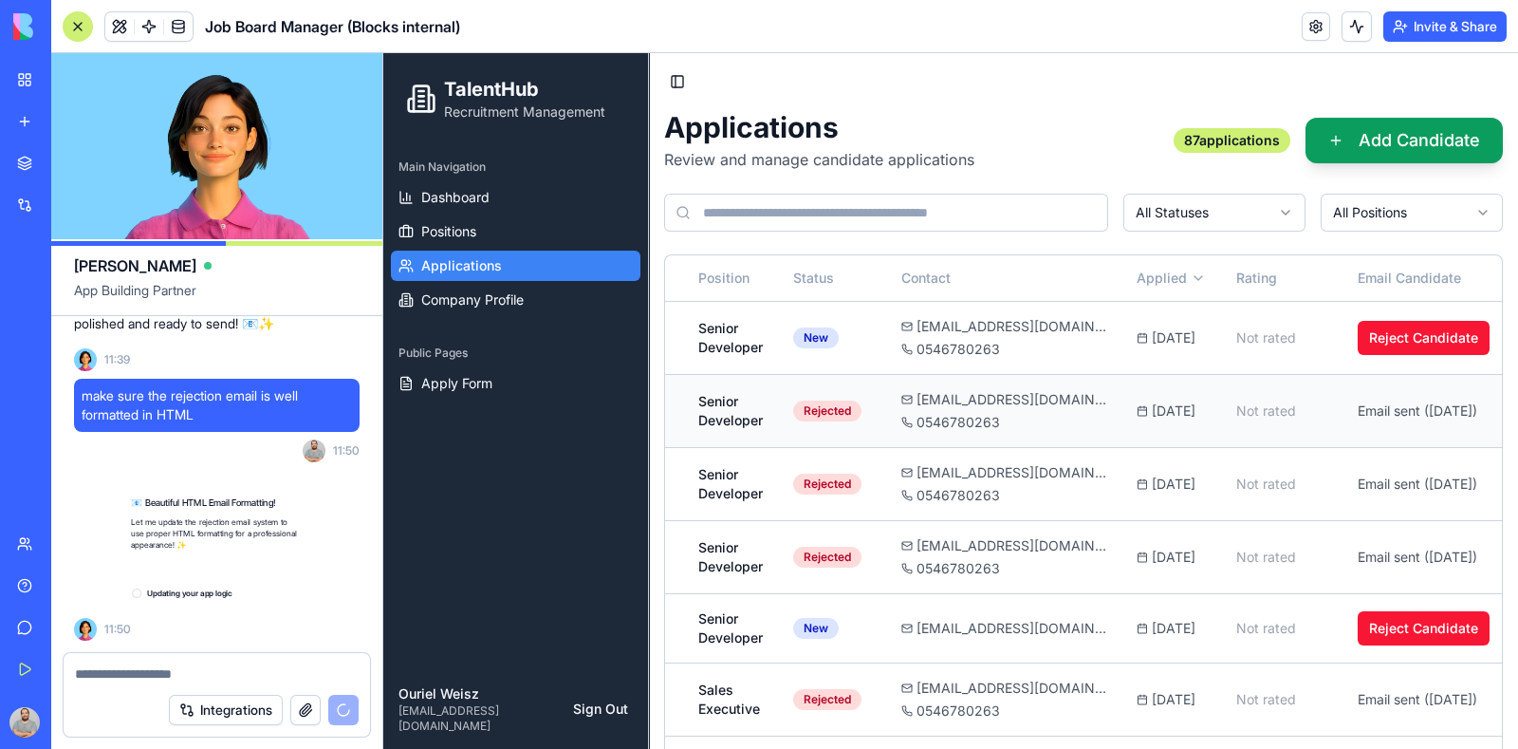
scroll to position [33324, 0]
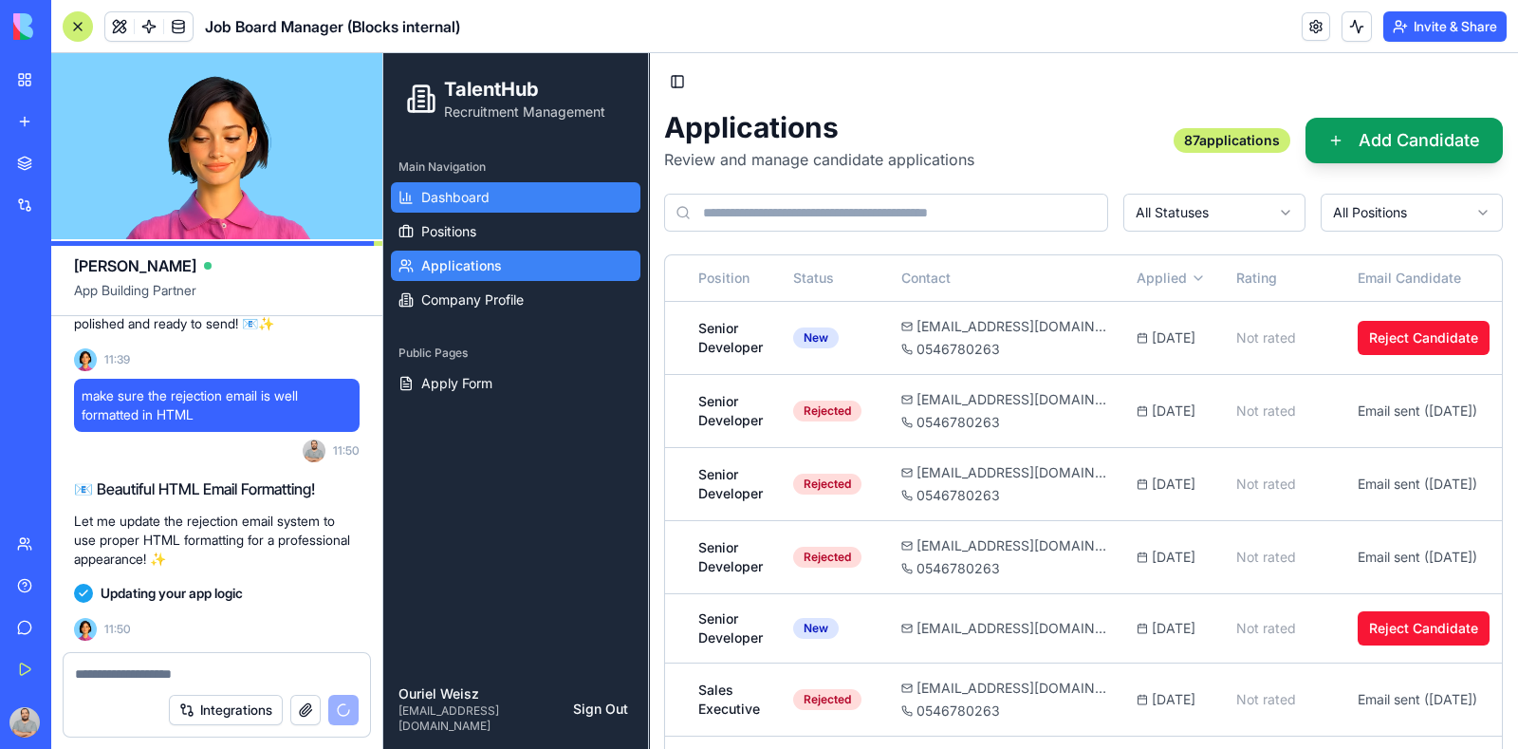
click at [424, 204] on span "Dashboard" at bounding box center [455, 197] width 68 height 19
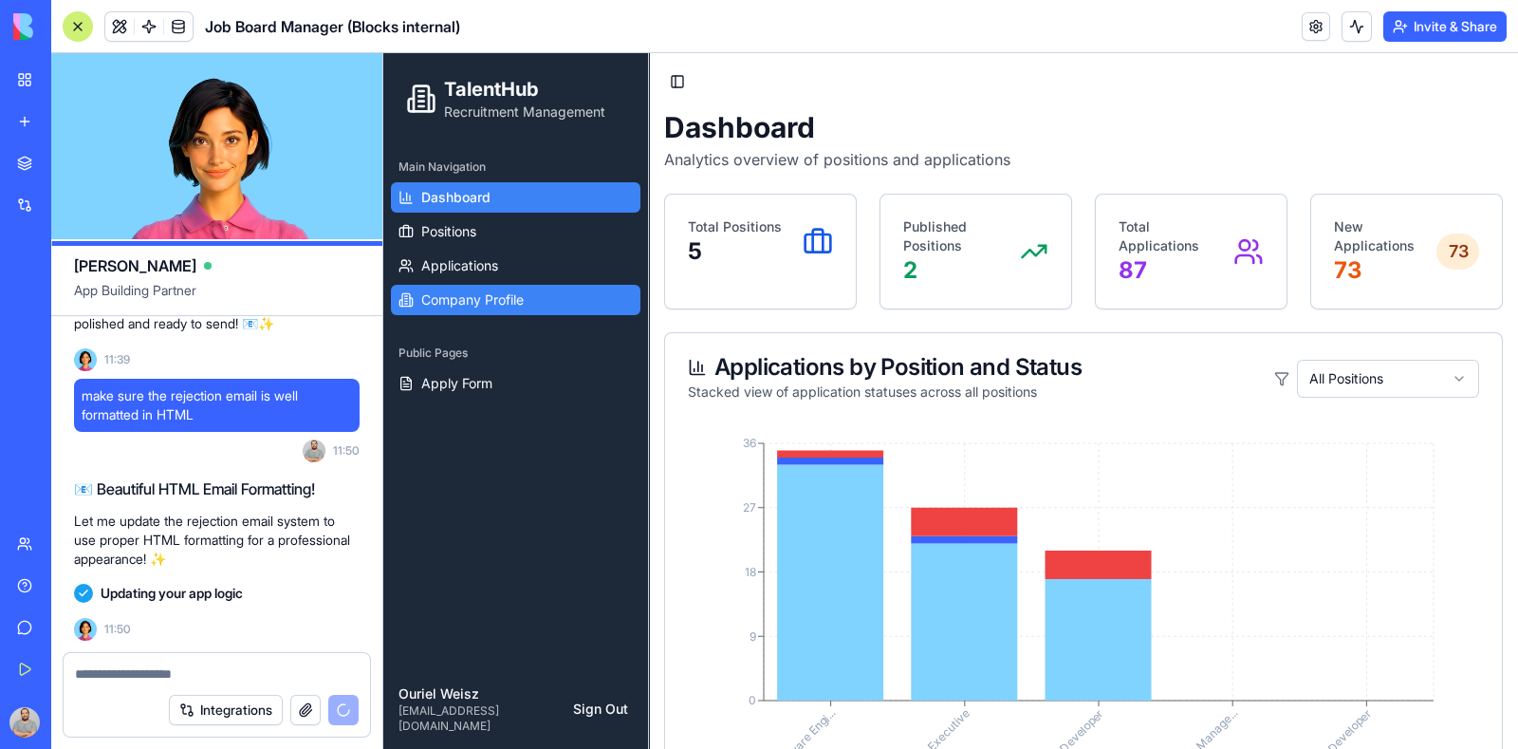
click at [514, 289] on link "Company Profile" at bounding box center [516, 300] width 250 height 30
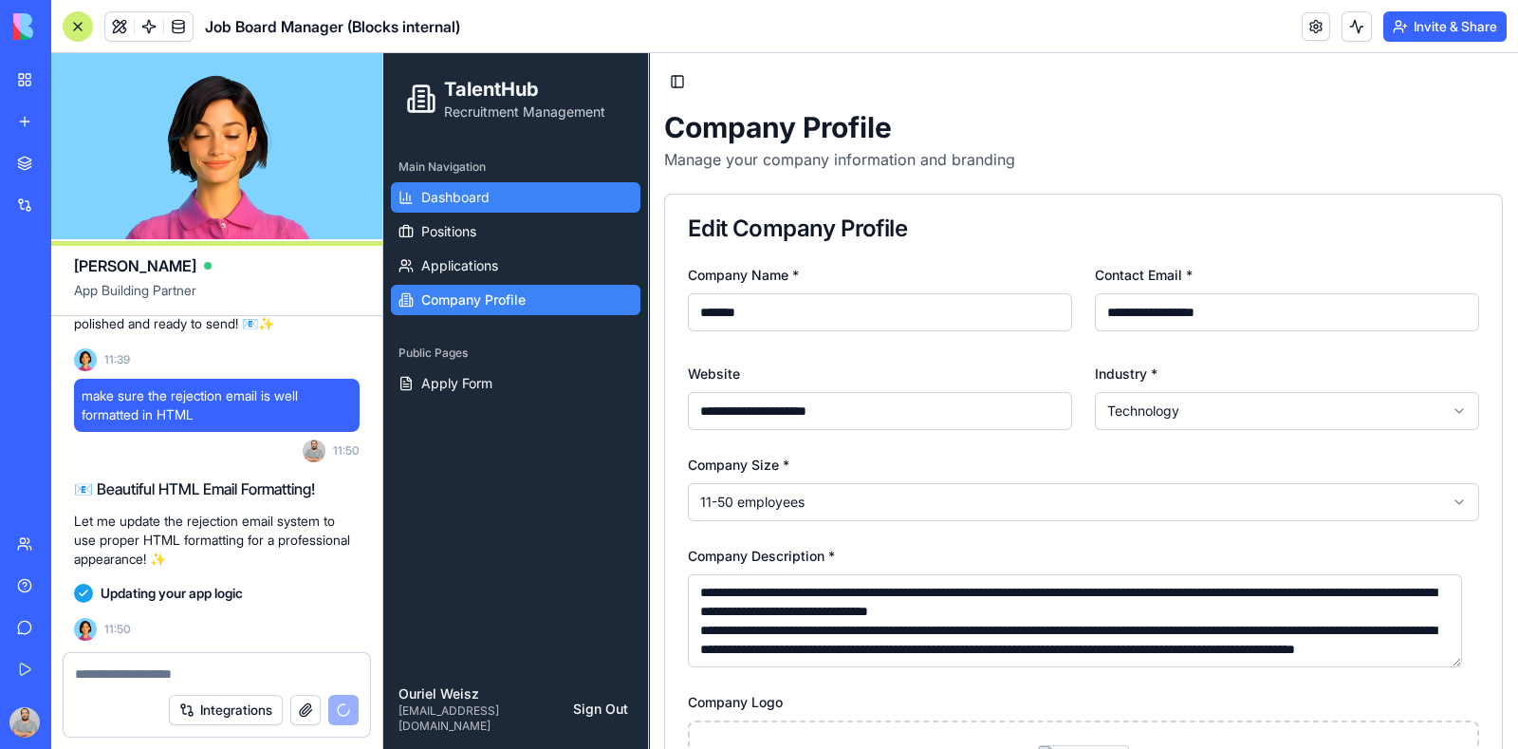
click at [445, 183] on link "Dashboard" at bounding box center [516, 197] width 250 height 30
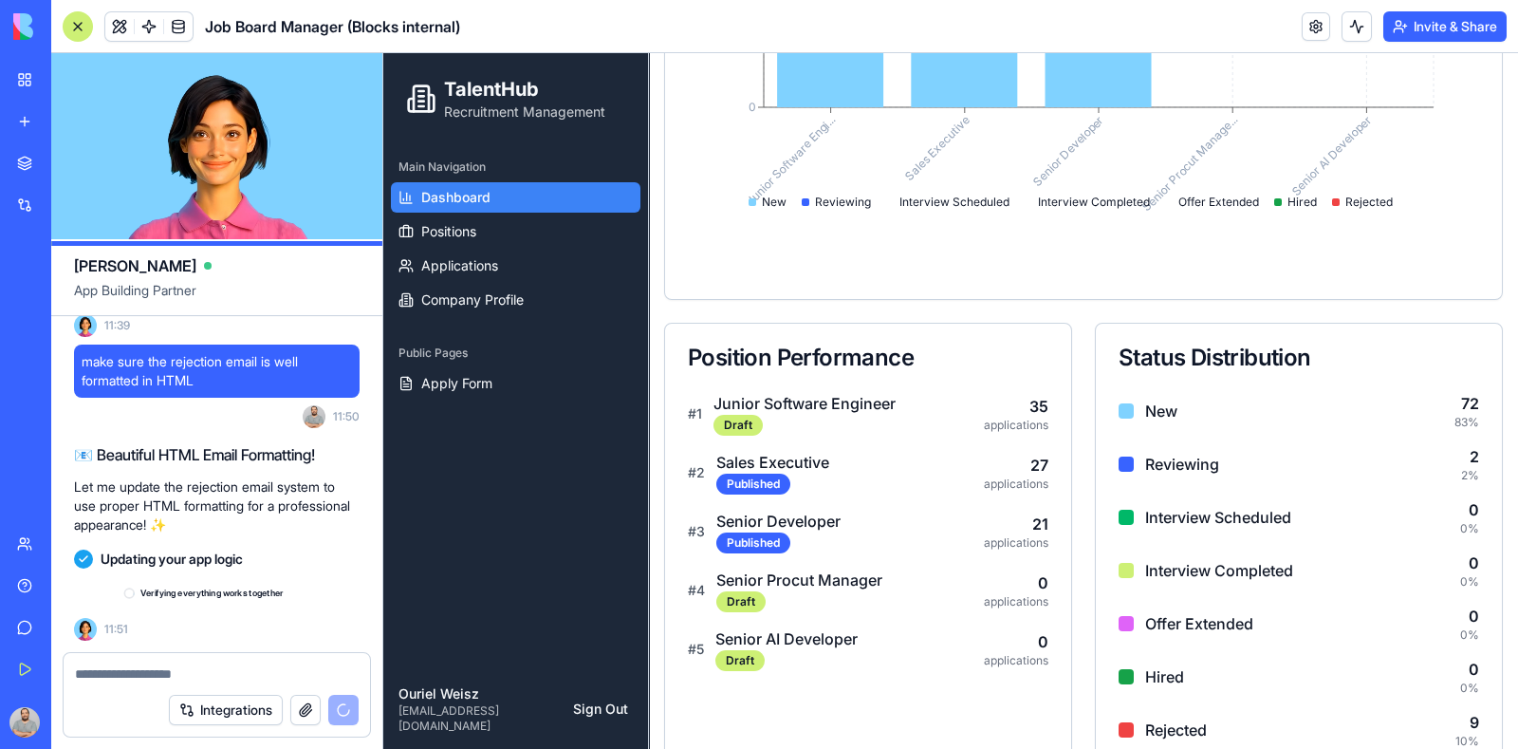
scroll to position [33358, 0]
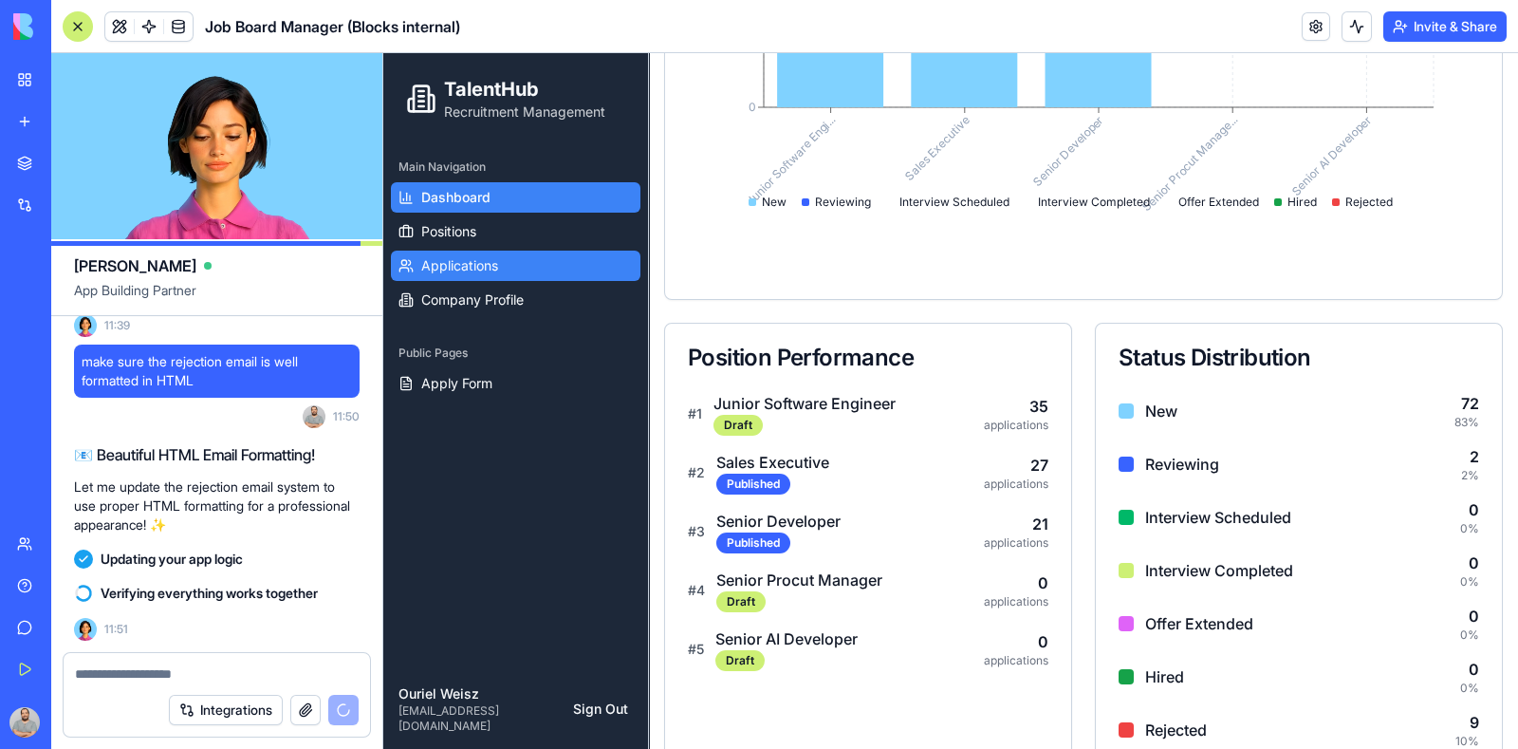
click at [456, 272] on span "Applications" at bounding box center [459, 265] width 77 height 19
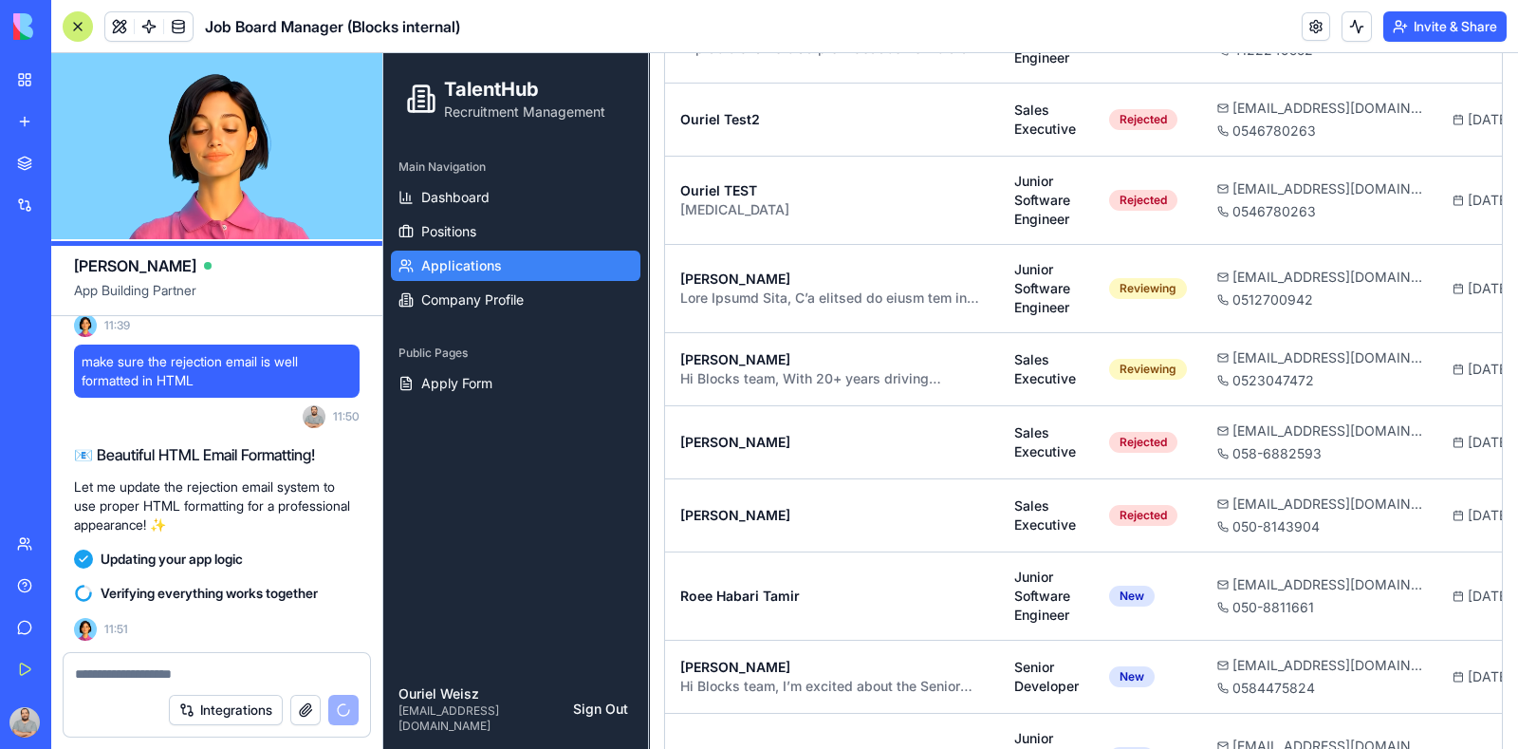
scroll to position [4782, 0]
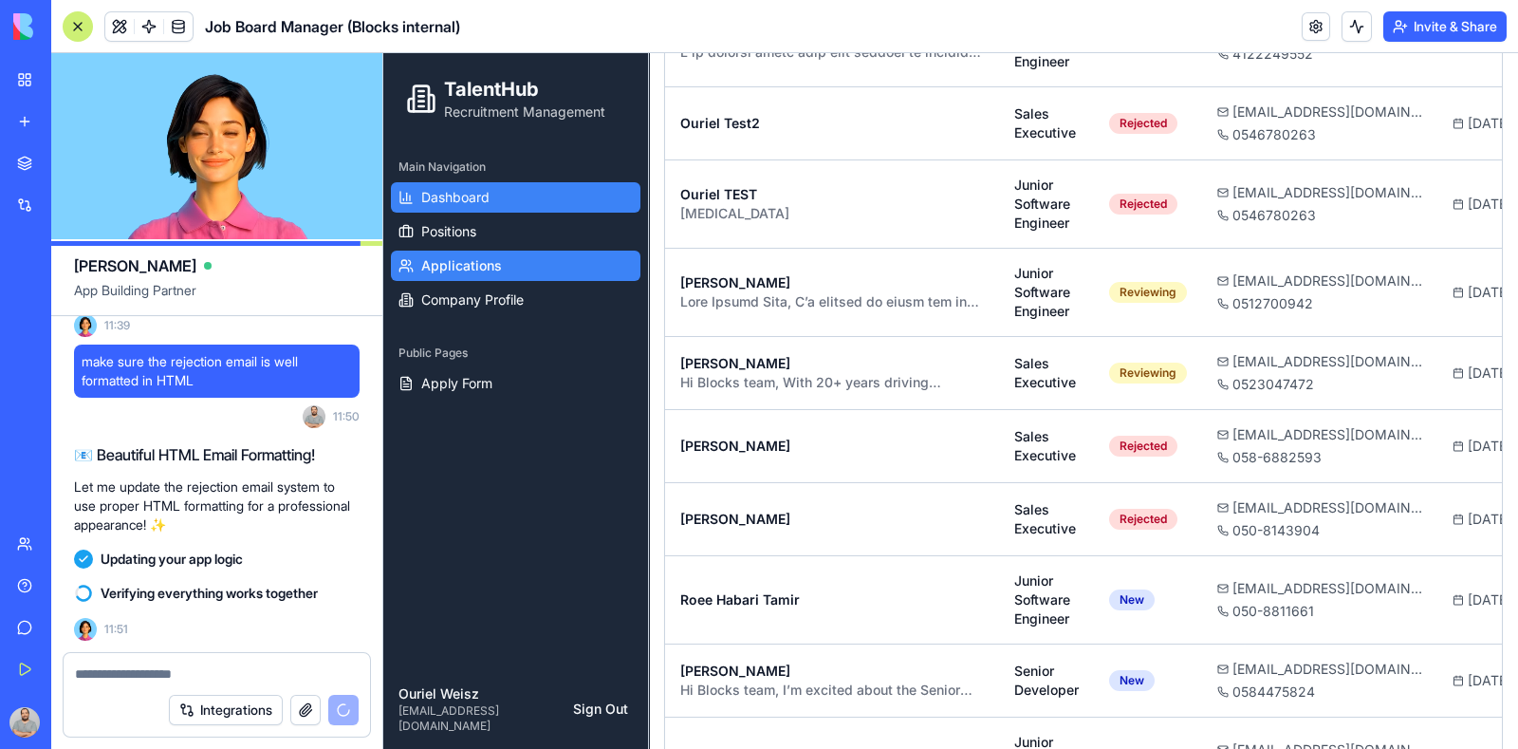
click at [412, 196] on icon at bounding box center [406, 197] width 15 height 15
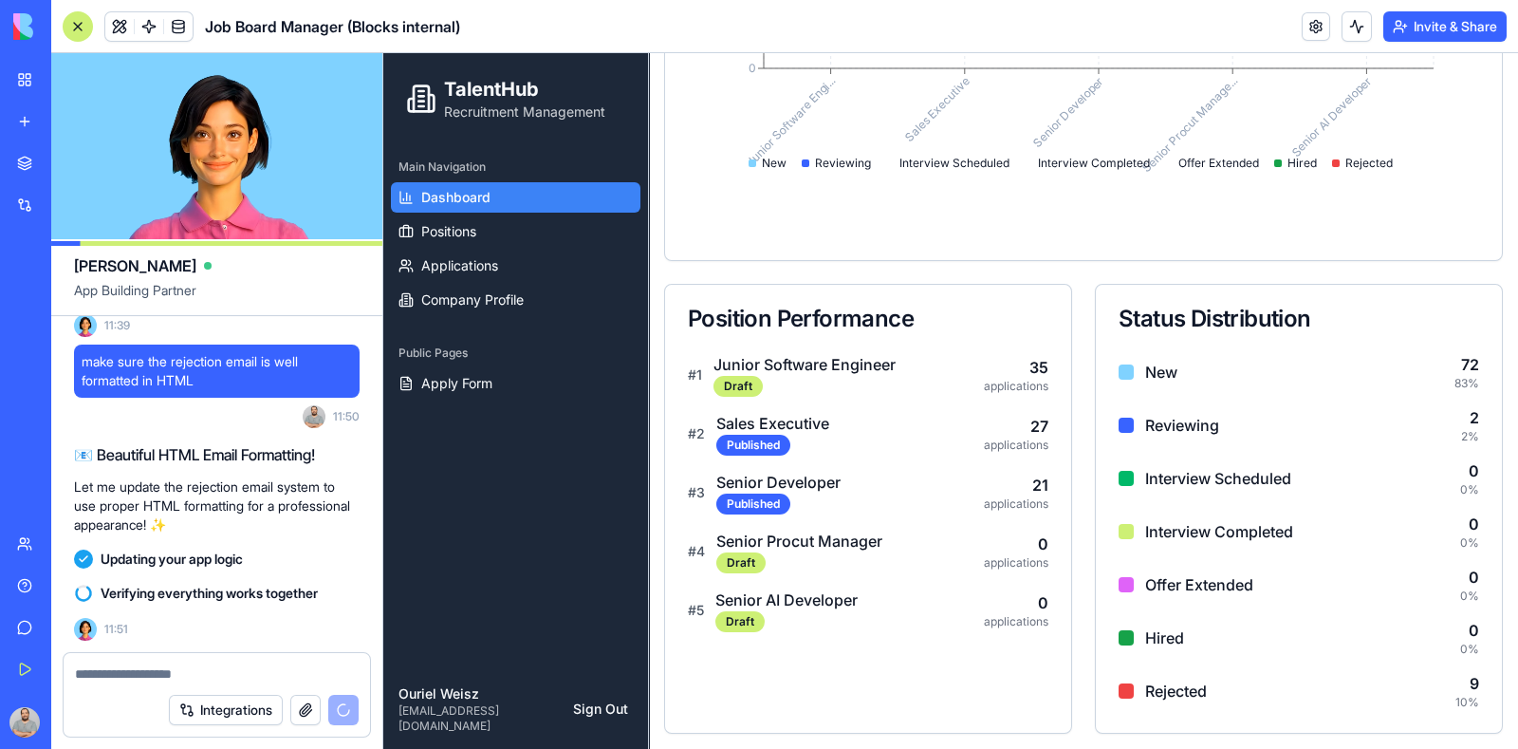
scroll to position [620, 0]
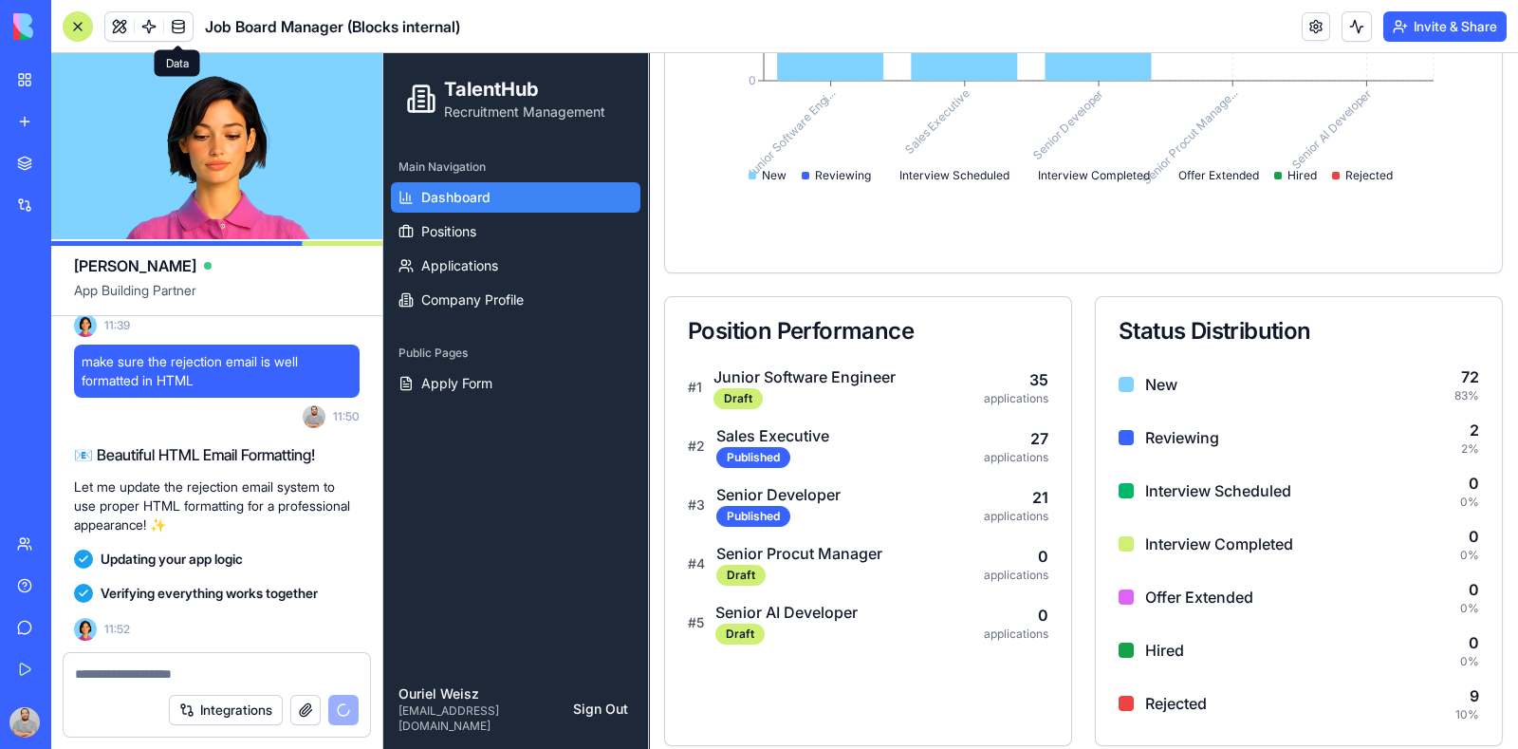
click at [190, 27] on span at bounding box center [178, 26] width 53 height 53
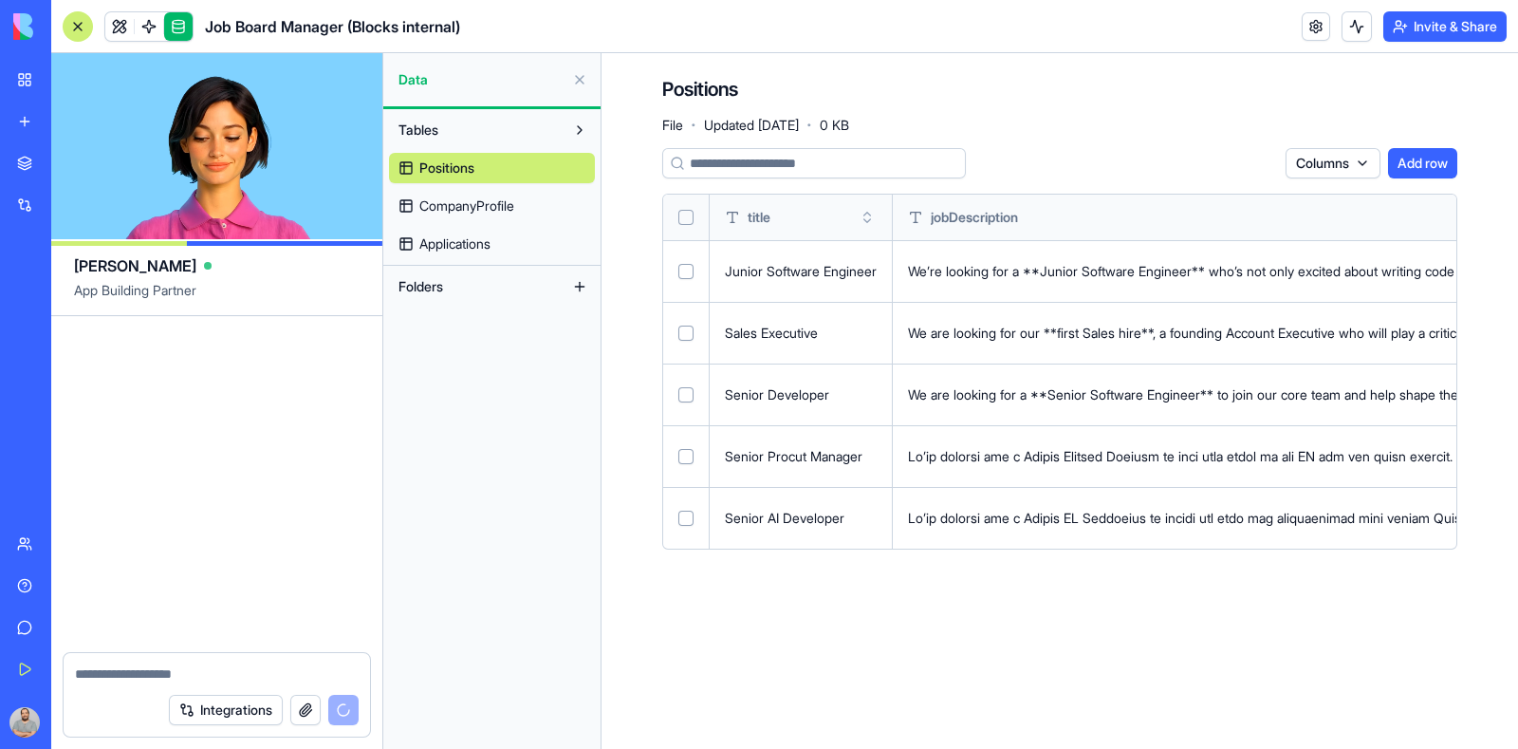
scroll to position [33733, 0]
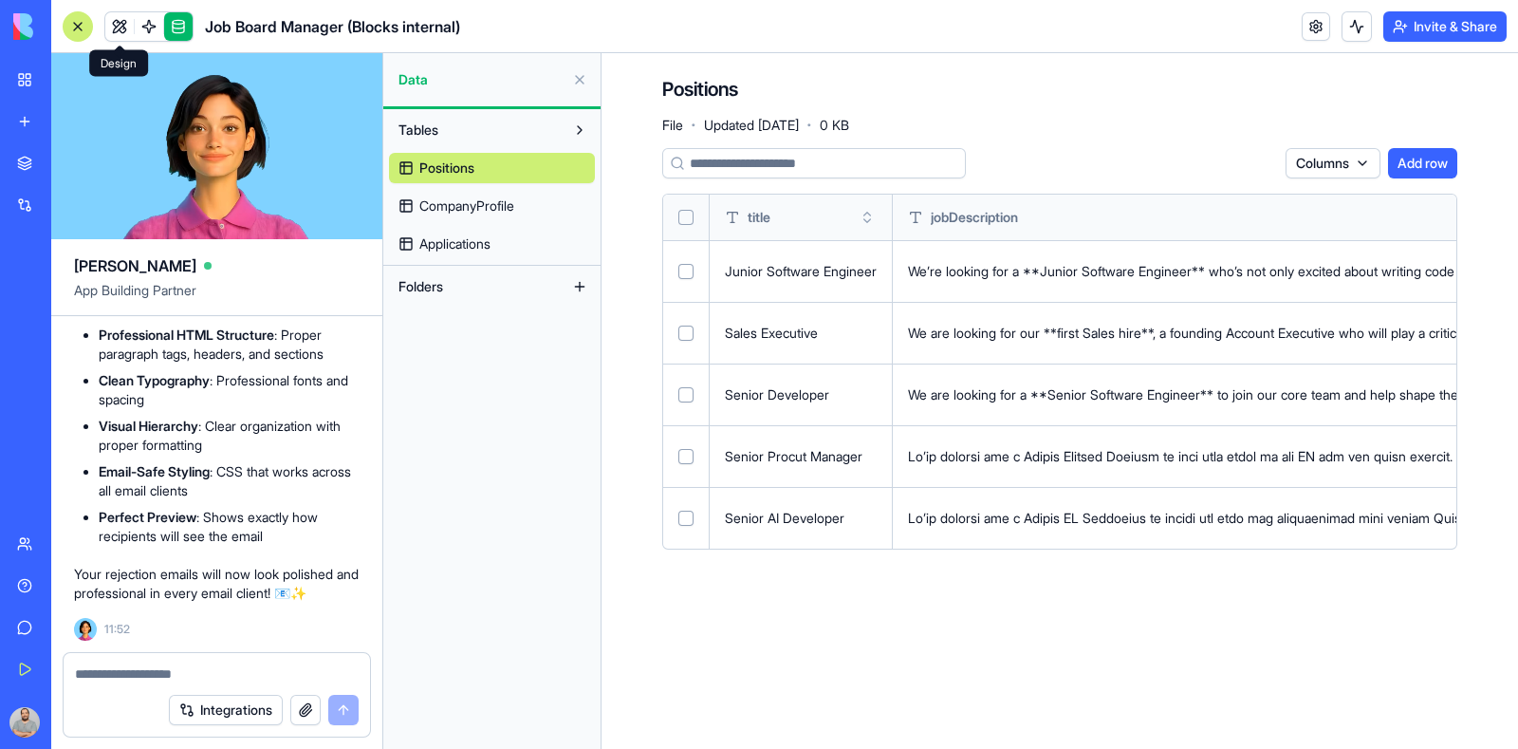
click at [119, 30] on link at bounding box center [119, 26] width 28 height 28
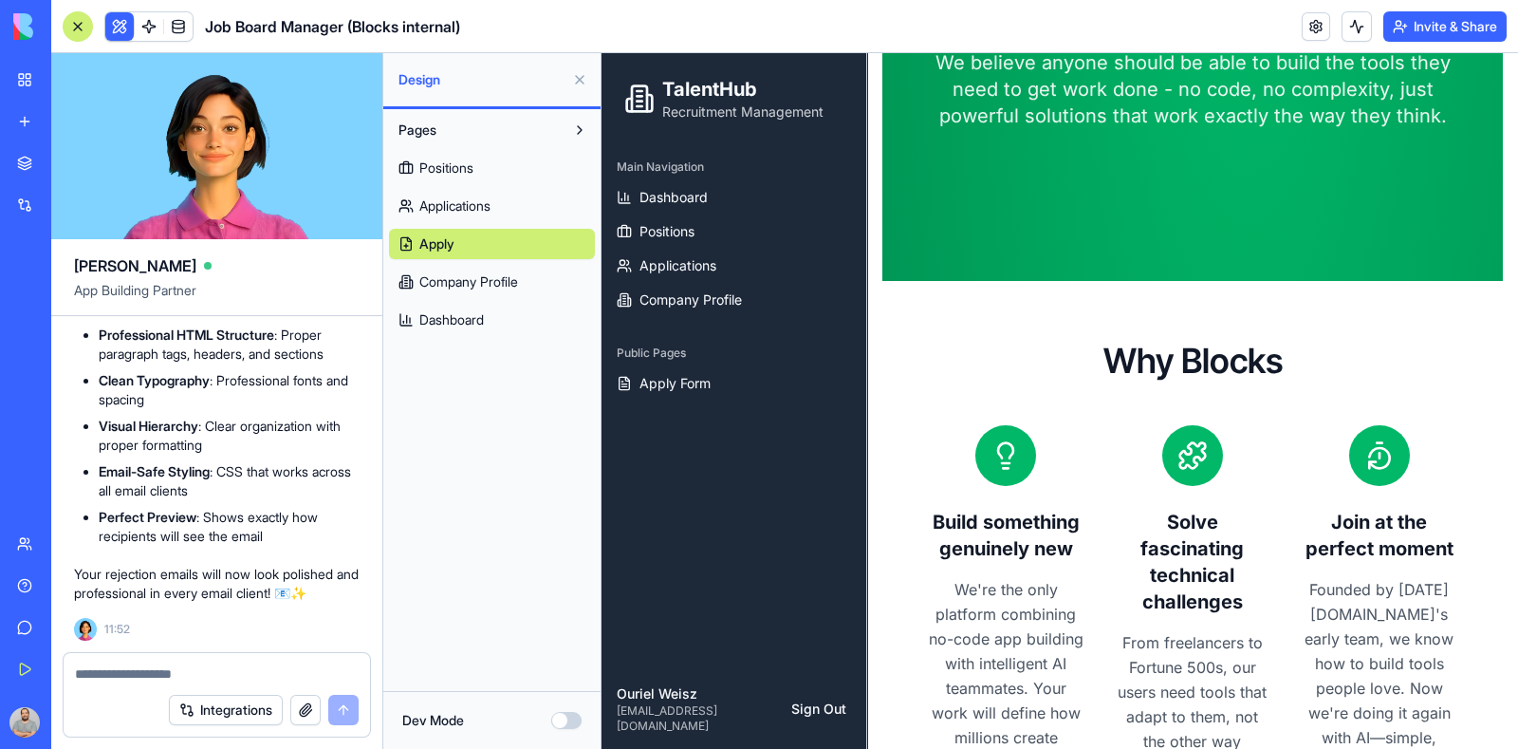
scroll to position [593, 0]
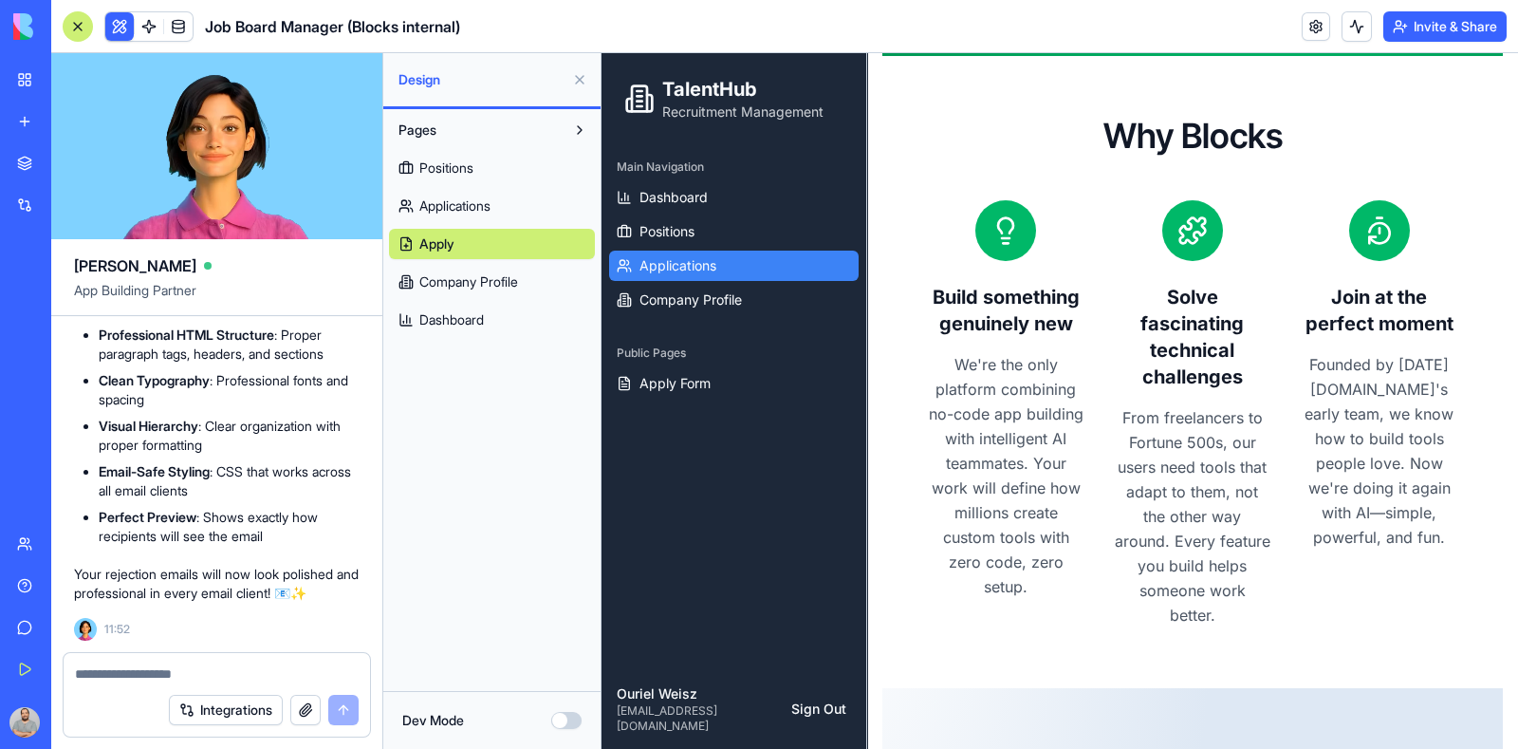
click at [730, 265] on link "Applications" at bounding box center [734, 266] width 250 height 30
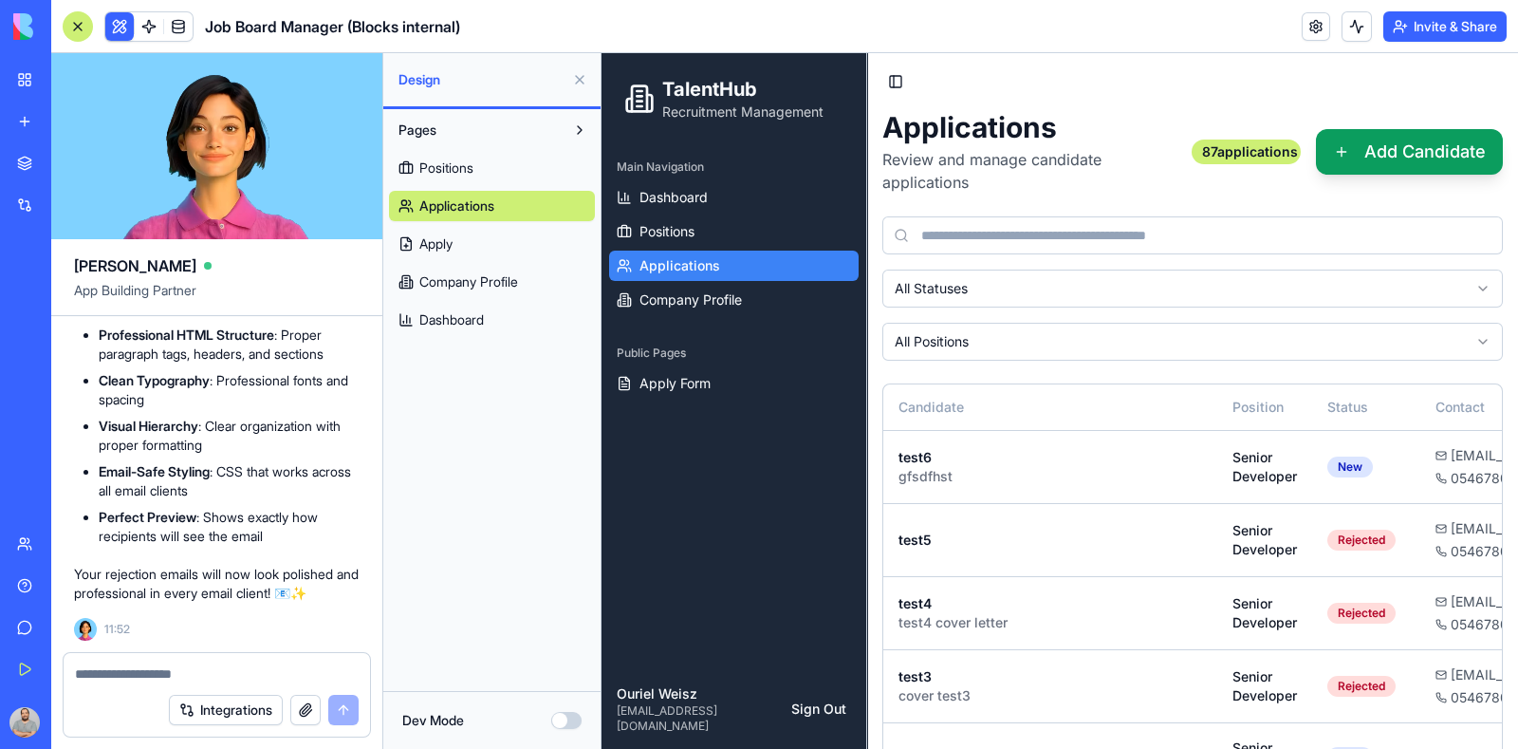
click at [114, 15] on button at bounding box center [119, 26] width 28 height 28
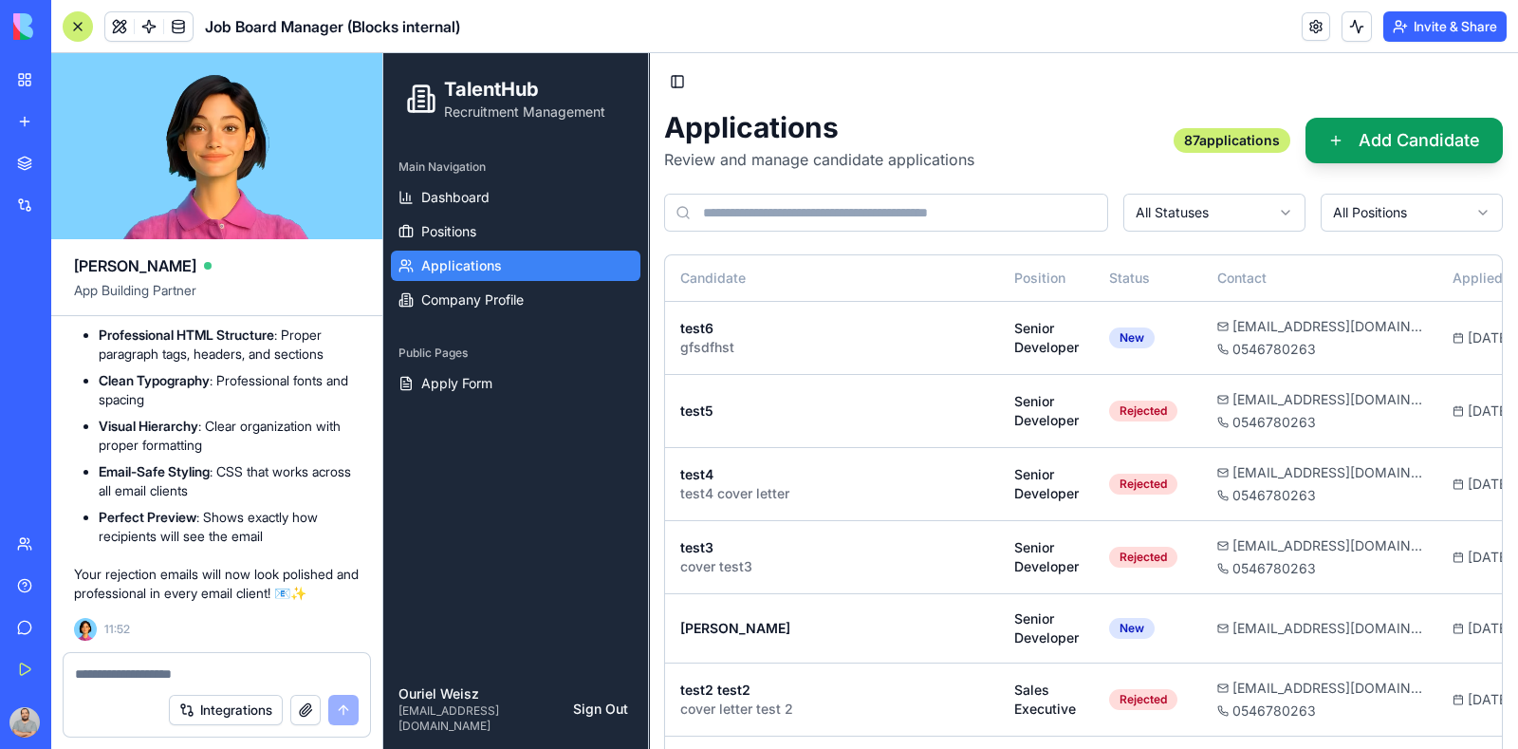
click at [84, 23] on div at bounding box center [78, 26] width 30 height 30
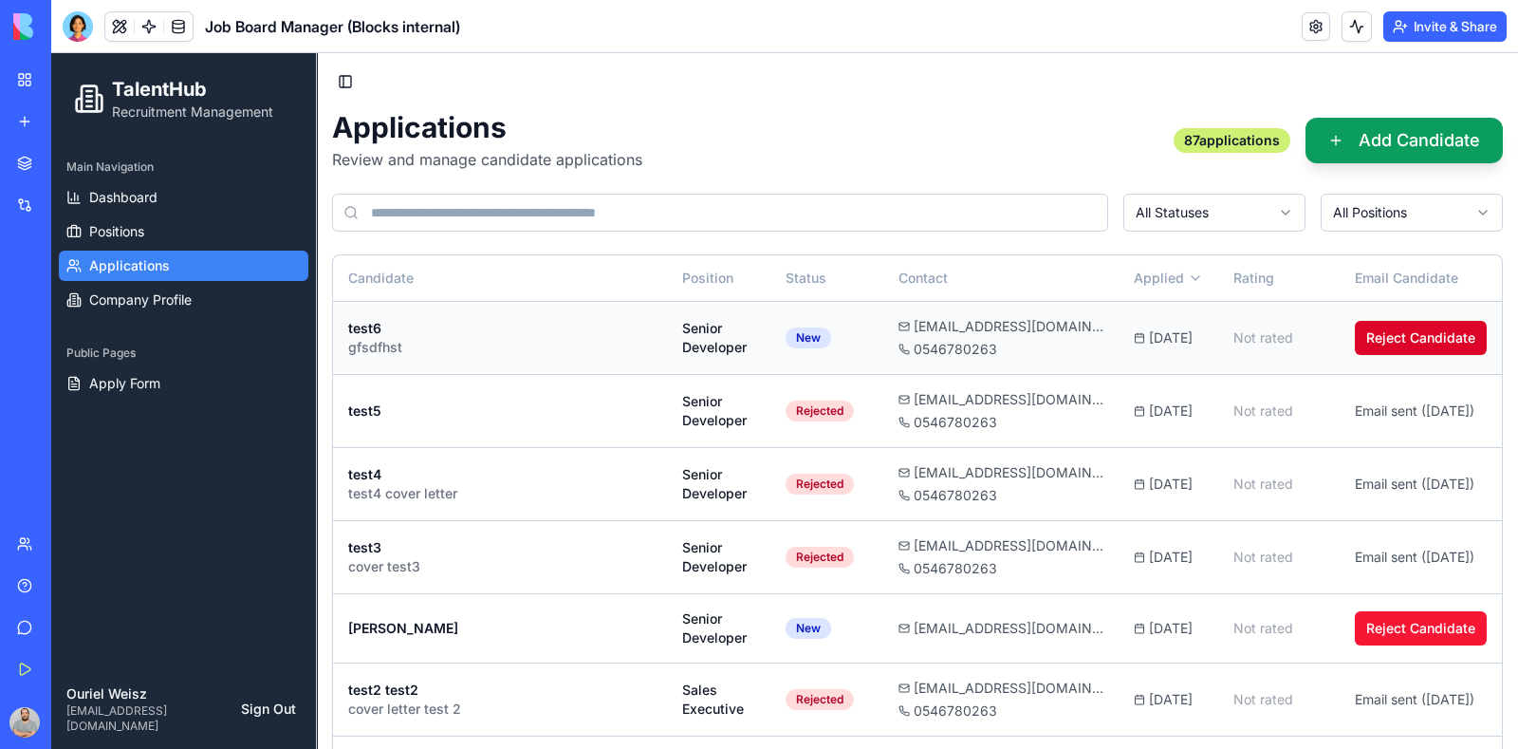
click at [1406, 336] on button "Reject Candidate" at bounding box center [1421, 338] width 132 height 34
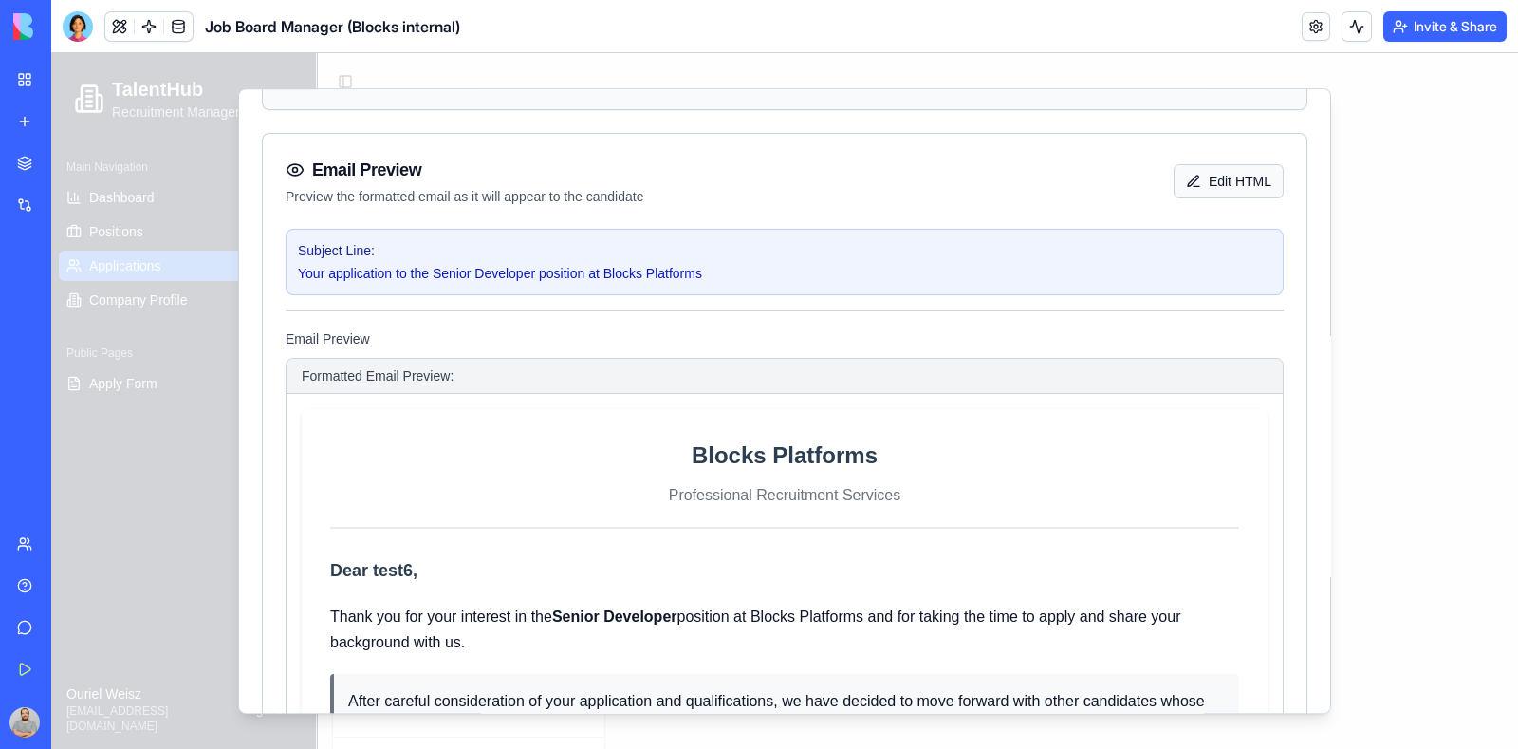
click at [1229, 181] on button "Edit HTML" at bounding box center [1229, 181] width 110 height 34
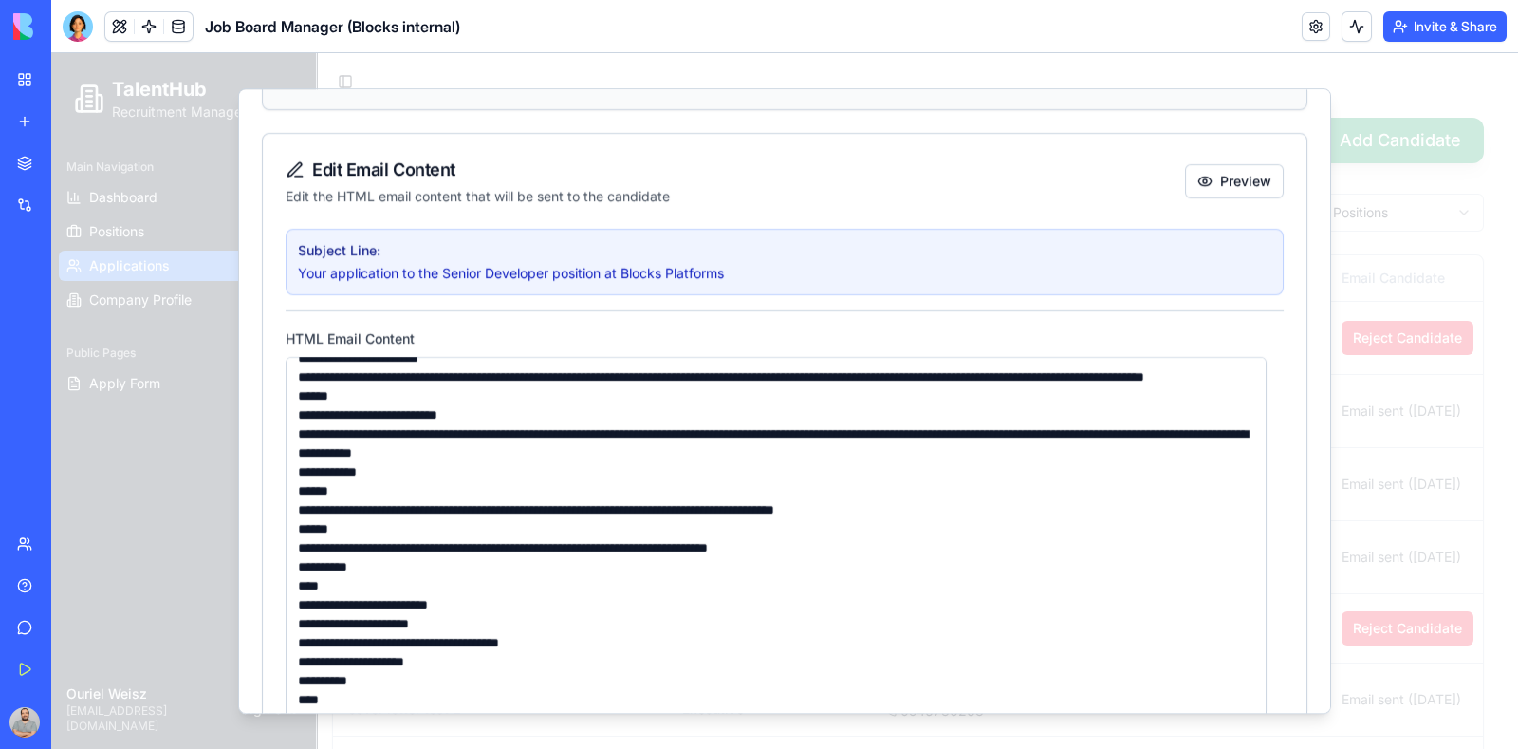
scroll to position [1265, 0]
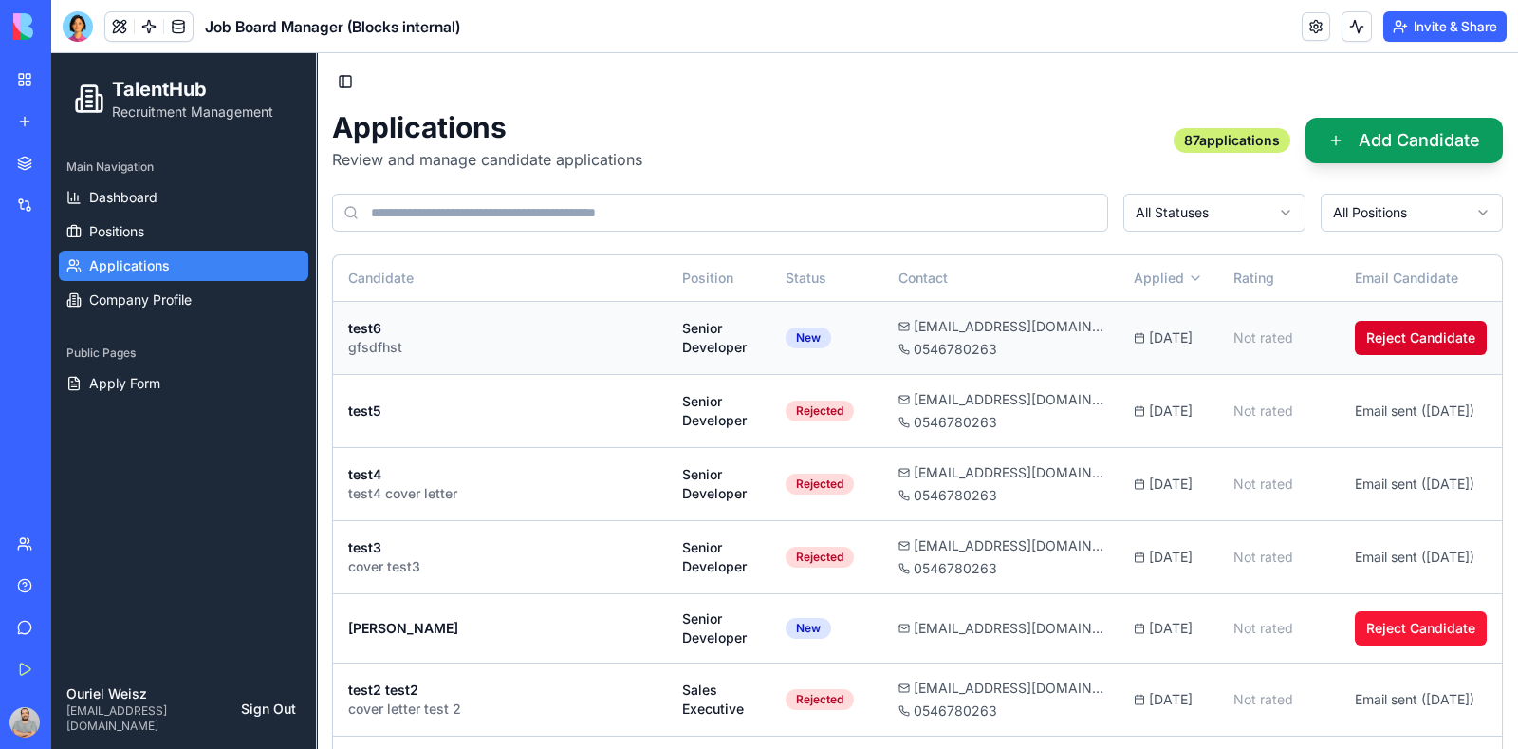
click at [1409, 321] on button "Reject Candidate" at bounding box center [1421, 338] width 132 height 34
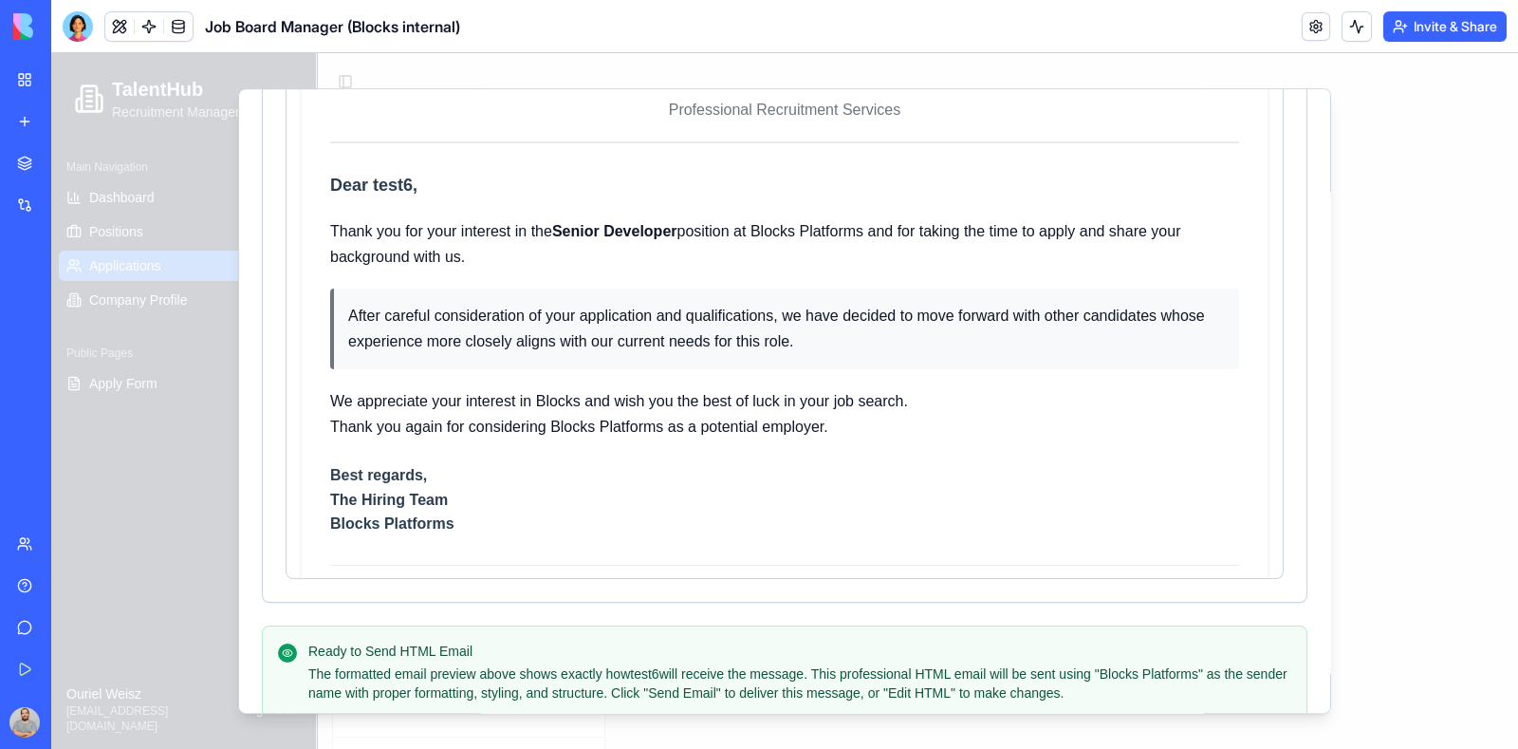
scroll to position [723, 0]
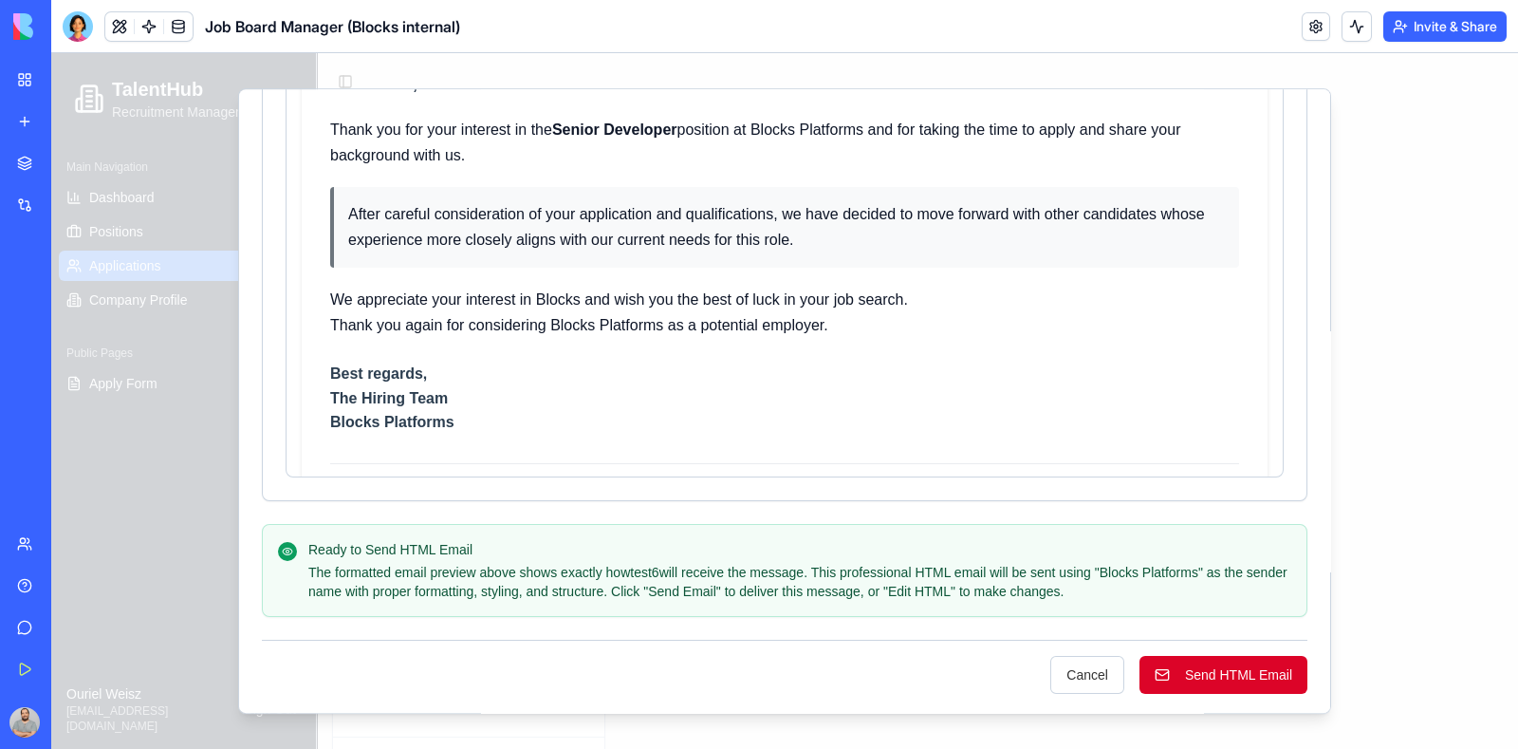
click at [1208, 660] on button "Send HTML Email" at bounding box center [1224, 675] width 168 height 38
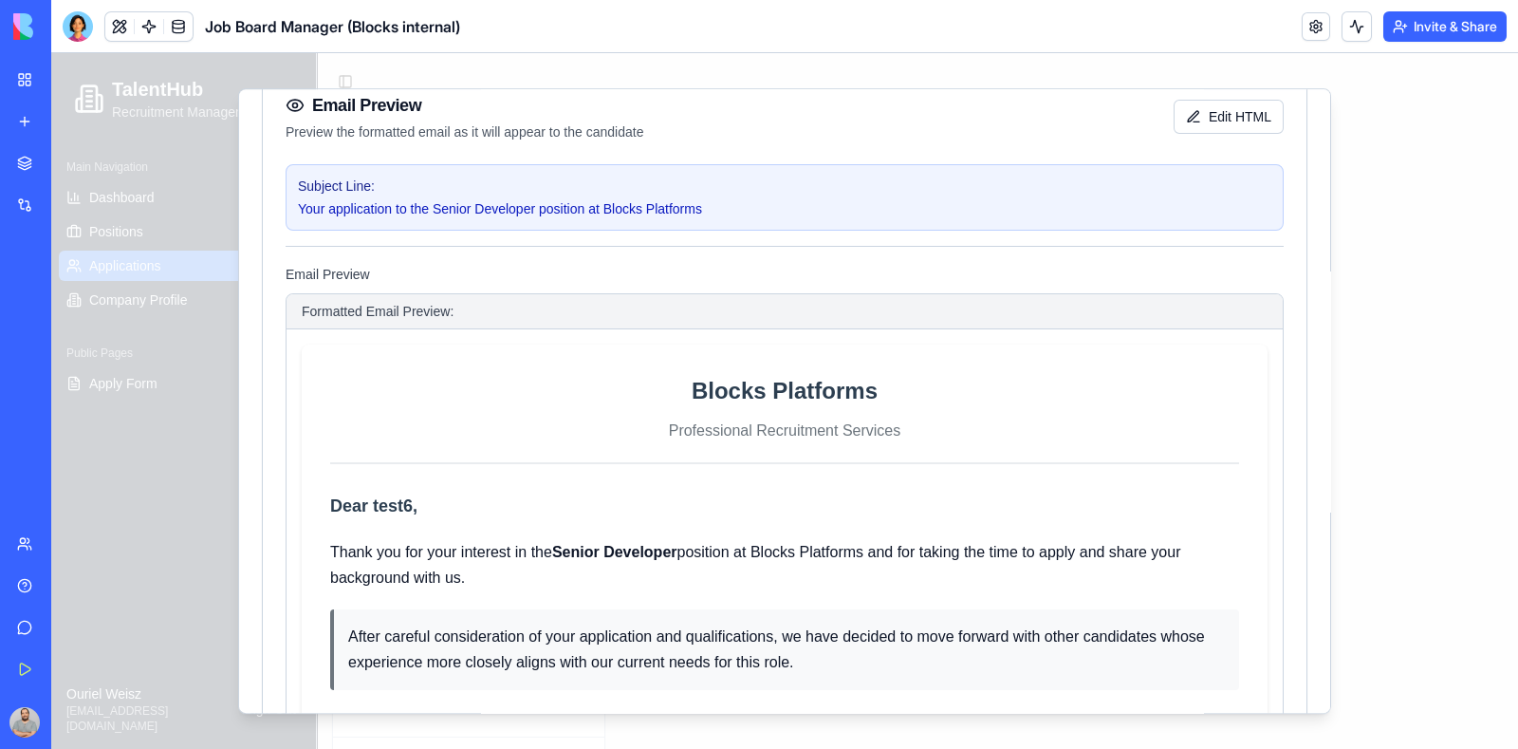
scroll to position [130, 0]
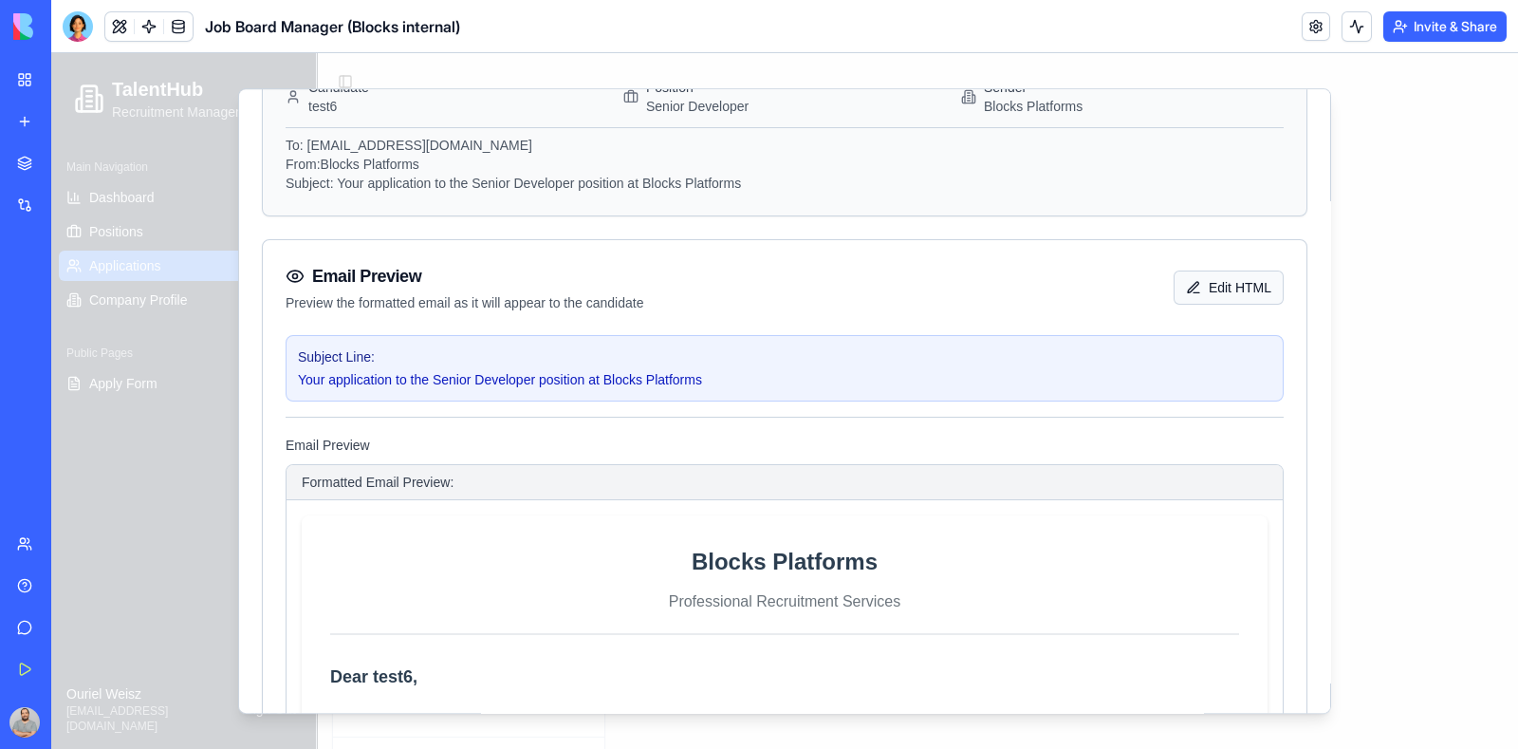
click at [1210, 287] on button "Edit HTML" at bounding box center [1229, 287] width 110 height 34
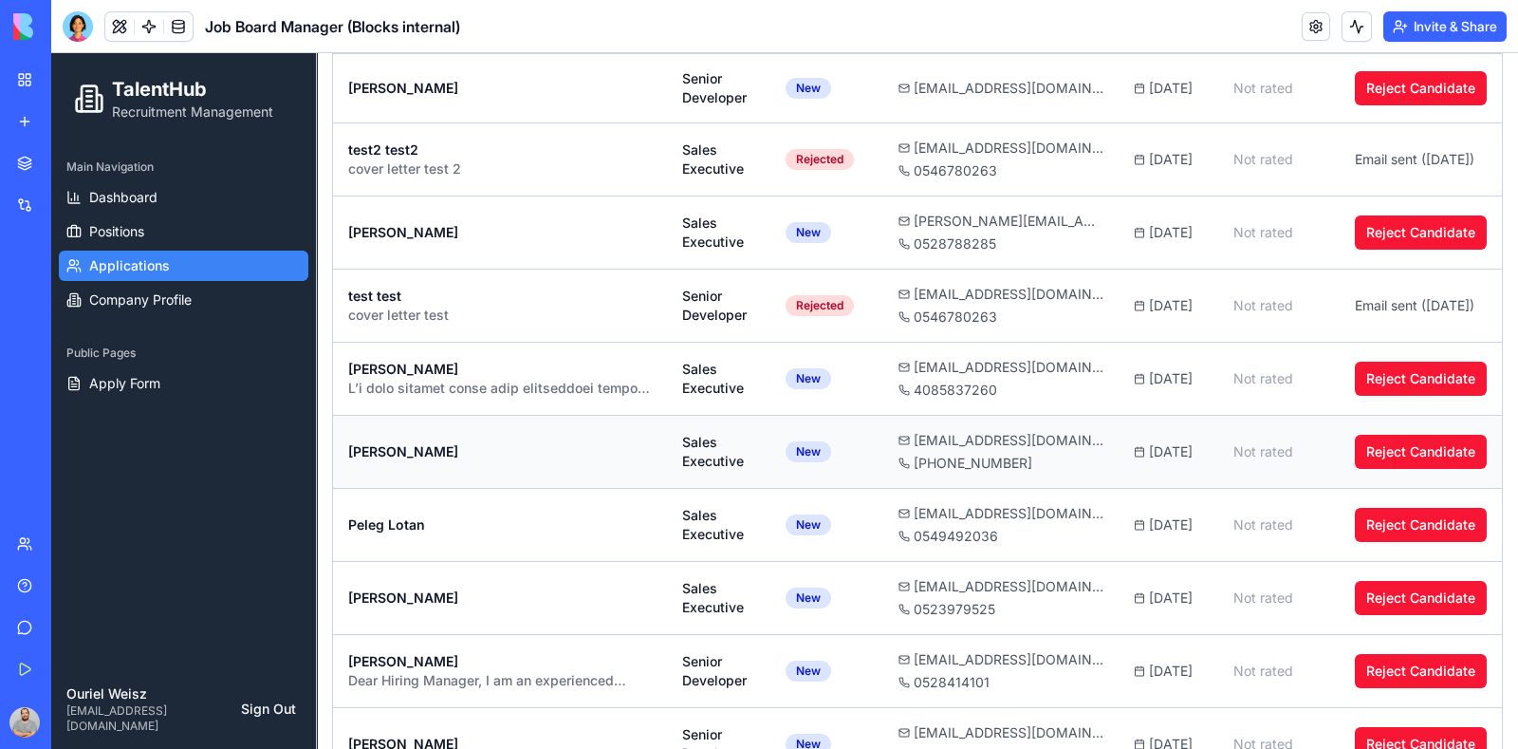
scroll to position [0, 0]
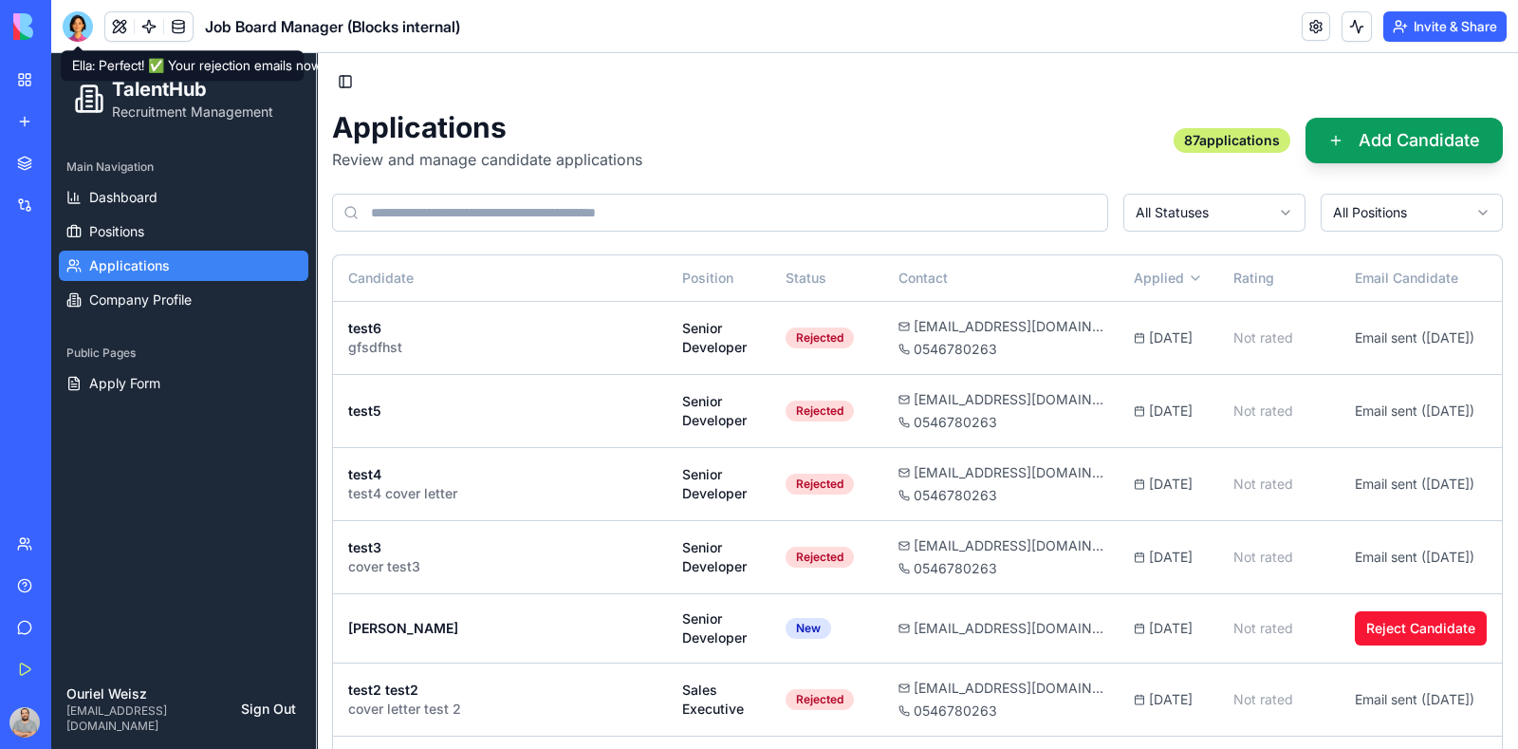
click at [74, 29] on div at bounding box center [78, 26] width 30 height 30
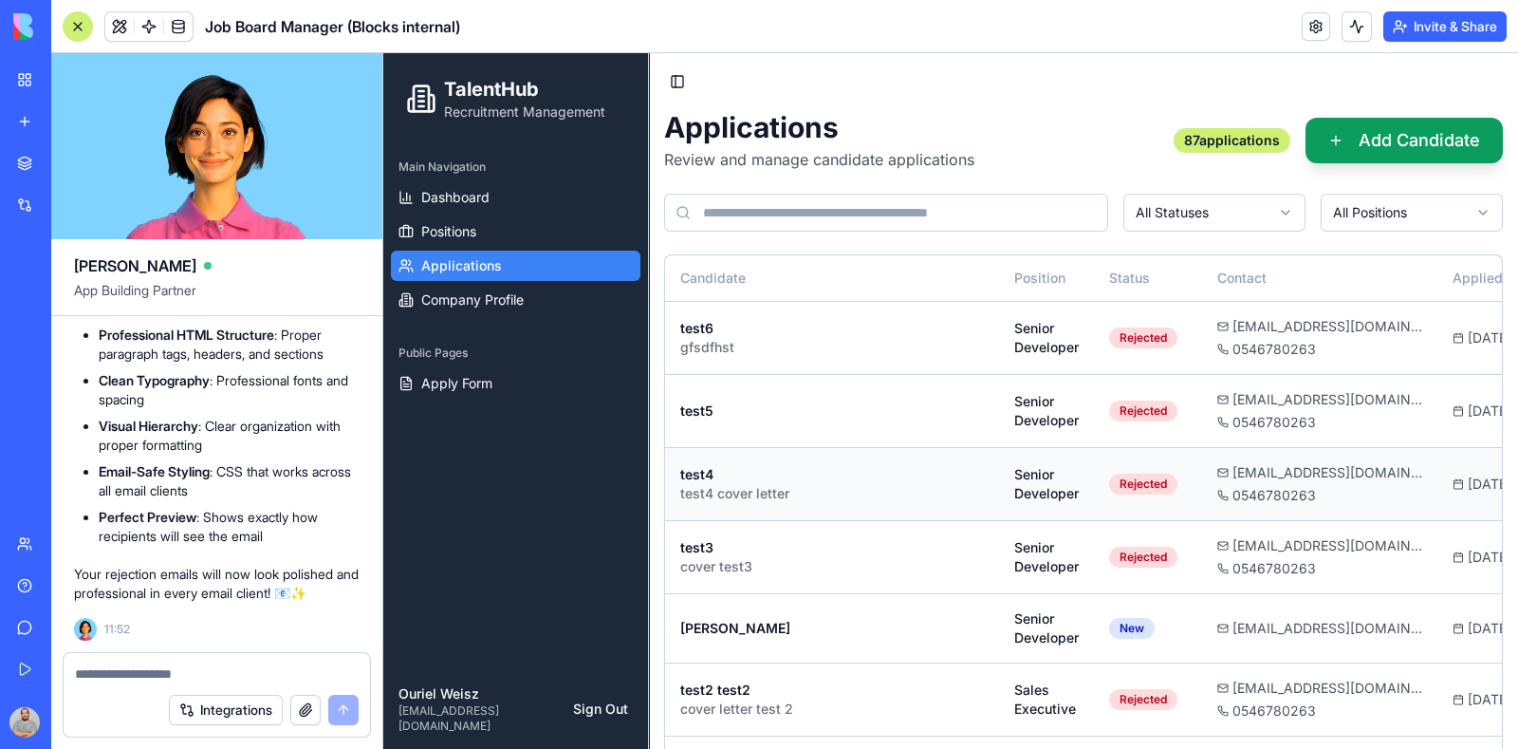
scroll to position [0, 334]
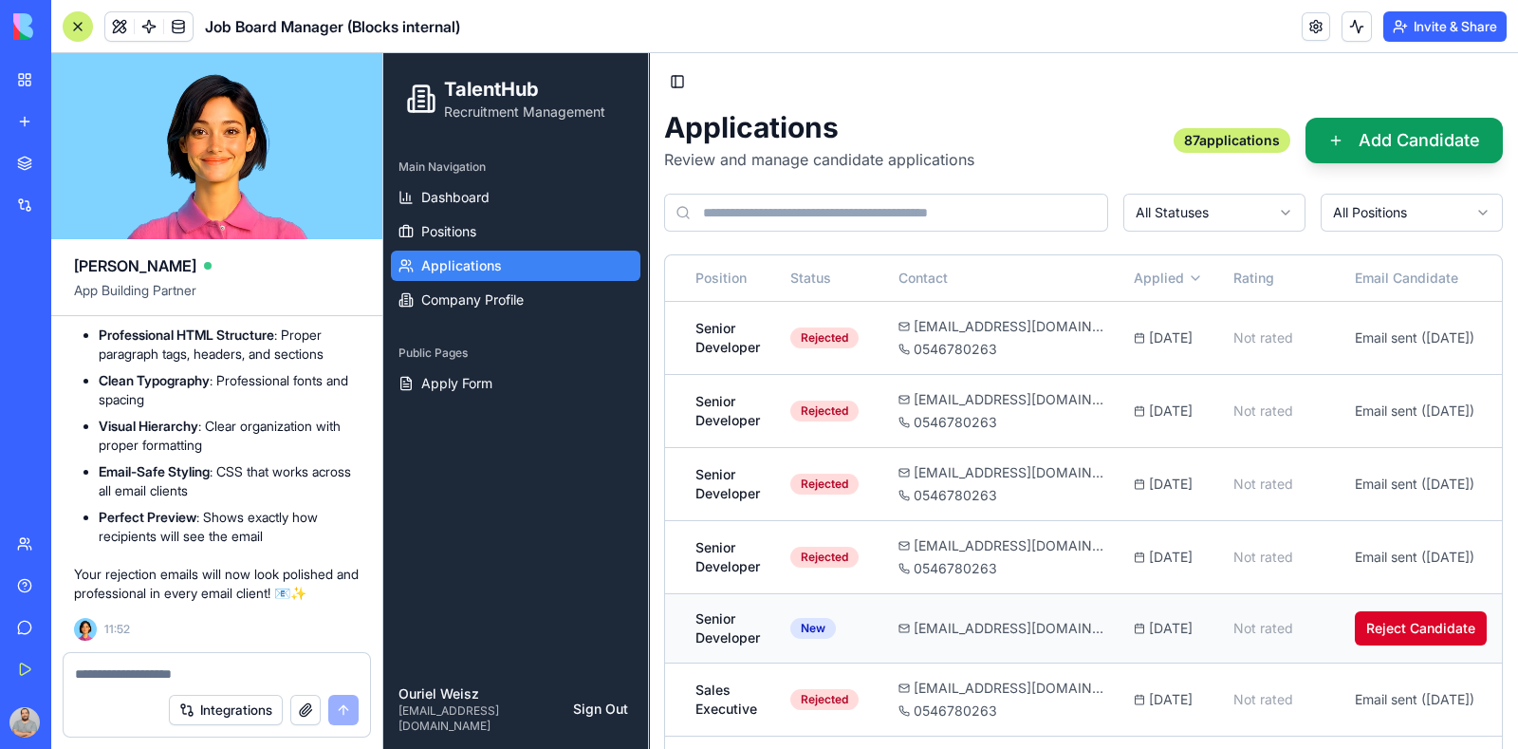
click at [1384, 616] on button "Reject Candidate" at bounding box center [1421, 628] width 132 height 34
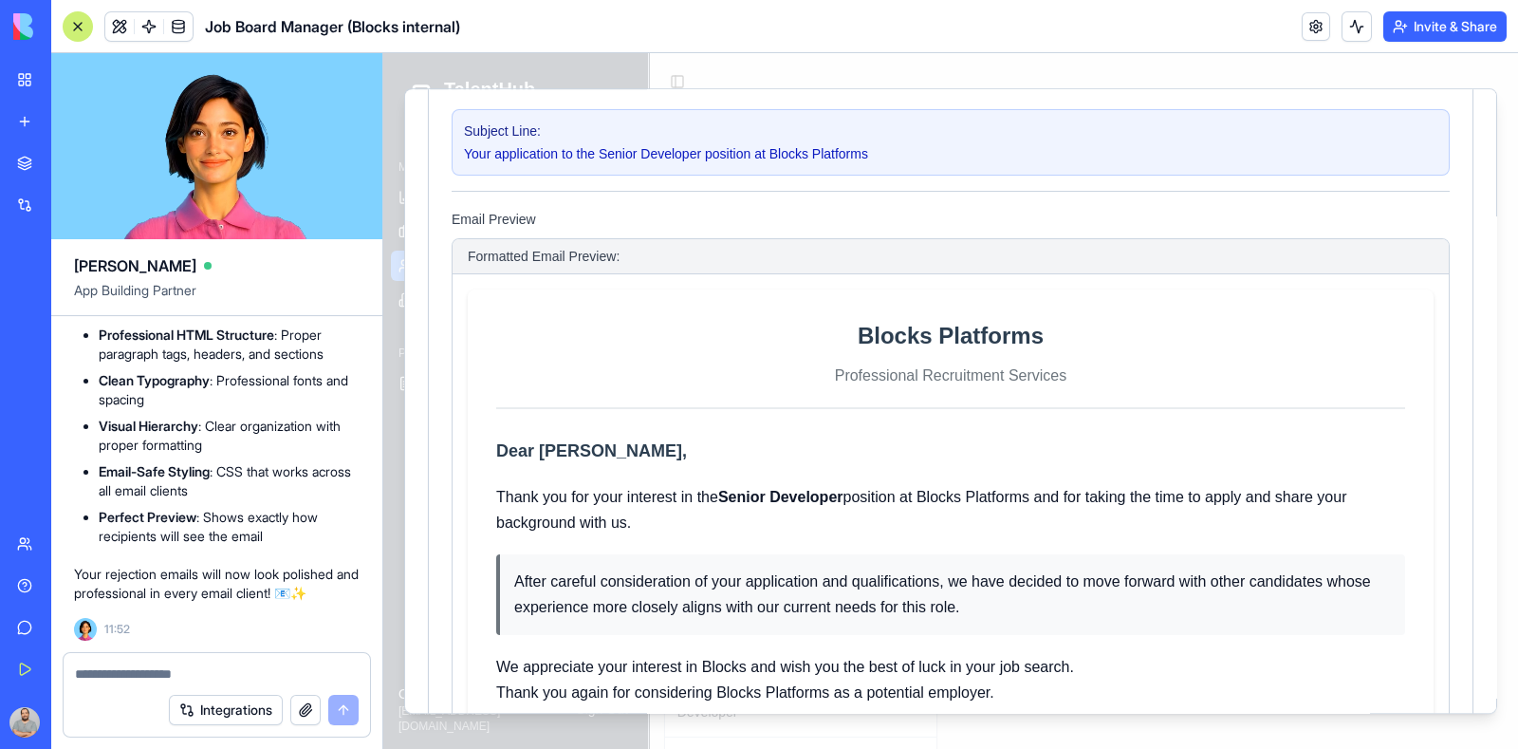
scroll to position [236, 0]
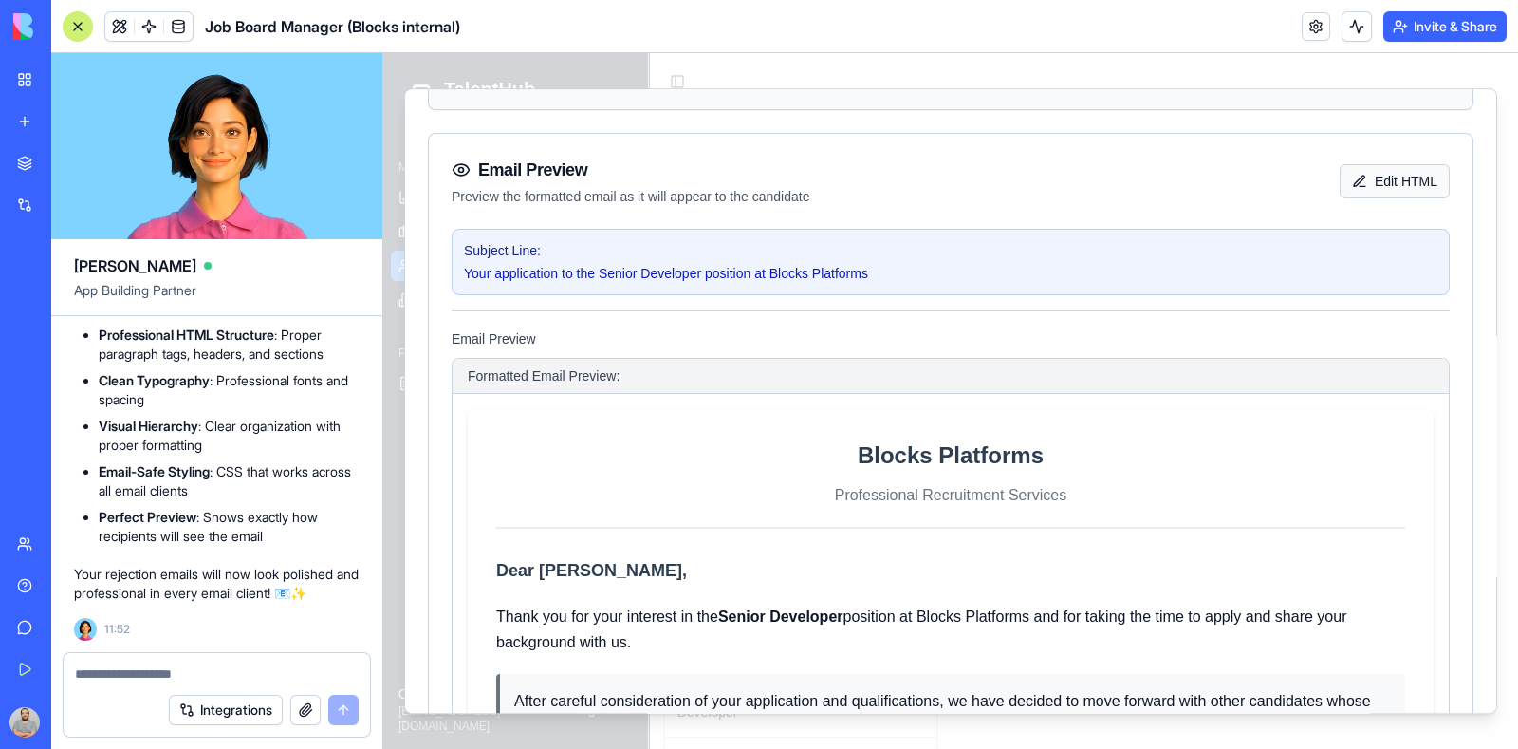
click at [1357, 179] on button "Edit HTML" at bounding box center [1395, 181] width 110 height 34
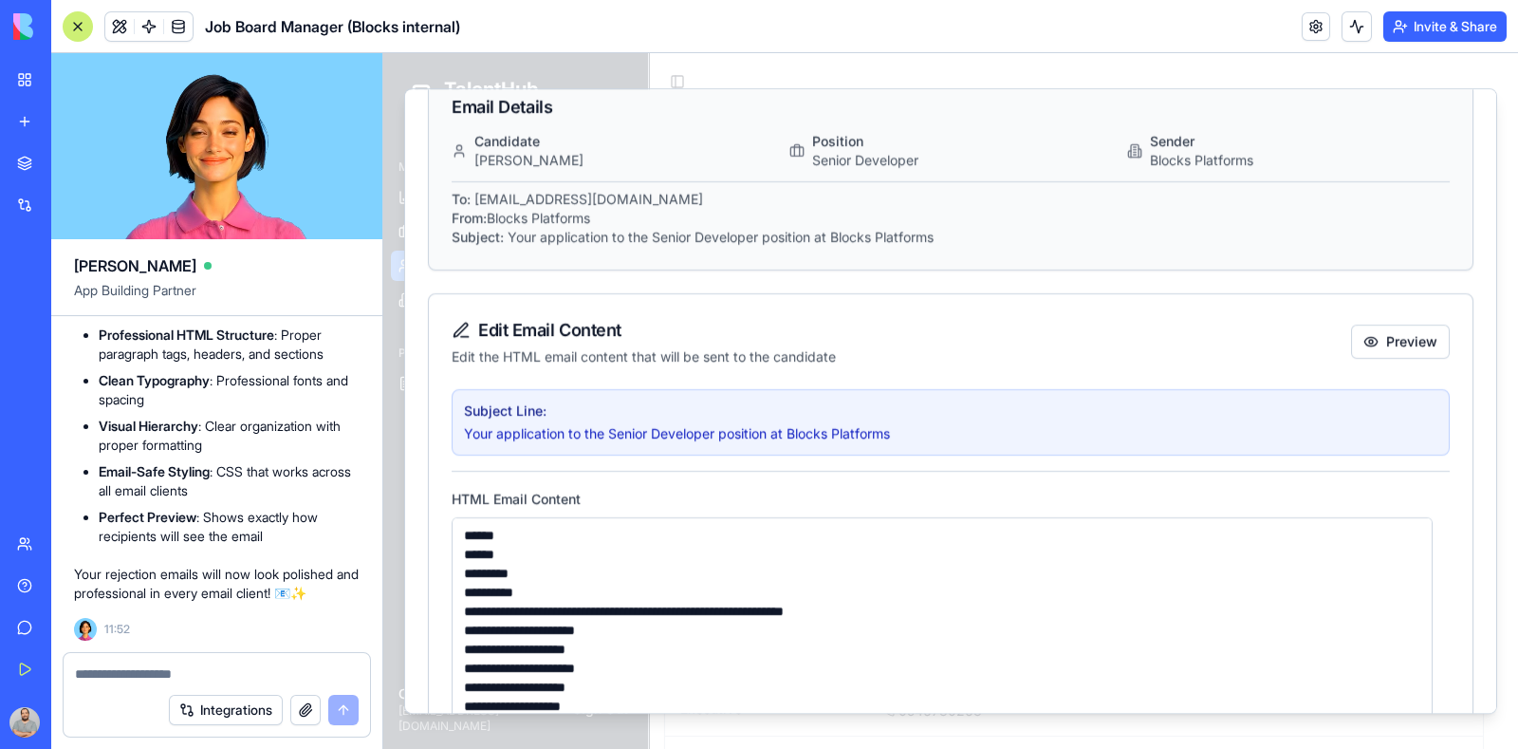
scroll to position [0, 0]
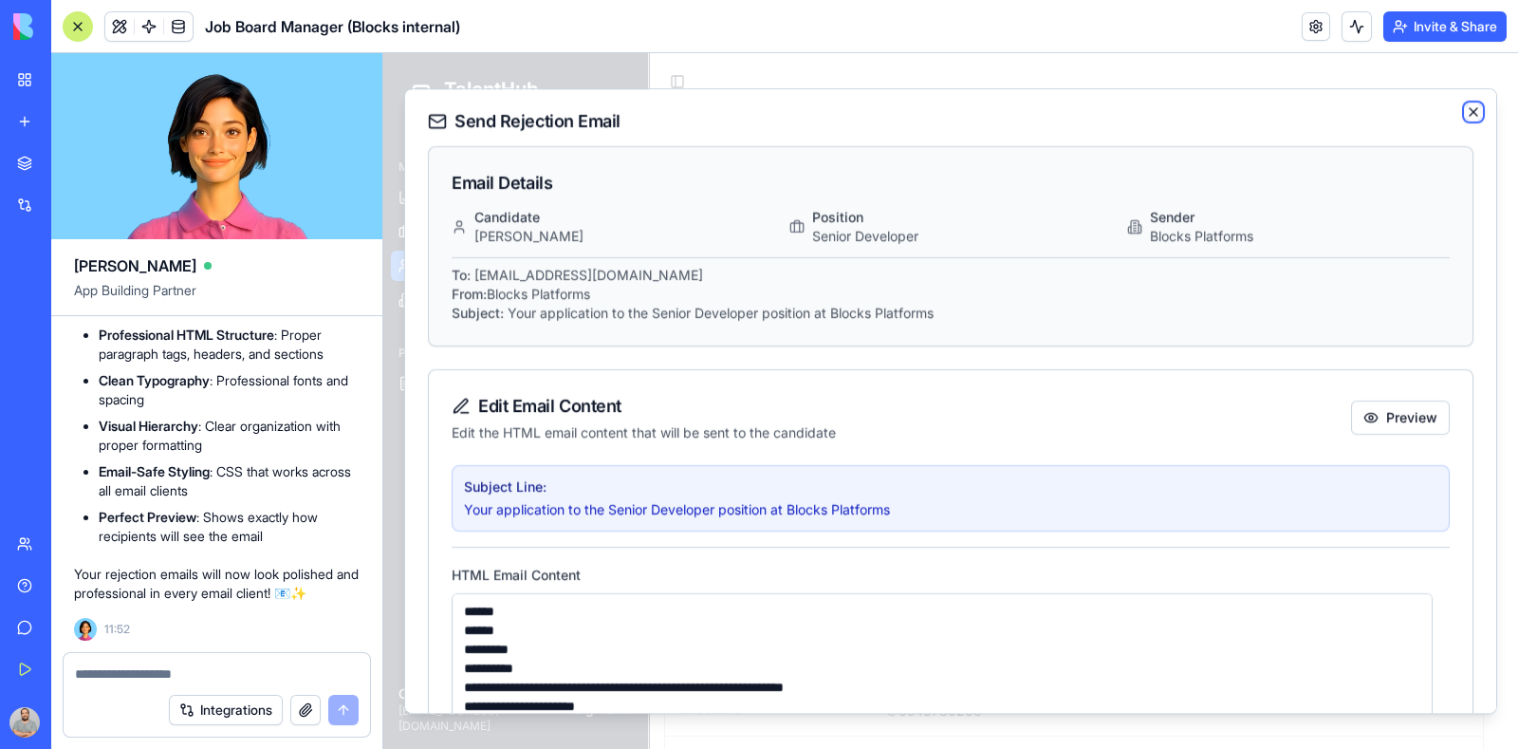
click at [1466, 116] on icon "button" at bounding box center [1473, 111] width 15 height 15
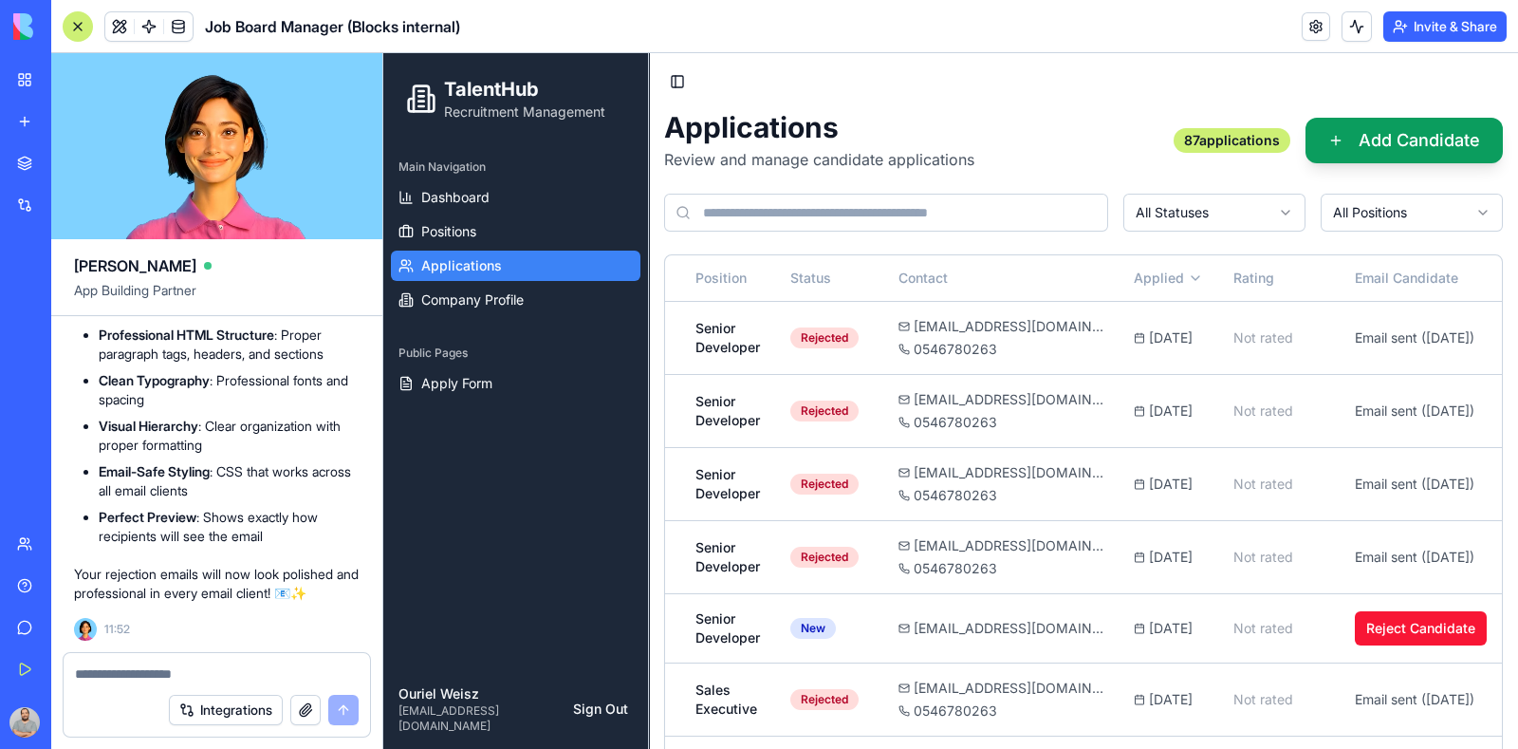
scroll to position [0, 316]
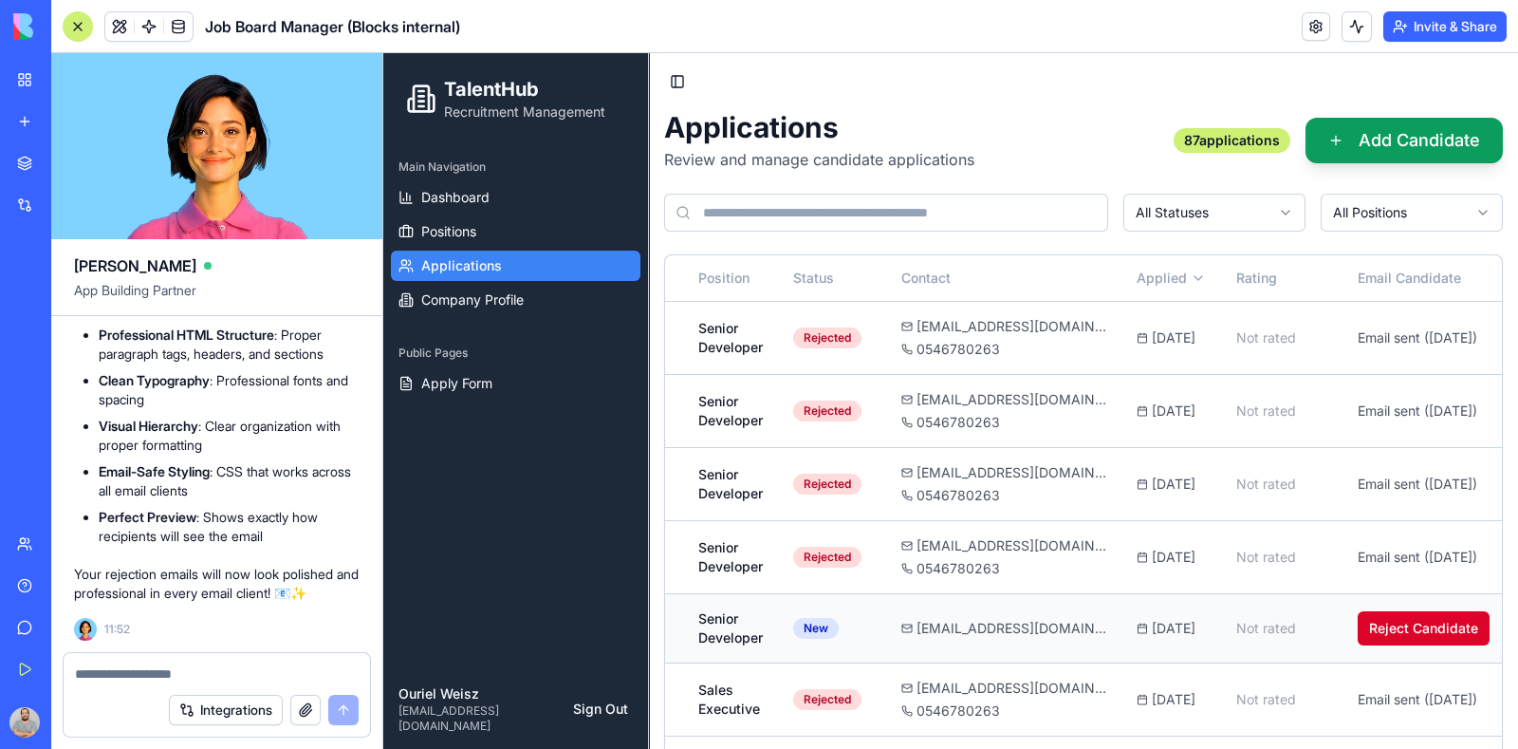
click at [1422, 635] on button "Reject Candidate" at bounding box center [1424, 628] width 132 height 34
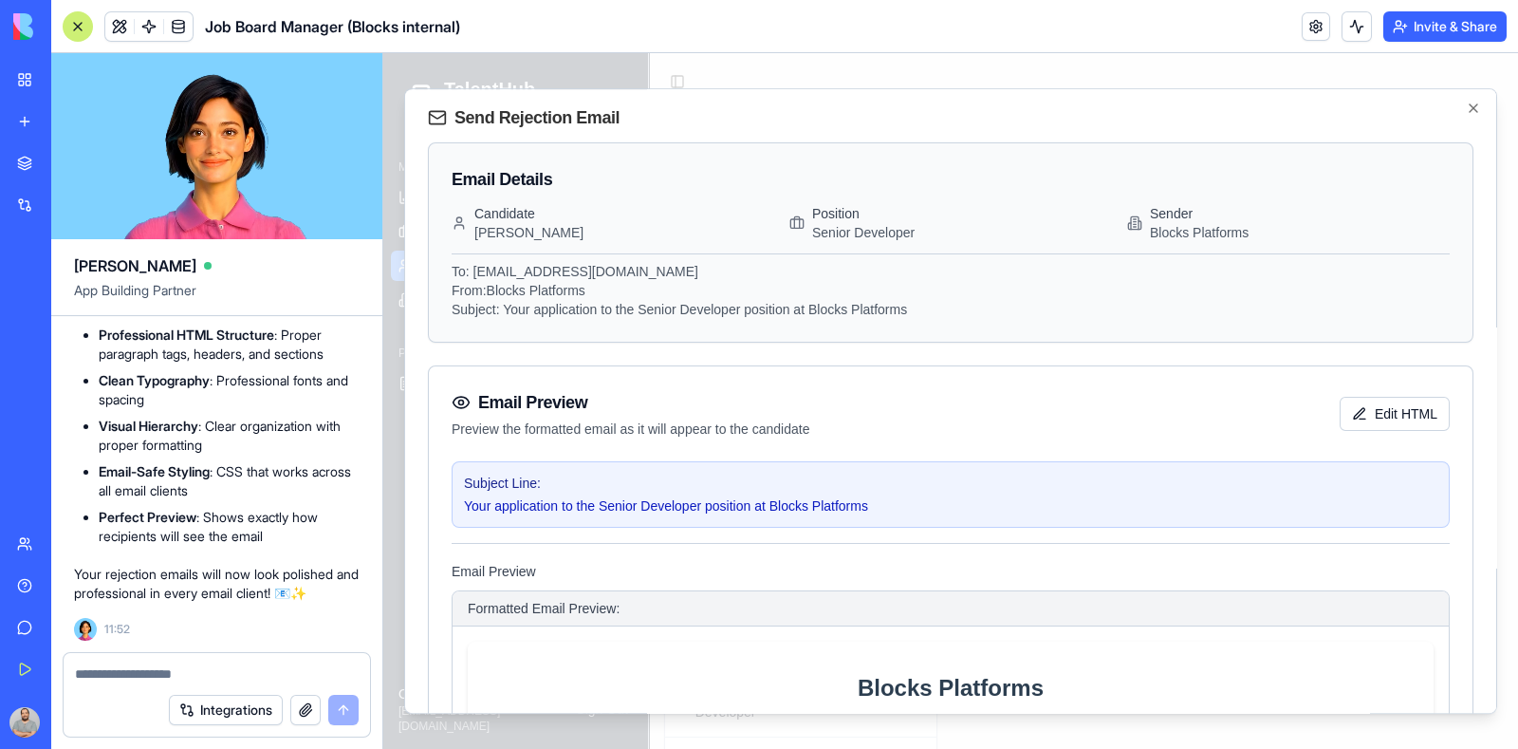
scroll to position [0, 0]
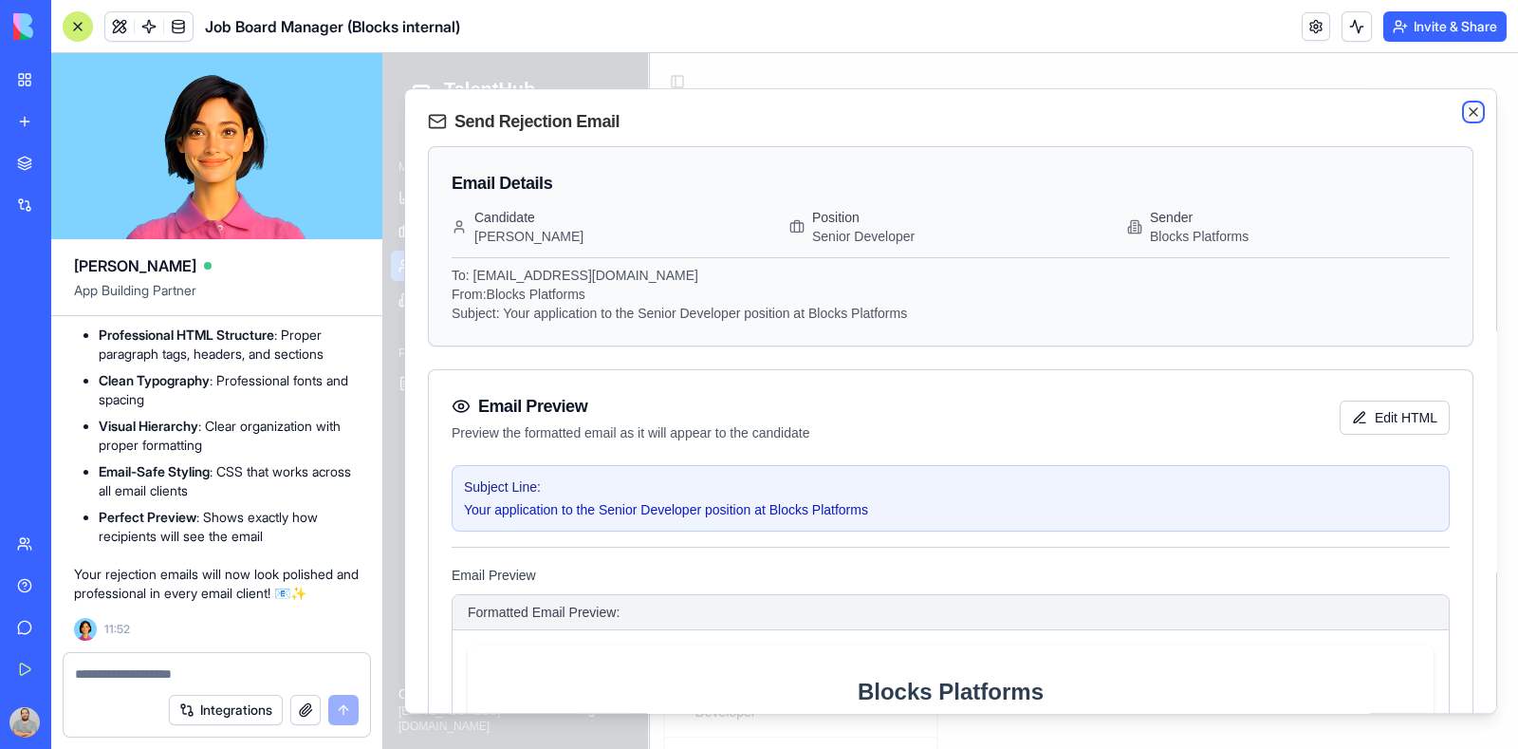
click at [1470, 108] on icon "button" at bounding box center [1474, 112] width 8 height 8
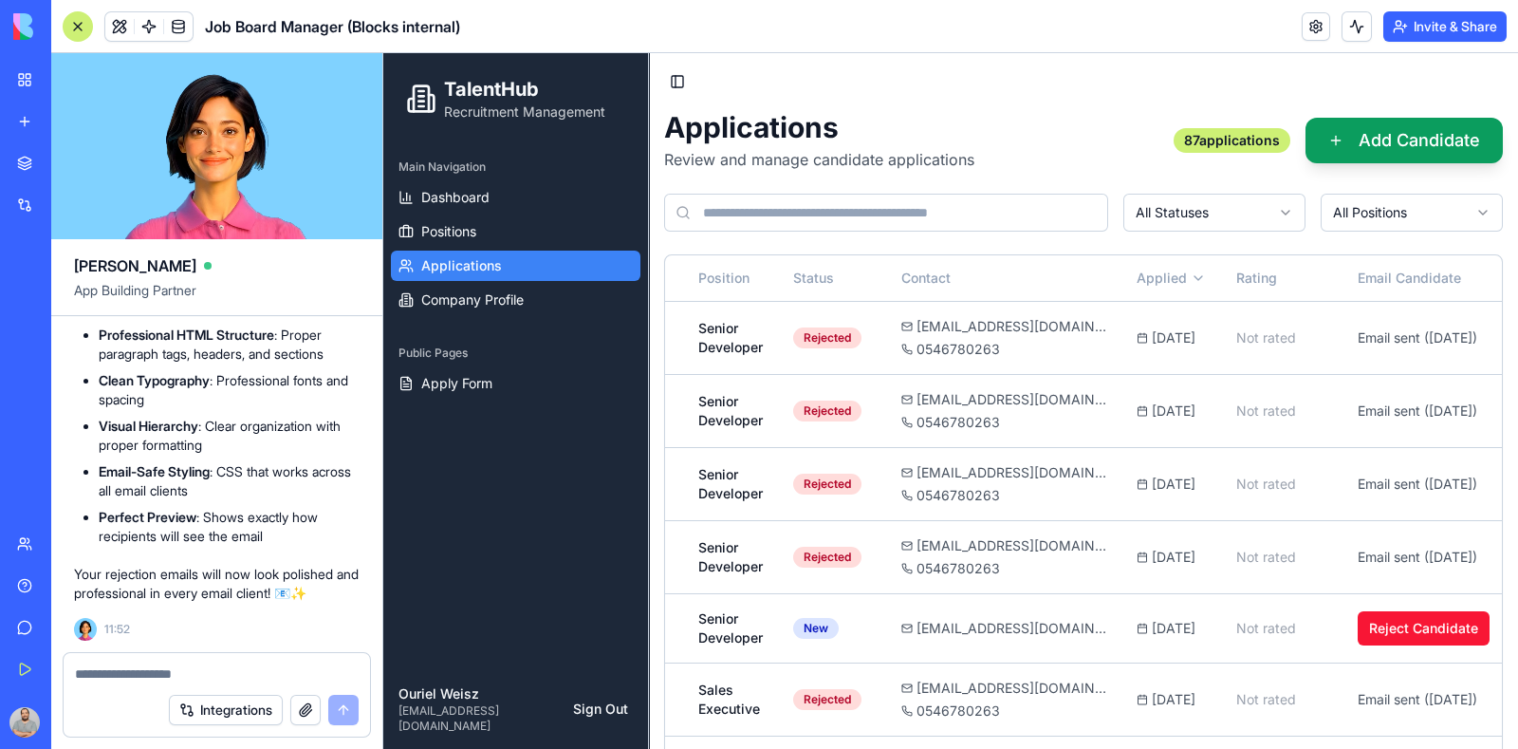
click at [132, 676] on textarea at bounding box center [217, 673] width 284 height 19
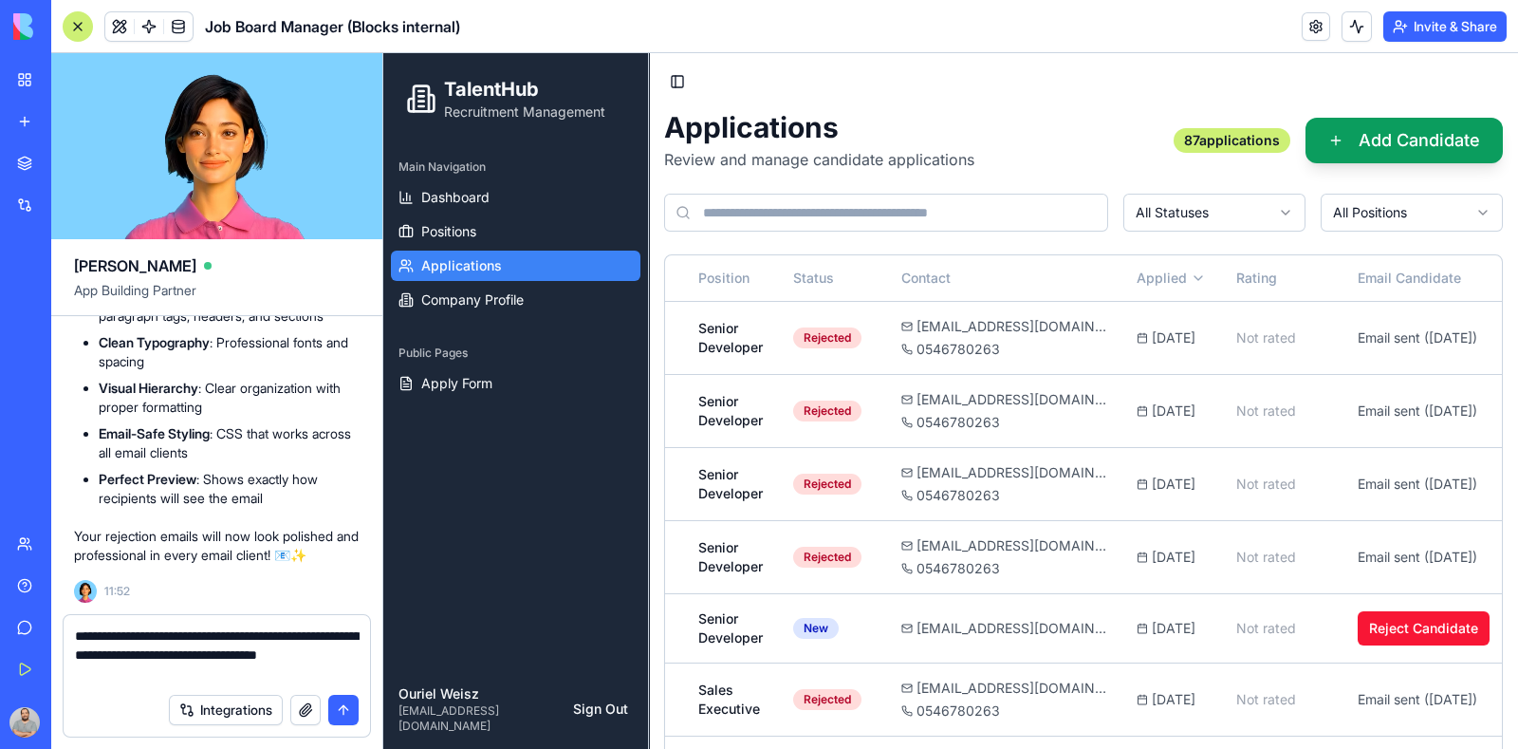
click at [140, 645] on textarea "**********" at bounding box center [217, 654] width 285 height 57
type textarea "**********"
click at [344, 708] on button "submit" at bounding box center [343, 710] width 30 height 30
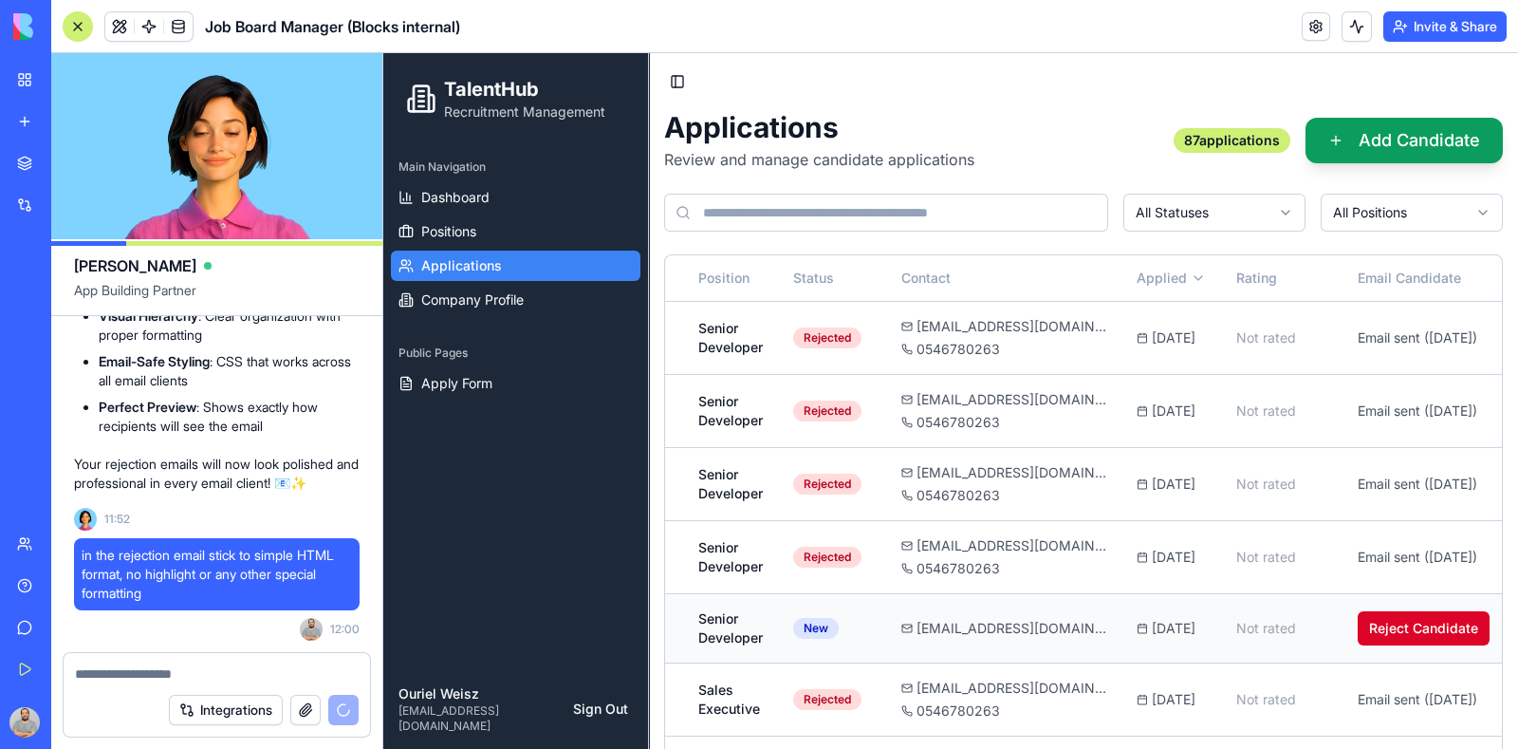
click at [1420, 620] on button "Reject Candidate" at bounding box center [1424, 628] width 132 height 34
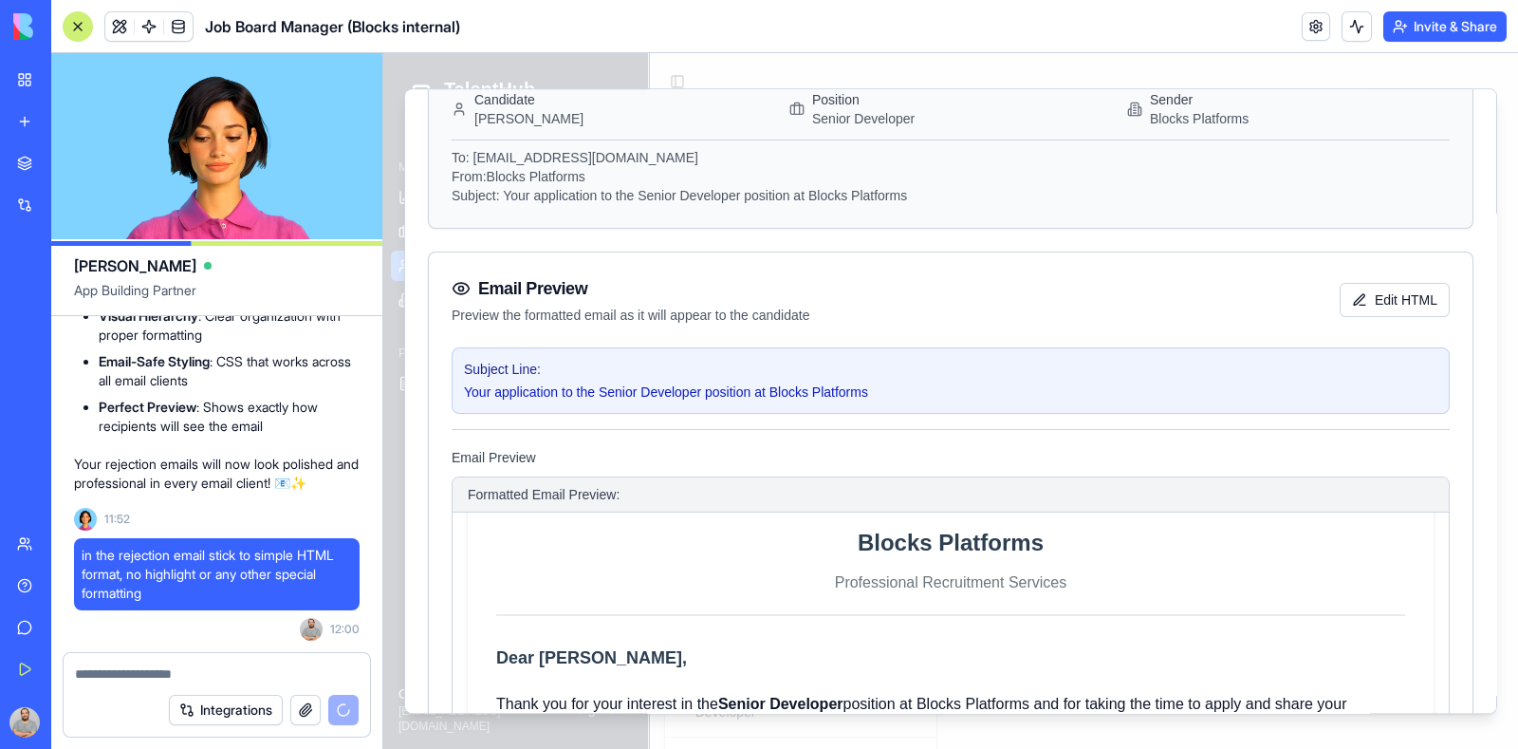
scroll to position [0, 0]
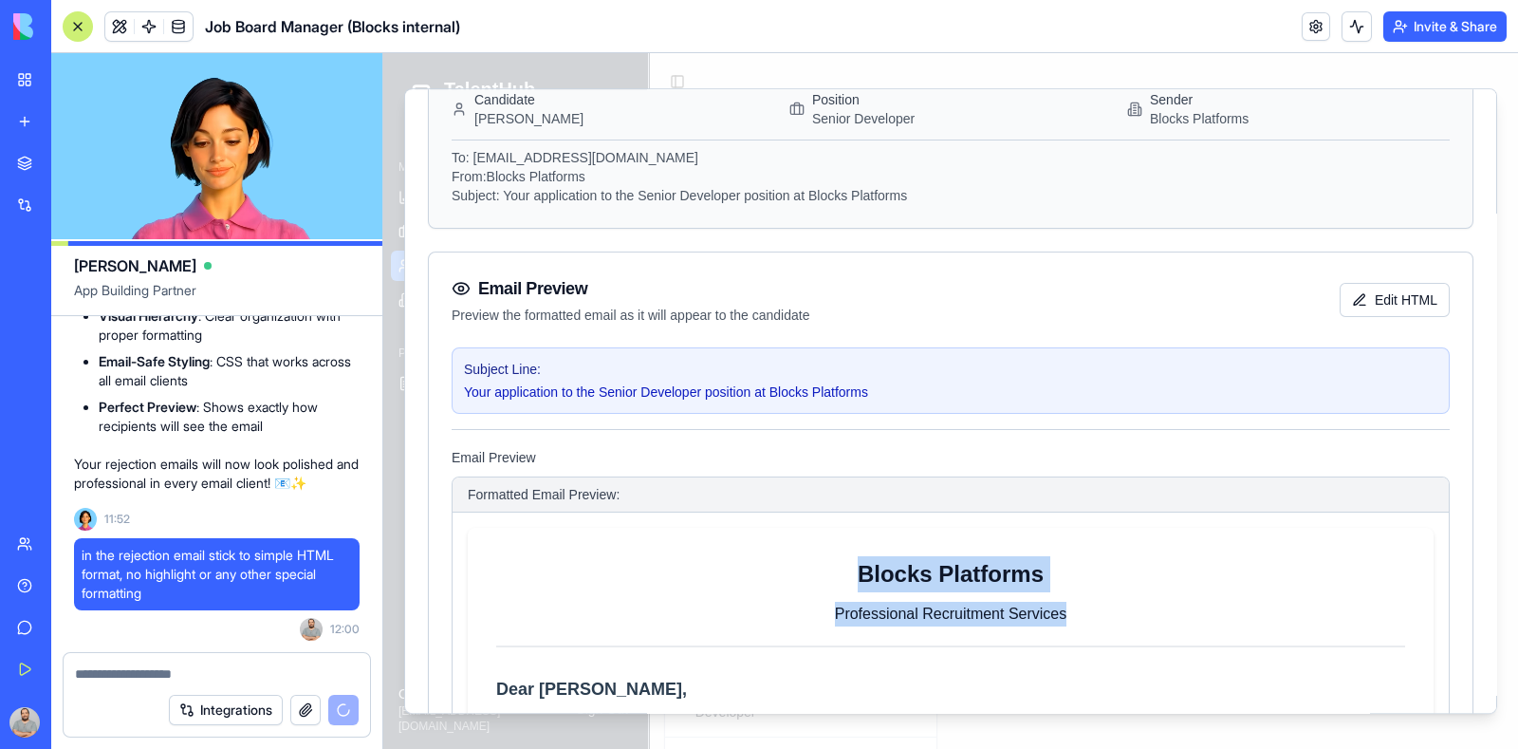
drag, startPoint x: 849, startPoint y: 572, endPoint x: 1093, endPoint y: 622, distance: 248.8
click at [1093, 622] on div "Blocks Platforms Professional Recruitment Services" at bounding box center [950, 601] width 909 height 91
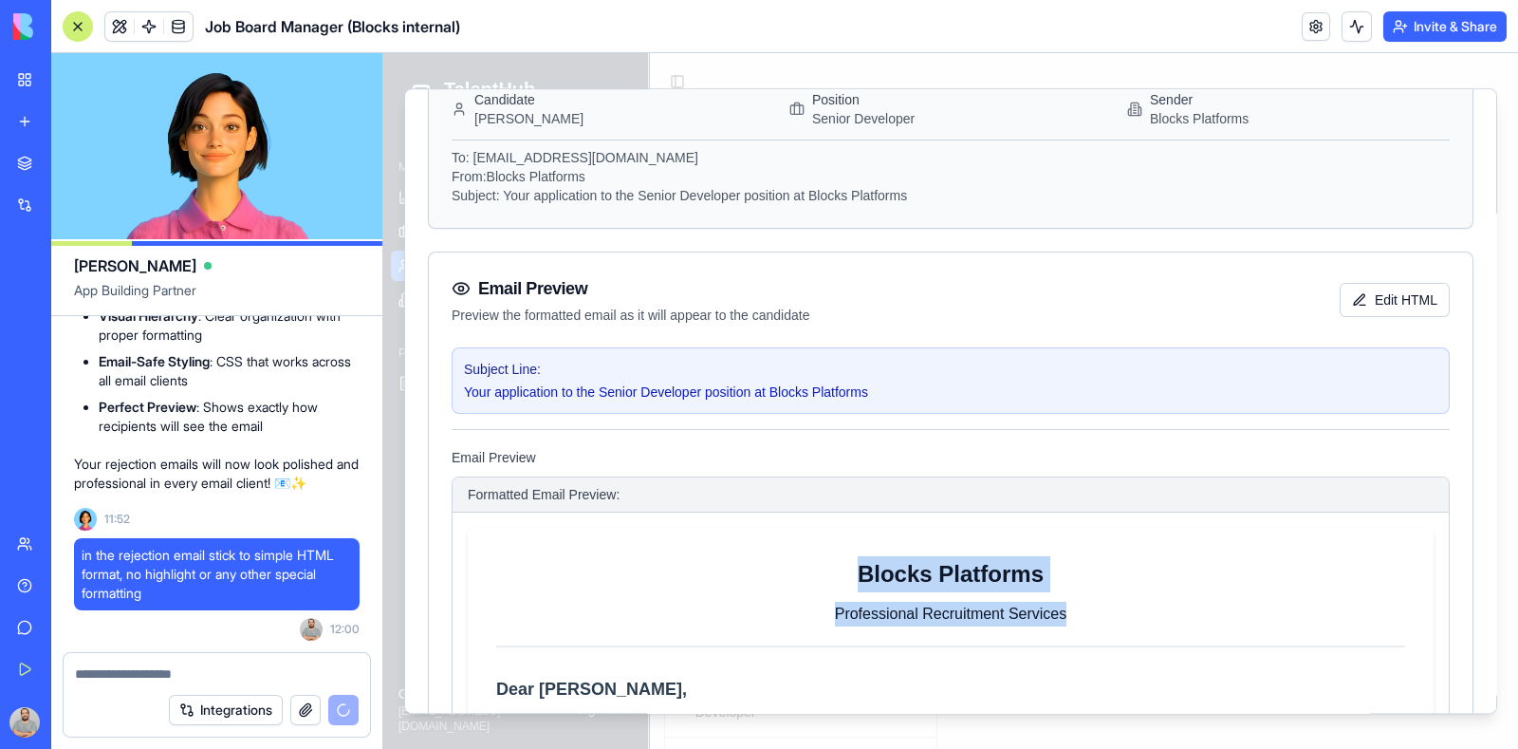
copy div "Blocks Platforms Professional Recruitment Services"
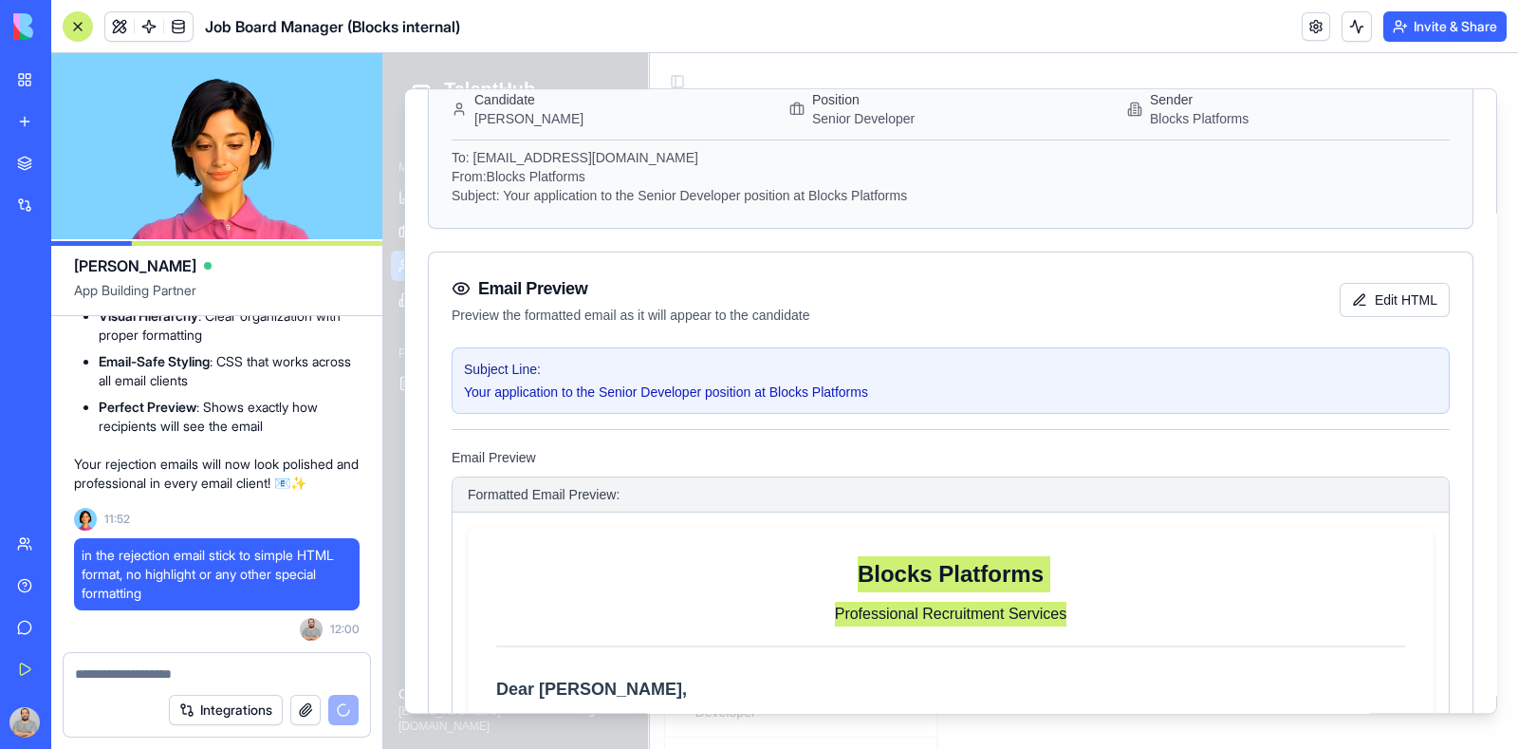
click at [228, 678] on textarea at bounding box center [217, 673] width 285 height 19
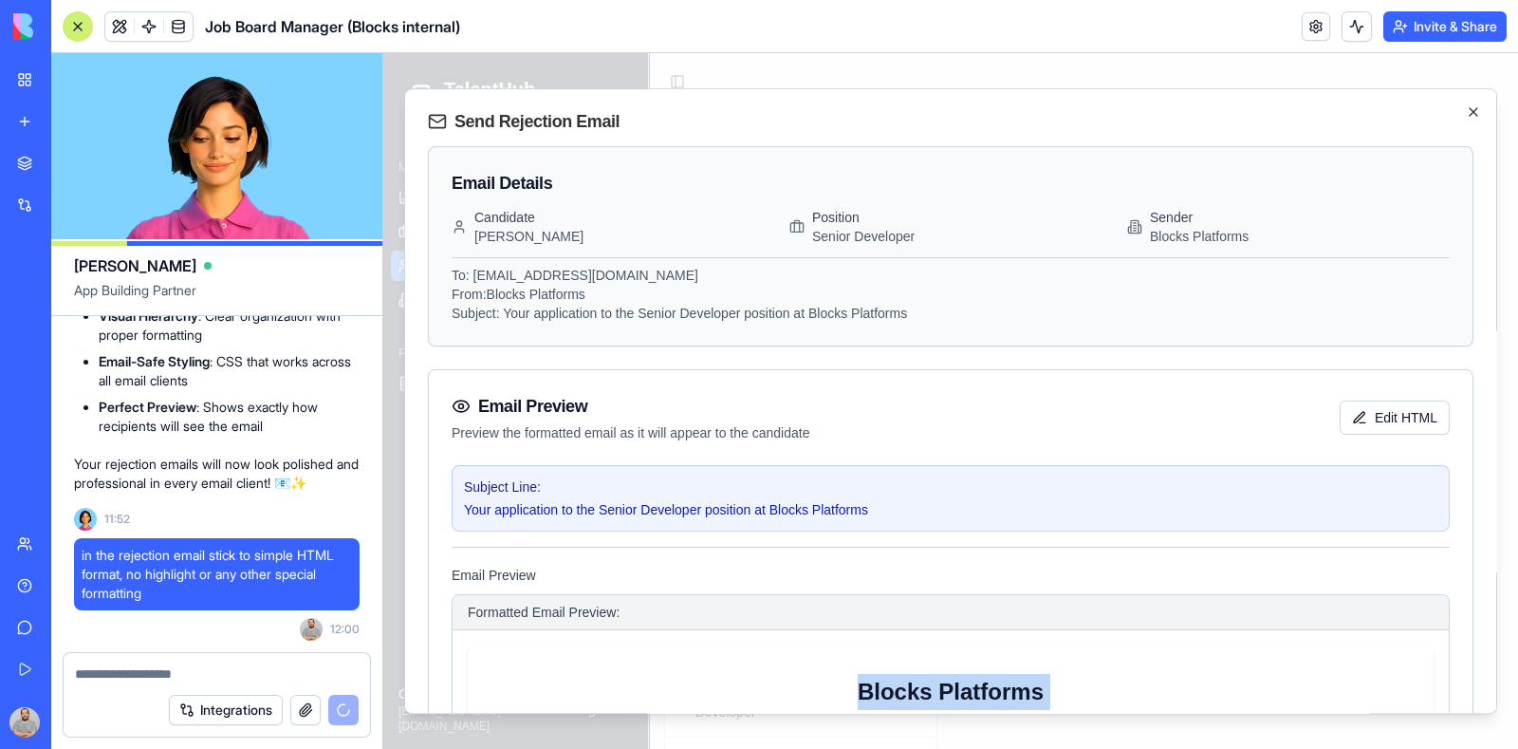
click at [1466, 116] on icon "button" at bounding box center [1473, 111] width 15 height 15
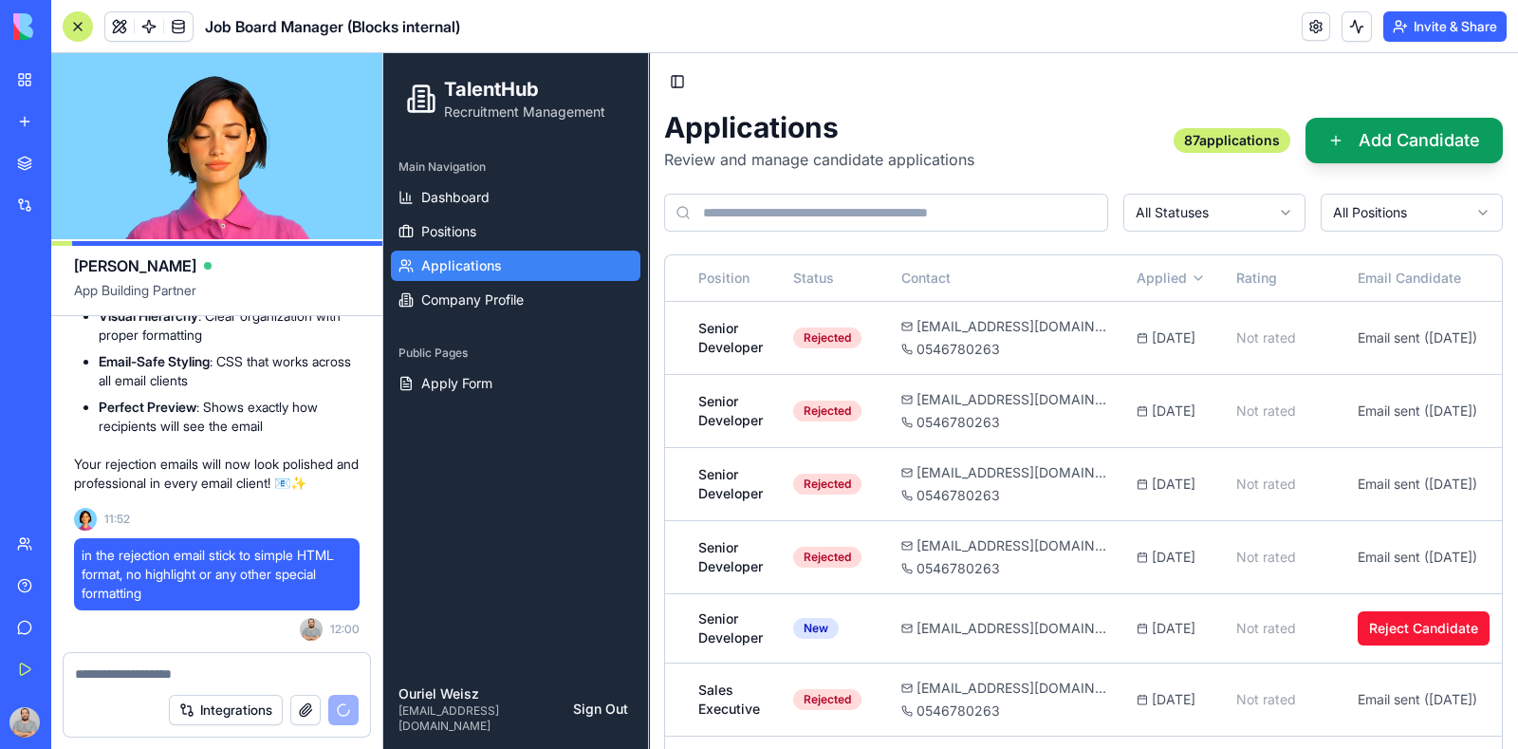
click at [119, 673] on textarea at bounding box center [217, 673] width 285 height 19
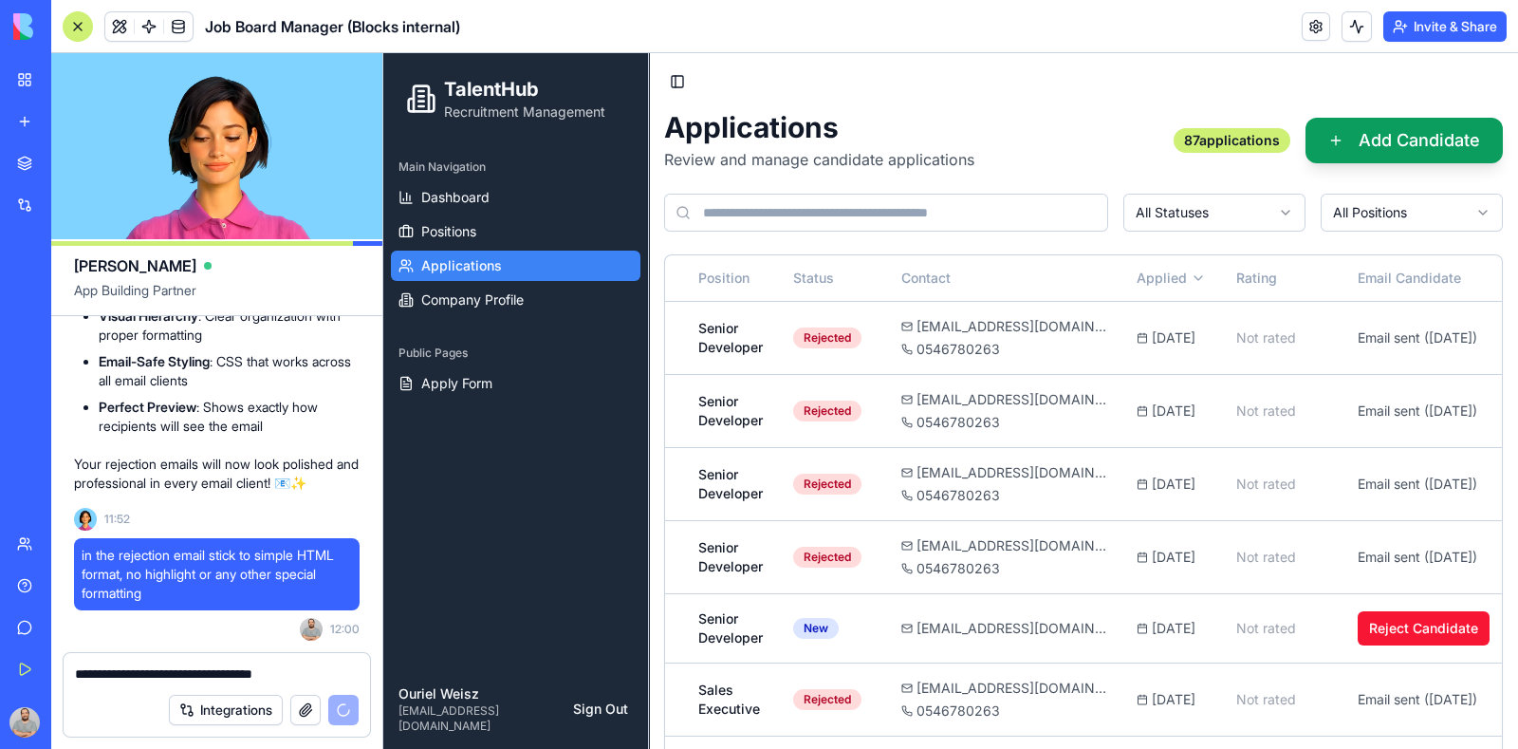
paste textarea "**********"
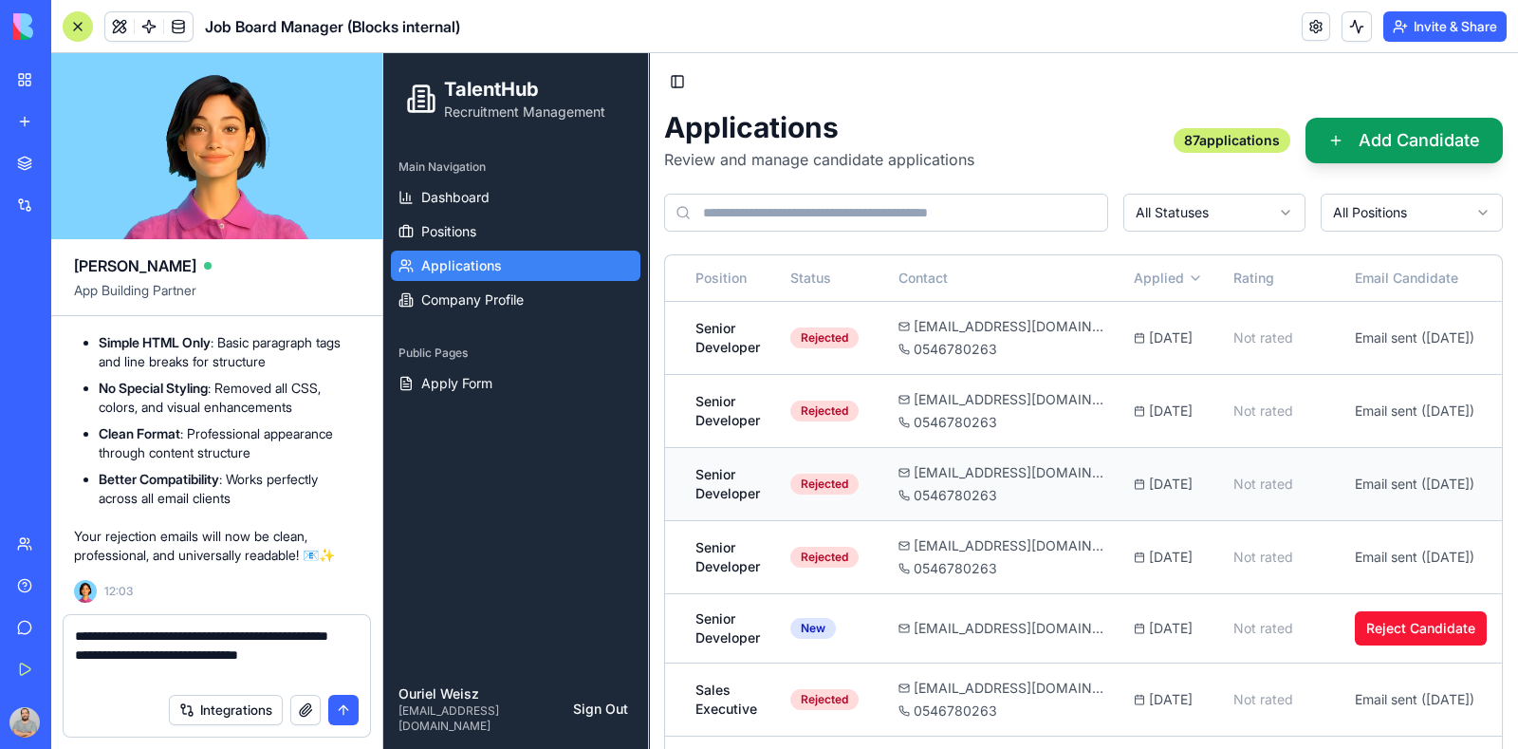
scroll to position [0, 334]
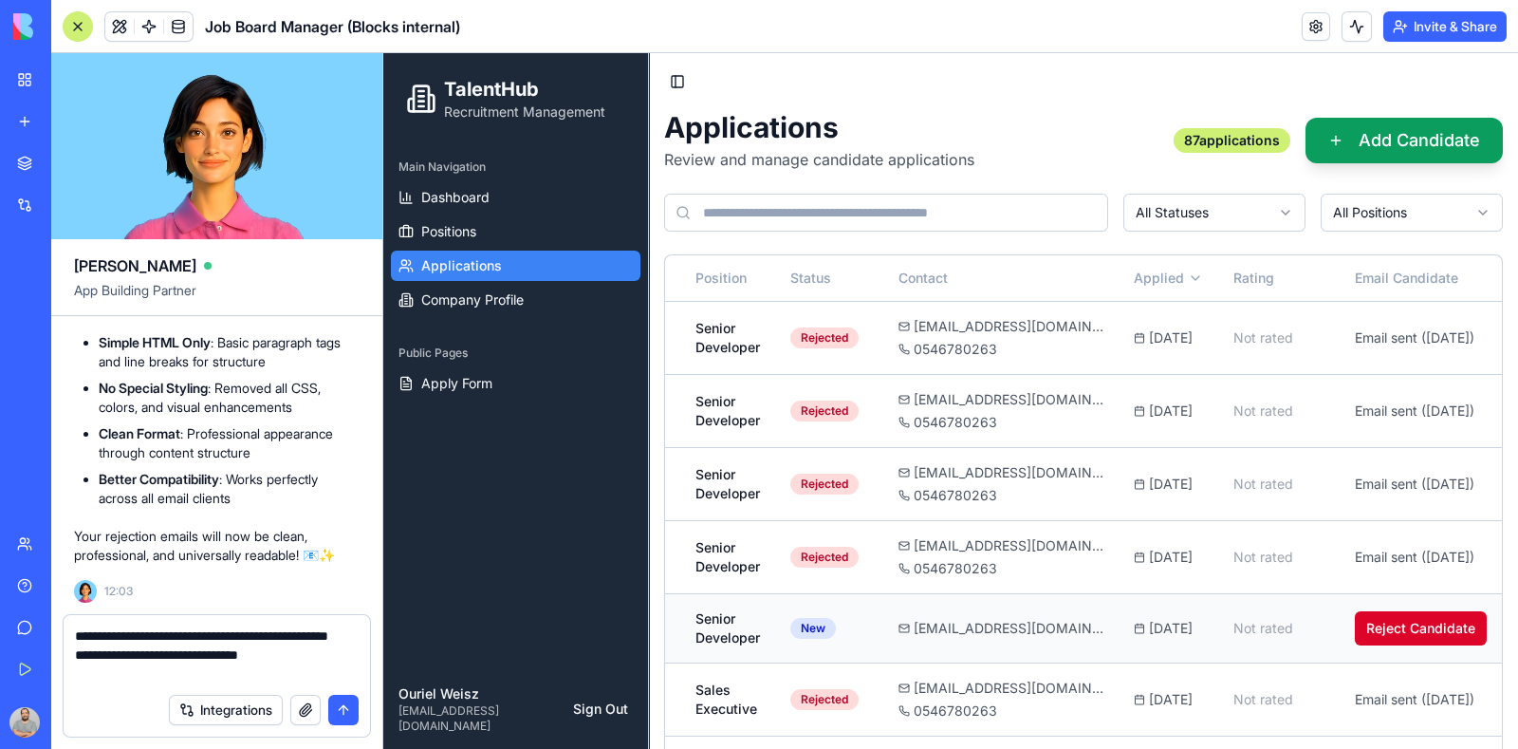
click at [1382, 632] on button "Reject Candidate" at bounding box center [1421, 628] width 132 height 34
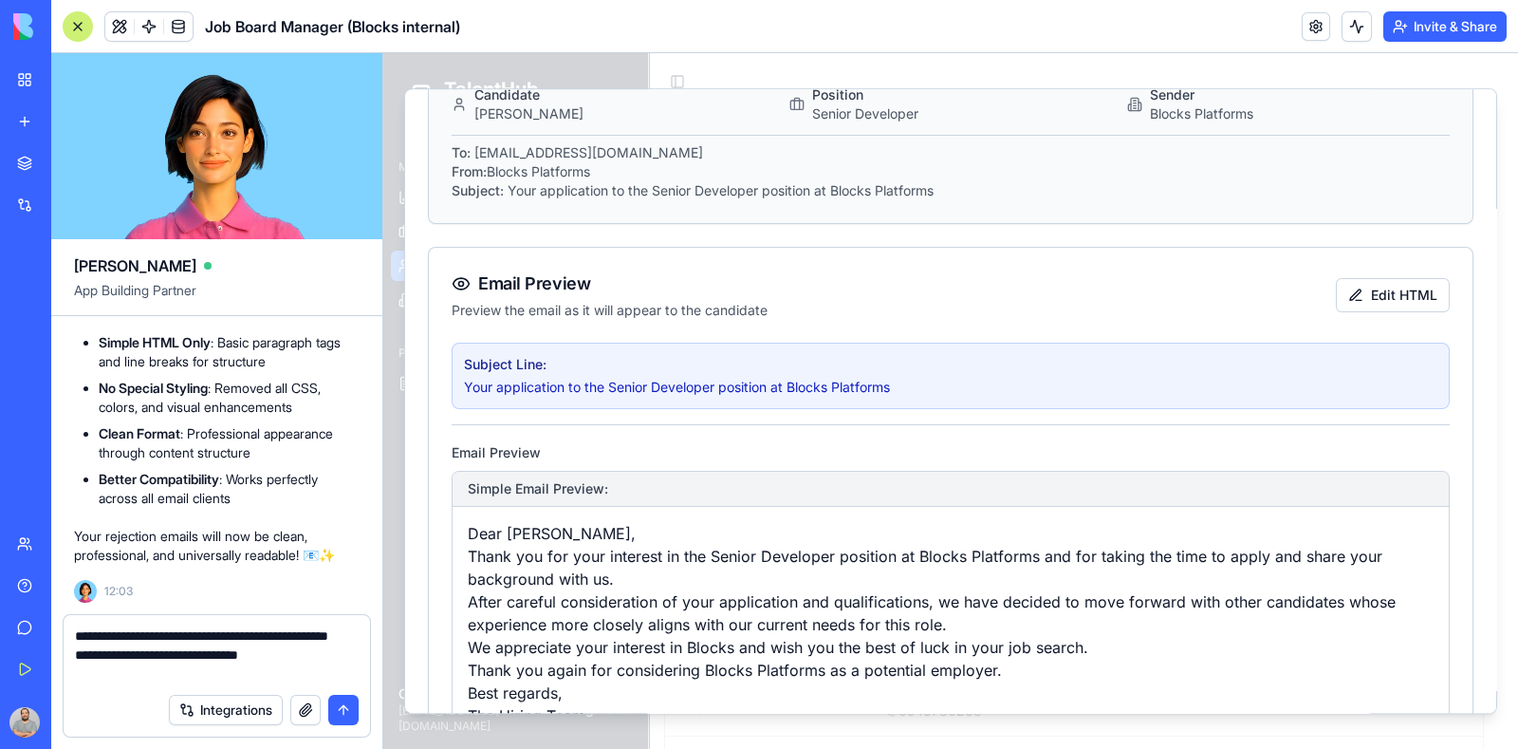
scroll to position [0, 0]
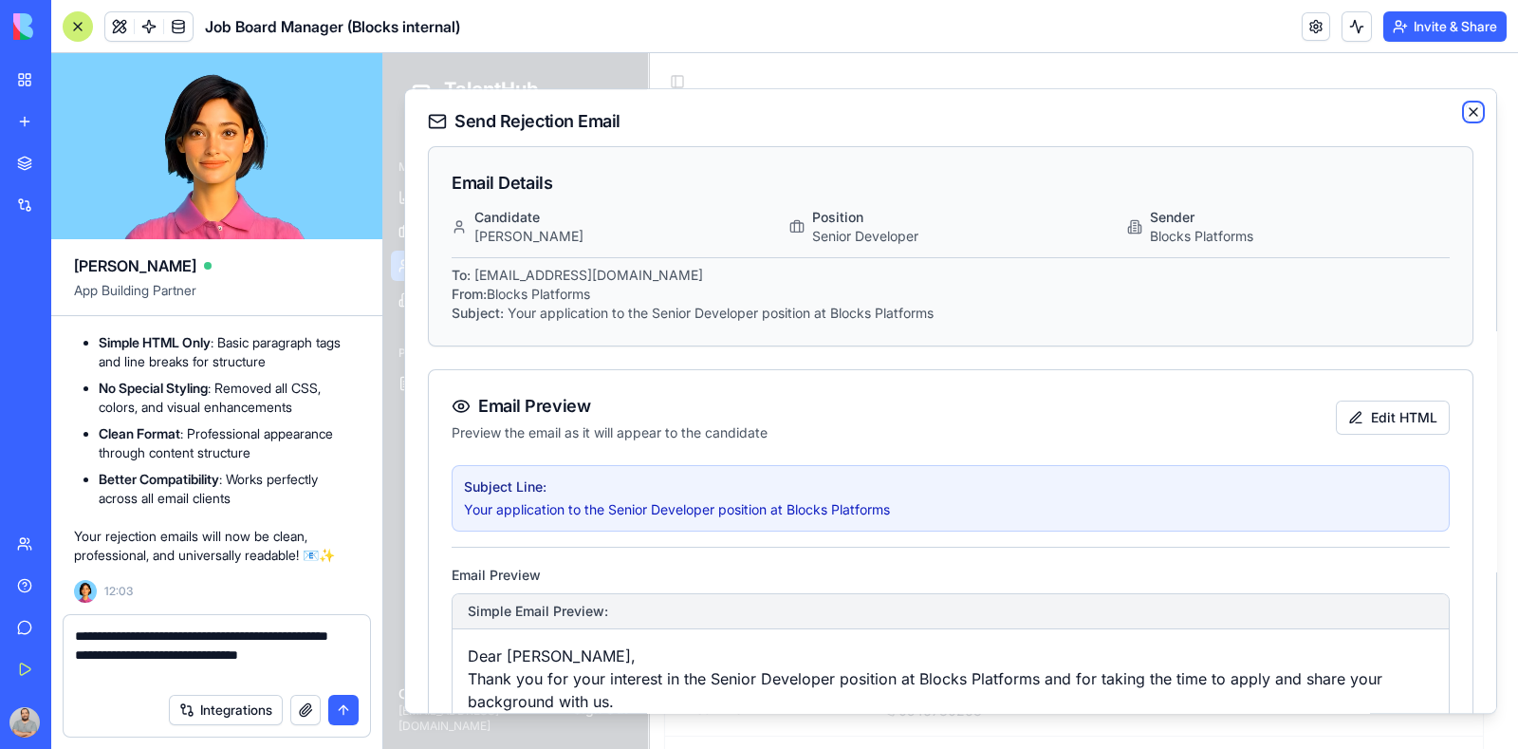
click at [1466, 111] on icon "button" at bounding box center [1473, 111] width 15 height 15
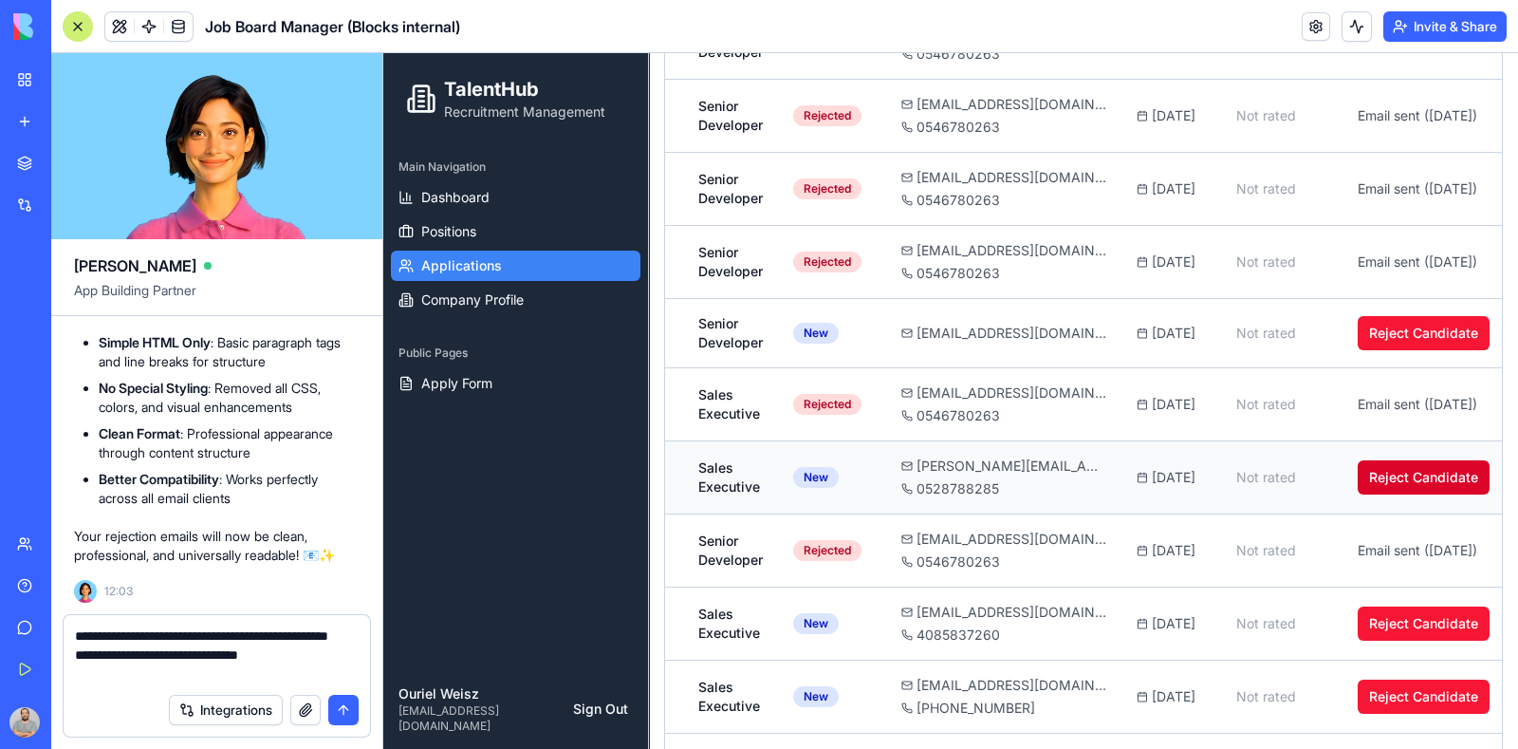
scroll to position [593, 0]
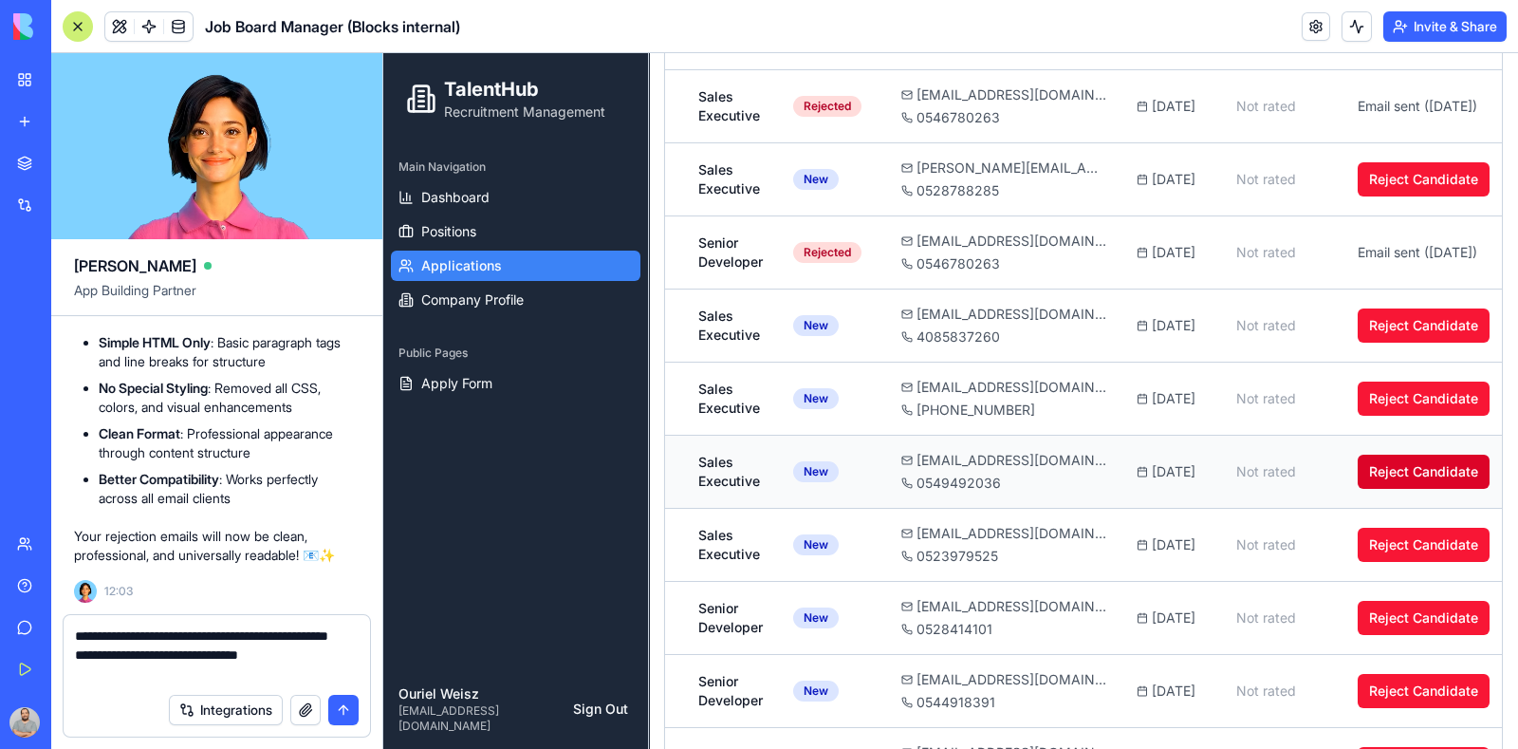
click at [1398, 468] on button "Reject Candidate" at bounding box center [1424, 472] width 132 height 34
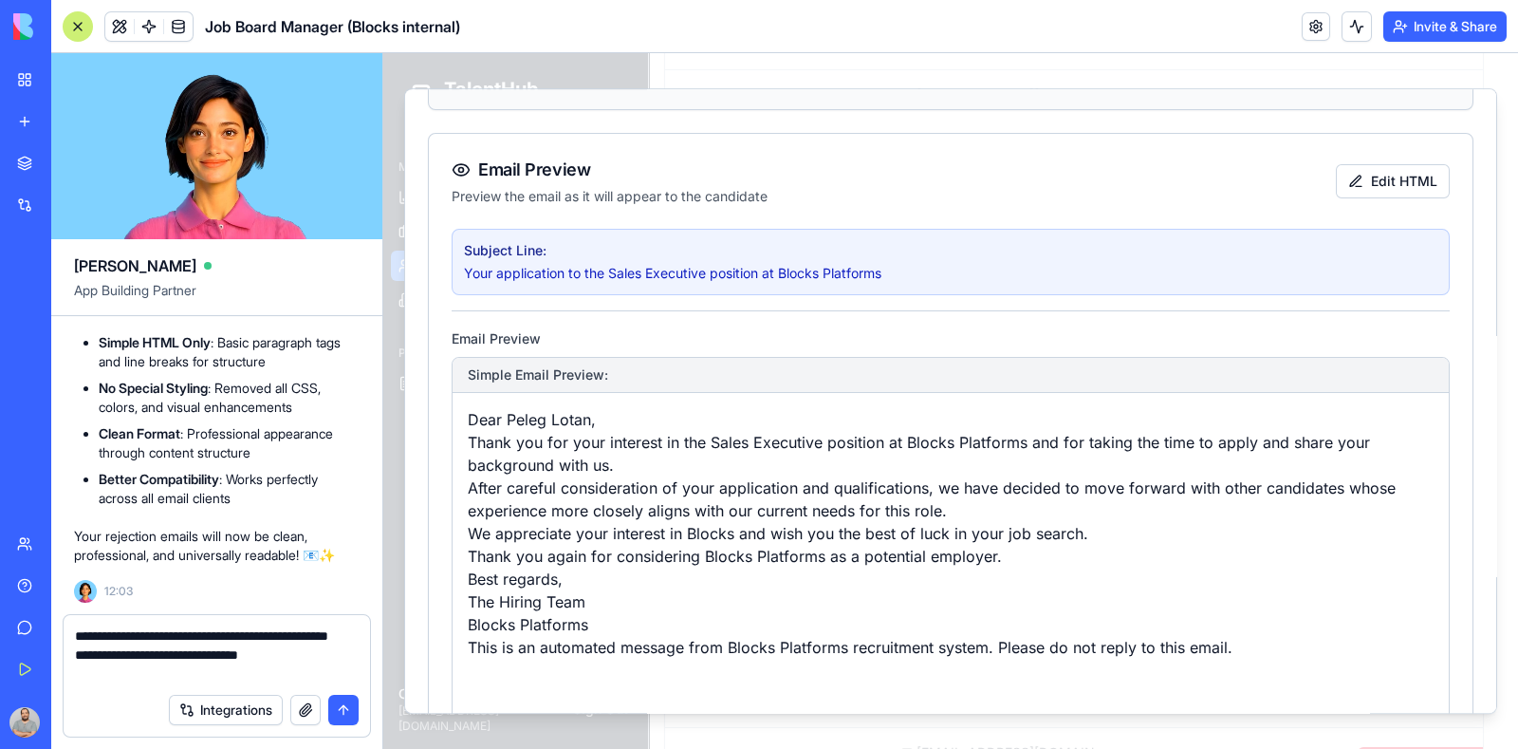
scroll to position [0, 0]
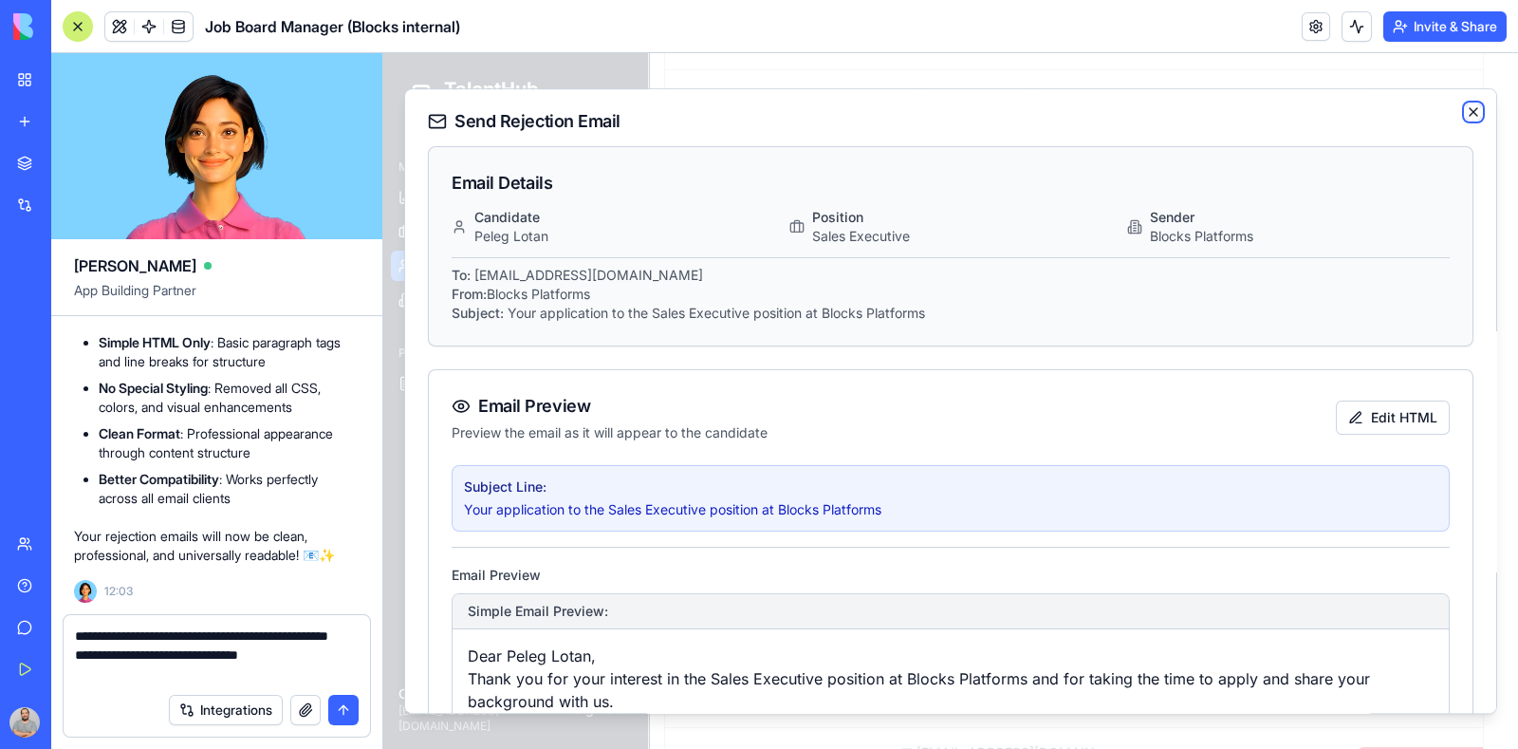
click at [1466, 107] on icon "button" at bounding box center [1473, 111] width 15 height 15
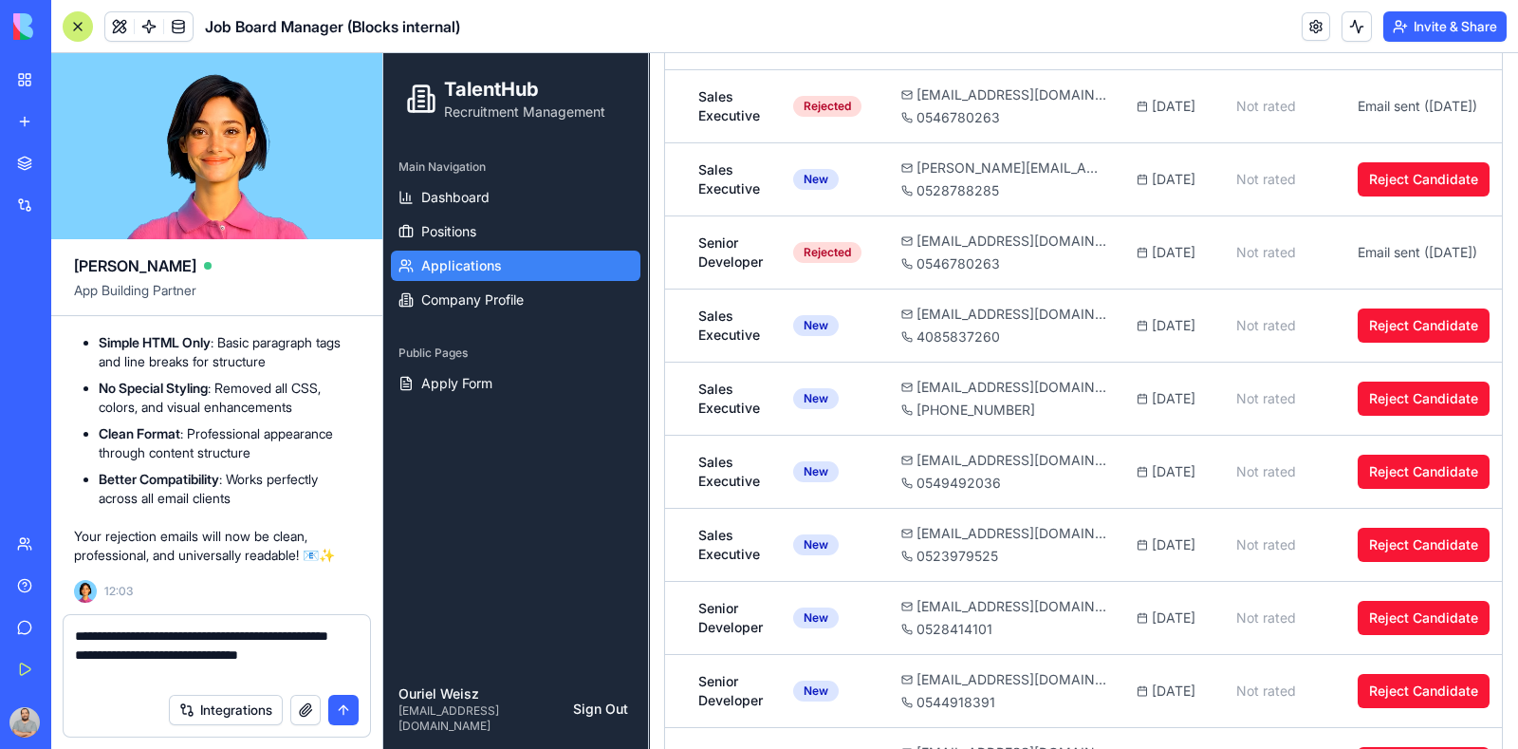
click at [252, 635] on textarea "**********" at bounding box center [217, 654] width 285 height 57
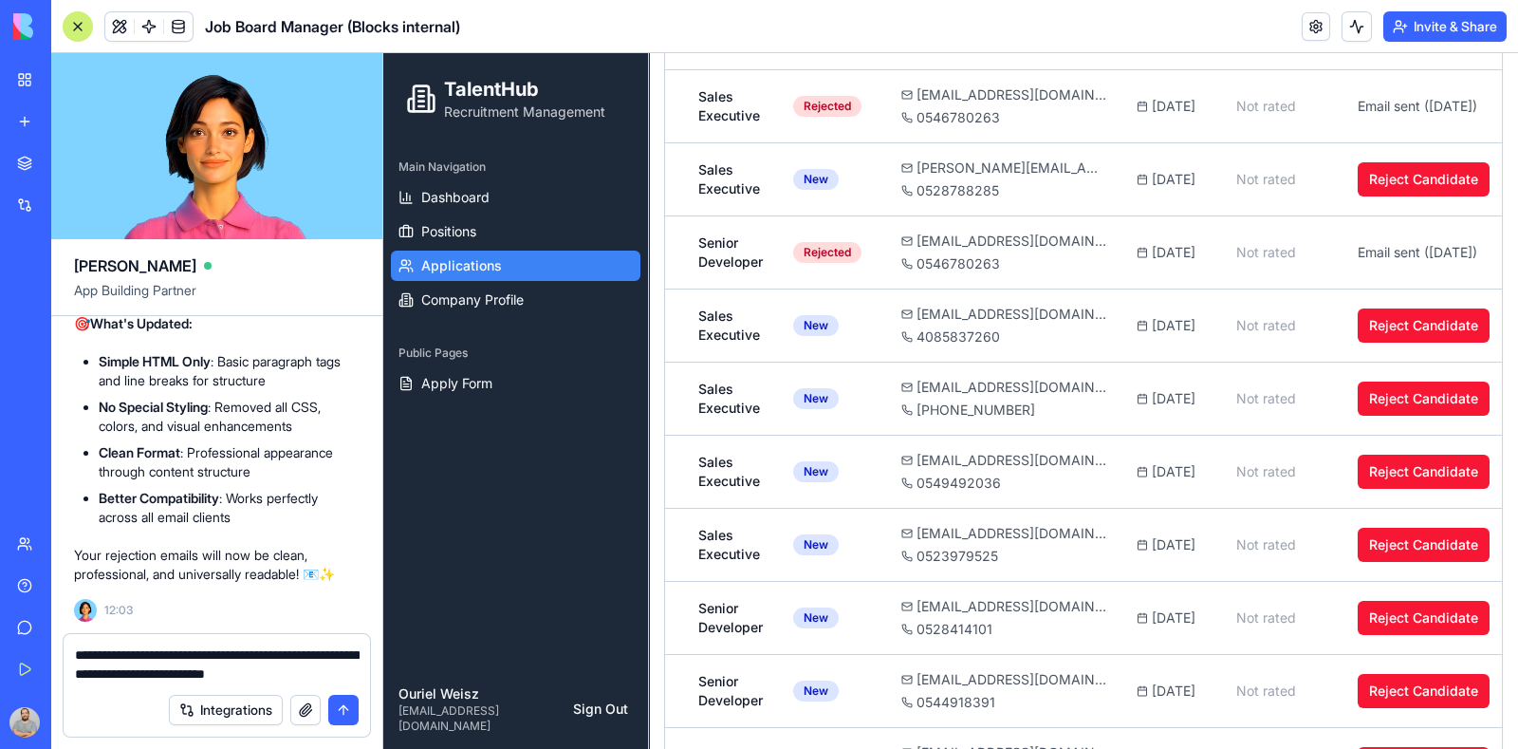
scroll to position [34459, 0]
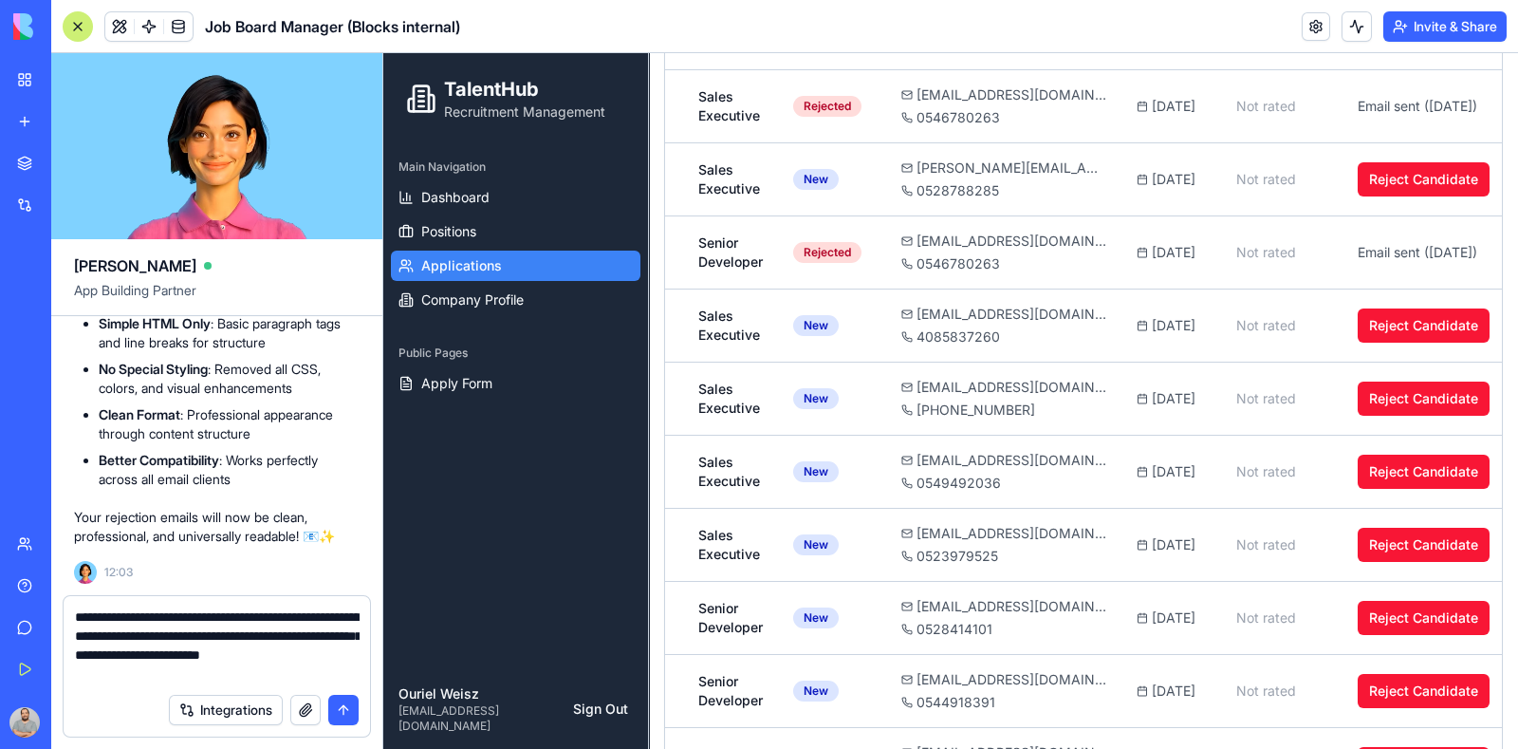
type textarea "**********"
click at [344, 705] on button "submit" at bounding box center [343, 710] width 30 height 30
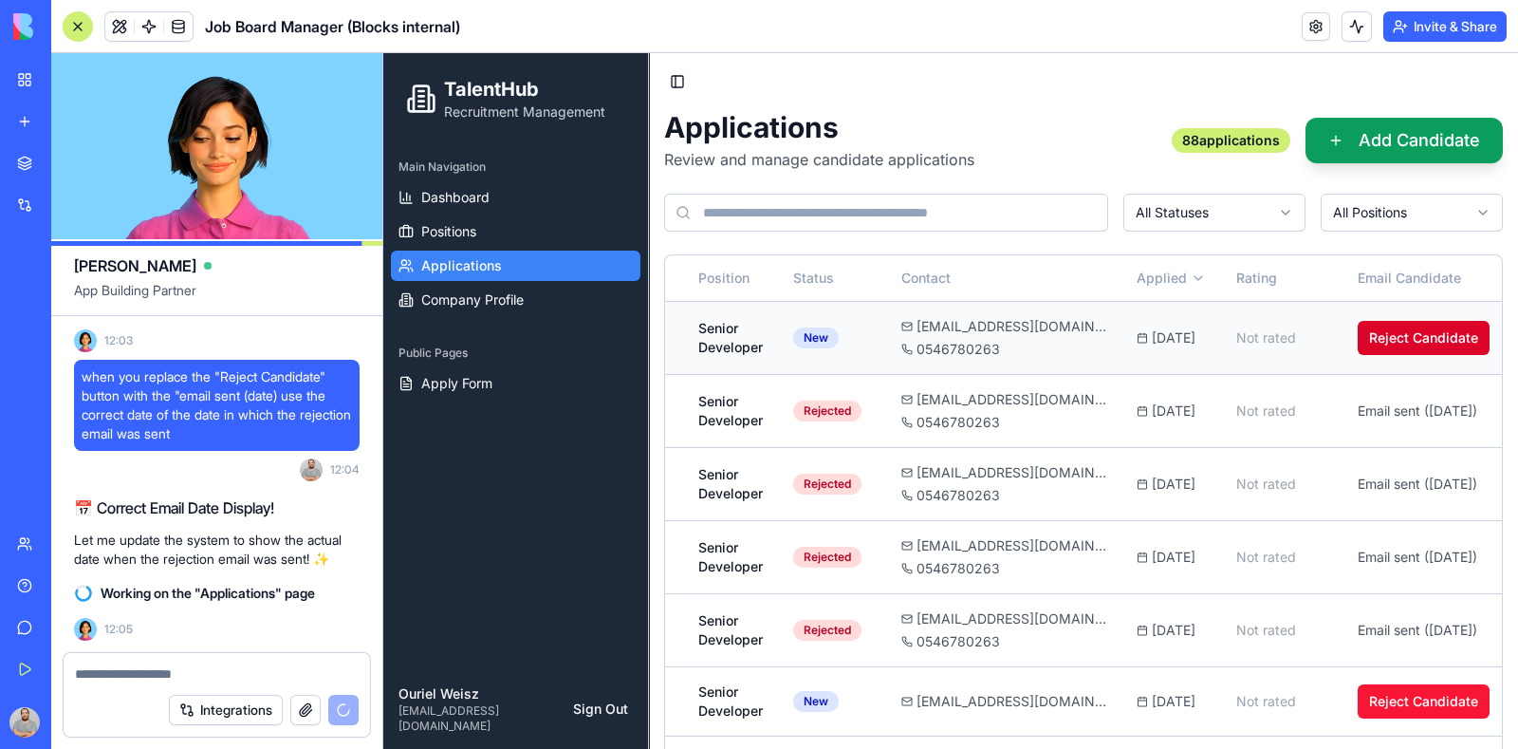
scroll to position [34743, 0]
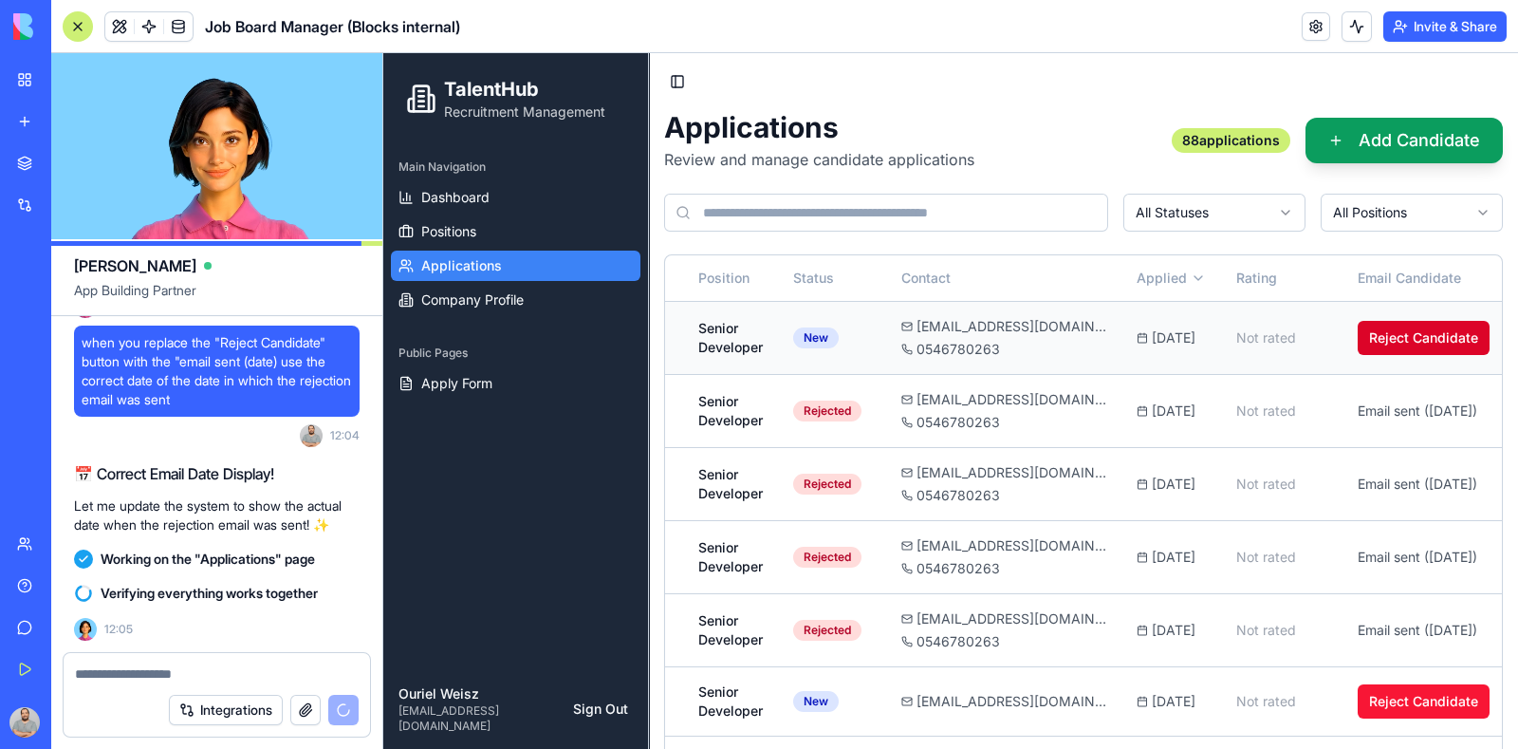
click at [1427, 333] on button "Reject Candidate" at bounding box center [1424, 338] width 132 height 34
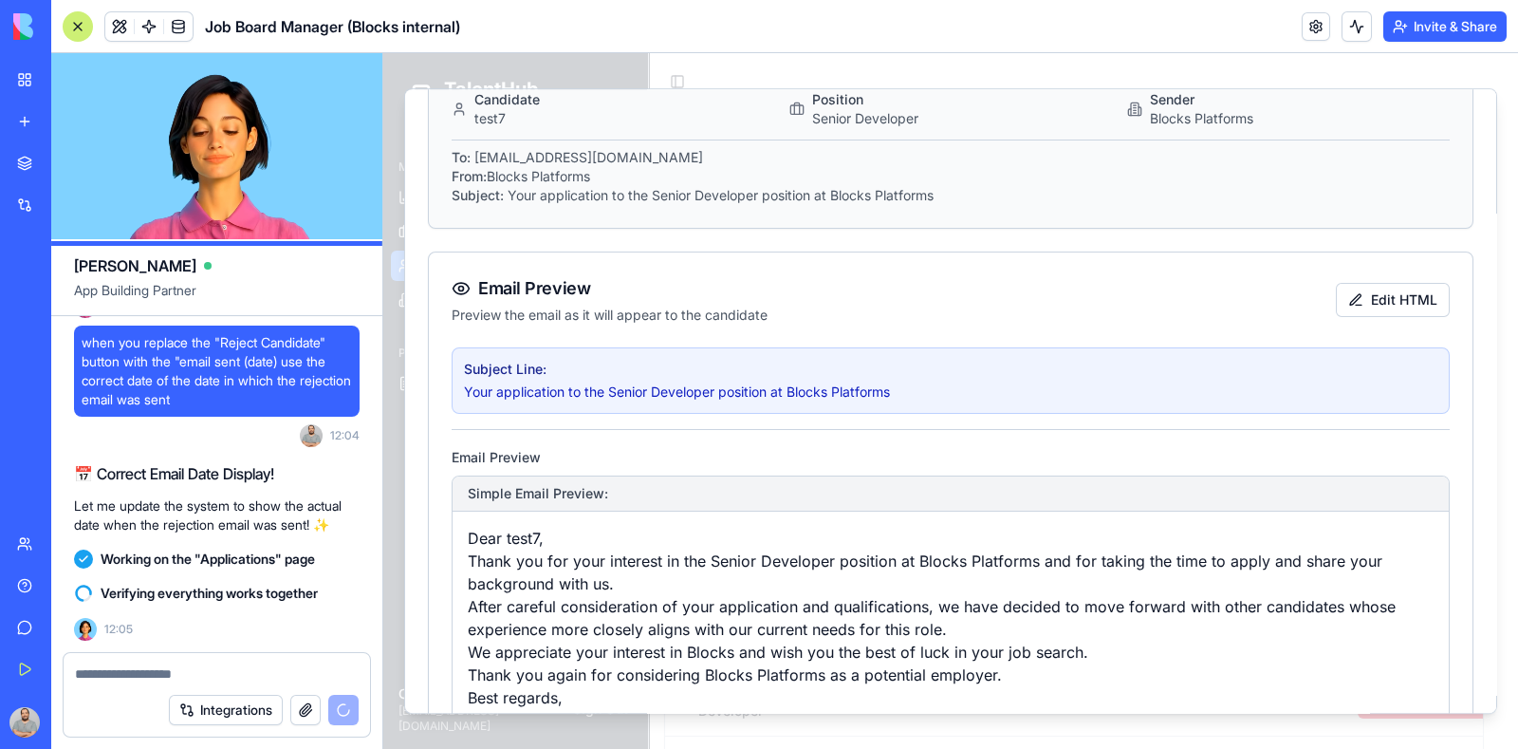
scroll to position [236, 0]
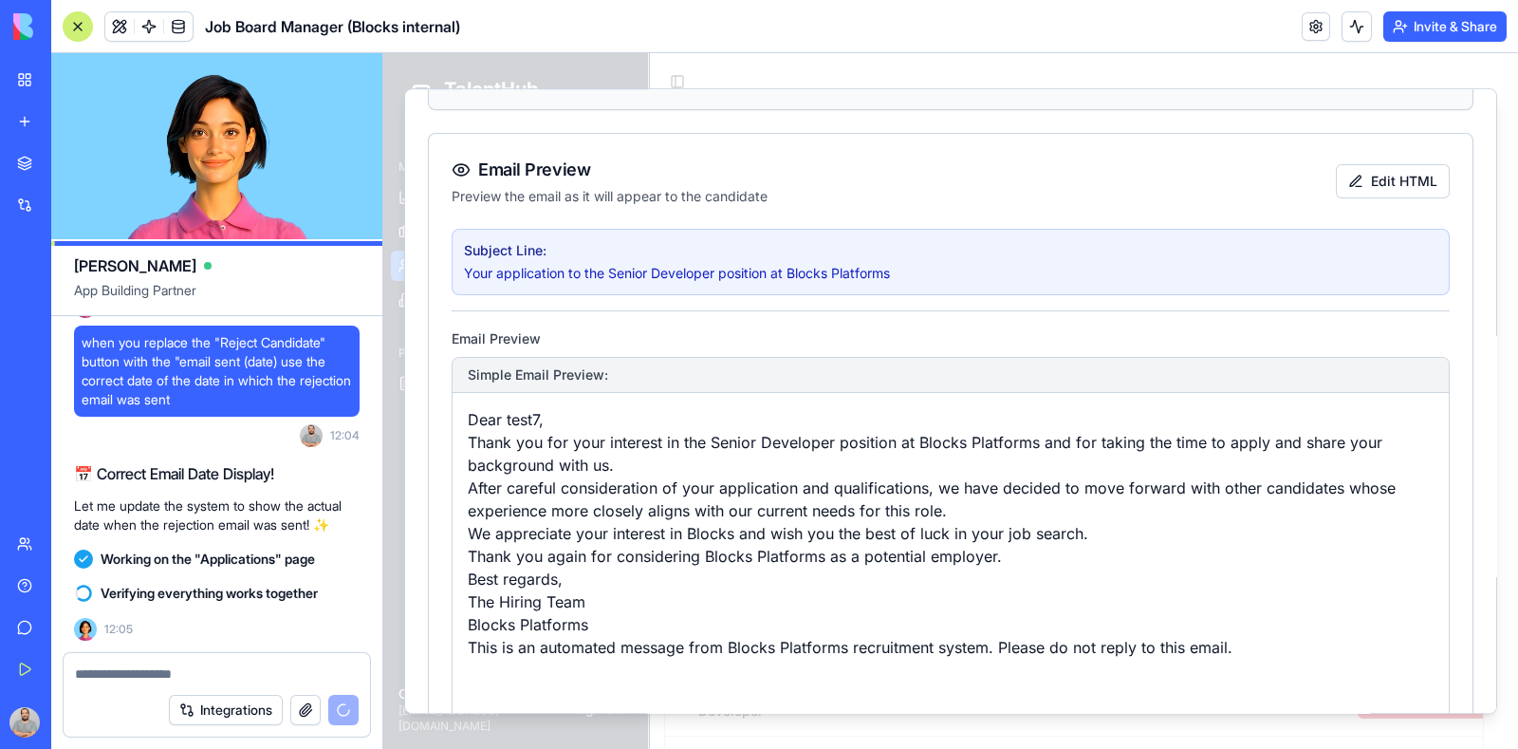
click at [1107, 438] on p "Thank you for your interest in the Senior Developer position at Blocks Platform…" at bounding box center [951, 454] width 966 height 46
click at [1091, 468] on p "Thank you for your interest in the Senior Developer position at Blocks Platform…" at bounding box center [951, 454] width 966 height 46
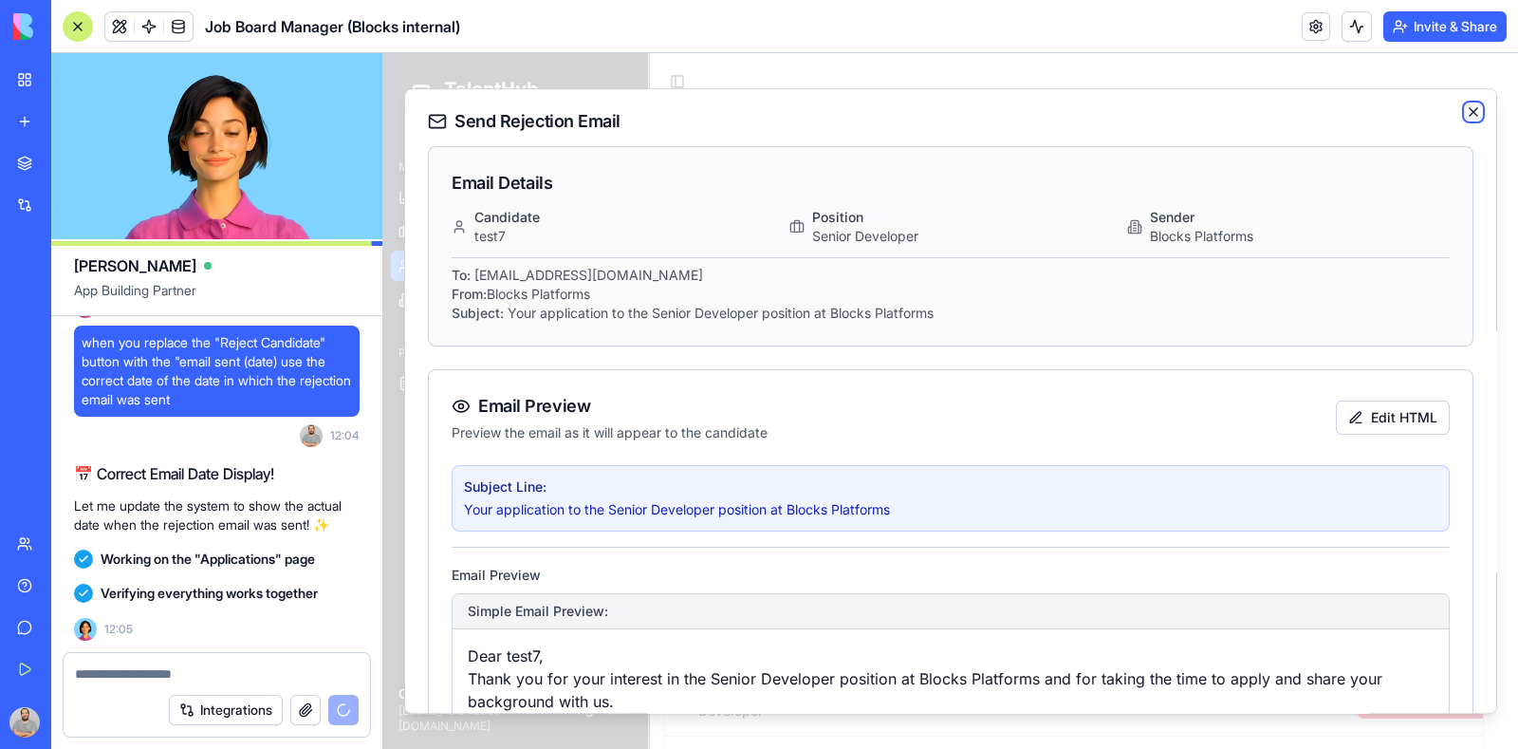
click at [1466, 112] on icon "button" at bounding box center [1473, 111] width 15 height 15
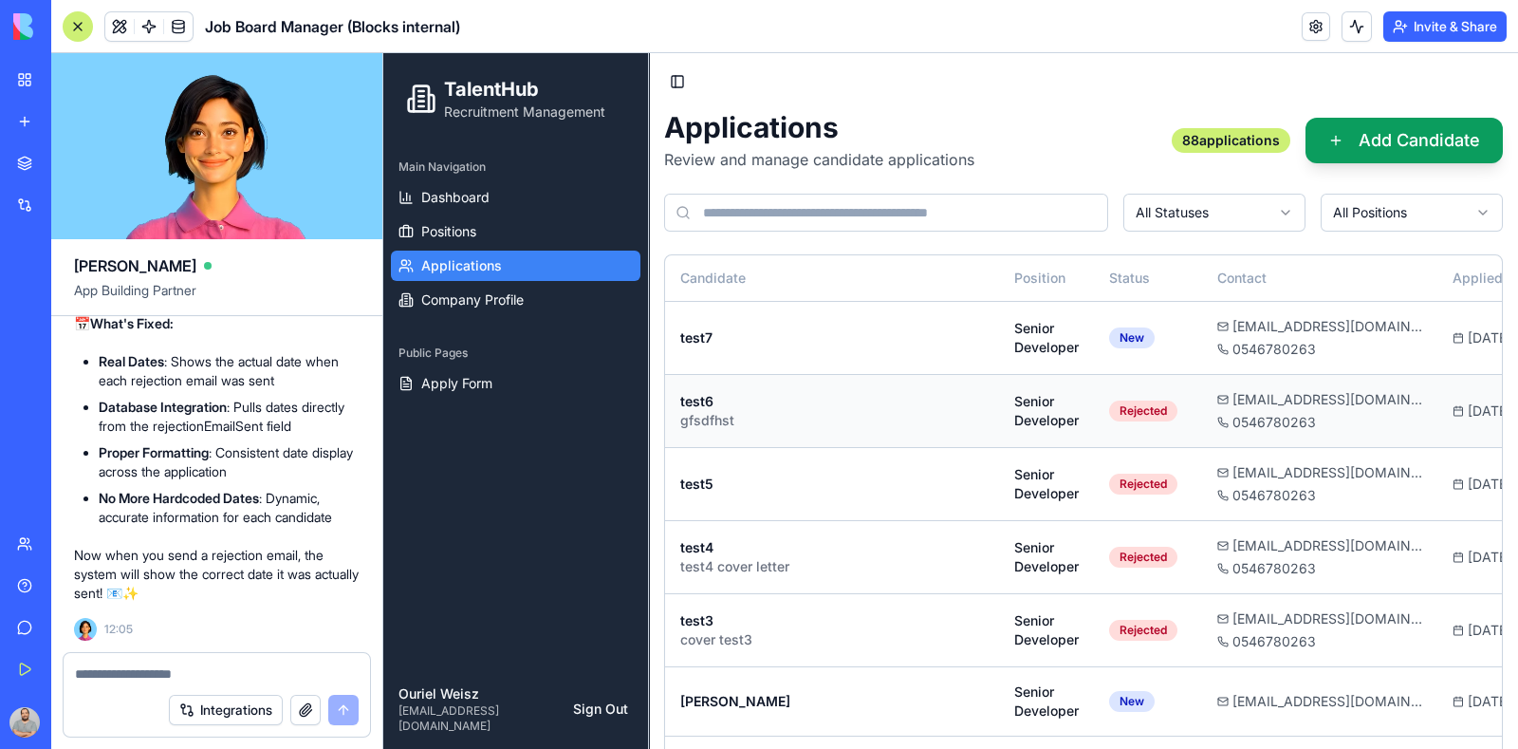
scroll to position [0, 334]
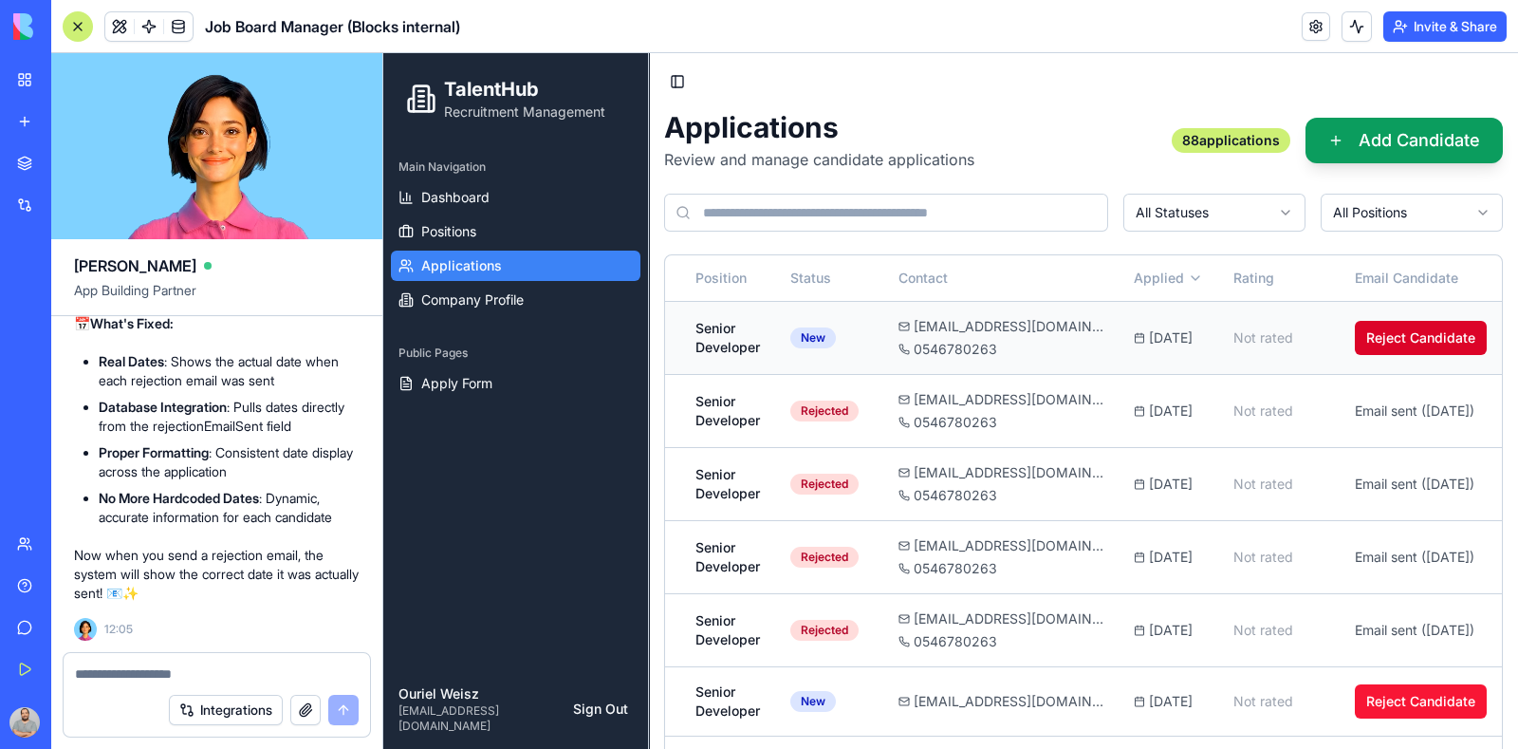
click at [1398, 332] on button "Reject Candidate" at bounding box center [1421, 338] width 132 height 34
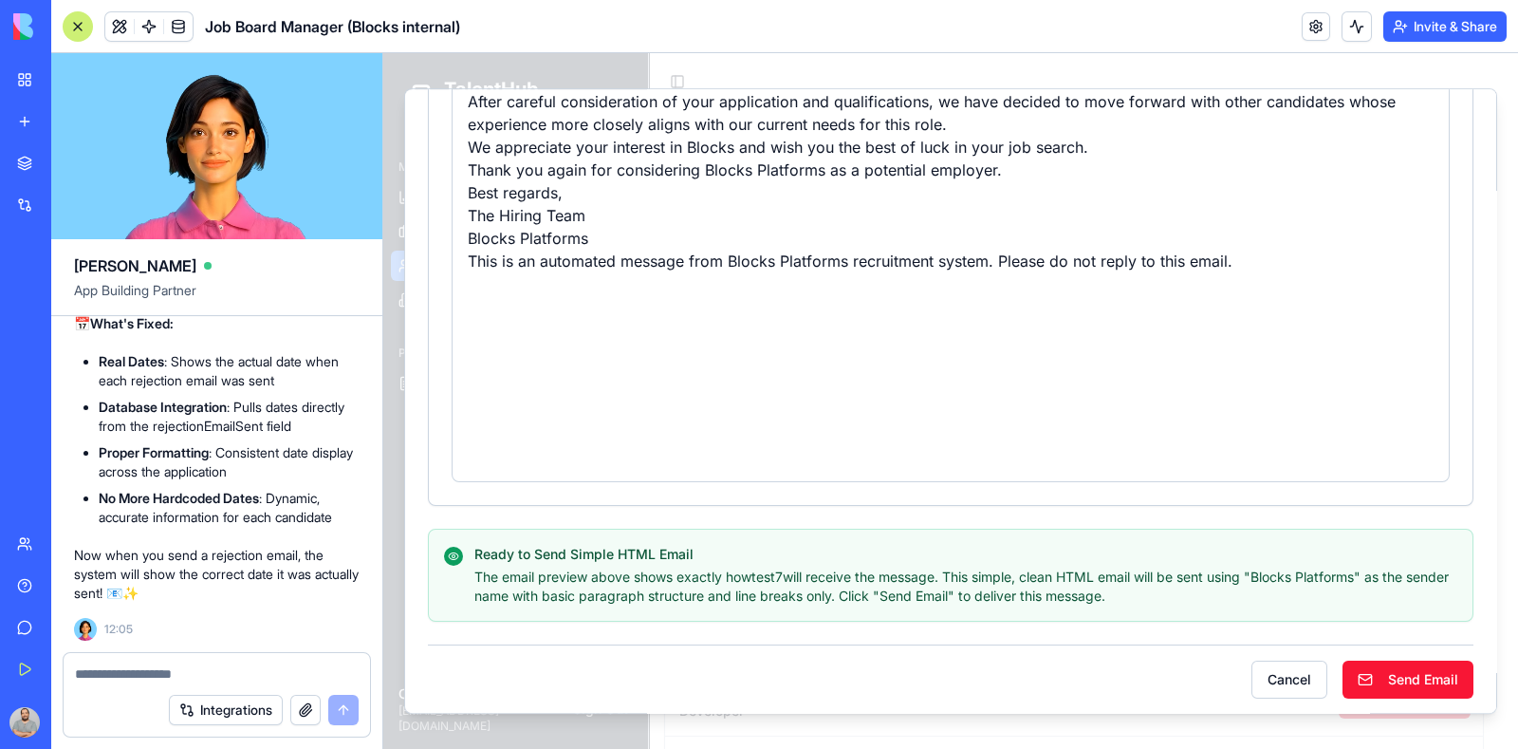
scroll to position [626, 0]
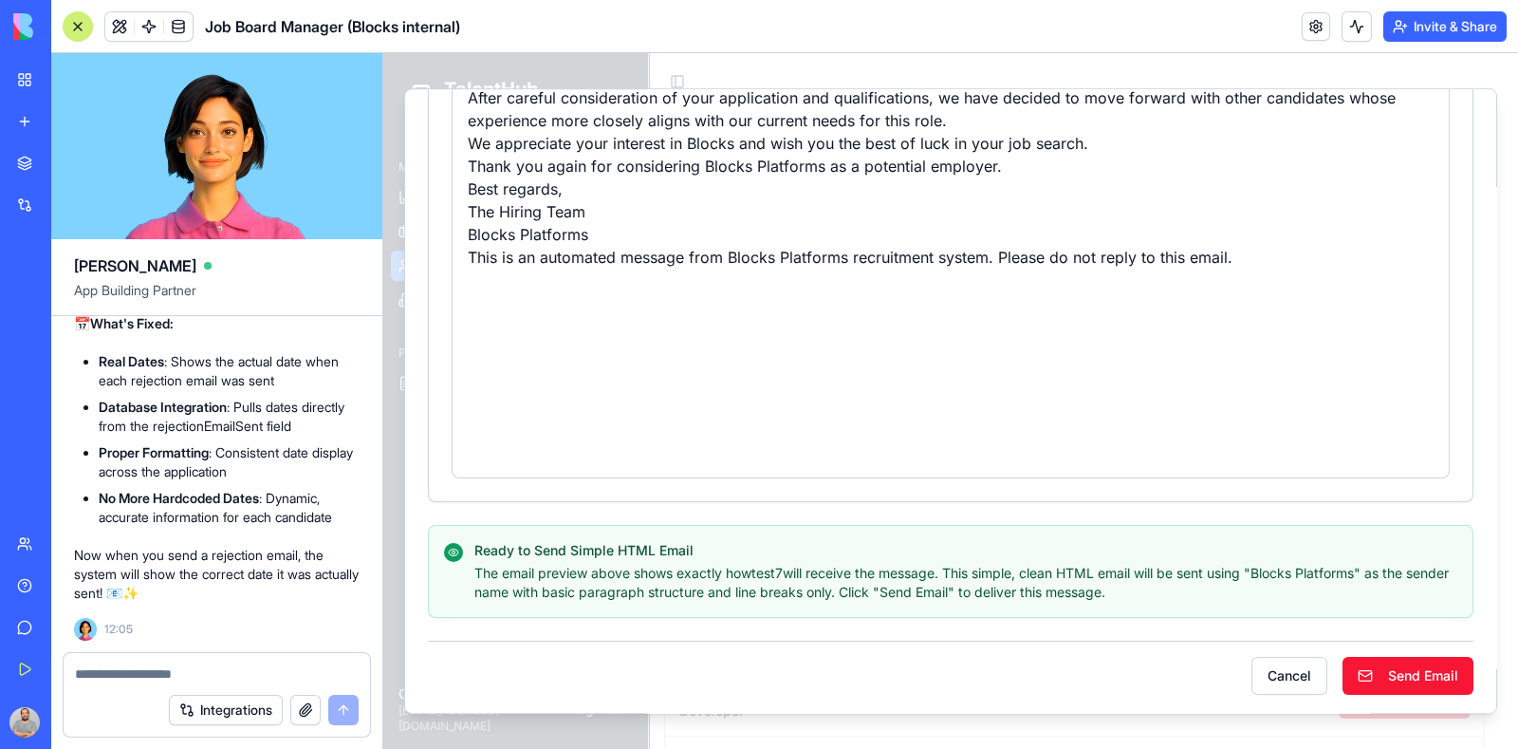
click at [1375, 677] on button "Send Email" at bounding box center [1408, 676] width 131 height 38
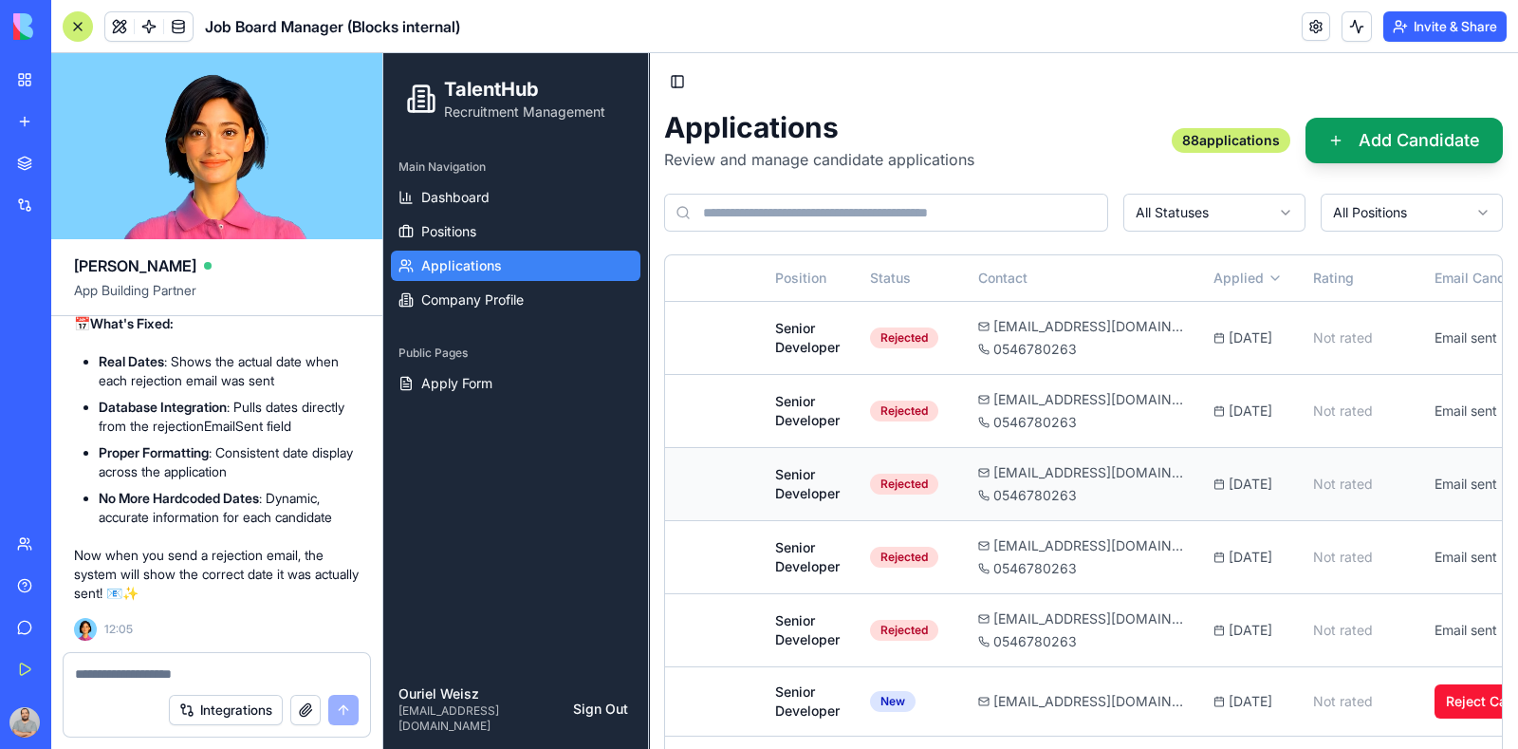
scroll to position [0, 334]
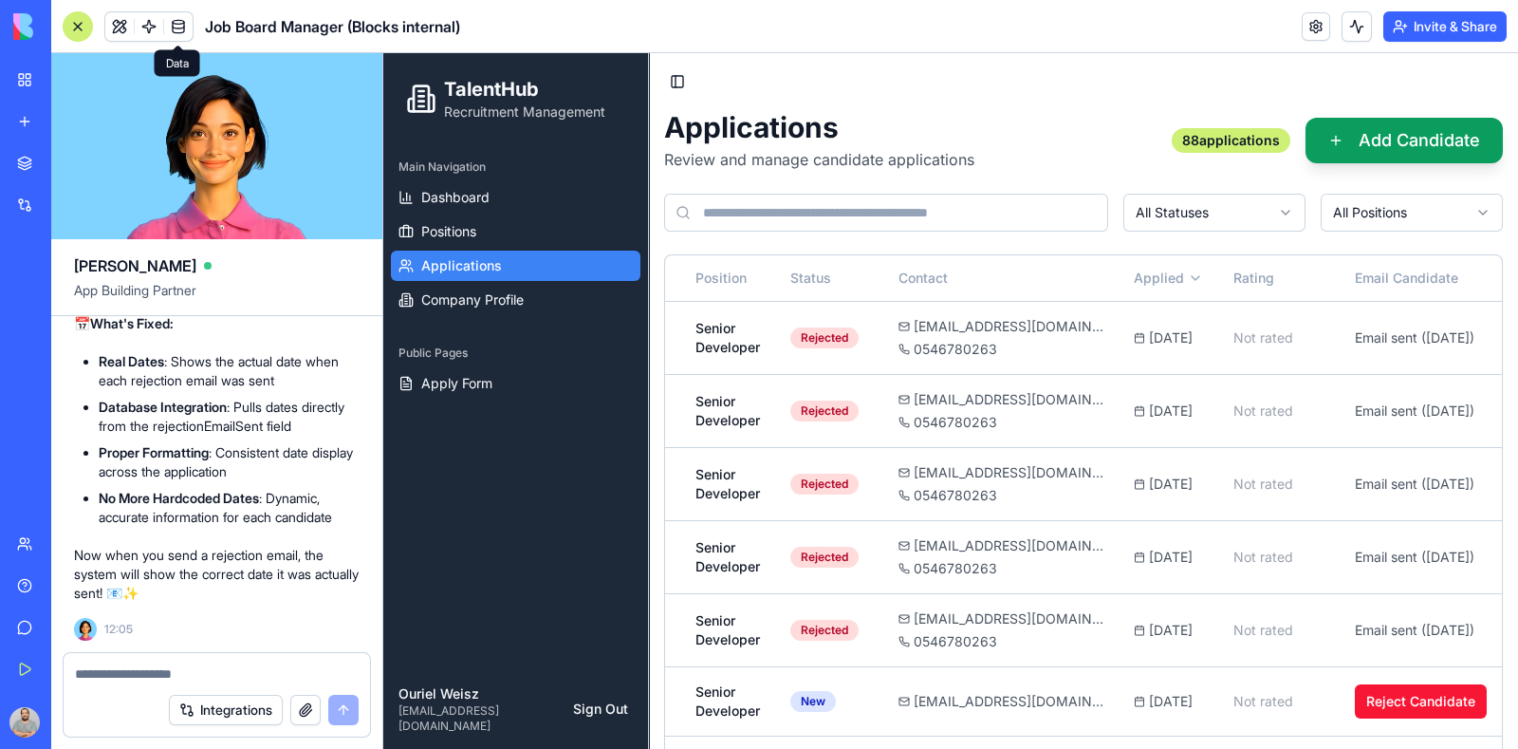
click at [186, 18] on span at bounding box center [178, 26] width 53 height 53
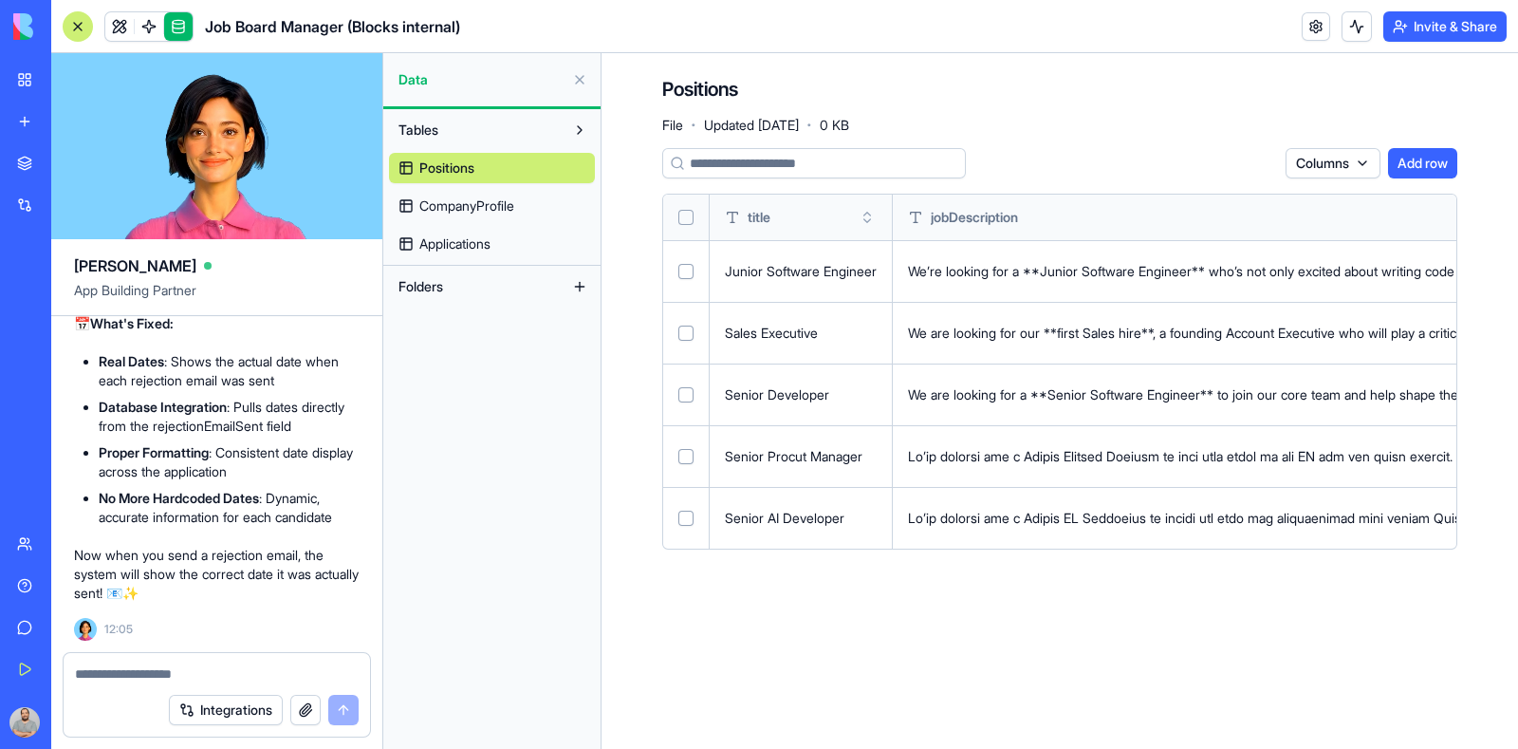
click at [465, 237] on span "Applications" at bounding box center [454, 243] width 71 height 19
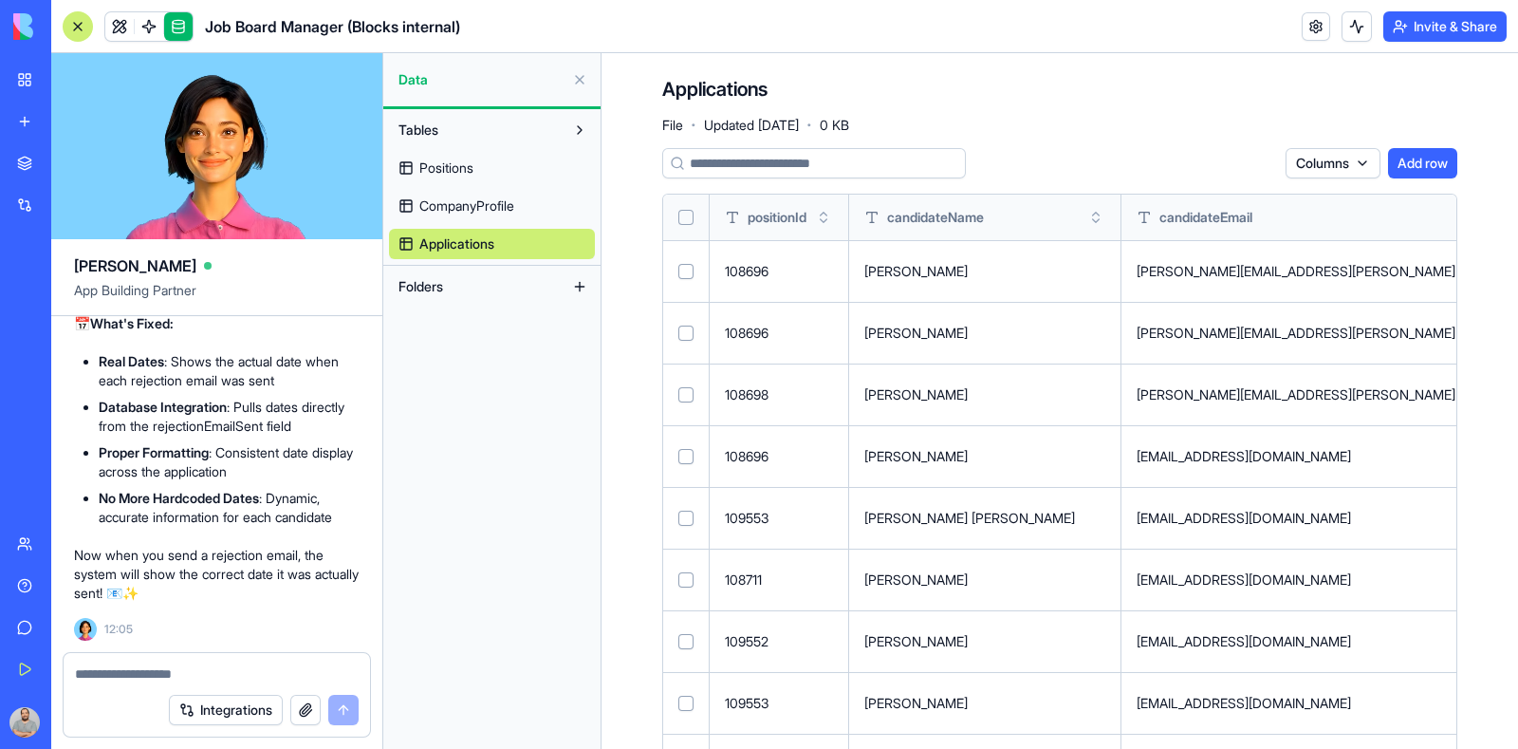
click at [1345, 164] on html "BETA My Workspace New app Marketplace Integrations Recent Smart CRM Gmail Email…" at bounding box center [759, 374] width 1518 height 749
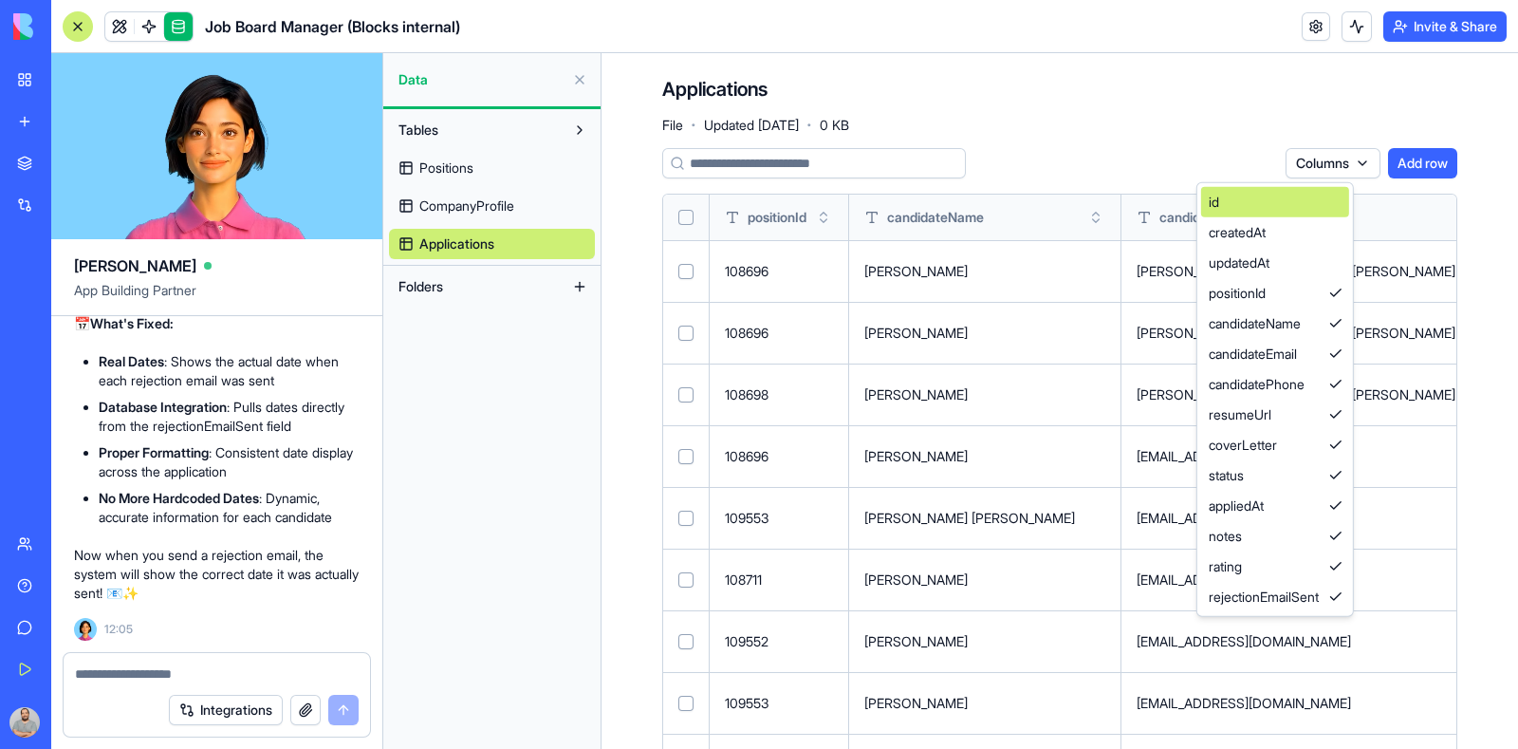
click at [1308, 207] on div "id" at bounding box center [1275, 202] width 148 height 30
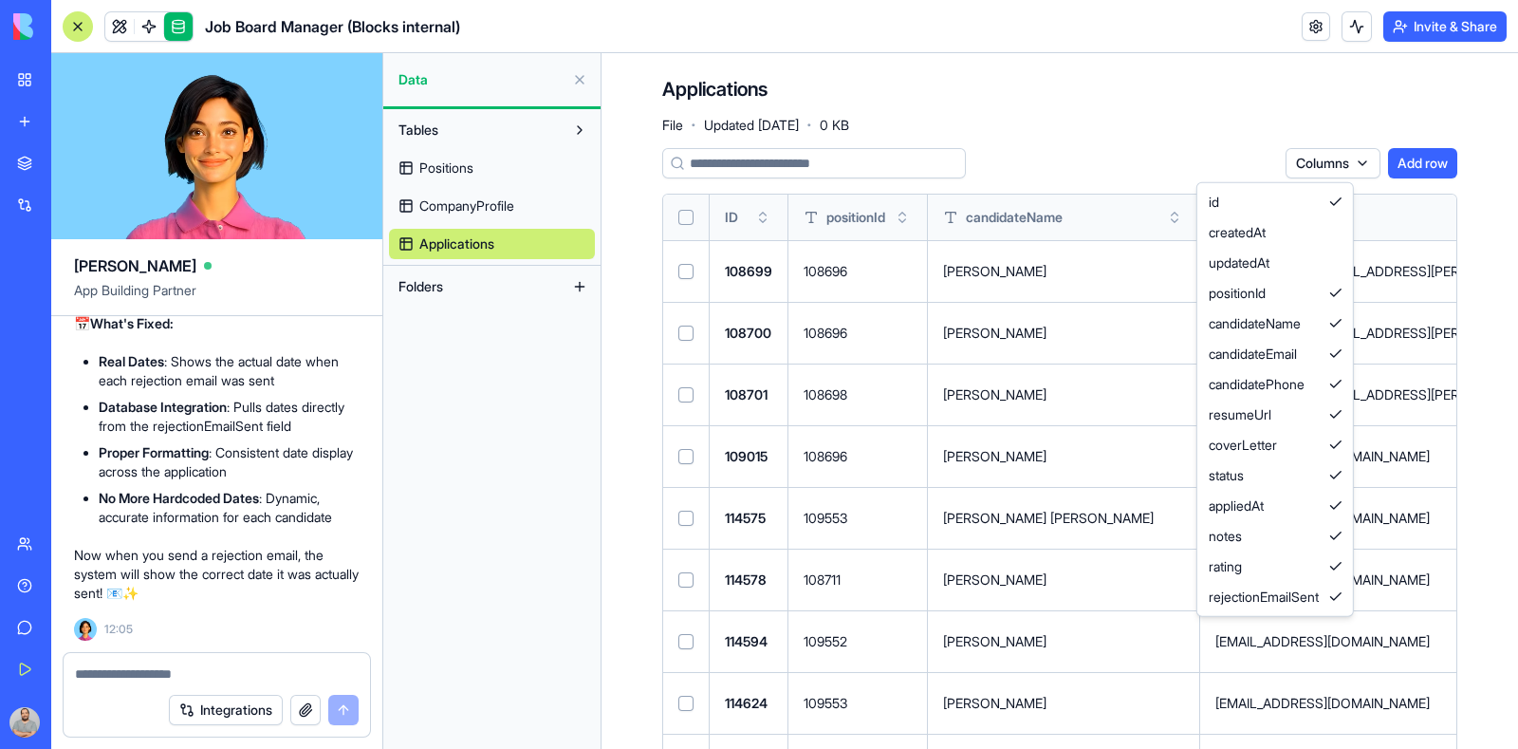
click at [1017, 124] on html "BETA My Workspace New app Marketplace Integrations Recent Smart CRM Gmail Email…" at bounding box center [759, 374] width 1518 height 749
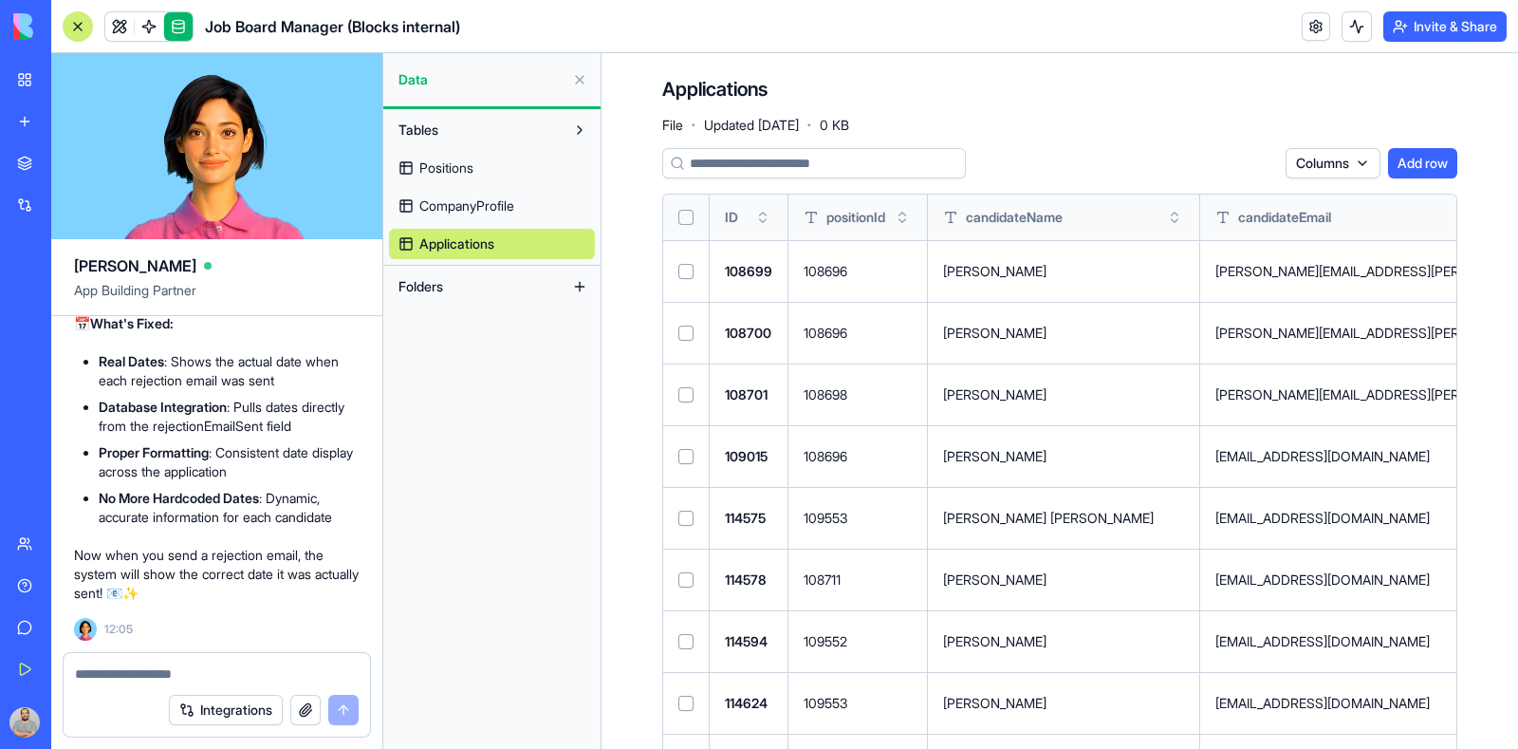
click at [761, 213] on button "Toggle sort" at bounding box center [763, 217] width 19 height 19
click at [1338, 168] on html "BETA My Workspace New app Marketplace Integrations Recent Smart CRM Gmail Email…" at bounding box center [759, 374] width 1518 height 749
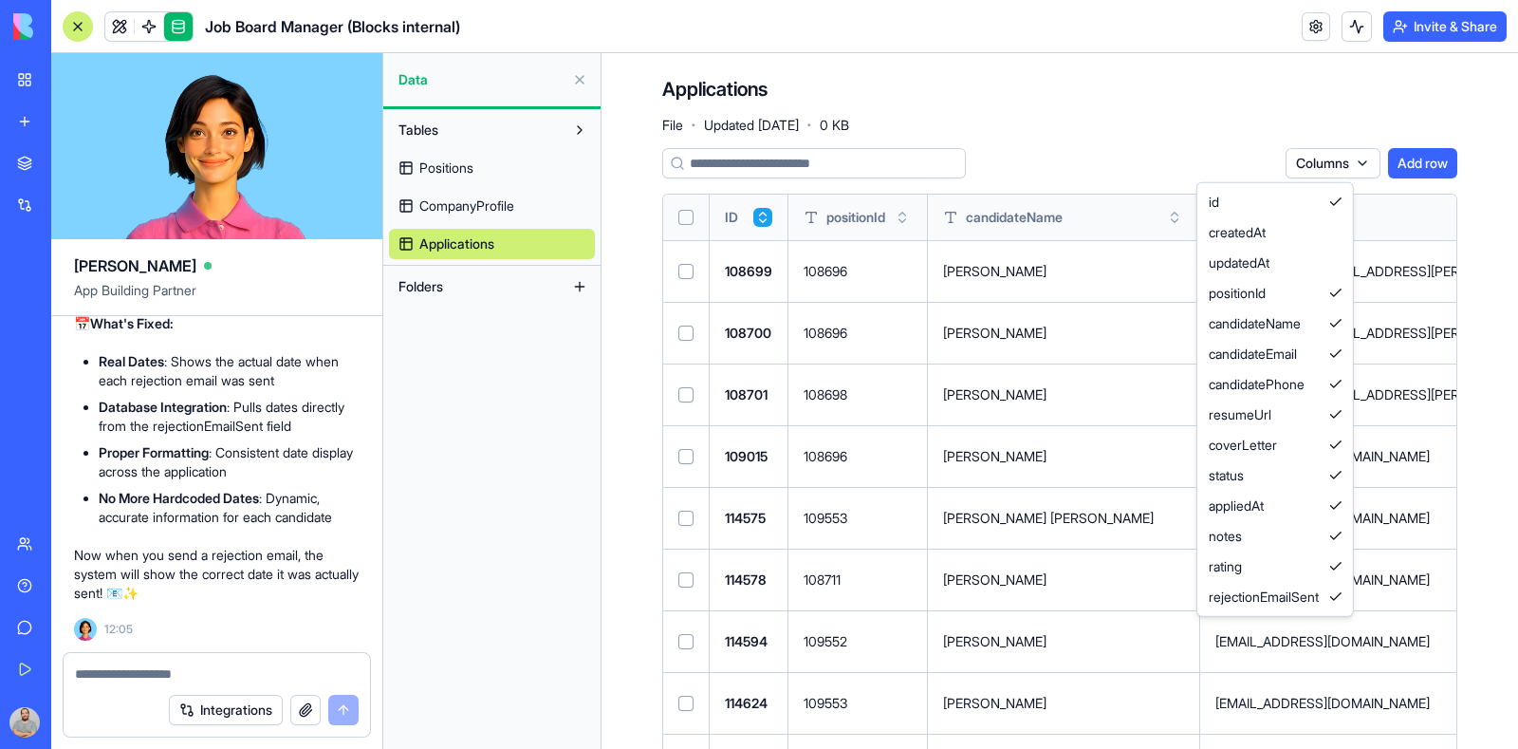
click at [1089, 142] on html "BETA My Workspace New app Marketplace Integrations Recent Smart CRM Gmail Email…" at bounding box center [759, 374] width 1518 height 749
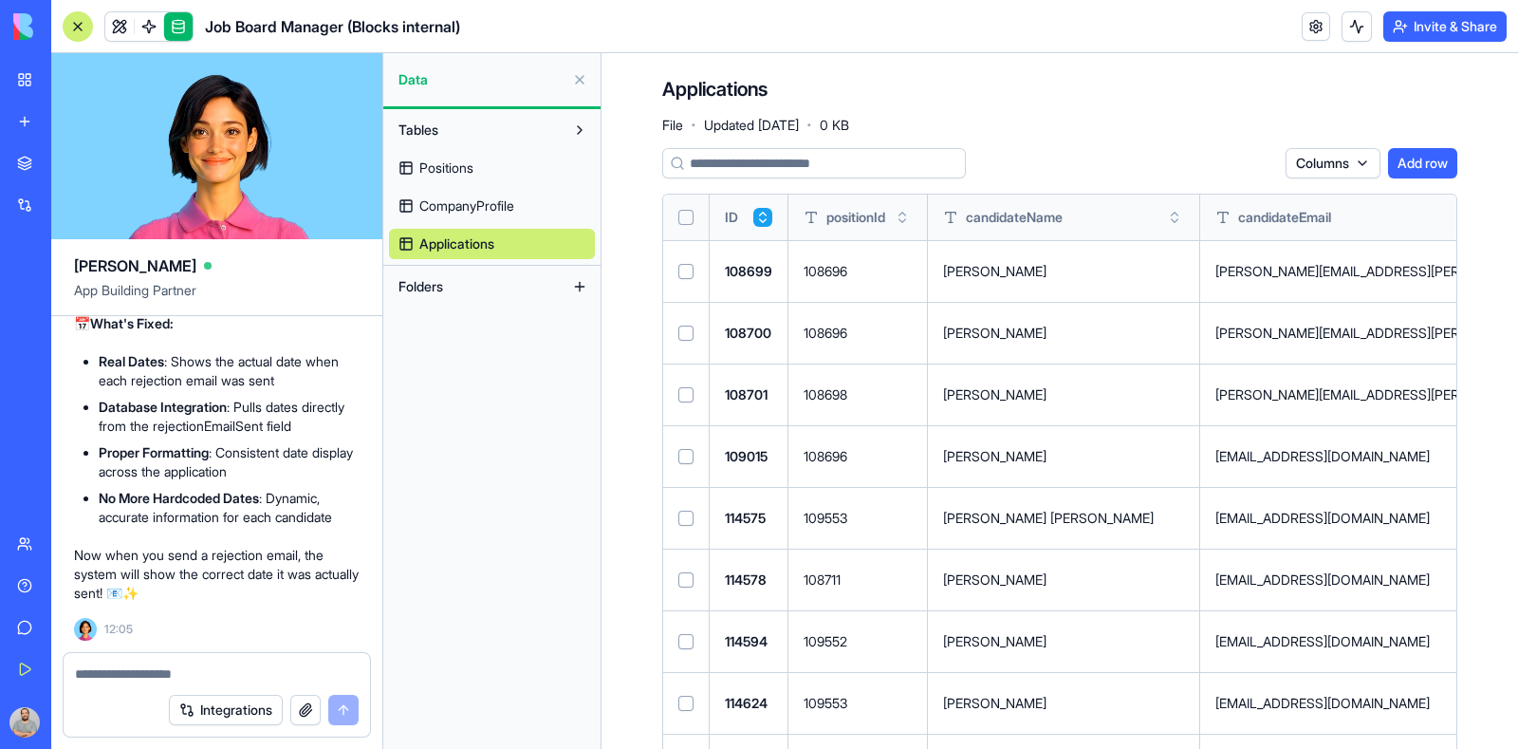
click at [836, 516] on div "109553" at bounding box center [858, 518] width 108 height 19
copy td "109553"
click at [829, 453] on div "108696" at bounding box center [858, 456] width 108 height 19
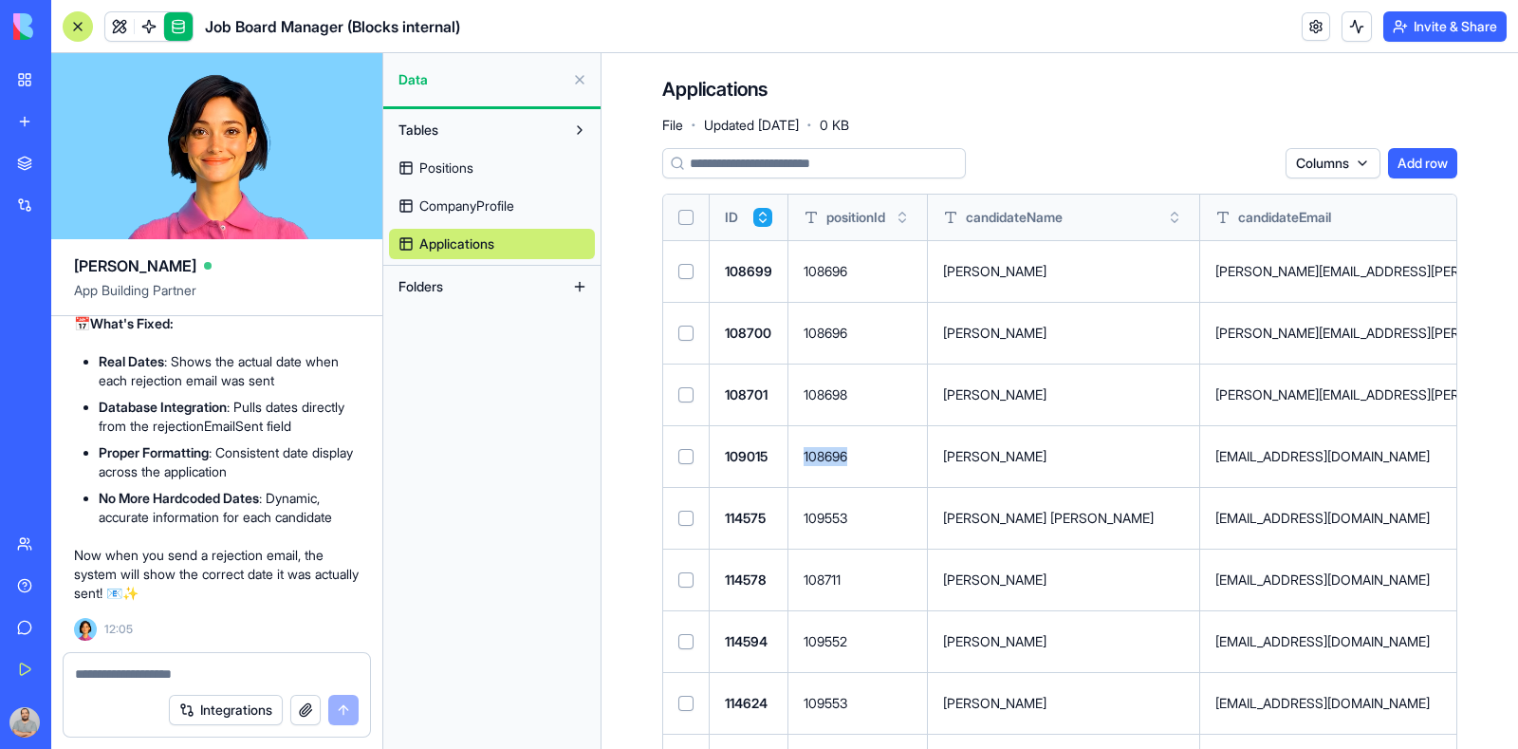
click at [829, 453] on div "108696" at bounding box center [858, 456] width 108 height 19
click at [687, 275] on button "Select row" at bounding box center [686, 271] width 15 height 15
click at [685, 333] on button "Select row" at bounding box center [686, 333] width 15 height 15
click at [688, 399] on button "Select row" at bounding box center [686, 394] width 15 height 15
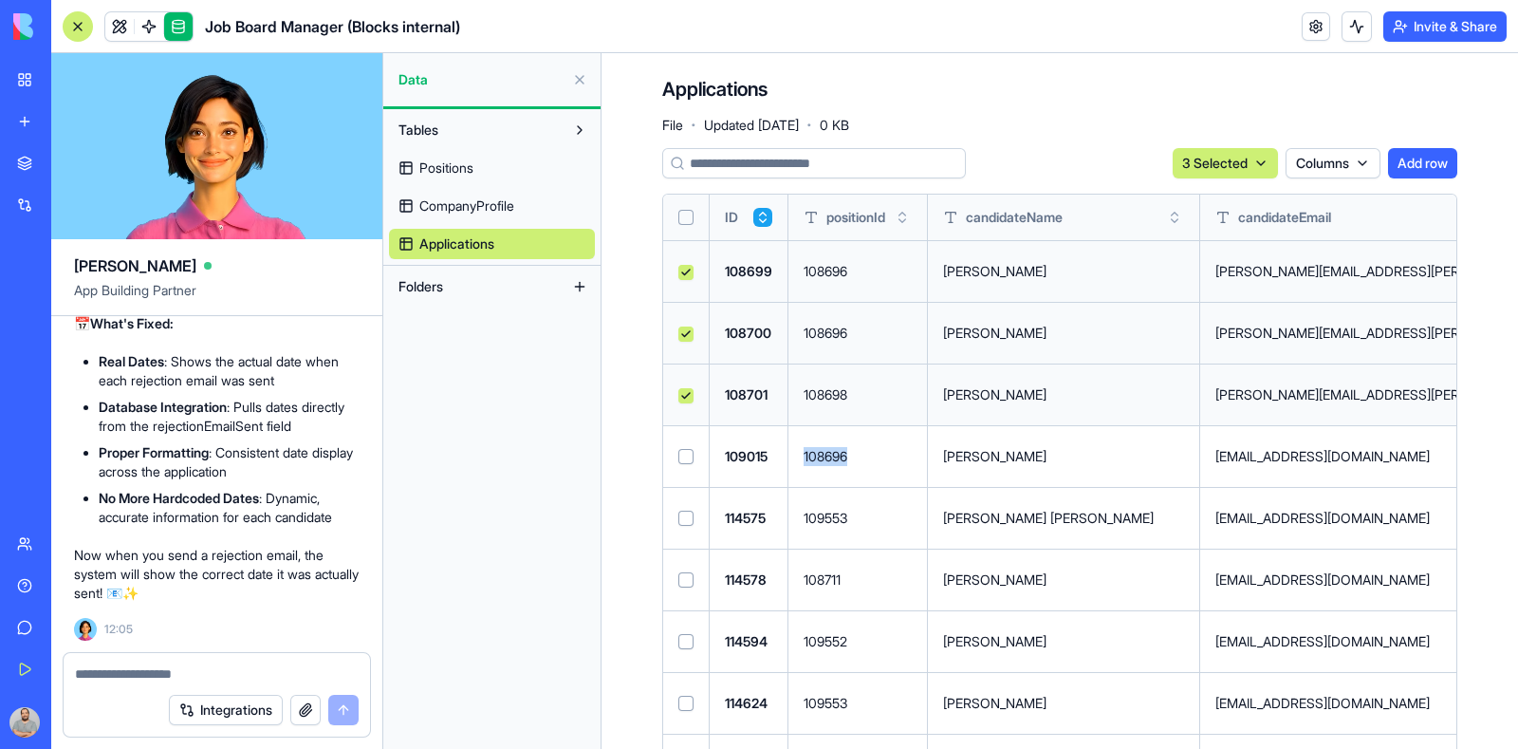
click at [681, 456] on button "Select row" at bounding box center [686, 456] width 15 height 15
click at [1234, 162] on html "BETA My Workspace New app Marketplace Integrations Recent Smart CRM Gmail Email…" at bounding box center [759, 374] width 1518 height 749
click at [1178, 195] on div "Delete" at bounding box center [1194, 202] width 112 height 30
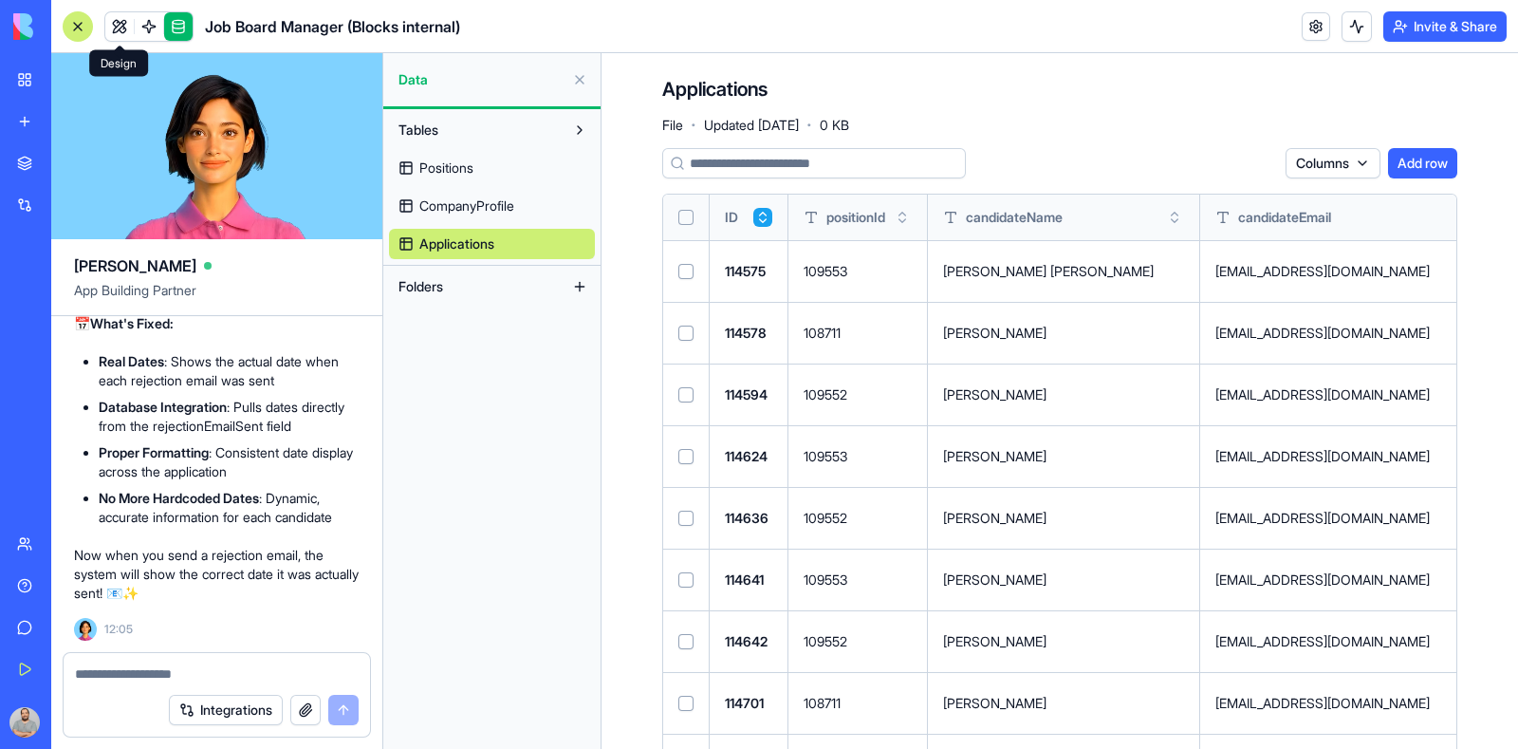
click at [120, 22] on link at bounding box center [119, 26] width 28 height 28
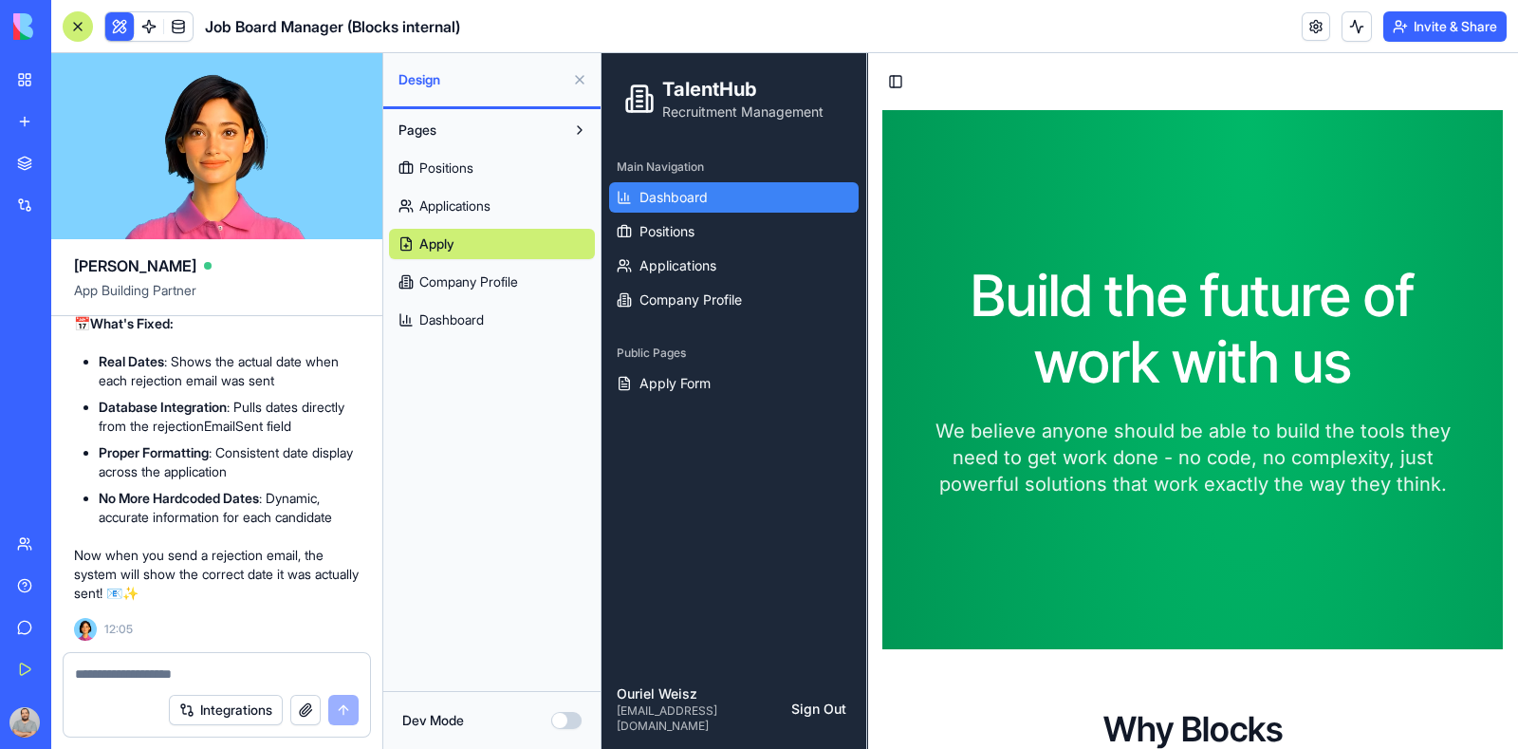
click at [660, 197] on span "Dashboard" at bounding box center [674, 197] width 68 height 19
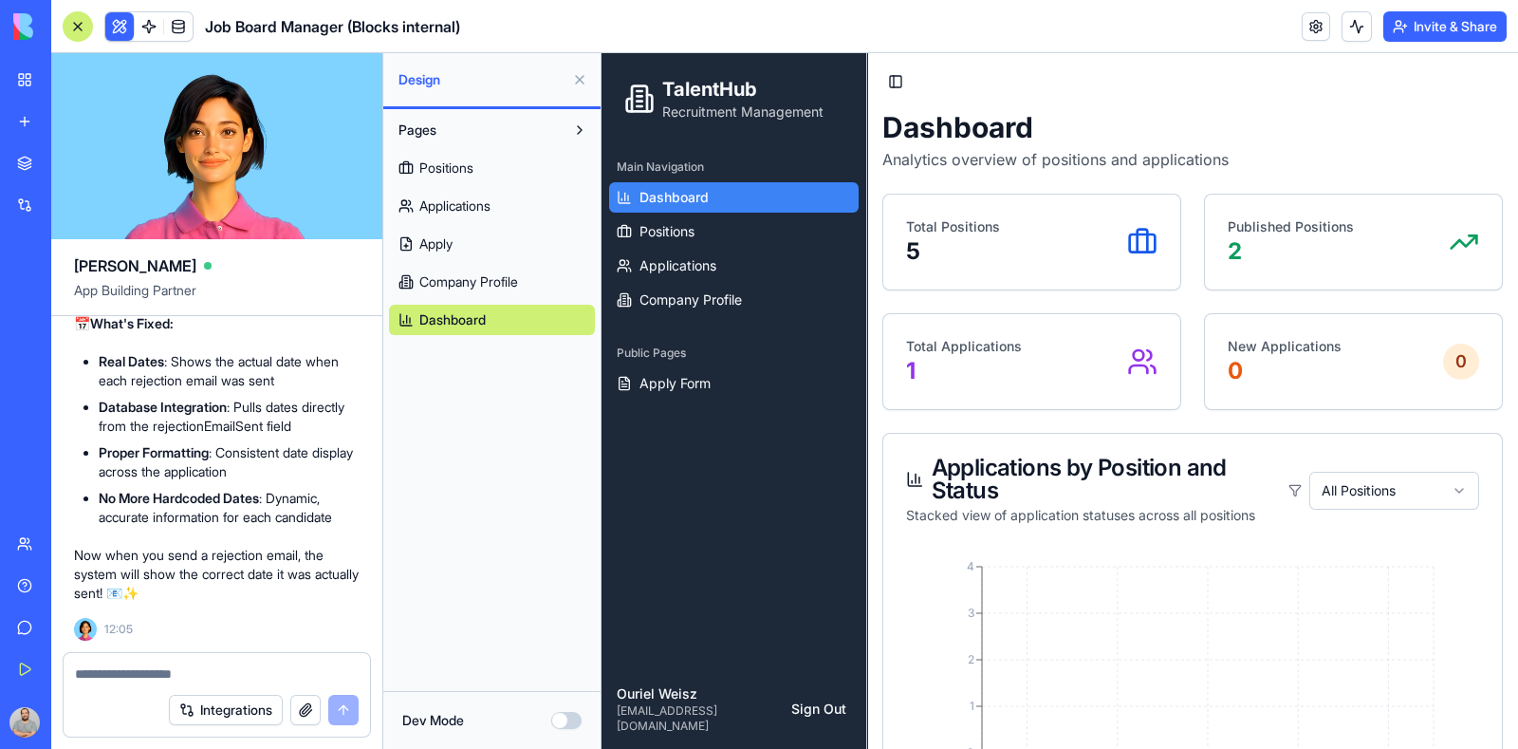
click at [72, 23] on div at bounding box center [78, 26] width 30 height 30
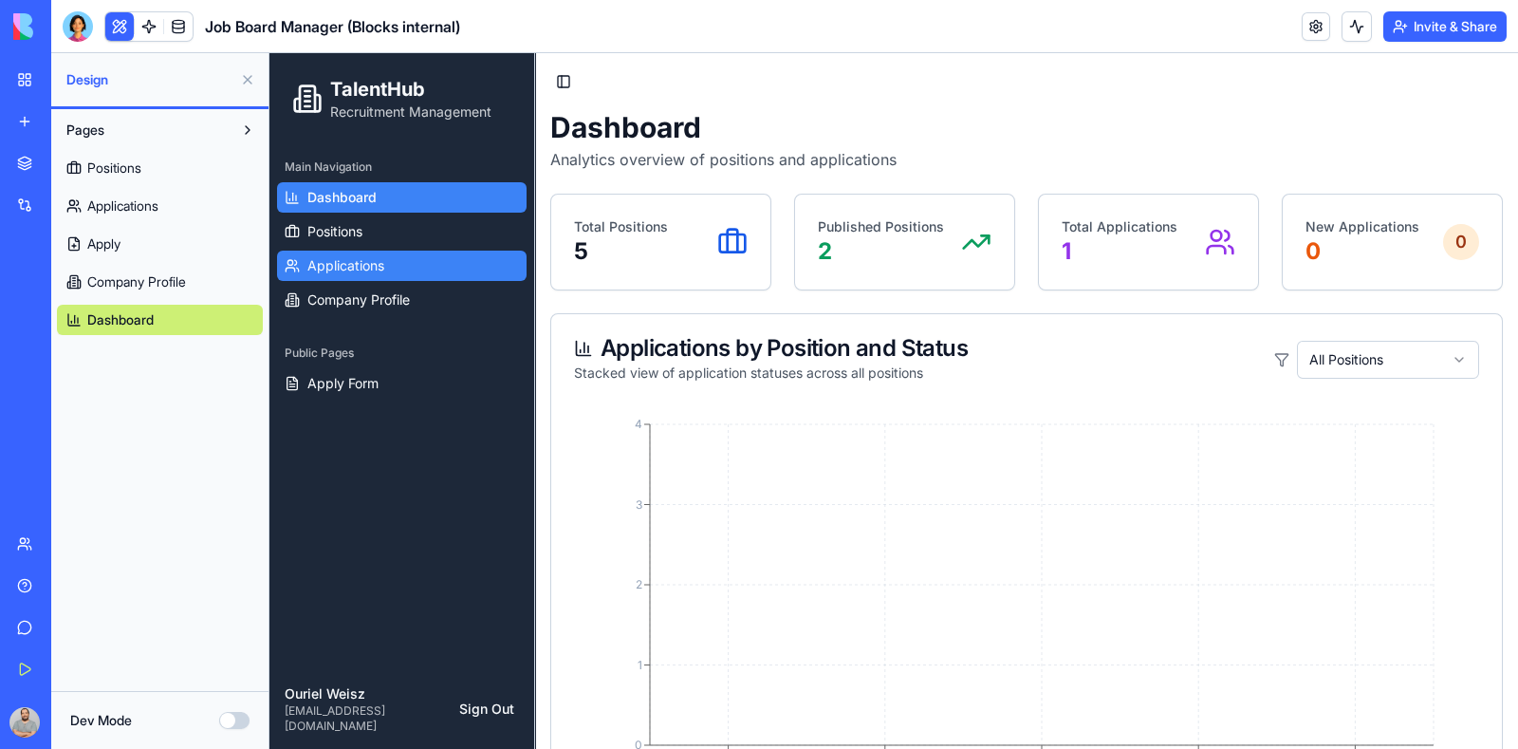
click at [327, 270] on span "Applications" at bounding box center [345, 265] width 77 height 19
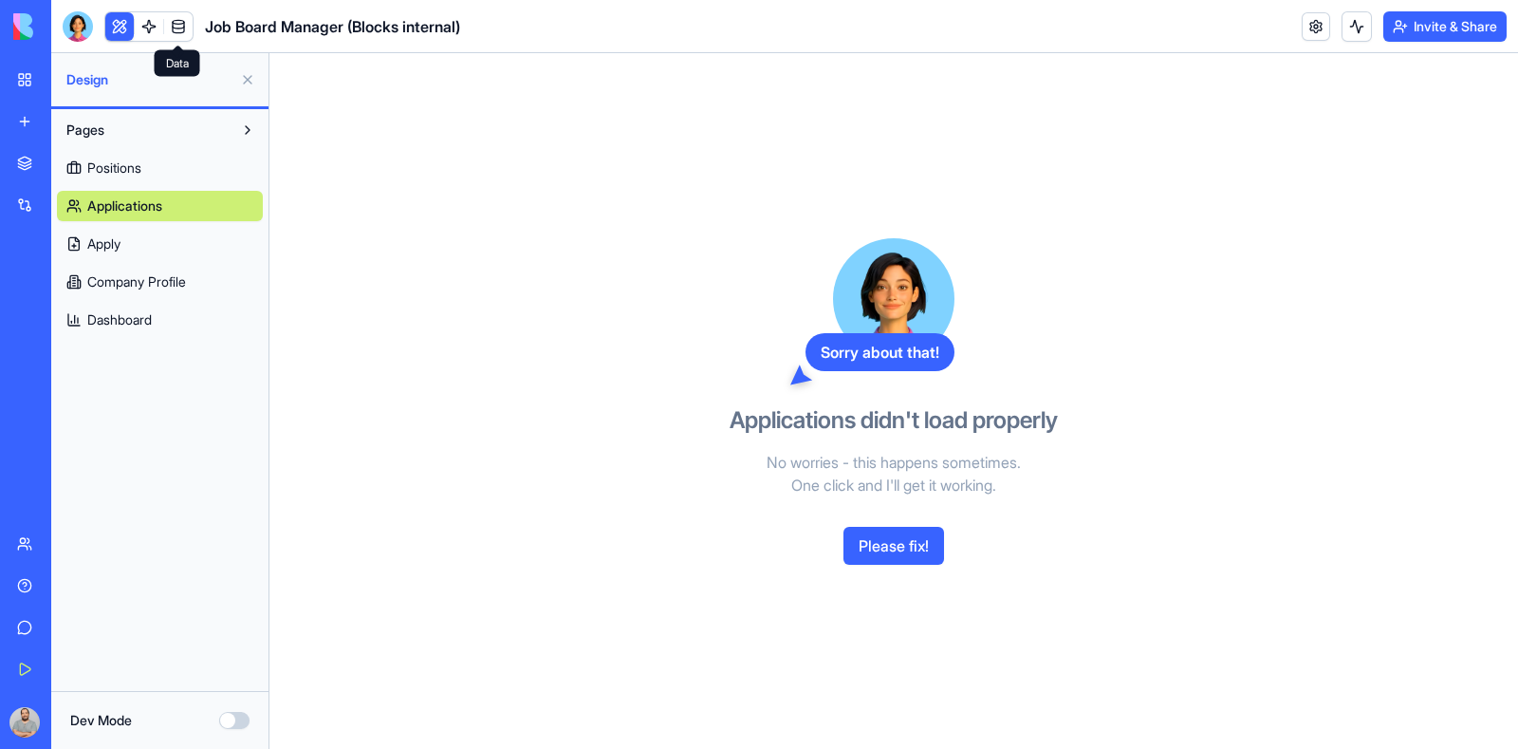
click at [176, 24] on link at bounding box center [178, 26] width 28 height 28
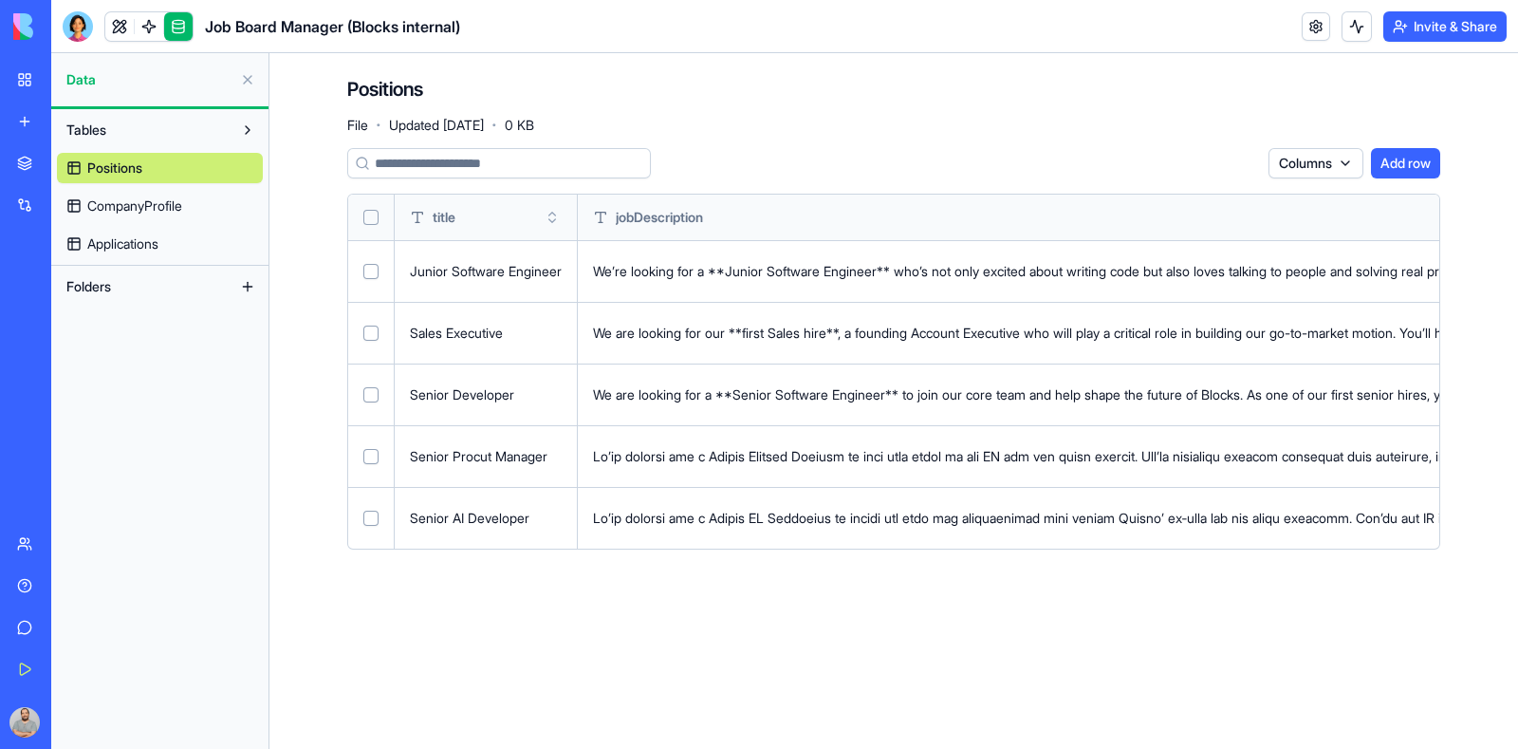
click at [119, 239] on span "Applications" at bounding box center [122, 243] width 71 height 19
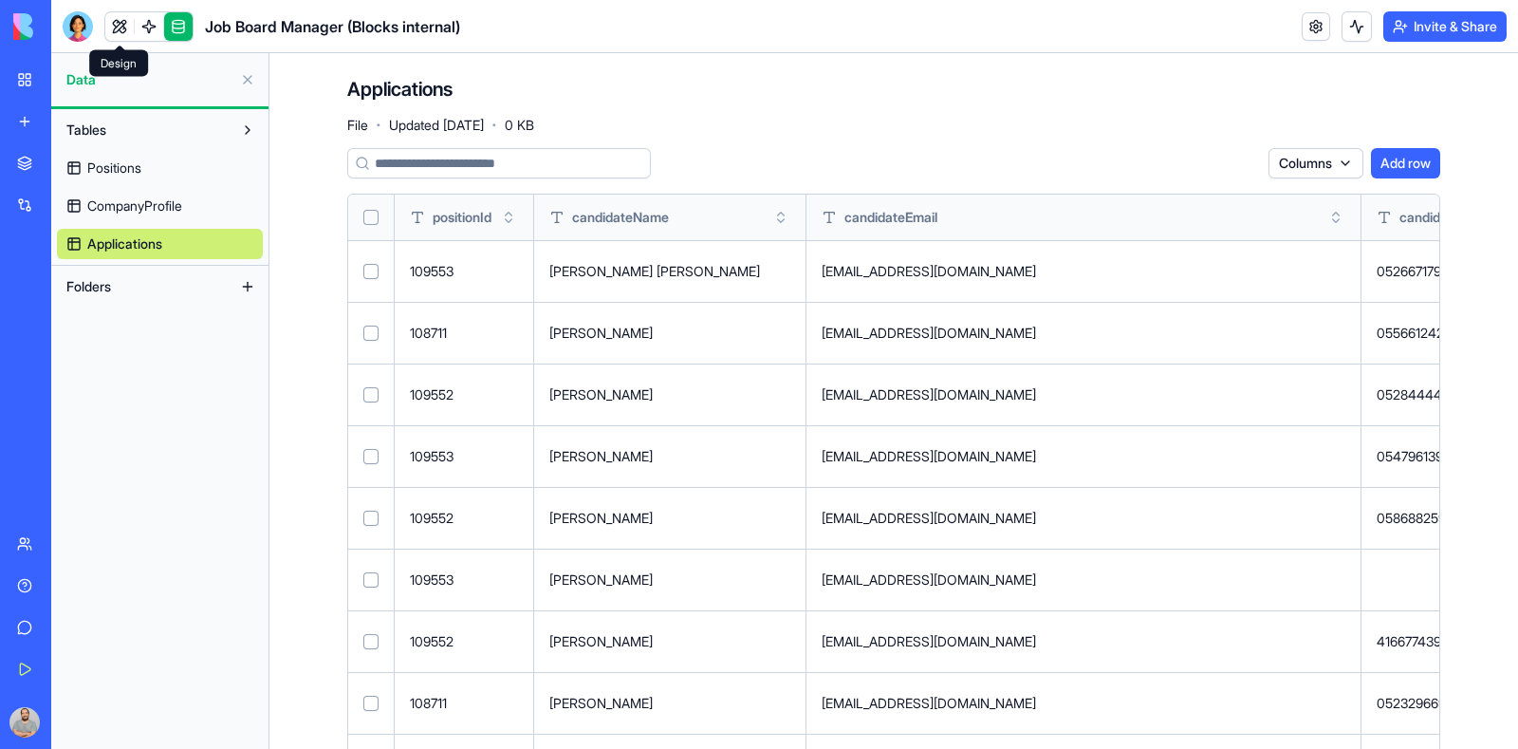
click at [117, 21] on link at bounding box center [119, 26] width 28 height 28
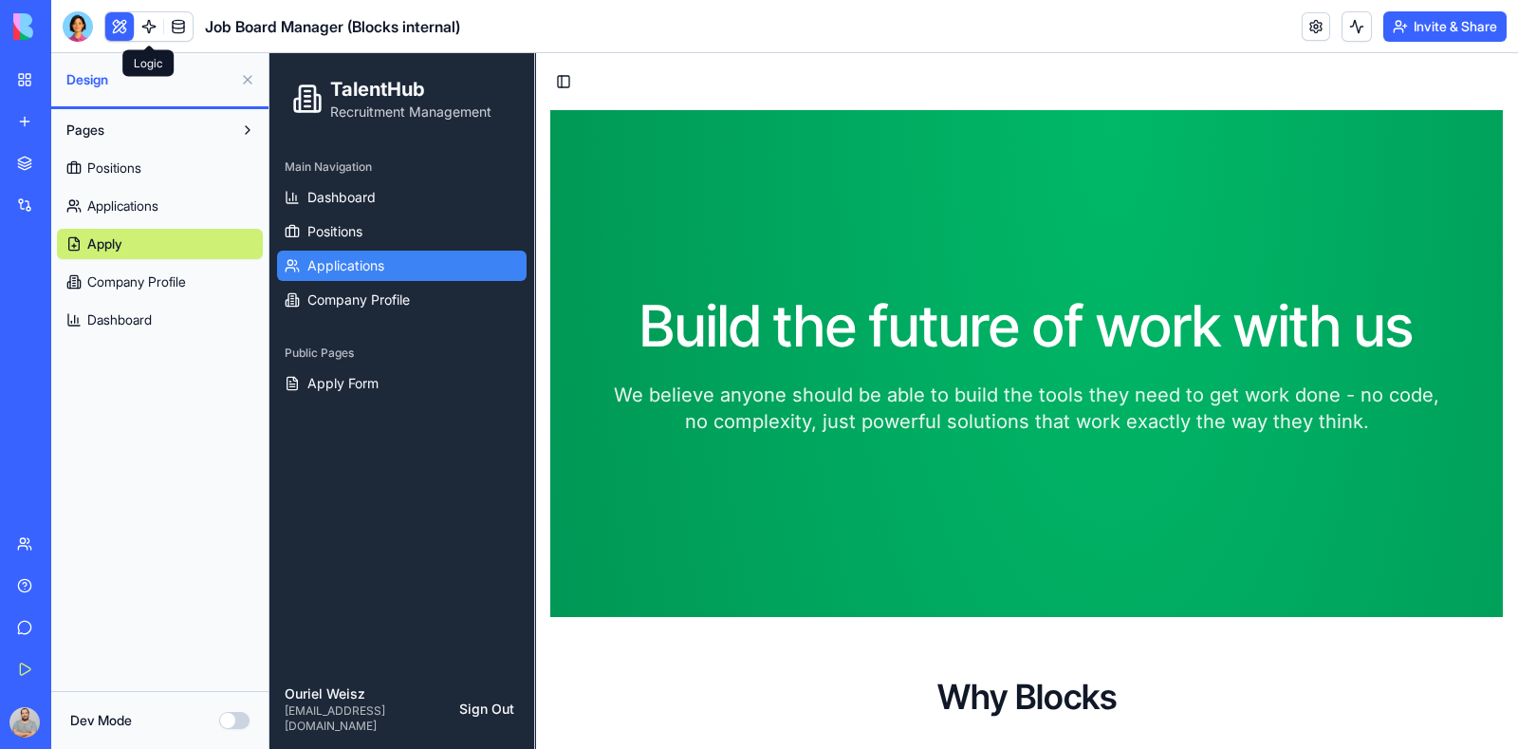
click at [344, 261] on span "Applications" at bounding box center [345, 265] width 77 height 19
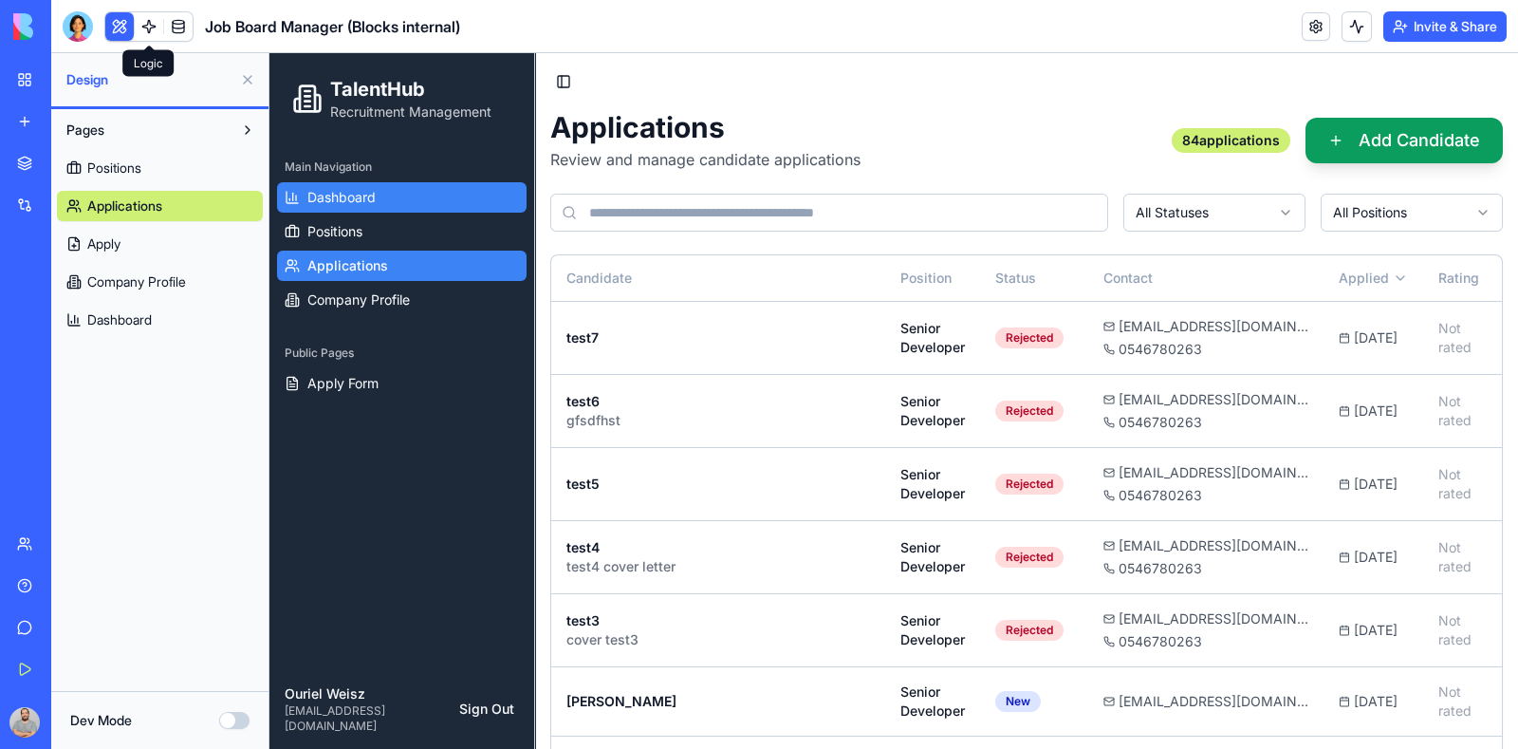
click at [339, 201] on span "Dashboard" at bounding box center [341, 197] width 68 height 19
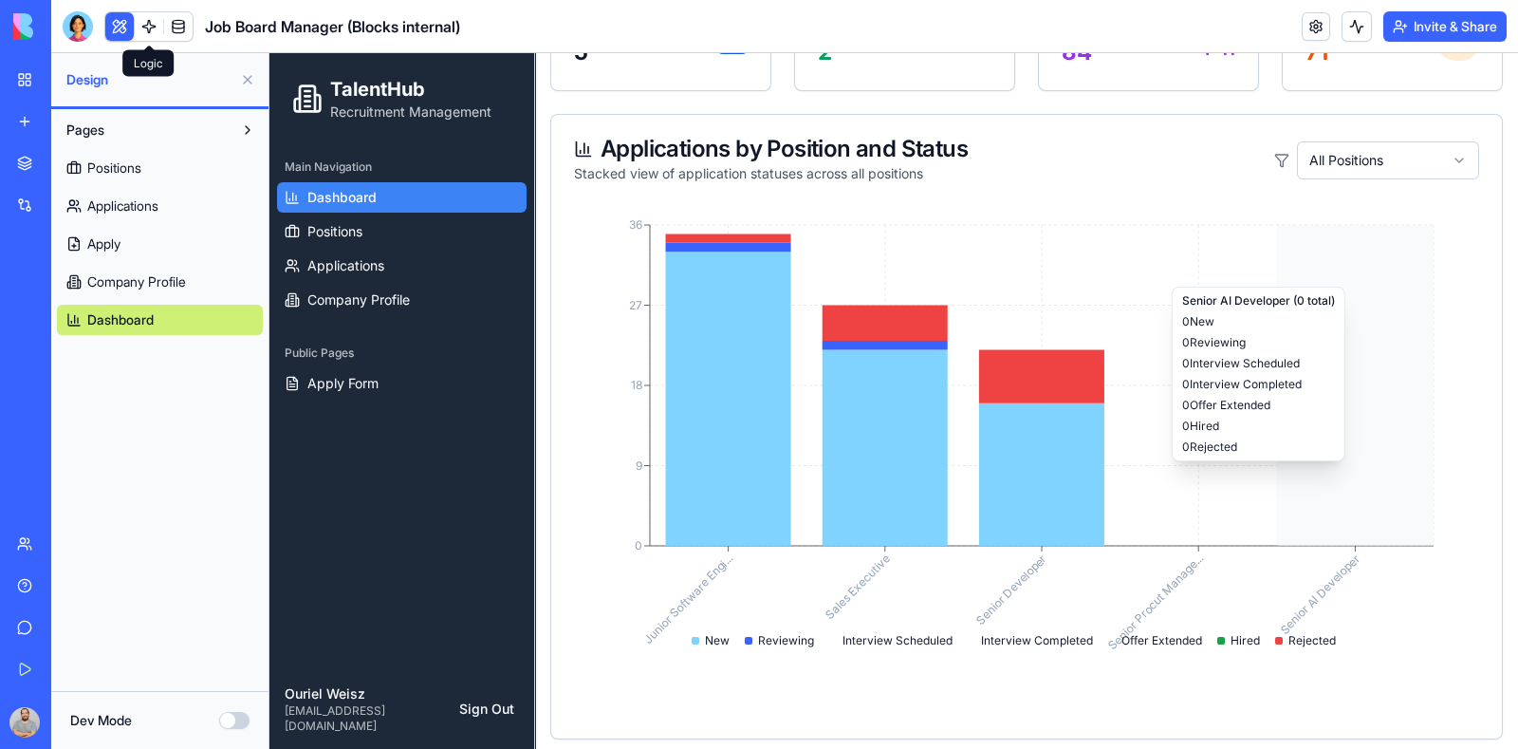
scroll to position [236, 0]
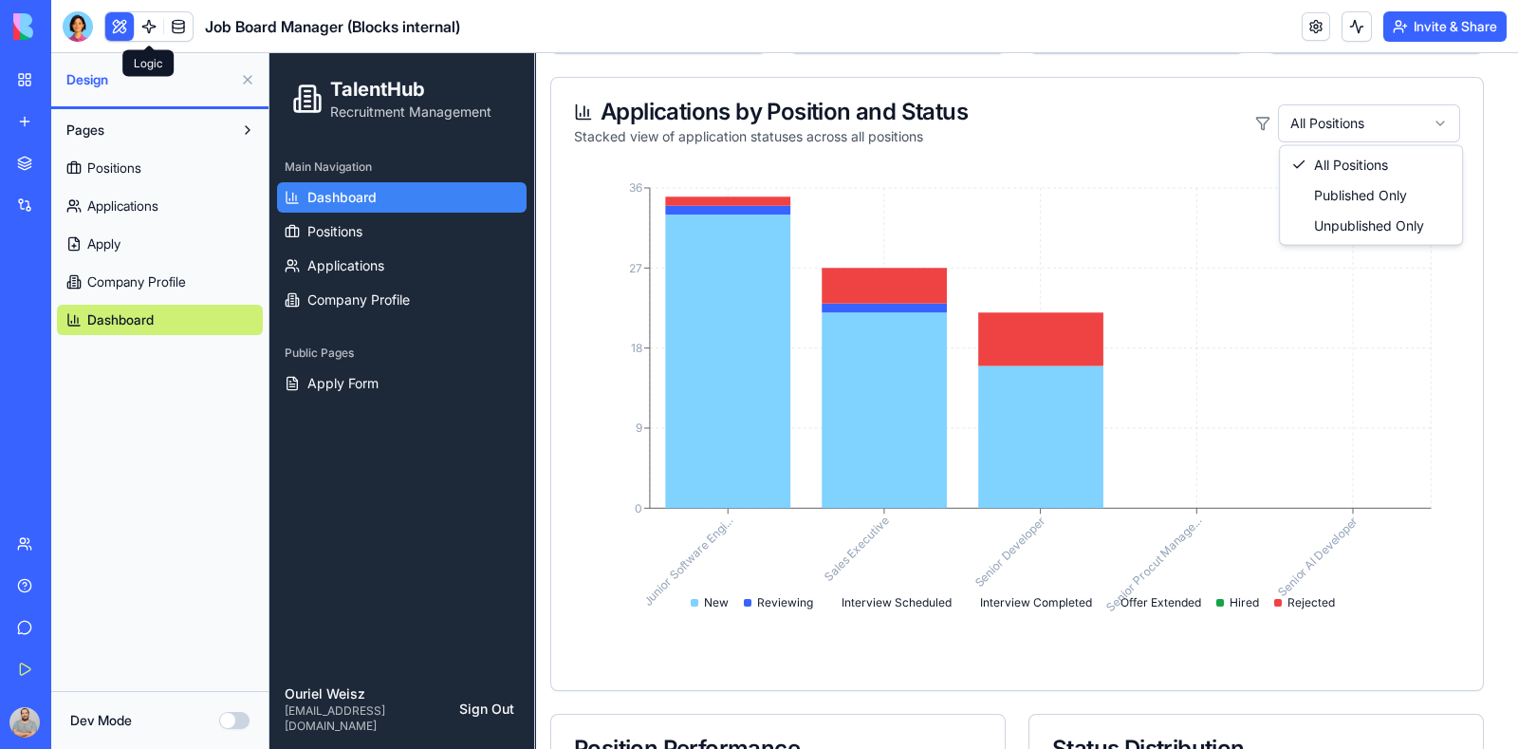
click at [1443, 119] on html "TalentHub Recruitment Management Main Navigation Dashboard Positions Applicatio…" at bounding box center [894, 498] width 1249 height 1362
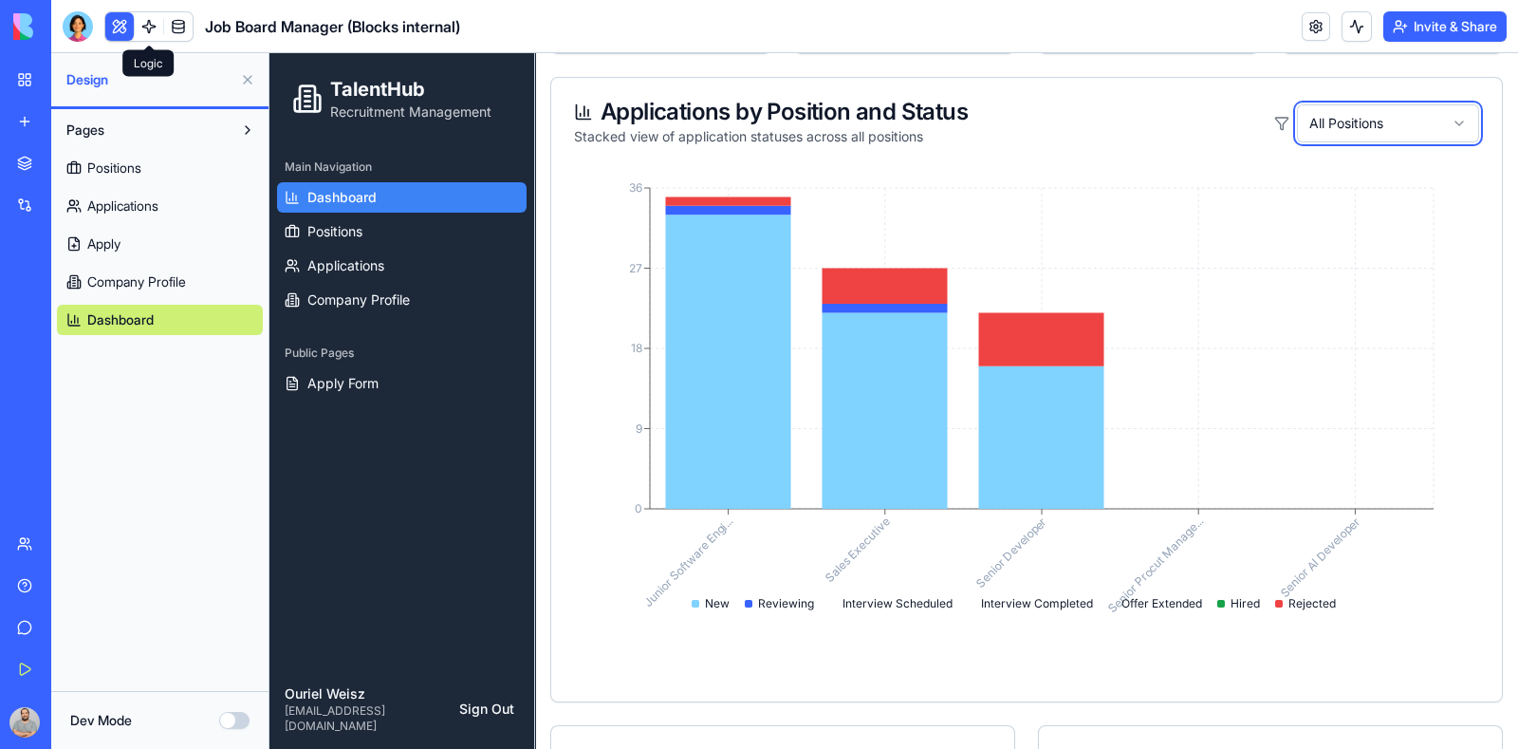
click at [1443, 119] on html "TalentHub Recruitment Management Main Navigation Dashboard Positions Applicatio…" at bounding box center [894, 503] width 1249 height 1373
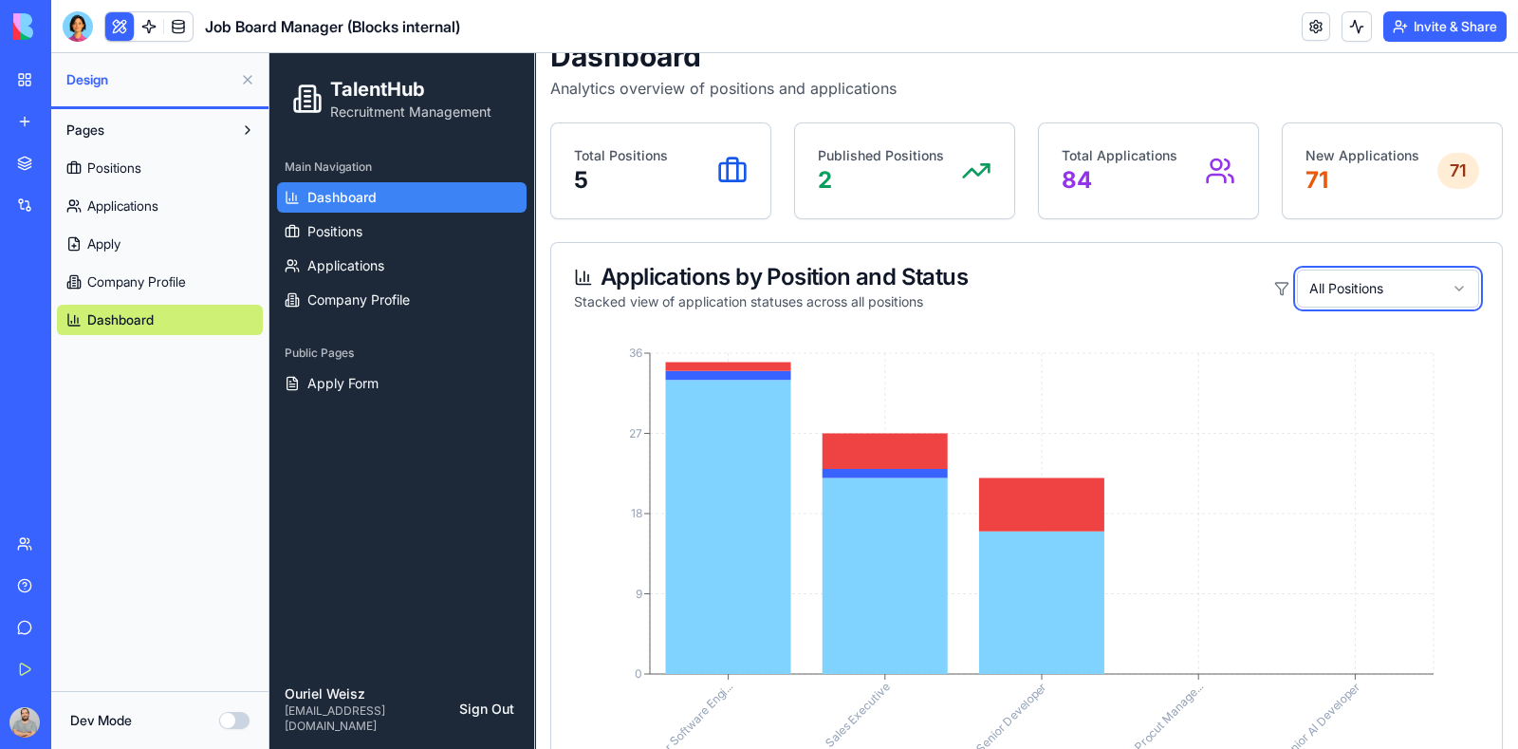
scroll to position [0, 0]
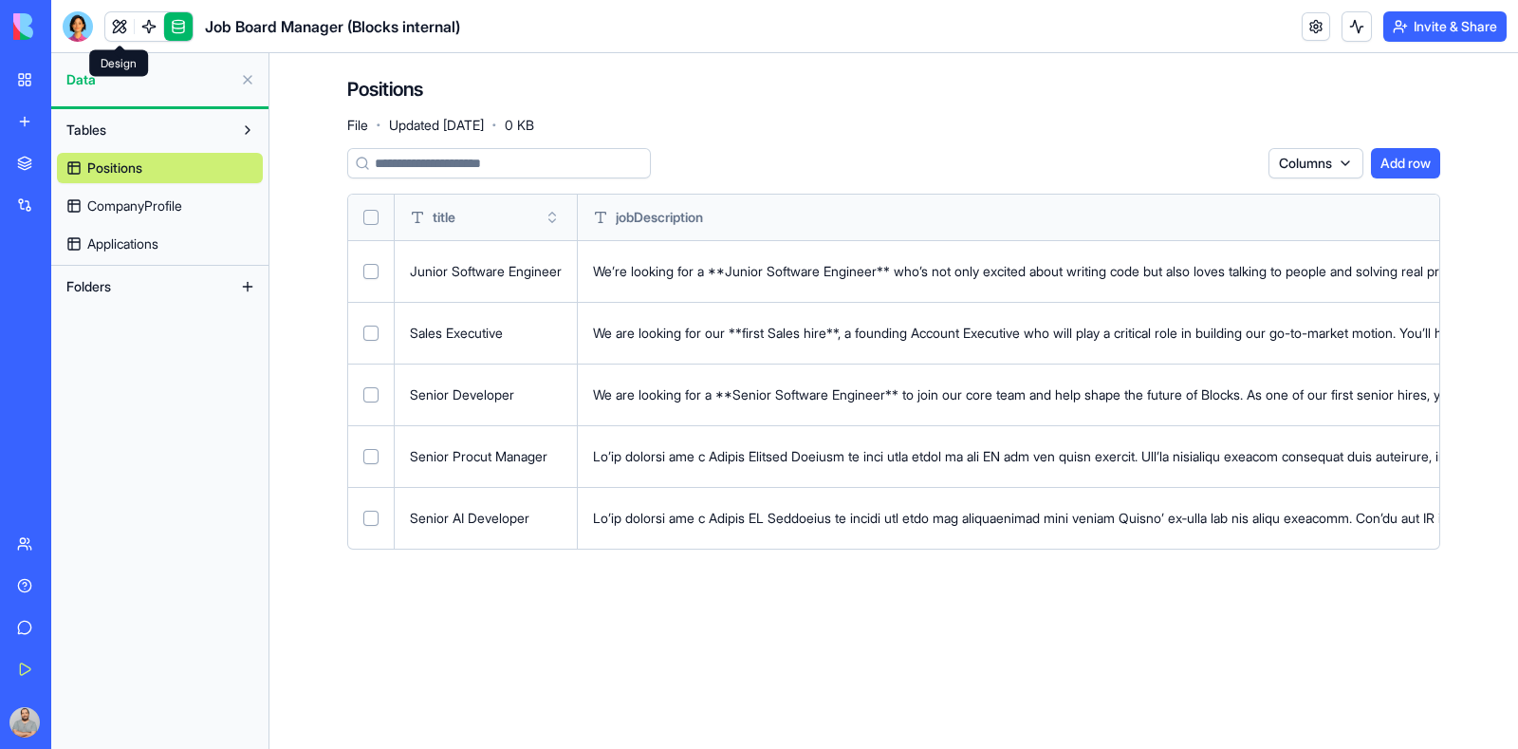
click at [119, 29] on link at bounding box center [119, 26] width 28 height 28
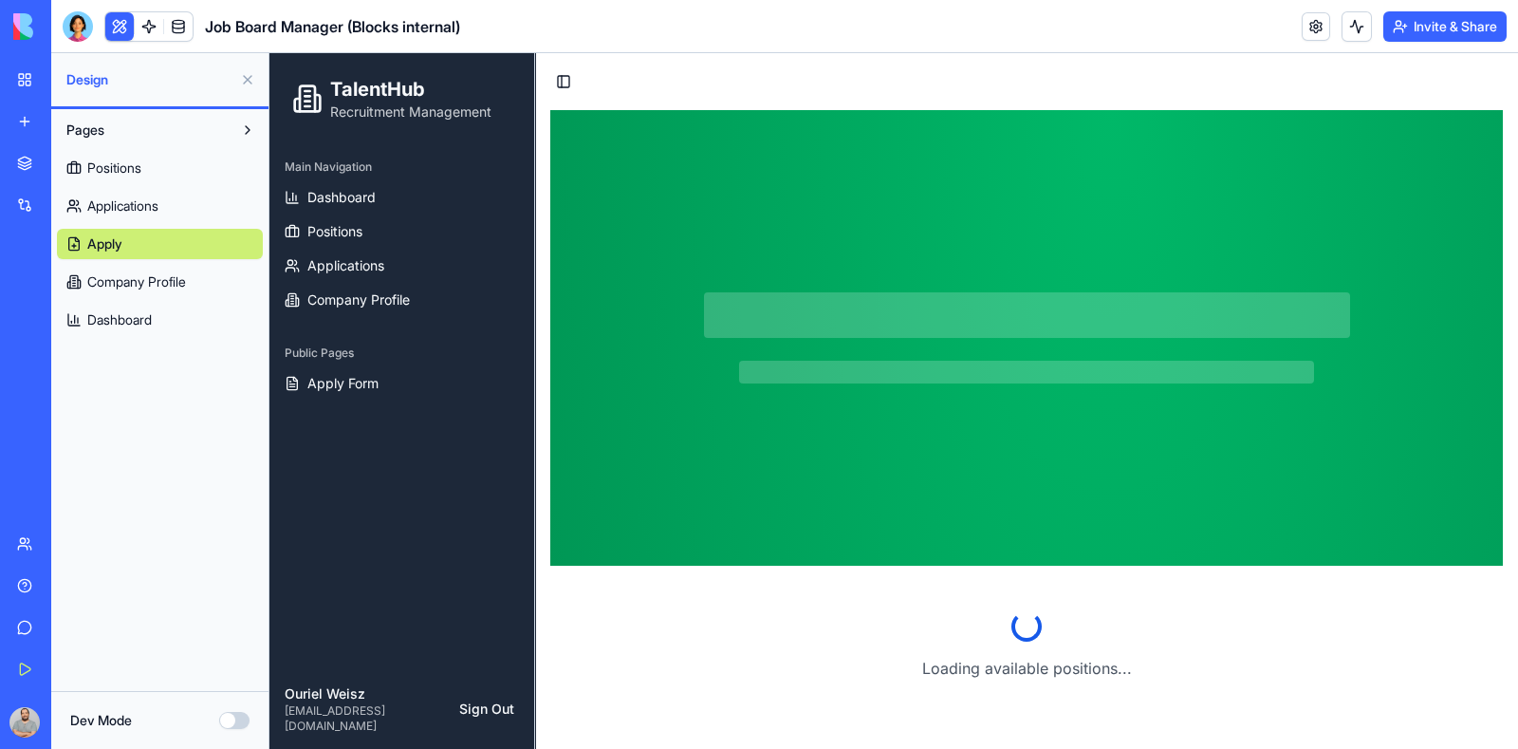
click at [136, 197] on span "Applications" at bounding box center [122, 205] width 71 height 19
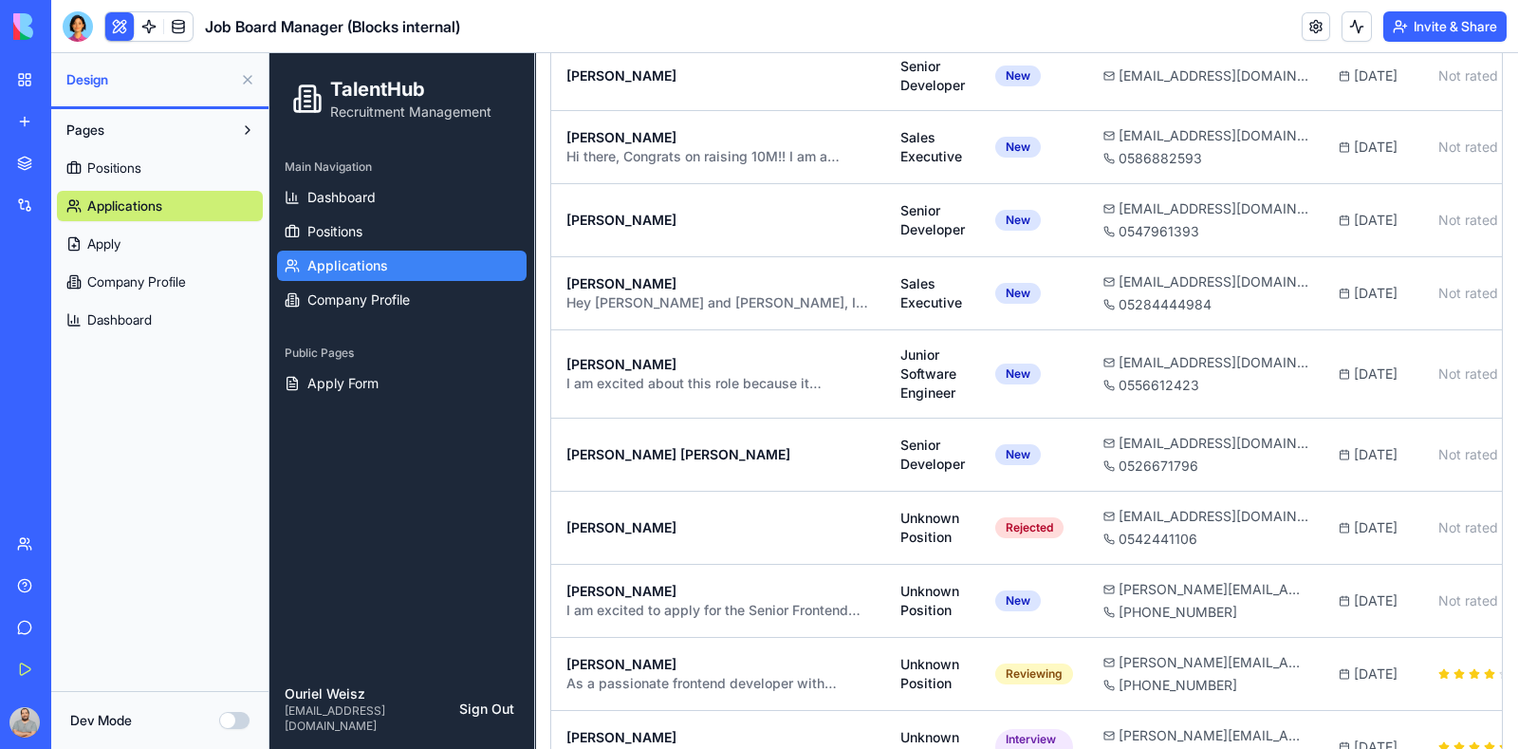
scroll to position [6515, 0]
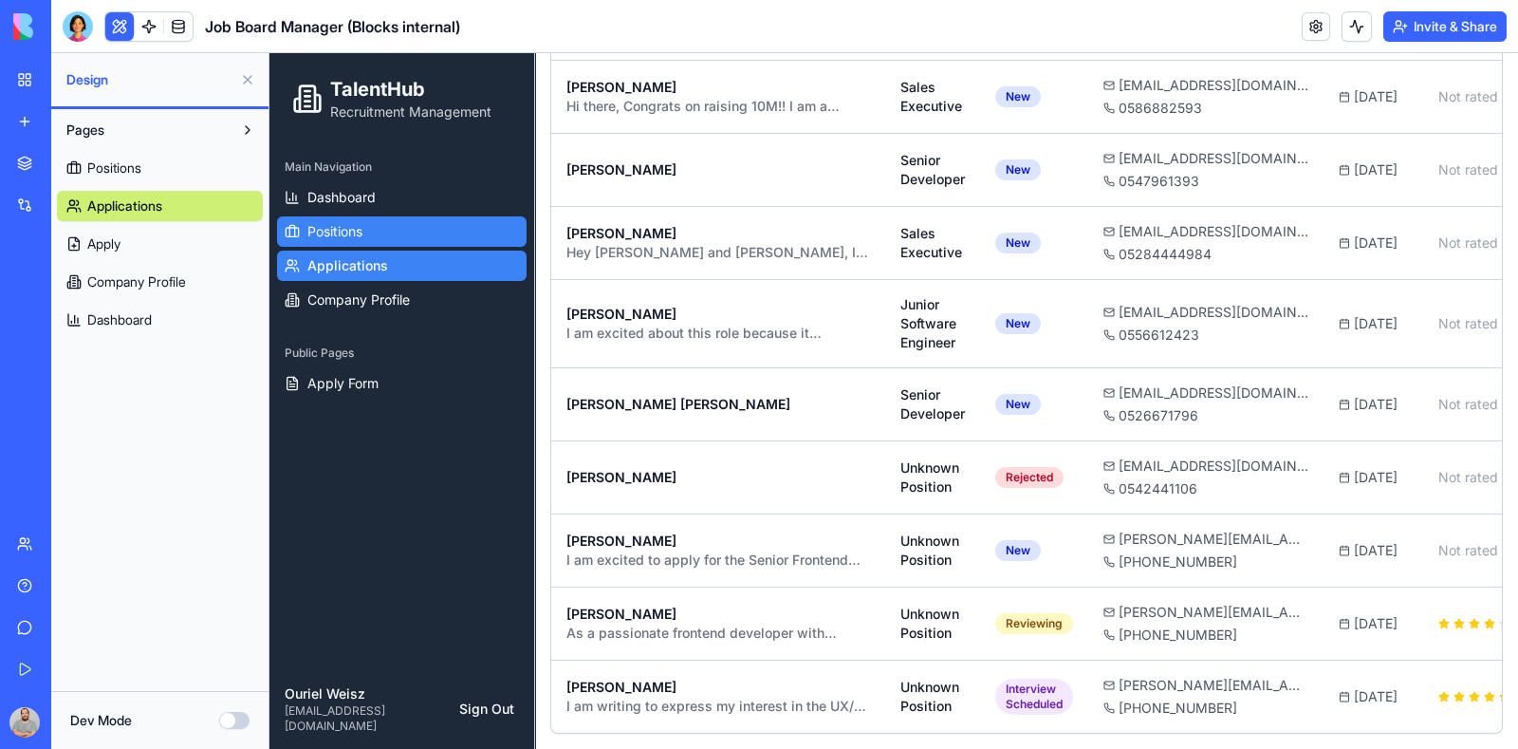
click at [358, 234] on span "Positions" at bounding box center [334, 231] width 55 height 19
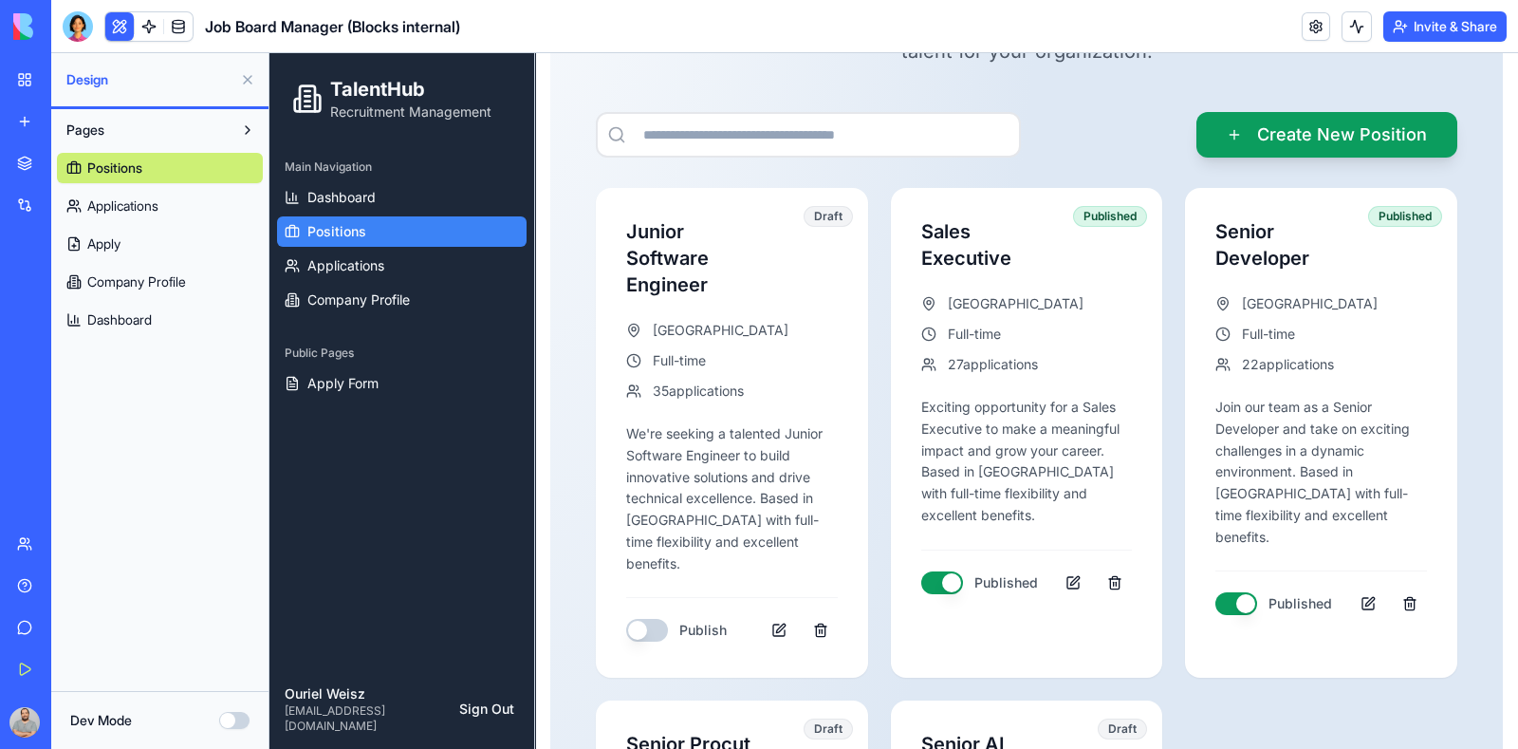
scroll to position [206, 0]
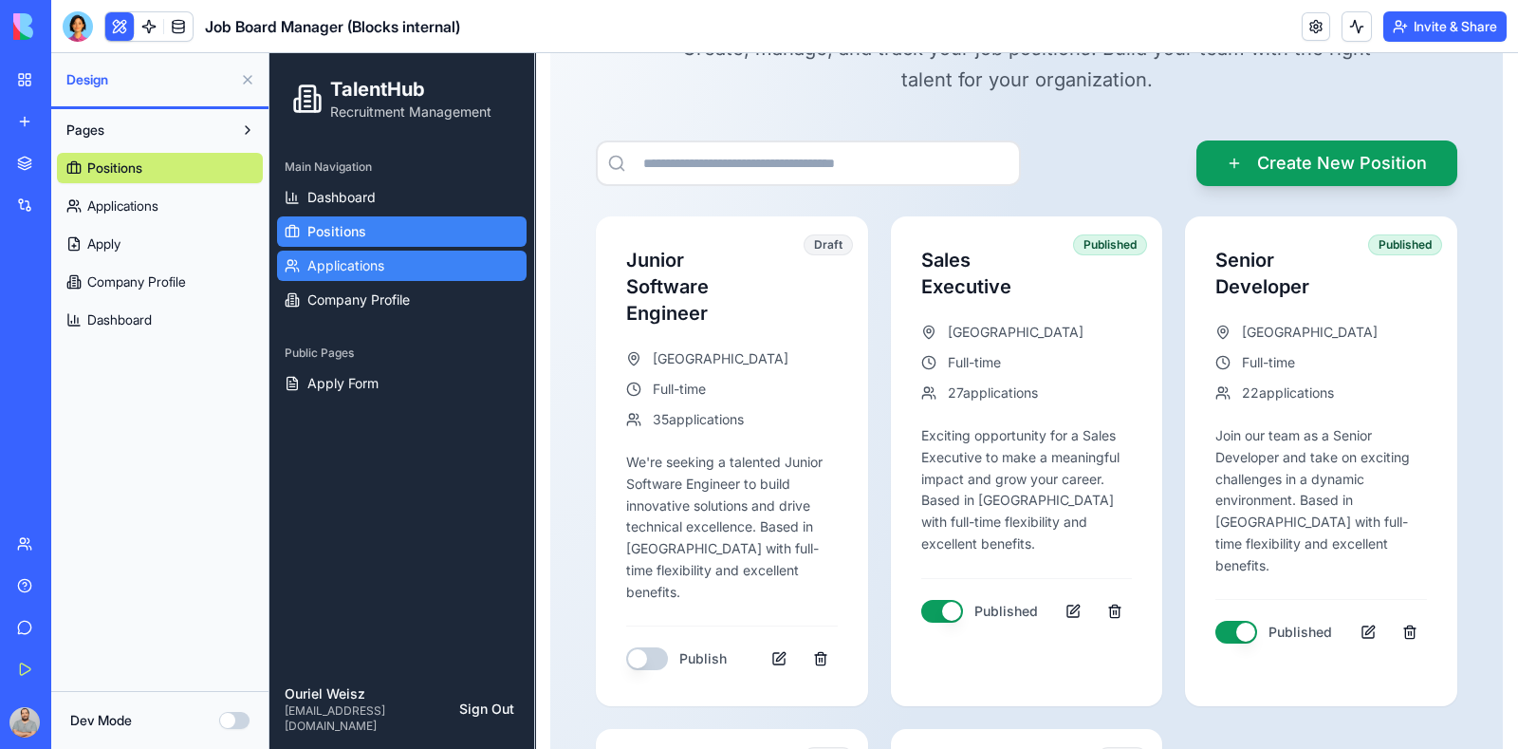
click at [359, 269] on span "Applications" at bounding box center [345, 265] width 77 height 19
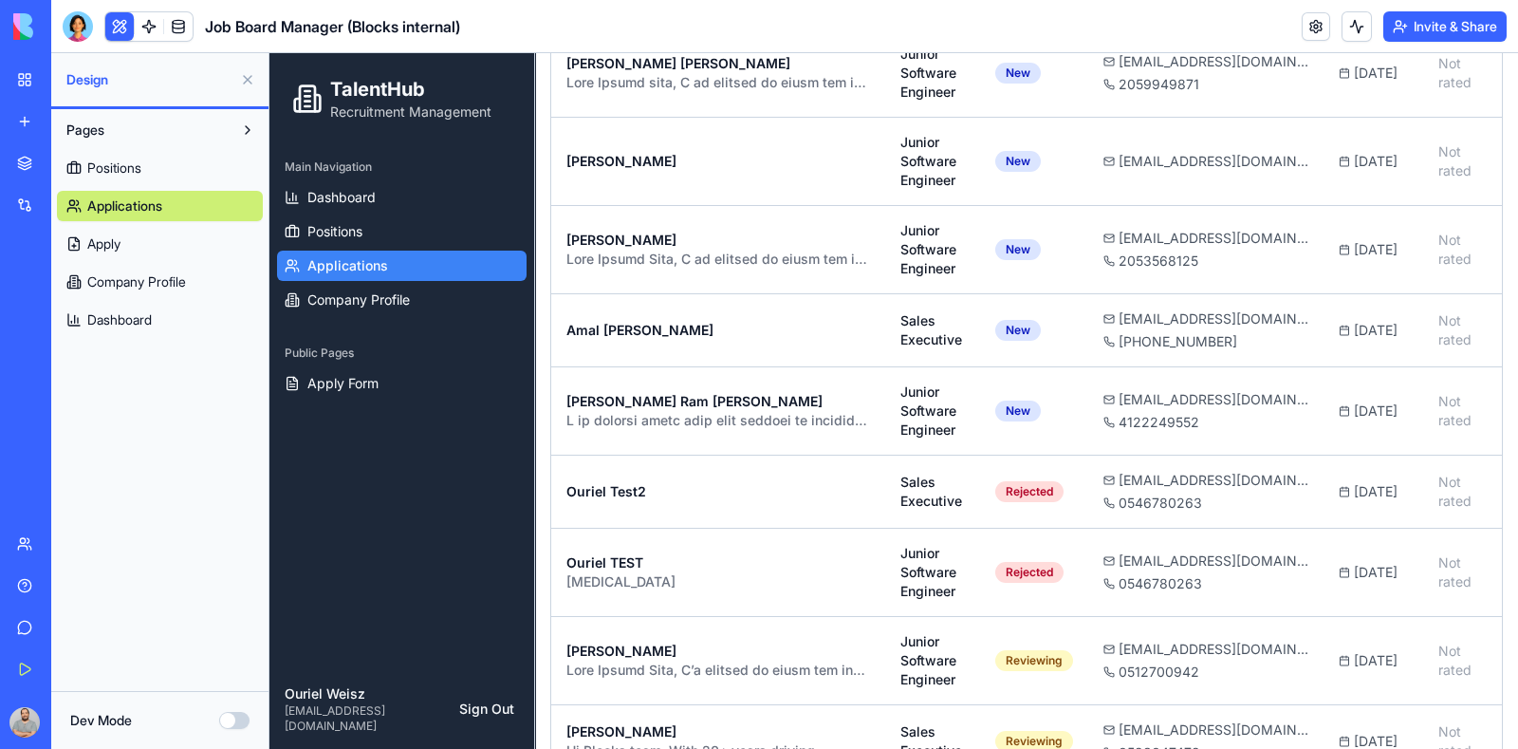
scroll to position [4444, 0]
